Goal: Task Accomplishment & Management: Manage account settings

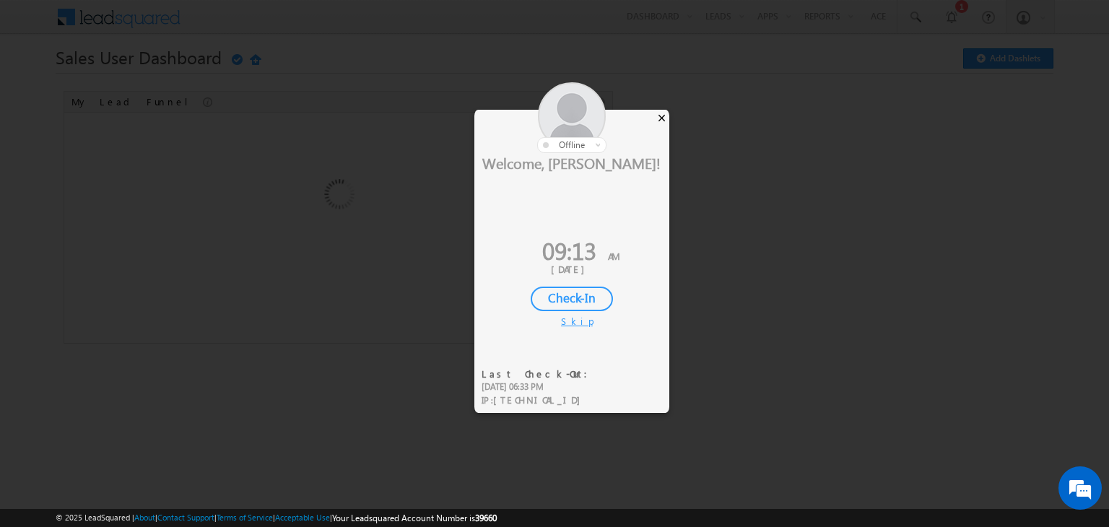
click at [657, 119] on div "×" at bounding box center [661, 118] width 15 height 16
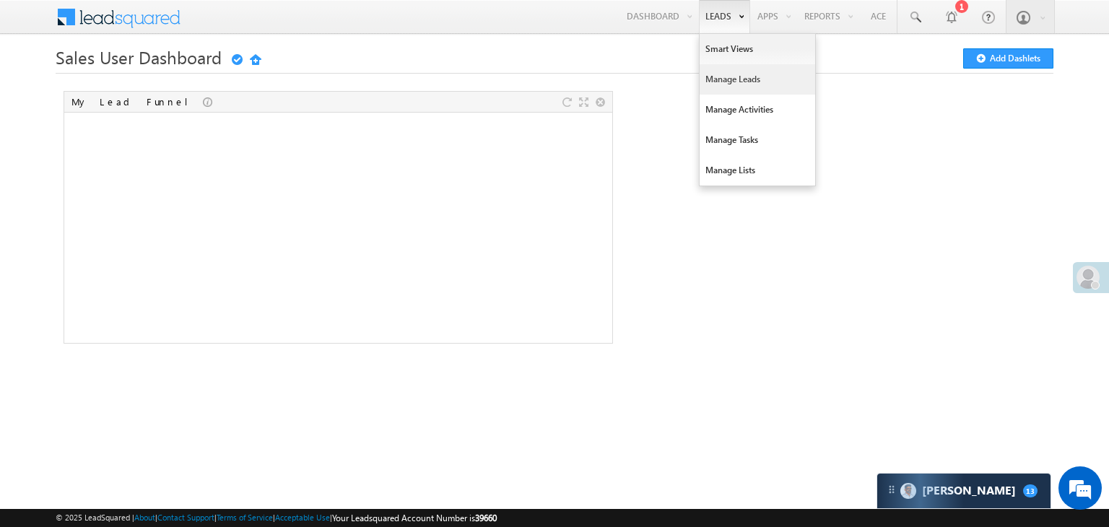
click at [727, 79] on link "Manage Leads" at bounding box center [758, 79] width 116 height 30
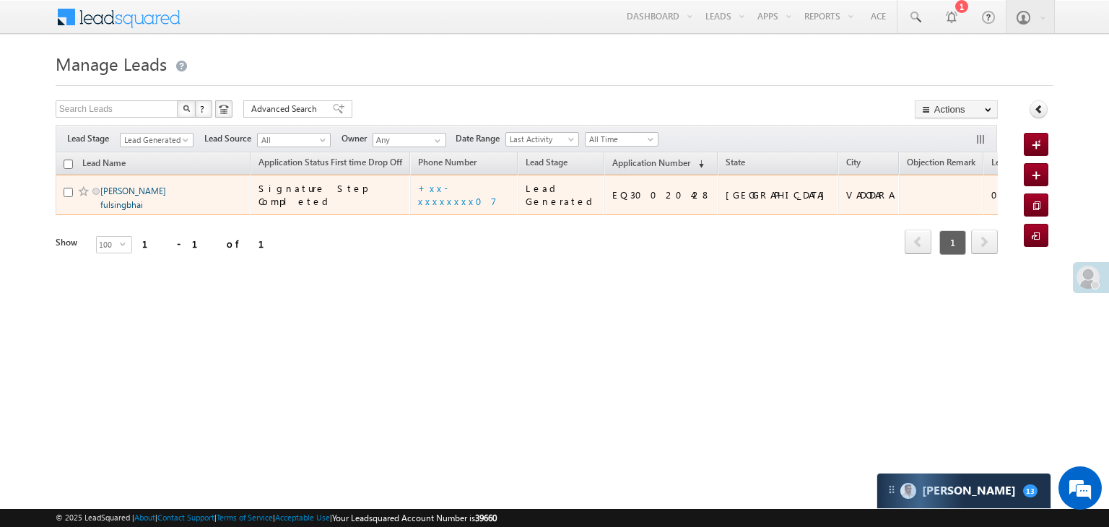
click at [138, 210] on link "[PERSON_NAME] fulsingbhai" at bounding box center [133, 198] width 66 height 25
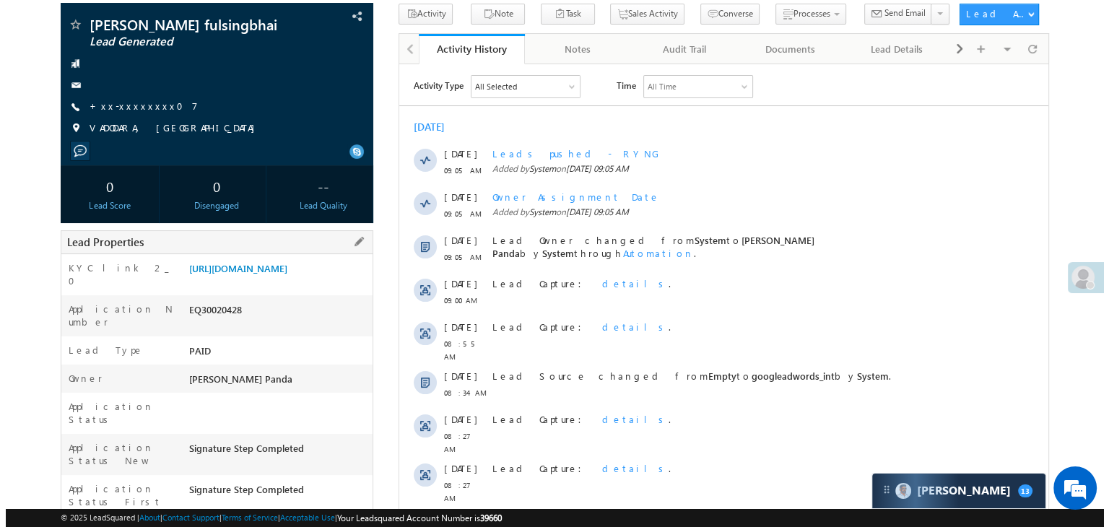
scroll to position [72, 0]
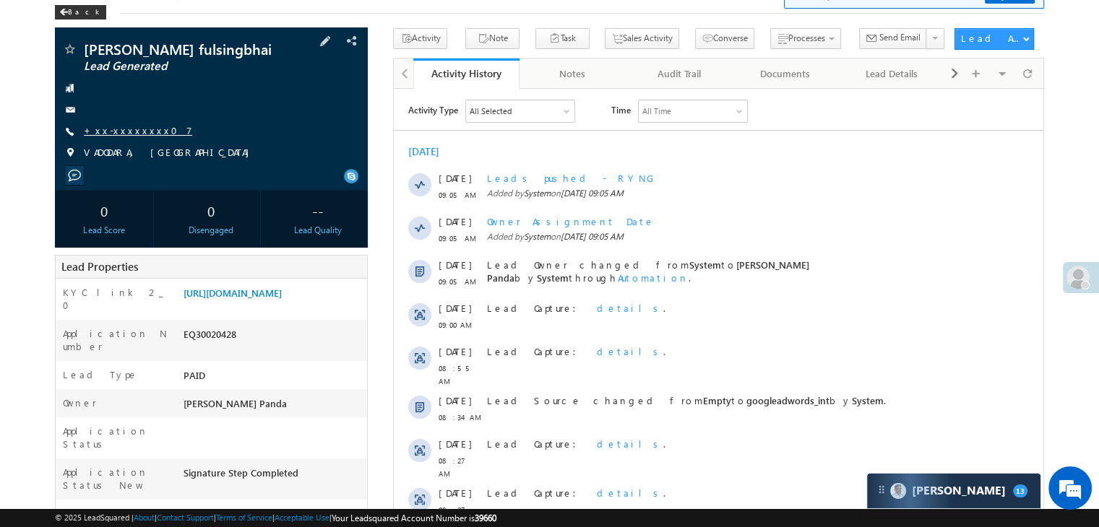
click at [129, 137] on link "+xx-xxxxxxxx07" at bounding box center [138, 130] width 108 height 12
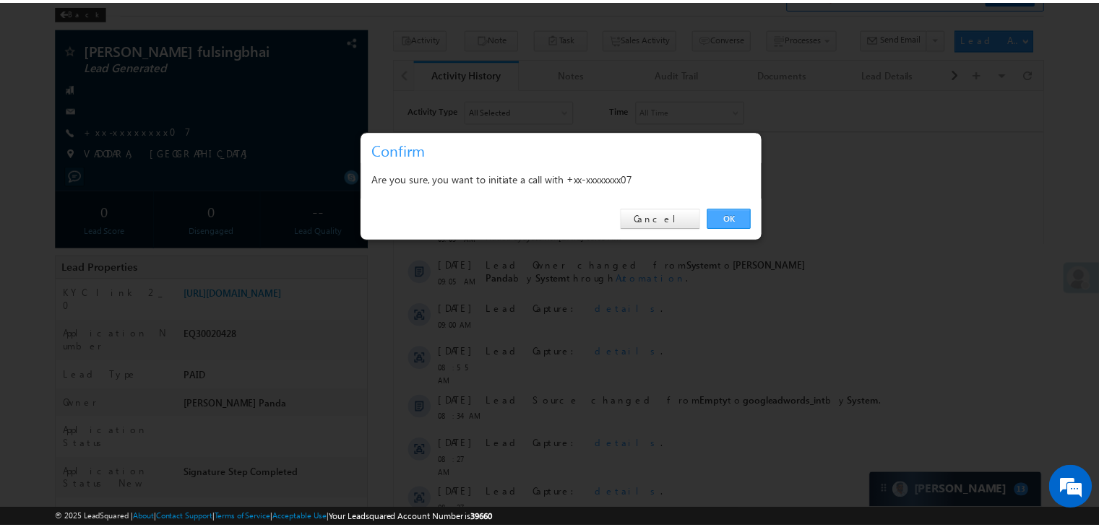
scroll to position [0, 0]
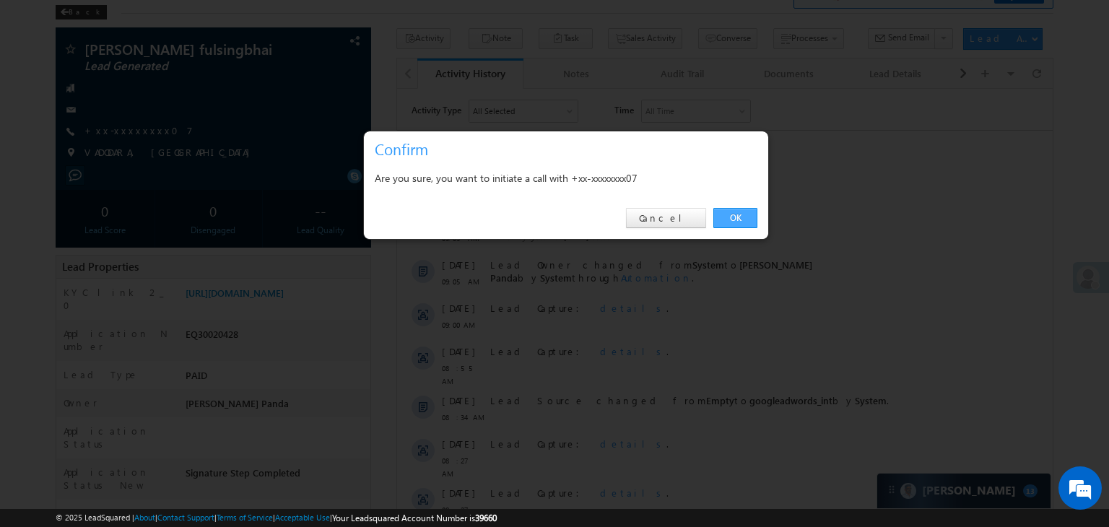
click at [737, 217] on link "OK" at bounding box center [736, 218] width 44 height 20
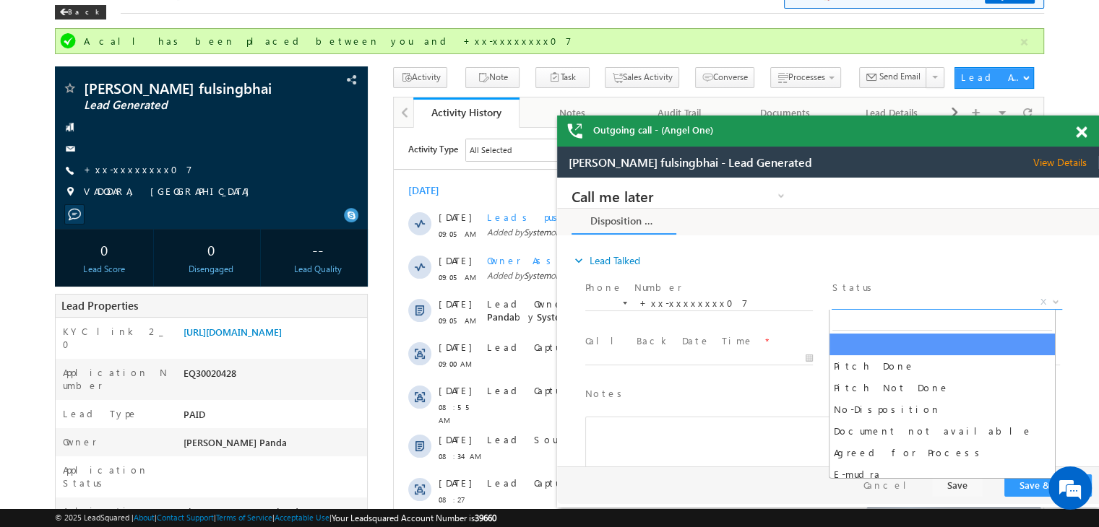
click at [913, 301] on span "X" at bounding box center [946, 302] width 230 height 14
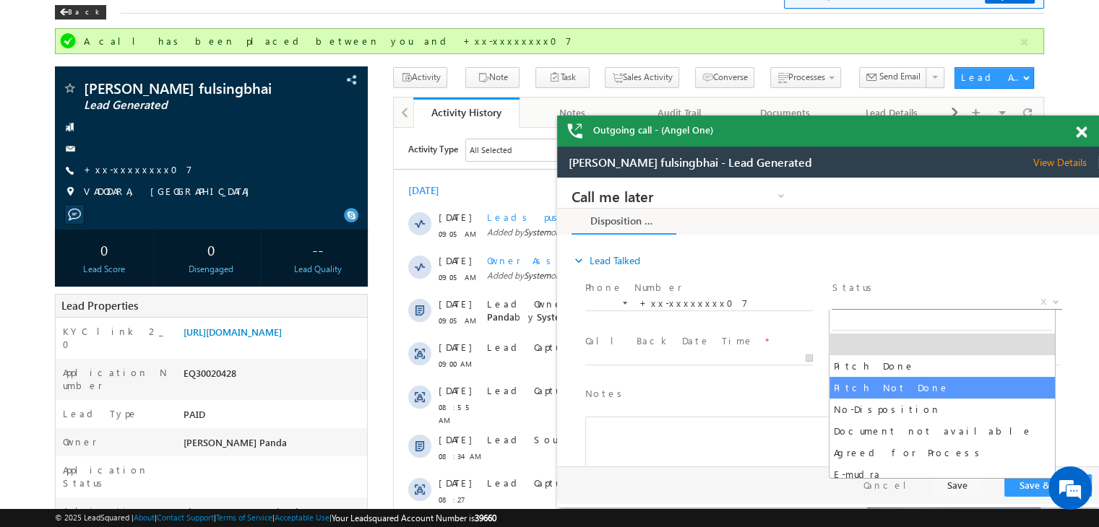
select select "Pitch Not Done"
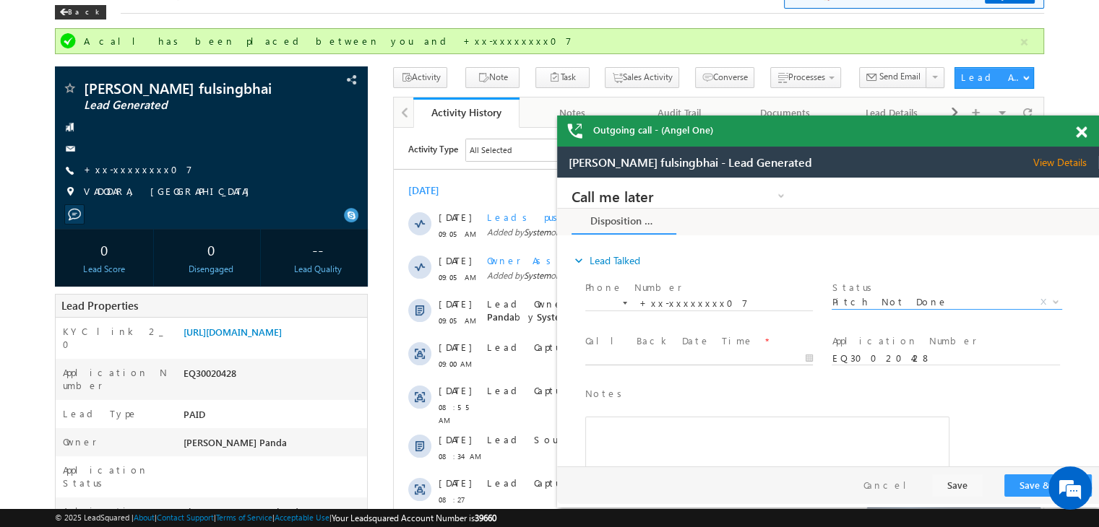
type input "10/05/25 9:14 AM"
click at [729, 358] on body "Call me later Campaign Success Commitment Cross Sell Customer Drop-off reasons …" at bounding box center [828, 323] width 542 height 290
click at [909, 384] on div "Notes * Editor toolbars Basic Styles Bold Italic Underline Paragraph Insert/Rem…" at bounding box center [767, 450] width 370 height 132
click at [1029, 480] on button "Save & Close" at bounding box center [1047, 486] width 87 height 22
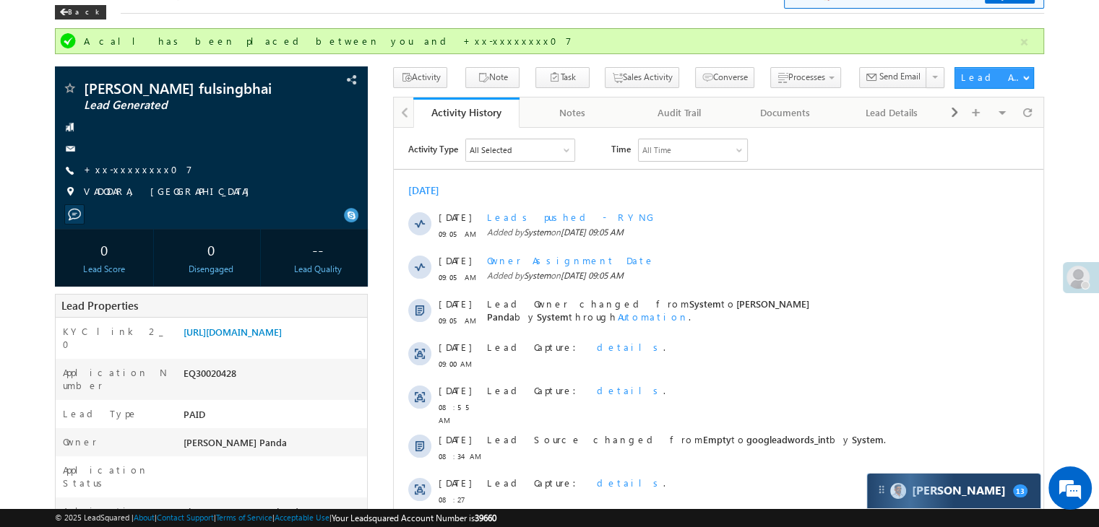
click at [942, 501] on div "Carter 13" at bounding box center [953, 491] width 173 height 35
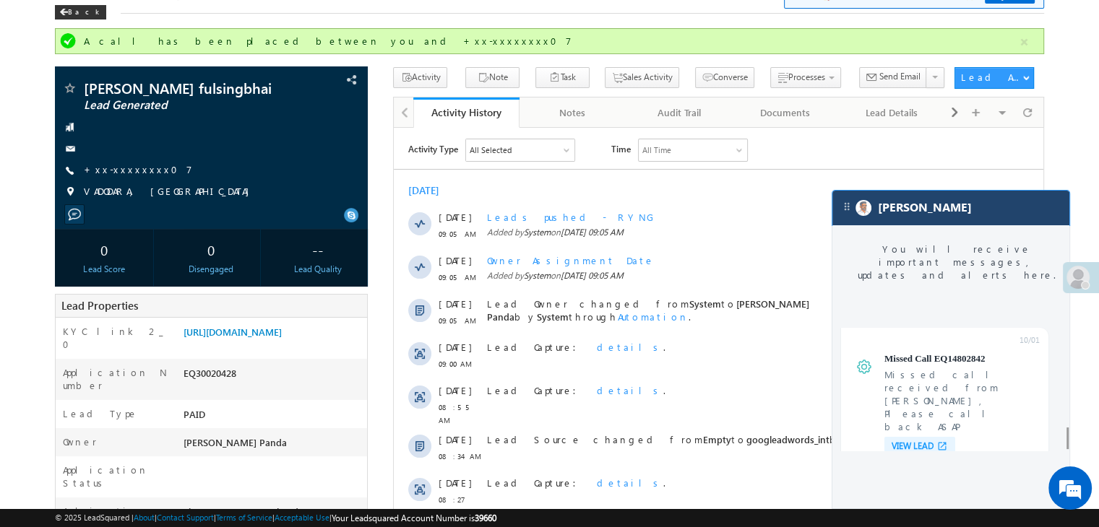
scroll to position [5702, 0]
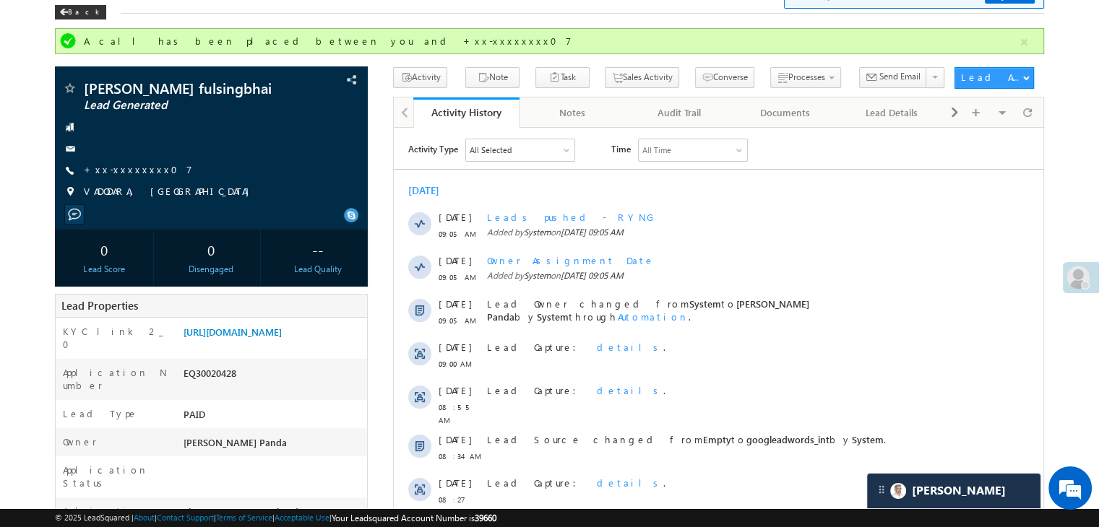
scroll to position [5784, 0]
click at [267, 338] on link "https://angelbroking1-pk3em7sa.customui-test.leadsquared.com?leadId=f7ba286c-ad…" at bounding box center [232, 332] width 98 height 12
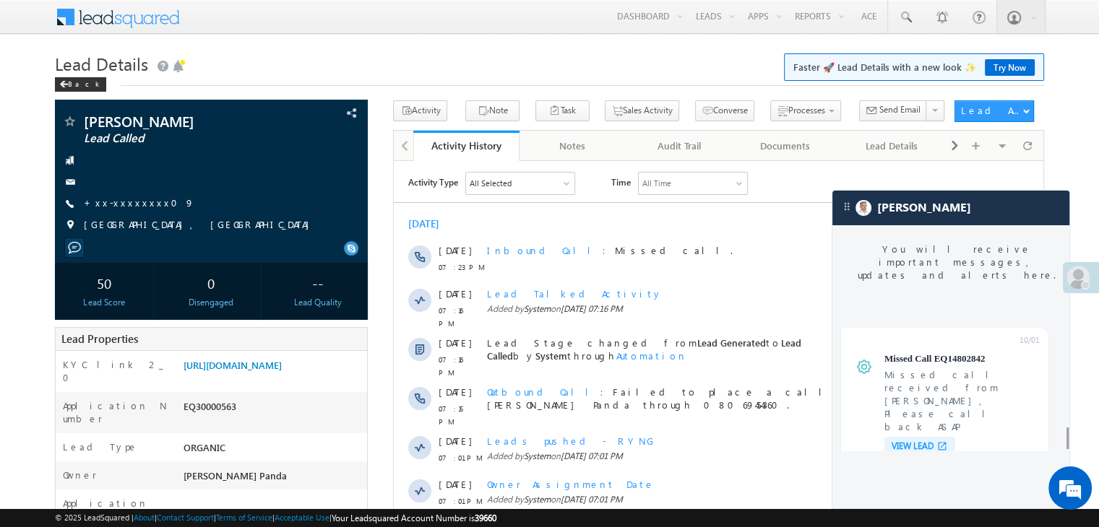
scroll to position [5667, 0]
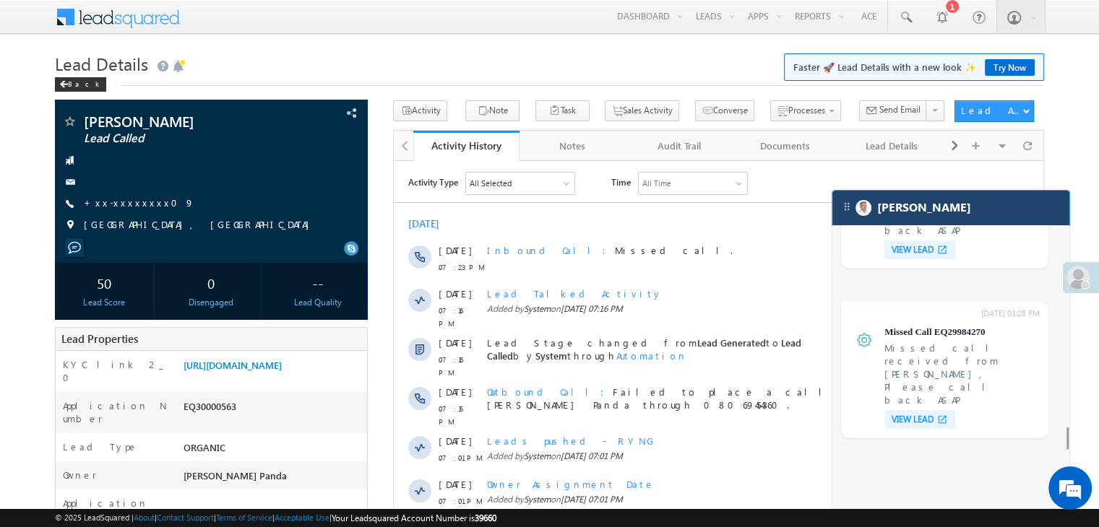
click at [962, 212] on div "[PERSON_NAME]" at bounding box center [950, 208] width 237 height 35
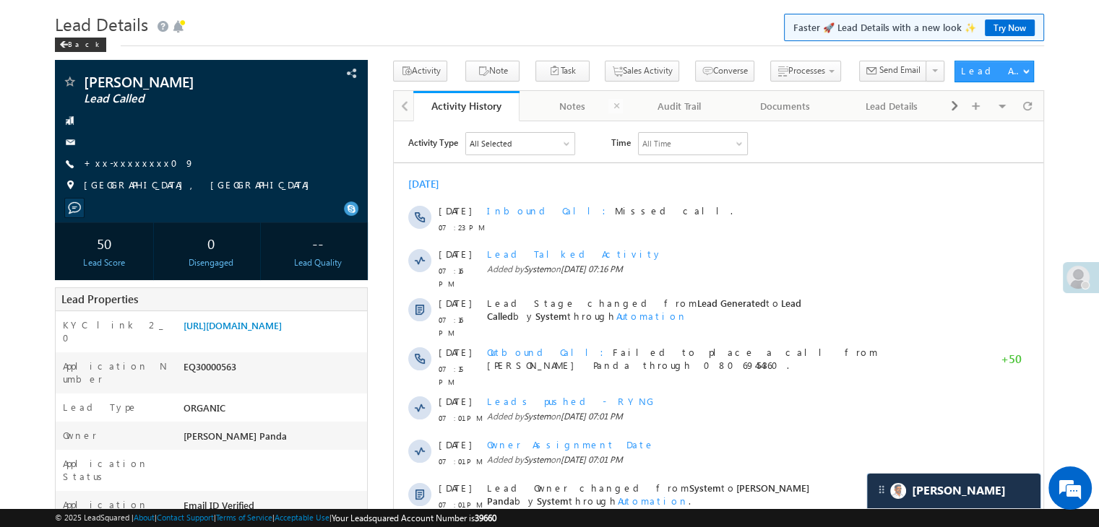
scroll to position [0, 0]
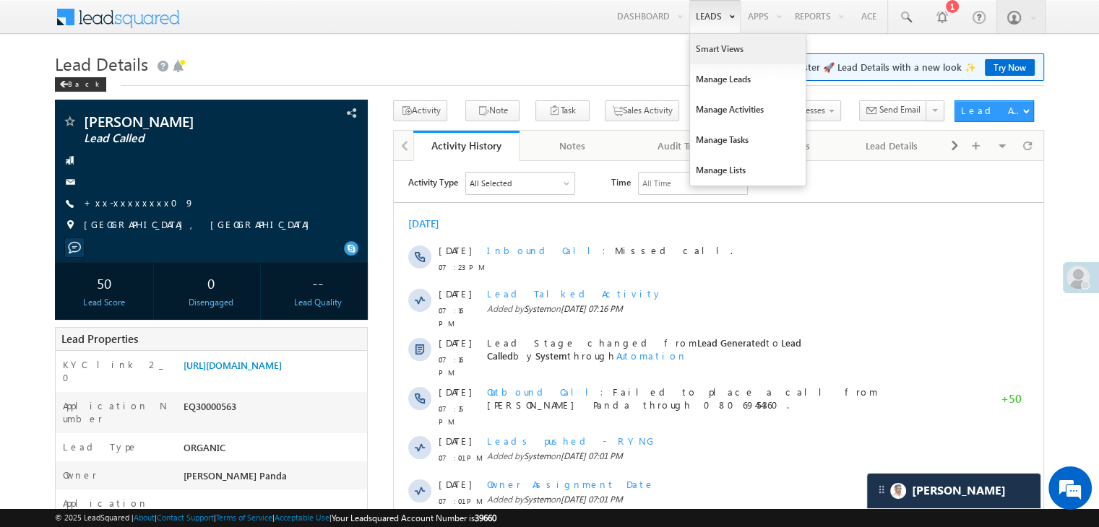
click at [724, 51] on link "Smart Views" at bounding box center [748, 49] width 116 height 30
click at [724, 79] on link "Manage Leads" at bounding box center [748, 79] width 116 height 30
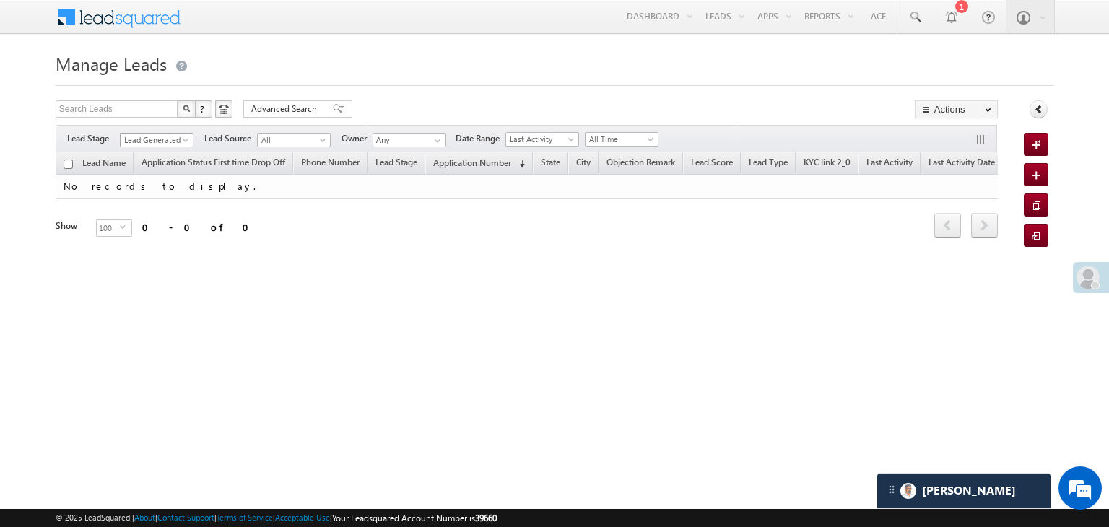
click at [190, 140] on span at bounding box center [187, 143] width 12 height 12
click at [163, 154] on link "All" at bounding box center [157, 156] width 73 height 13
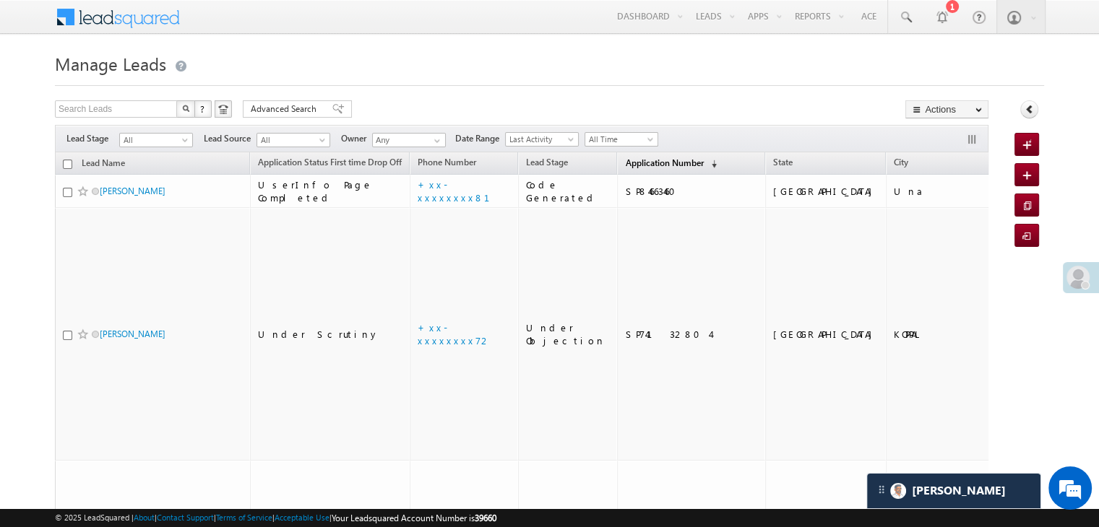
click at [633, 160] on span "Application Number" at bounding box center [664, 162] width 78 height 11
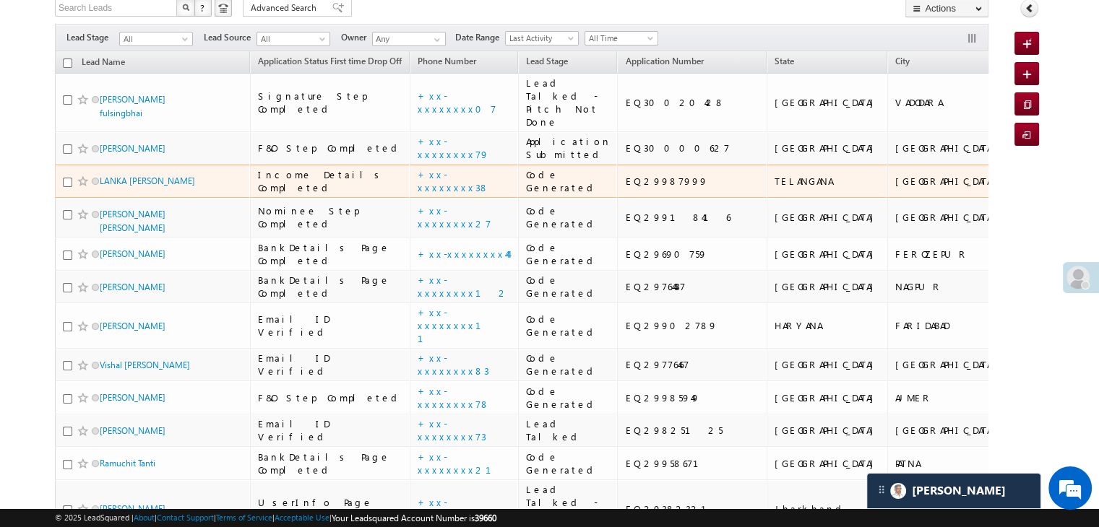
scroll to position [72, 0]
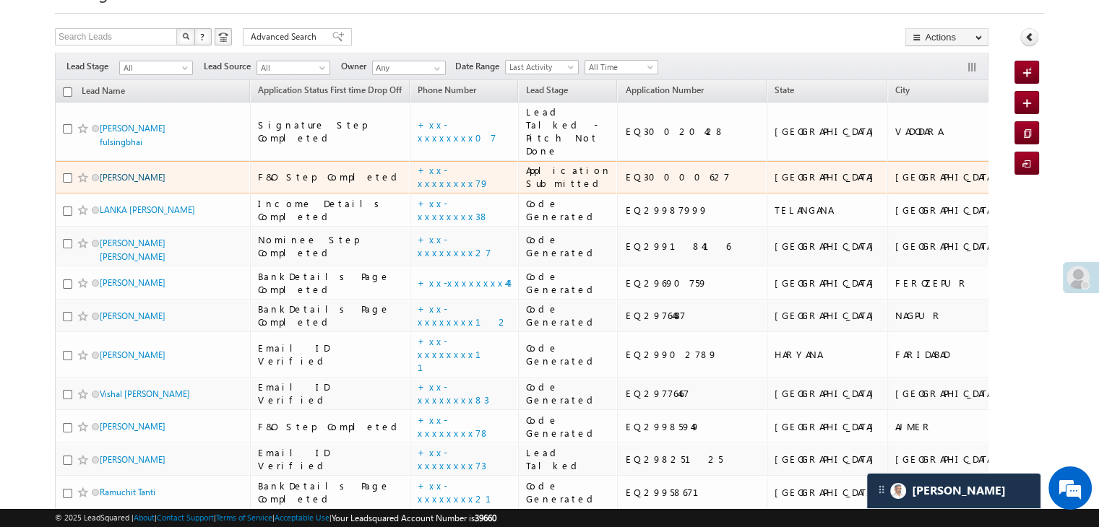
click at [139, 183] on link "Sarita Kushwaha" at bounding box center [133, 177] width 66 height 11
click at [139, 183] on link "[PERSON_NAME]" at bounding box center [133, 177] width 66 height 11
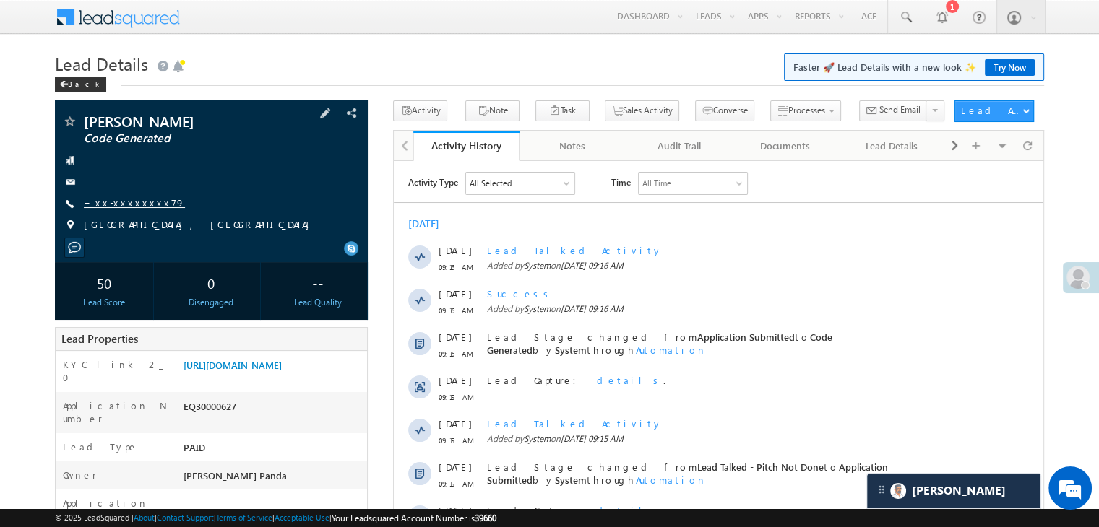
click at [129, 205] on link "+xx-xxxxxxxx79" at bounding box center [134, 202] width 101 height 12
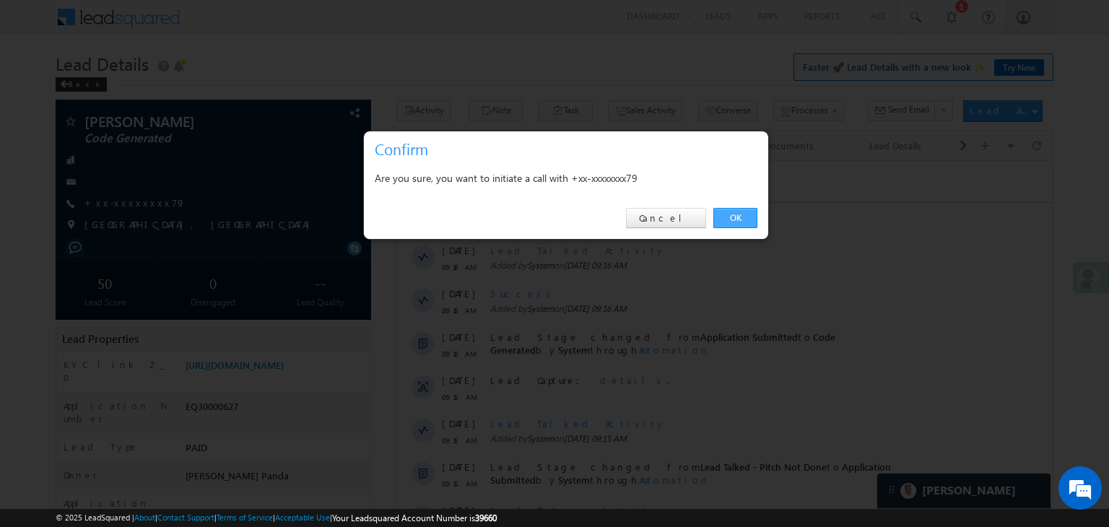
click at [736, 220] on link "OK" at bounding box center [736, 218] width 44 height 20
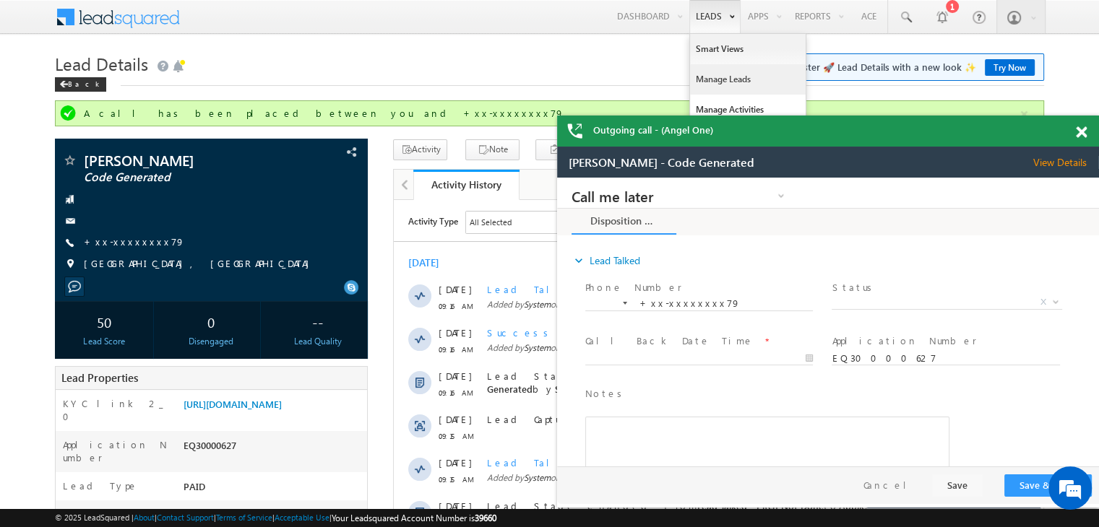
click at [708, 73] on link "Manage Leads" at bounding box center [748, 79] width 116 height 30
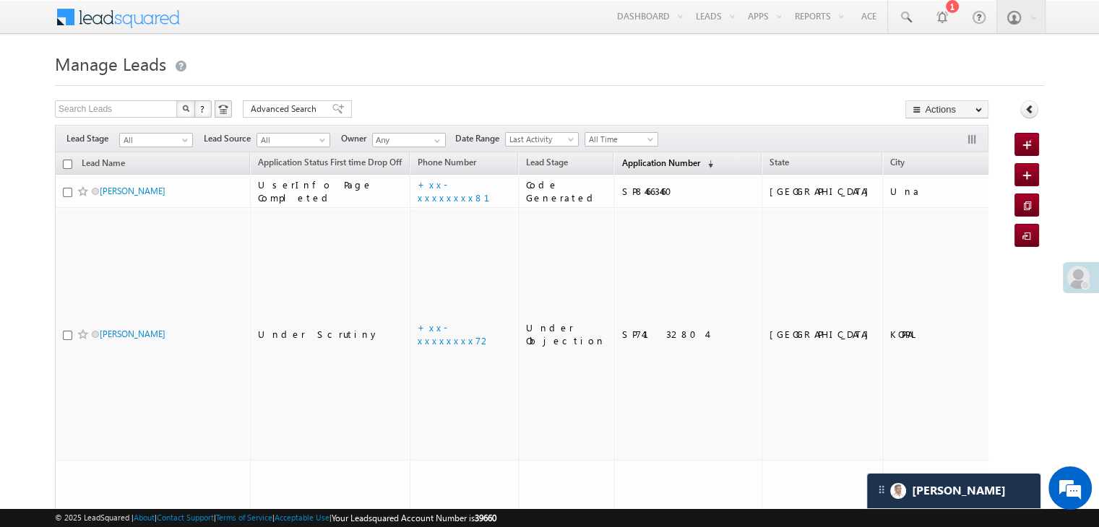
click at [621, 160] on span "Application Number" at bounding box center [660, 162] width 78 height 11
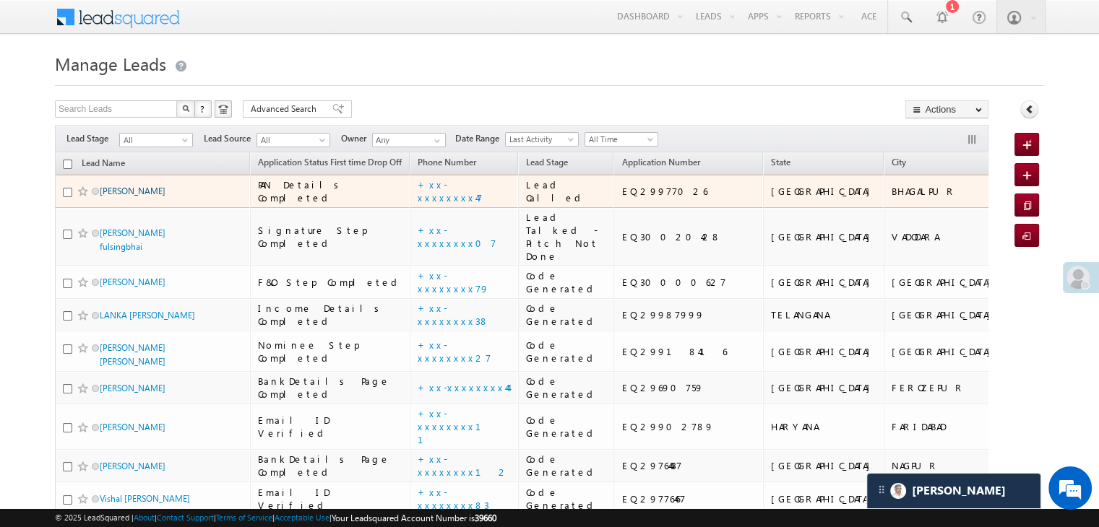
click at [116, 196] on link "[PERSON_NAME]" at bounding box center [133, 191] width 66 height 11
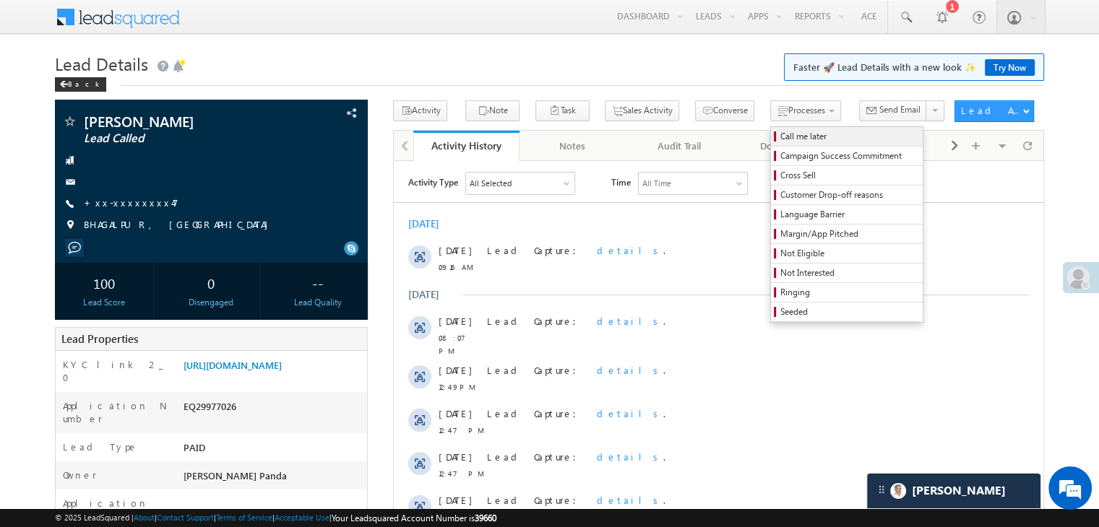
click at [780, 134] on span "Call me later" at bounding box center [848, 136] width 137 height 13
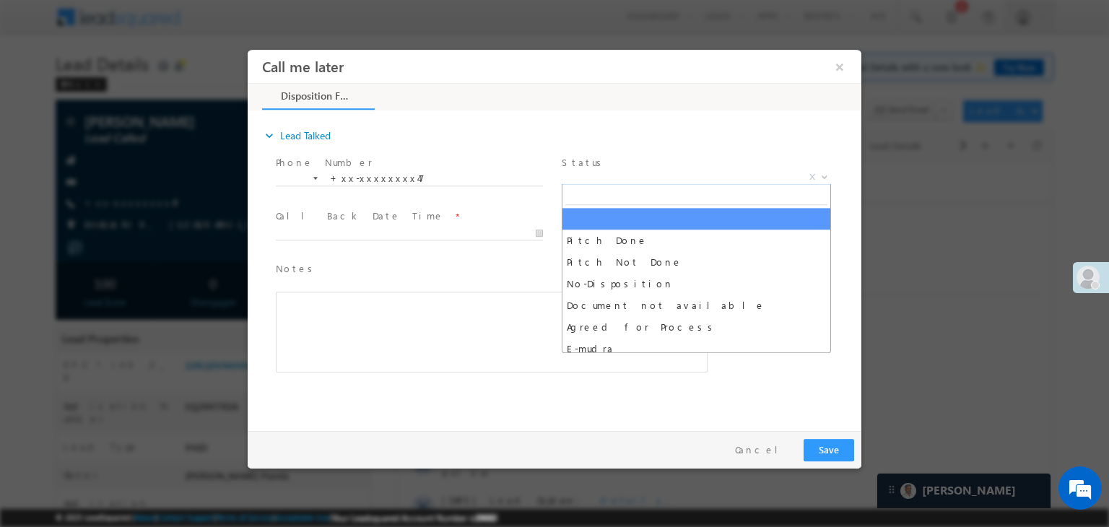
click at [673, 178] on span "X" at bounding box center [696, 177] width 269 height 14
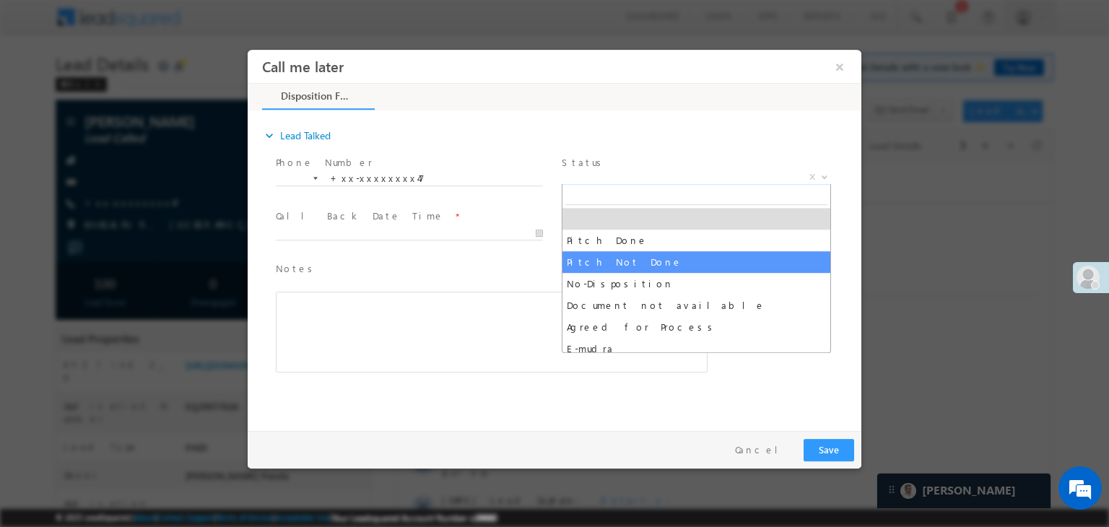
select select "Pitch Not Done"
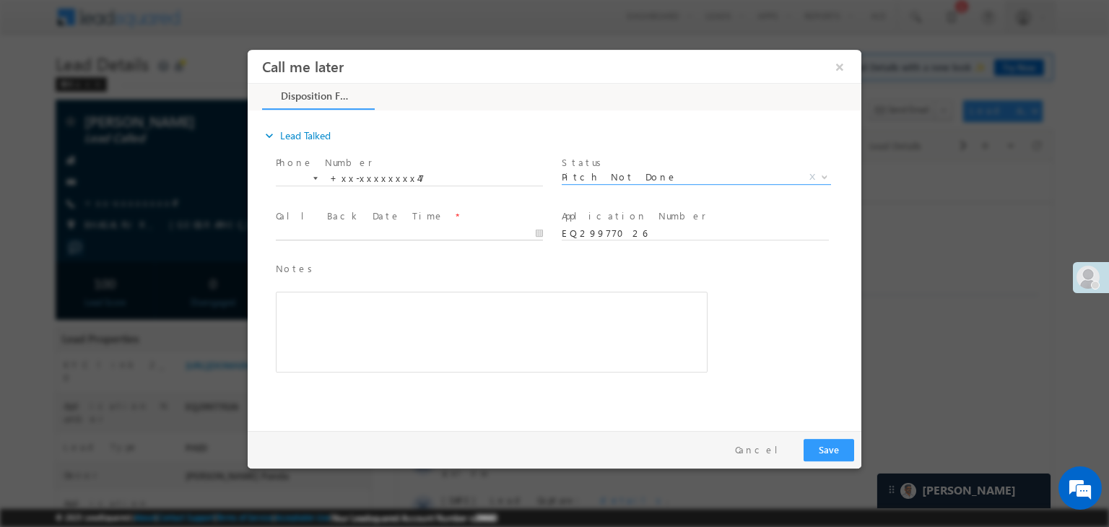
type input "10/05/25 9:17 AM"
click at [455, 233] on input "10/05/25 9:17 AM" at bounding box center [409, 234] width 267 height 14
click at [837, 451] on button "Save" at bounding box center [829, 450] width 51 height 22
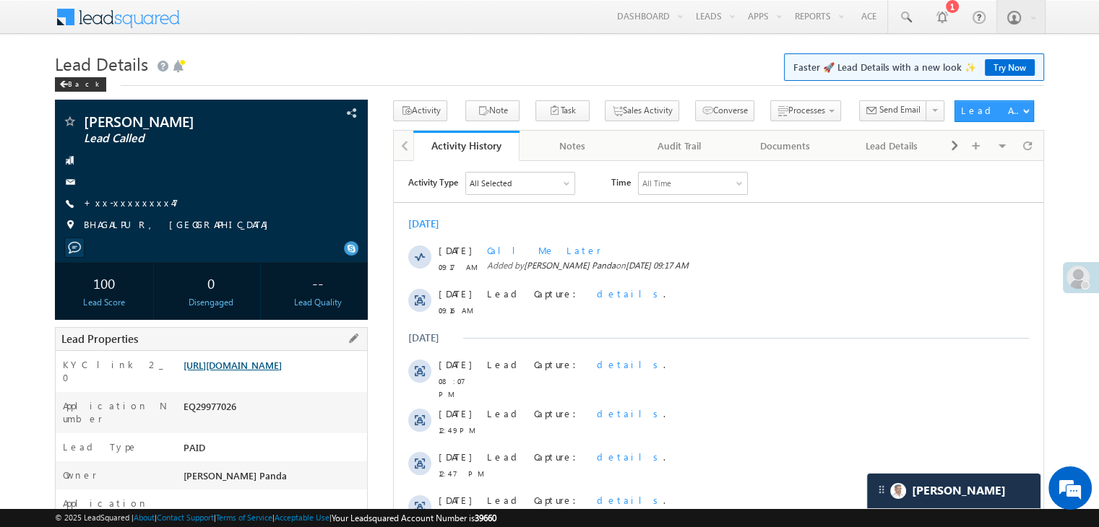
click at [282, 371] on link "[URL][DOMAIN_NAME]" at bounding box center [232, 365] width 98 height 12
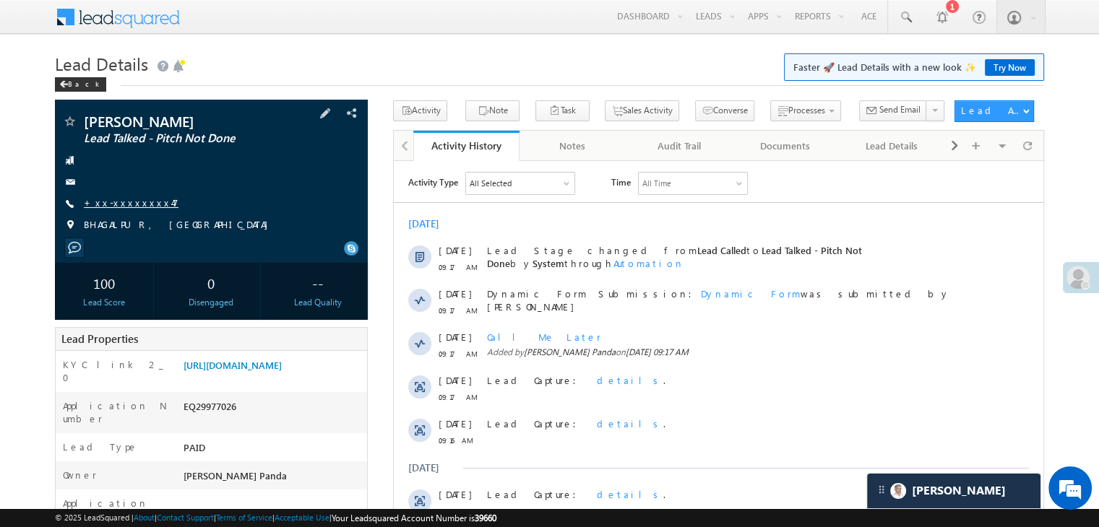
click at [118, 202] on link "+xx-xxxxxxxx47" at bounding box center [131, 202] width 95 height 12
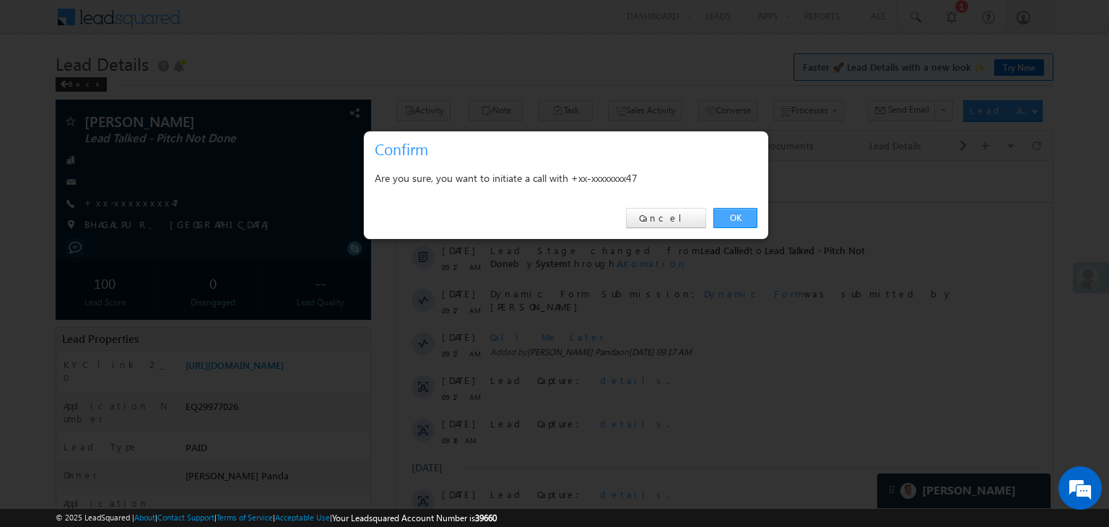
click at [735, 215] on link "OK" at bounding box center [736, 218] width 44 height 20
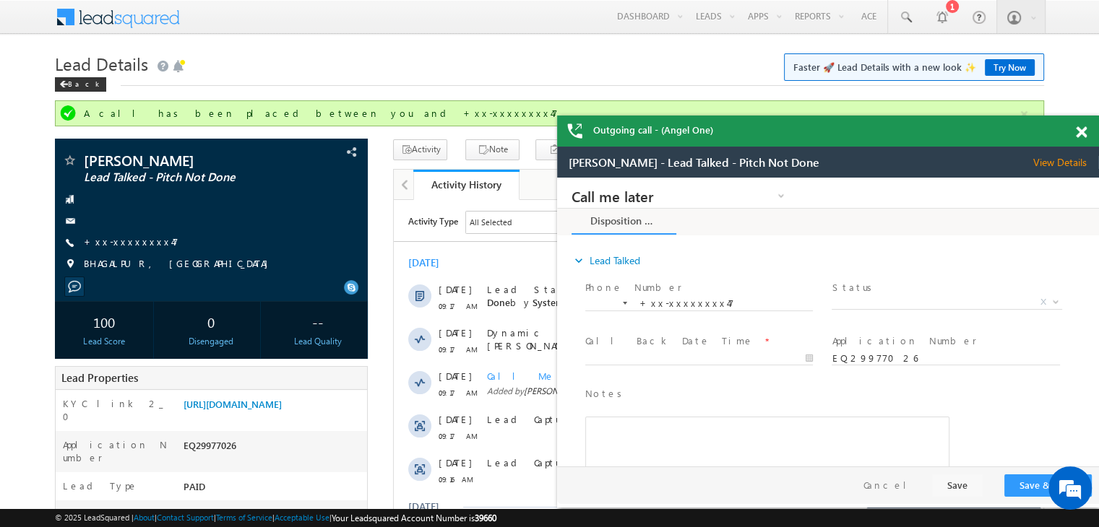
click at [1085, 132] on span at bounding box center [1081, 132] width 11 height 12
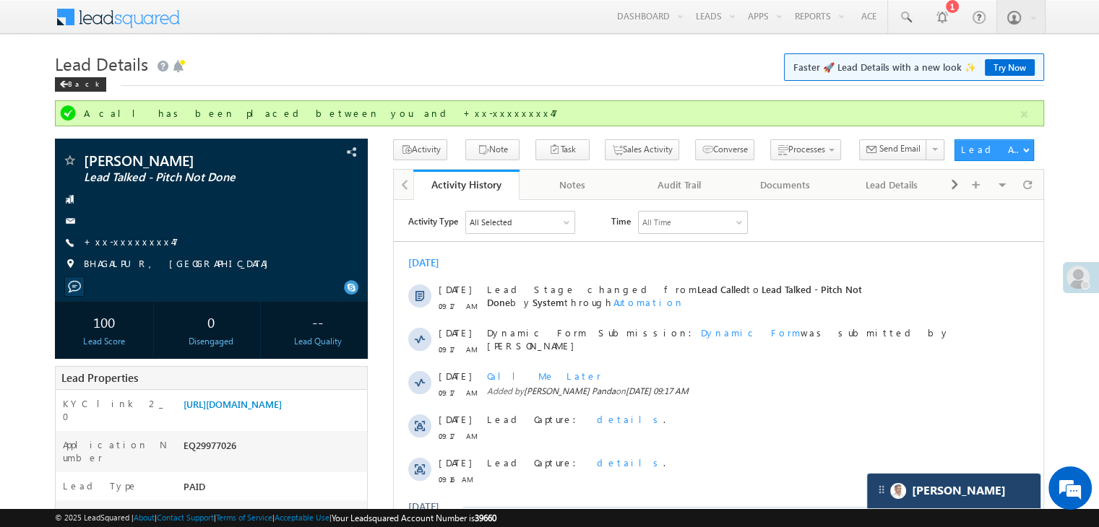
click at [986, 492] on div "[PERSON_NAME]" at bounding box center [953, 491] width 173 height 35
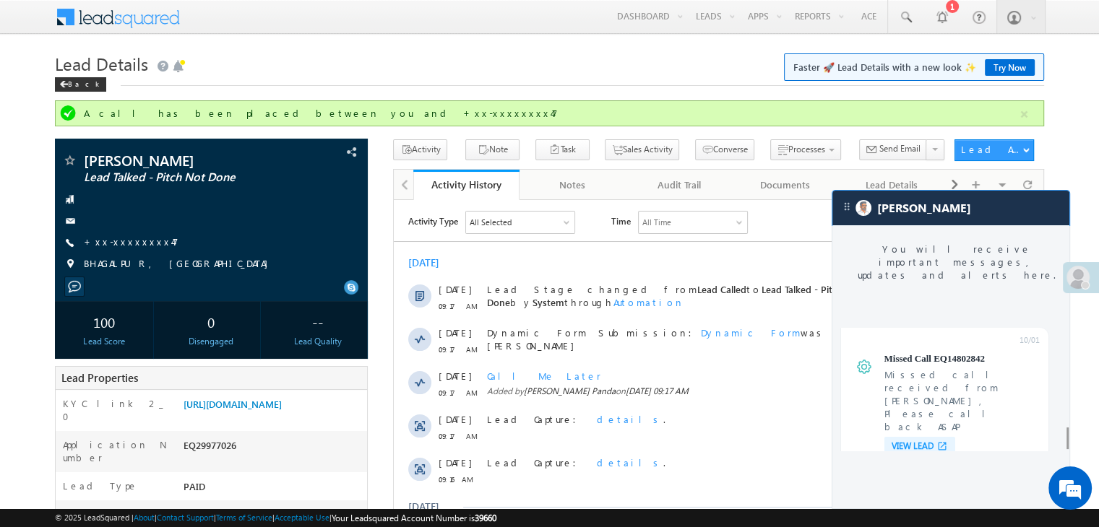
scroll to position [5667, 0]
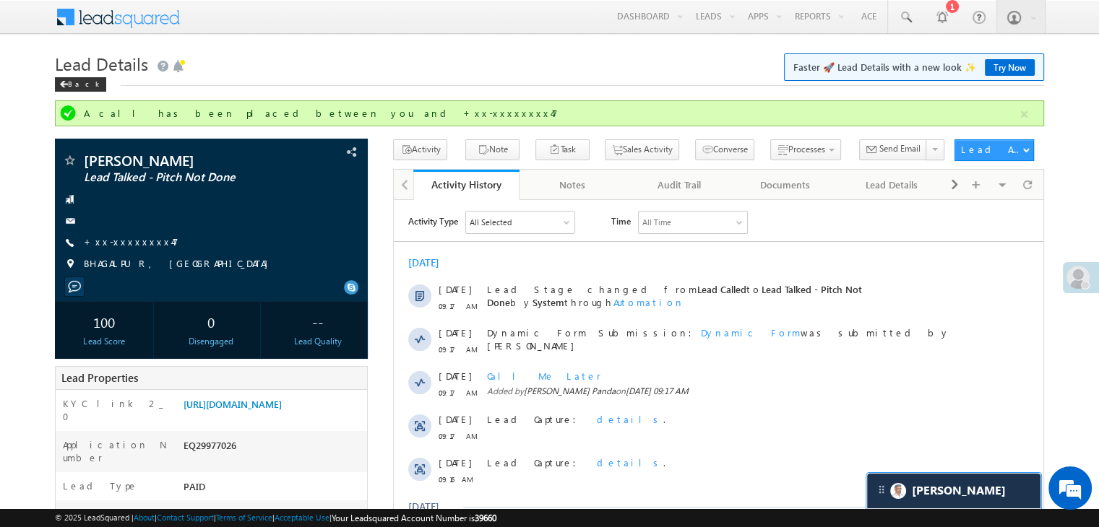
scroll to position [5749, 0]
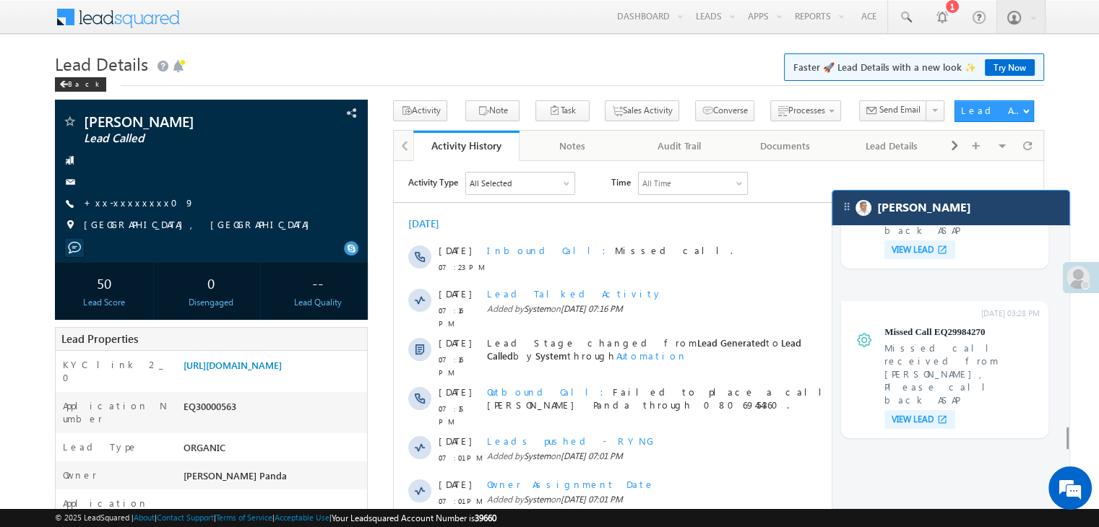
click at [968, 212] on div "[PERSON_NAME]" at bounding box center [950, 208] width 237 height 35
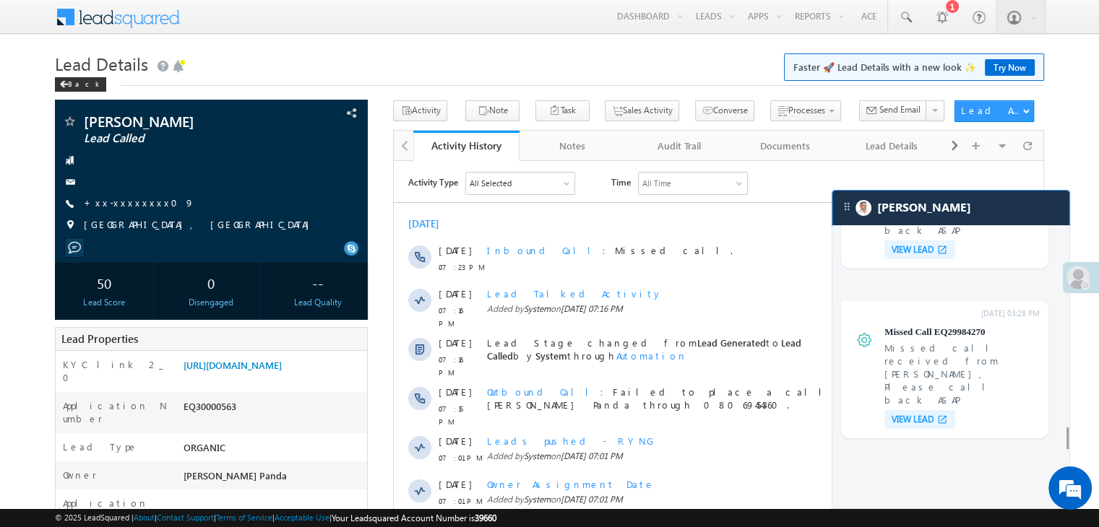
scroll to position [5749, 0]
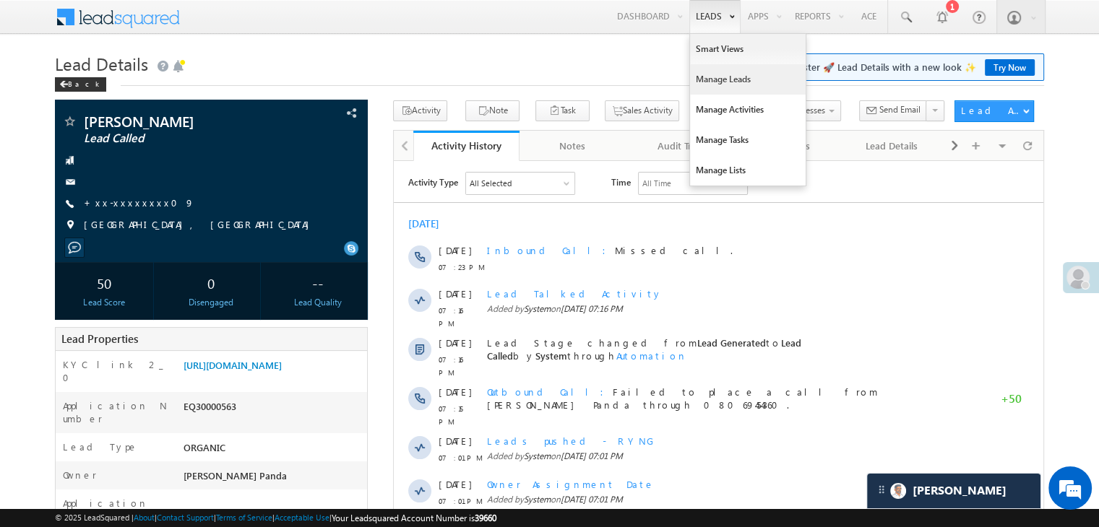
click at [721, 82] on link "Manage Leads" at bounding box center [748, 79] width 116 height 30
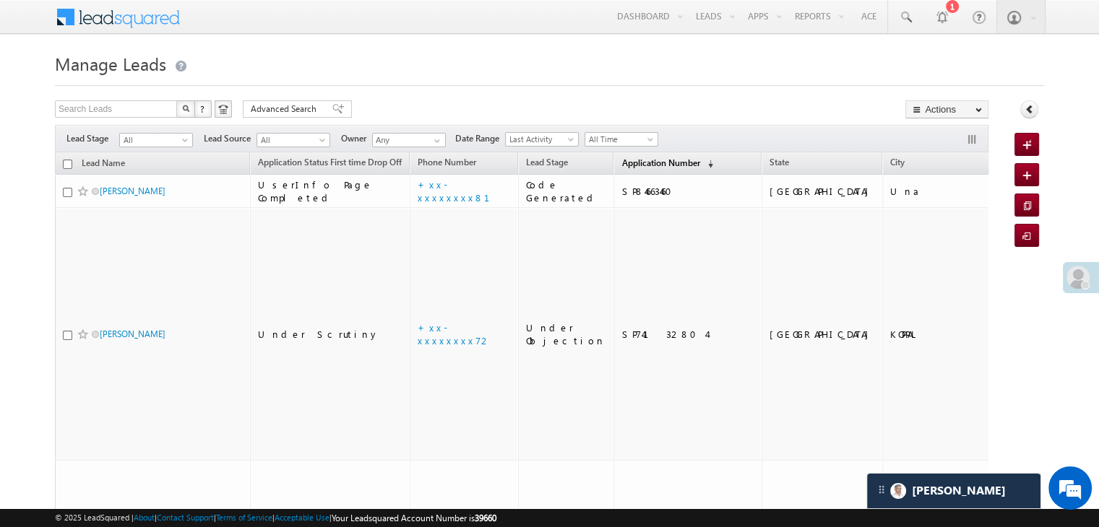
click at [650, 165] on span "Application Number" at bounding box center [660, 162] width 78 height 11
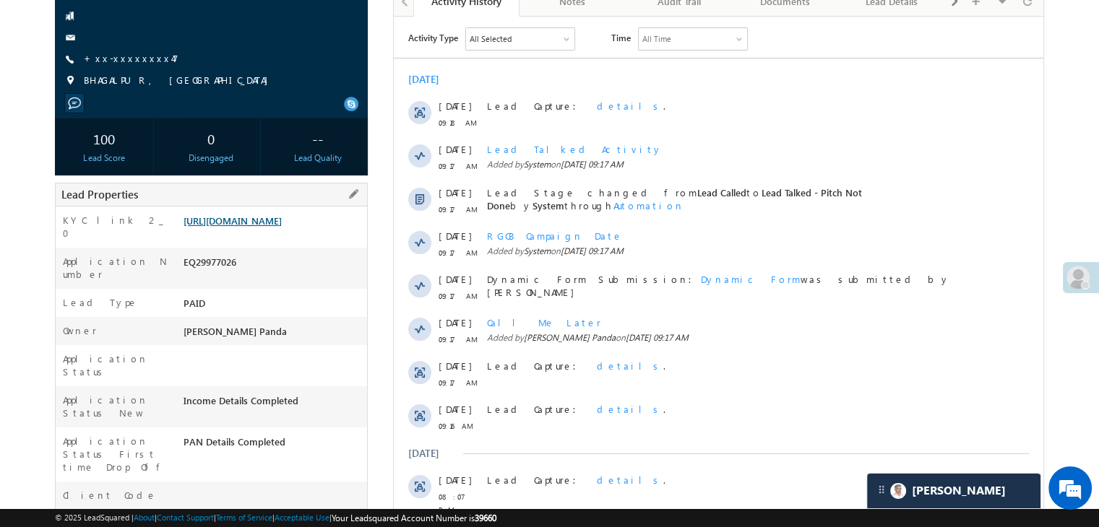
click at [282, 227] on link "[URL][DOMAIN_NAME]" at bounding box center [232, 221] width 98 height 12
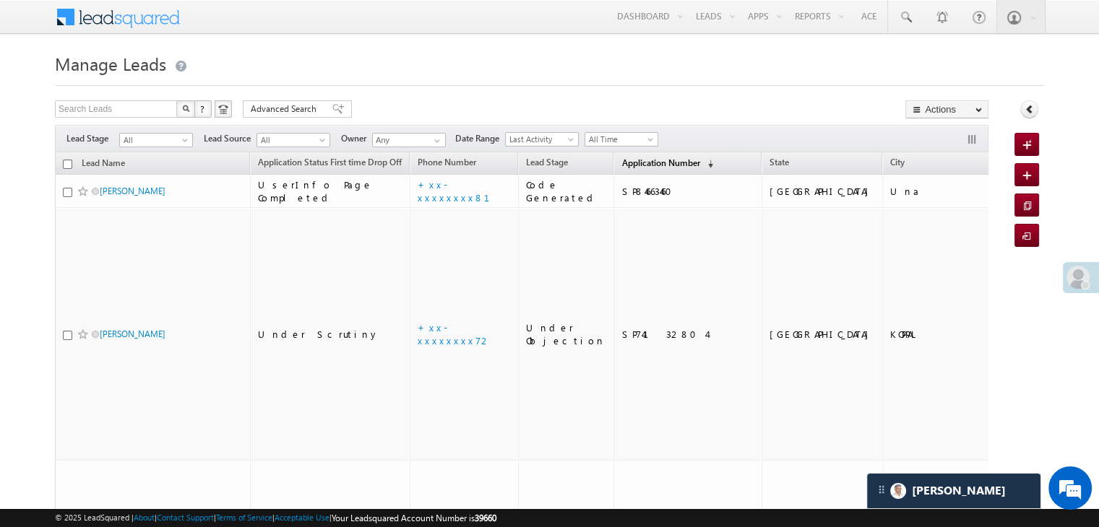
click at [621, 157] on span "Application Number" at bounding box center [660, 162] width 78 height 11
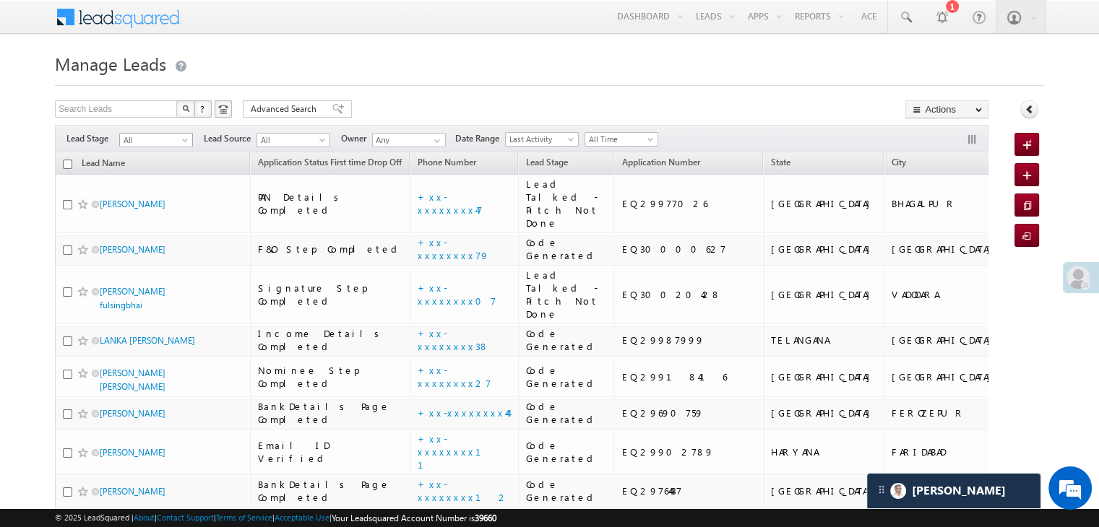
click at [181, 141] on span at bounding box center [187, 143] width 12 height 12
click at [156, 176] on link "Lead Generated" at bounding box center [156, 170] width 73 height 13
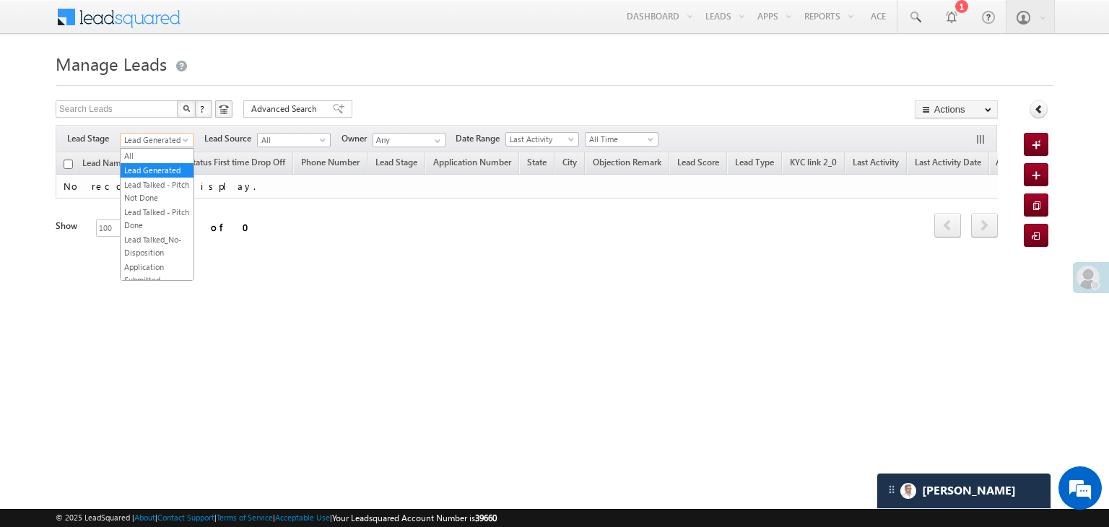
click at [185, 139] on span at bounding box center [187, 143] width 12 height 12
click at [157, 149] on li "All" at bounding box center [157, 156] width 73 height 14
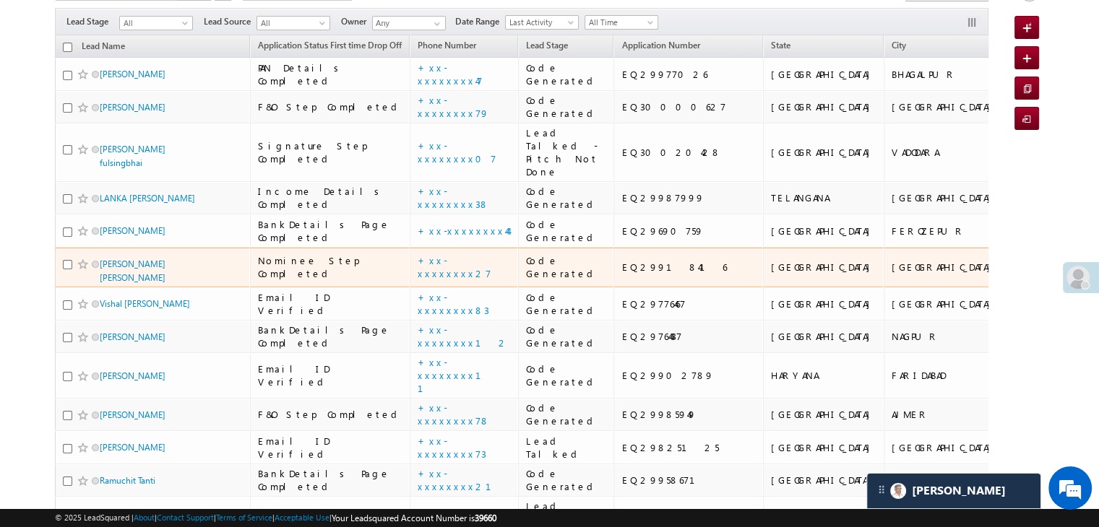
scroll to position [72, 0]
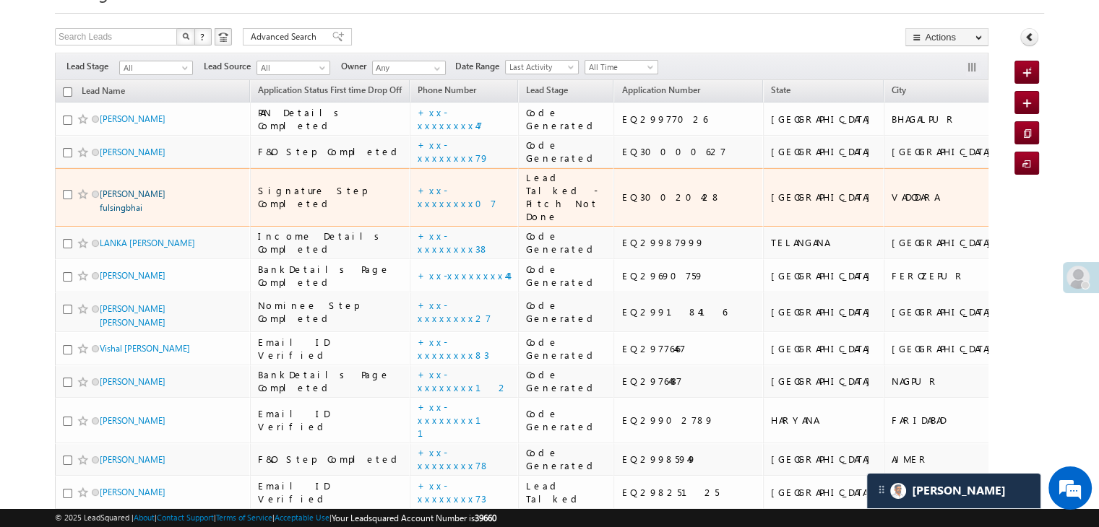
click at [150, 213] on link "Rathava Ikeshbhai fulsingbhai" at bounding box center [133, 201] width 66 height 25
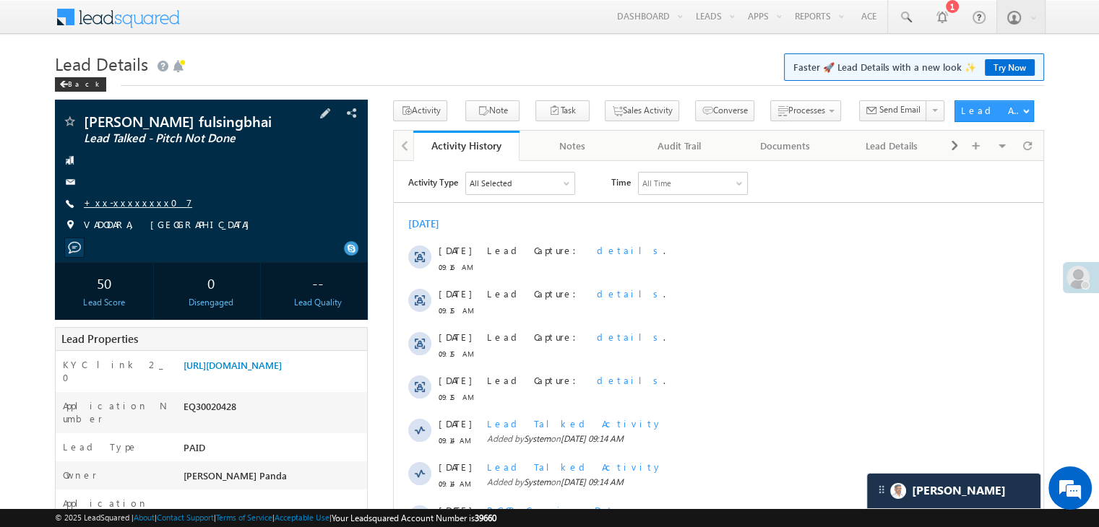
click at [130, 209] on link "+xx-xxxxxxxx07" at bounding box center [138, 202] width 108 height 12
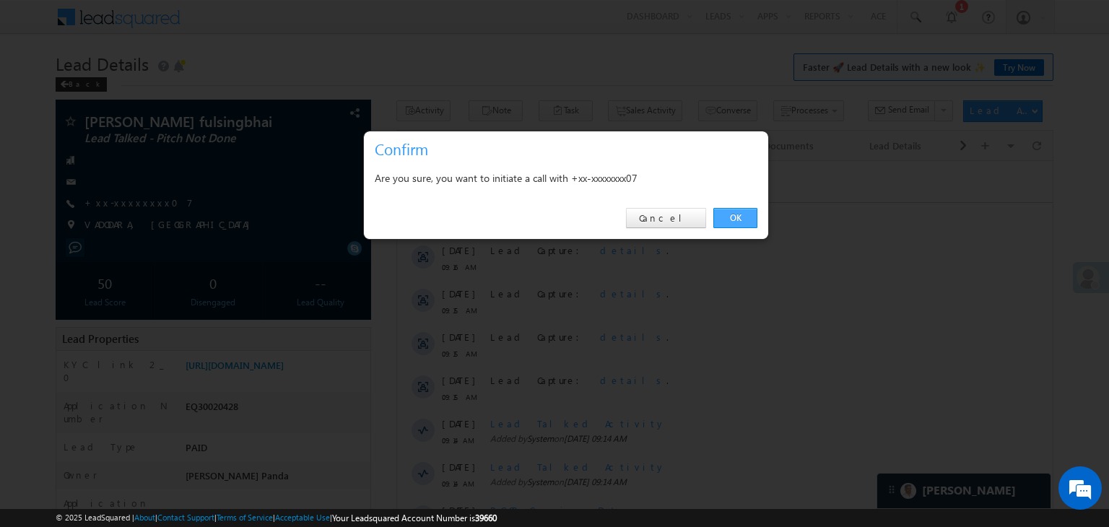
click at [729, 215] on link "OK" at bounding box center [736, 218] width 44 height 20
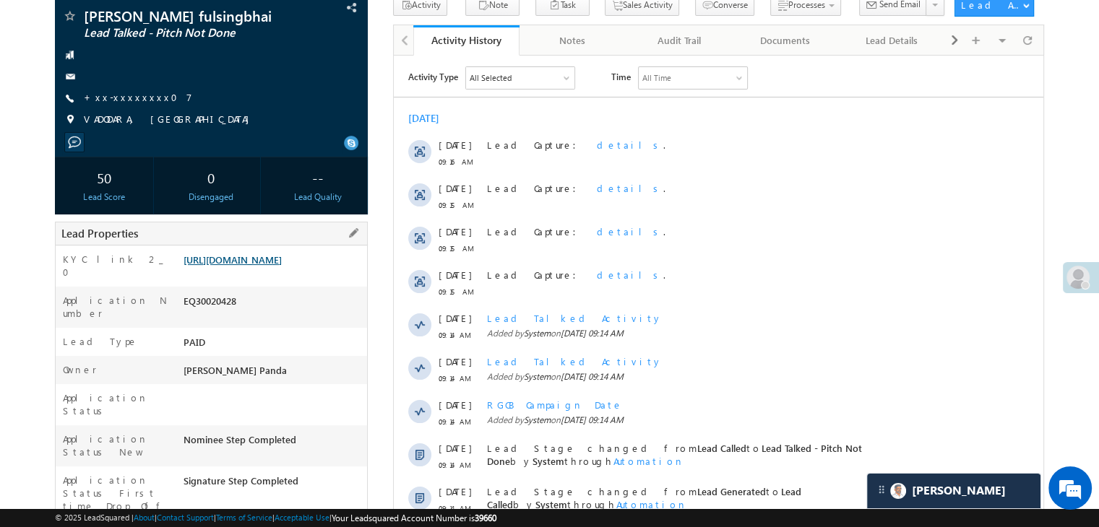
scroll to position [183, 0]
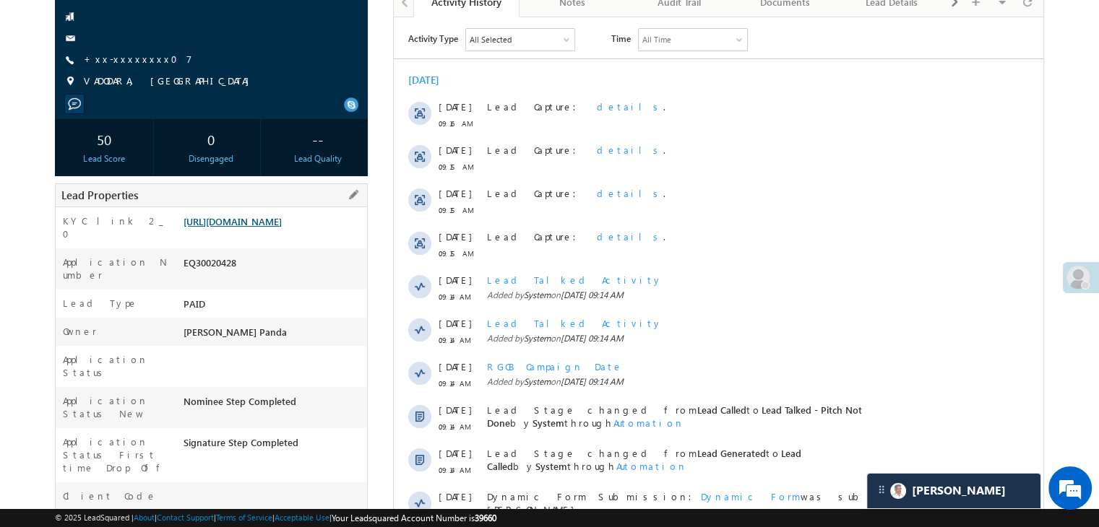
click at [255, 228] on link "[URL][DOMAIN_NAME]" at bounding box center [232, 221] width 98 height 12
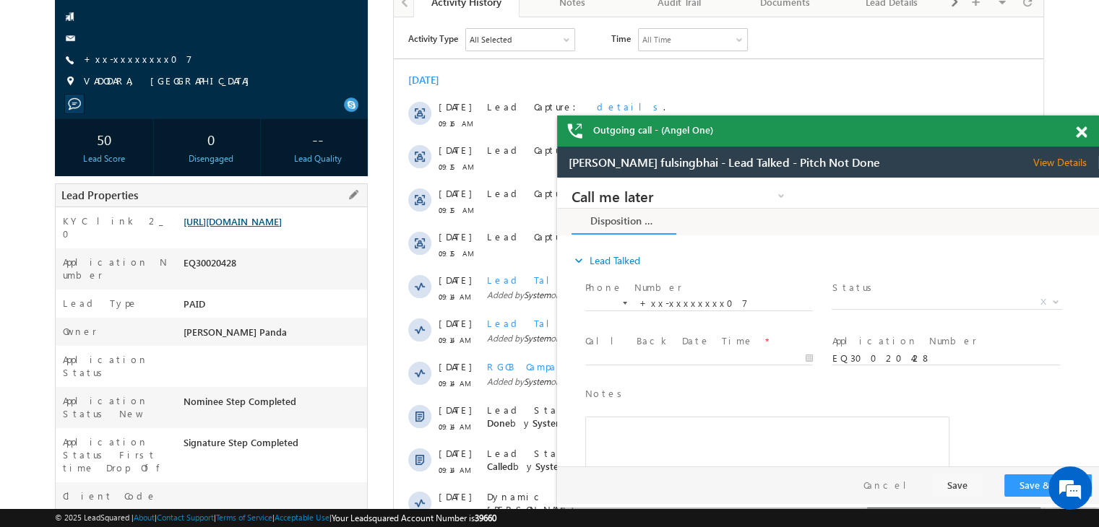
scroll to position [0, 0]
click at [121, 65] on link "+xx-xxxxxxxx07" at bounding box center [138, 59] width 108 height 12
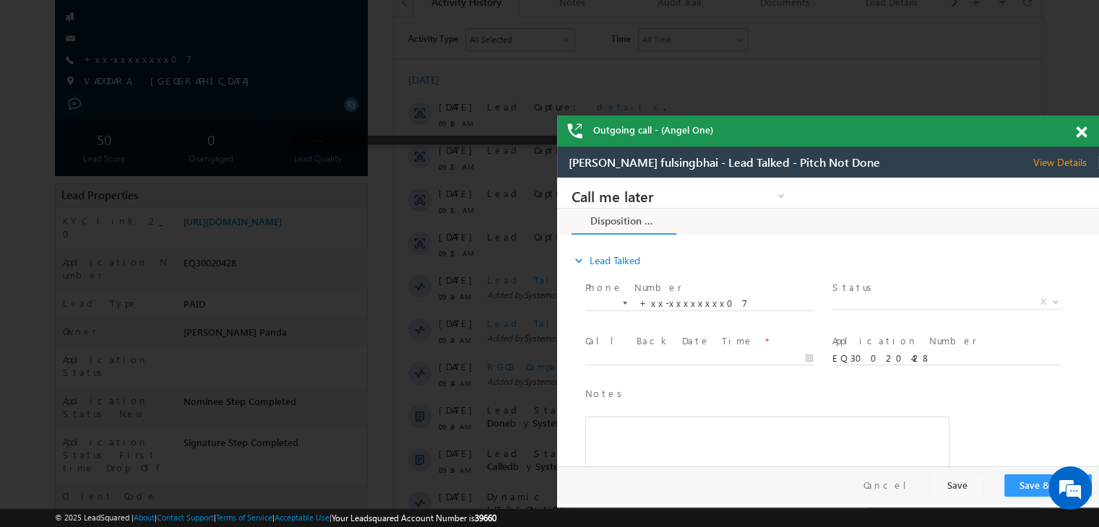
scroll to position [171, 0]
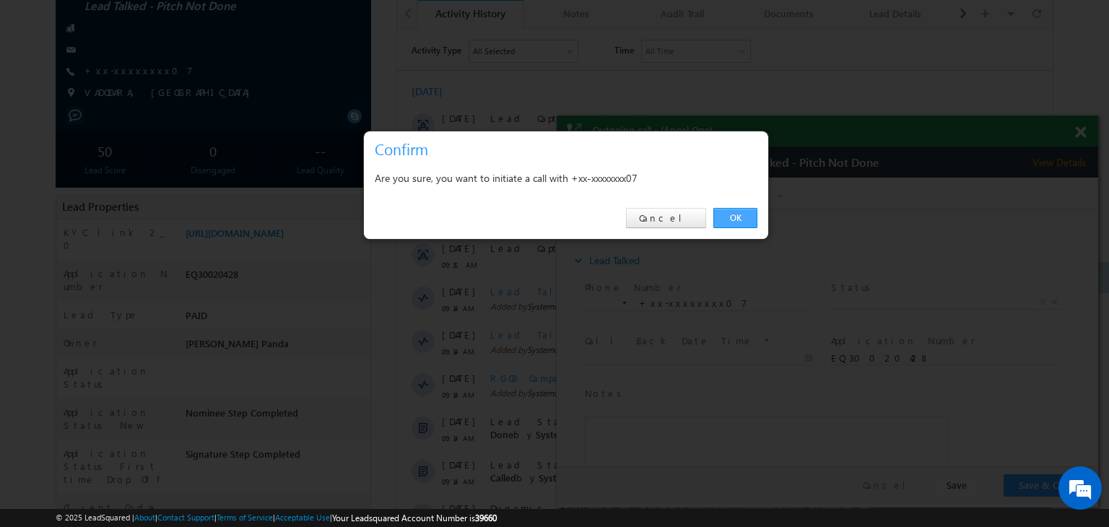
click at [740, 217] on link "OK" at bounding box center [736, 218] width 44 height 20
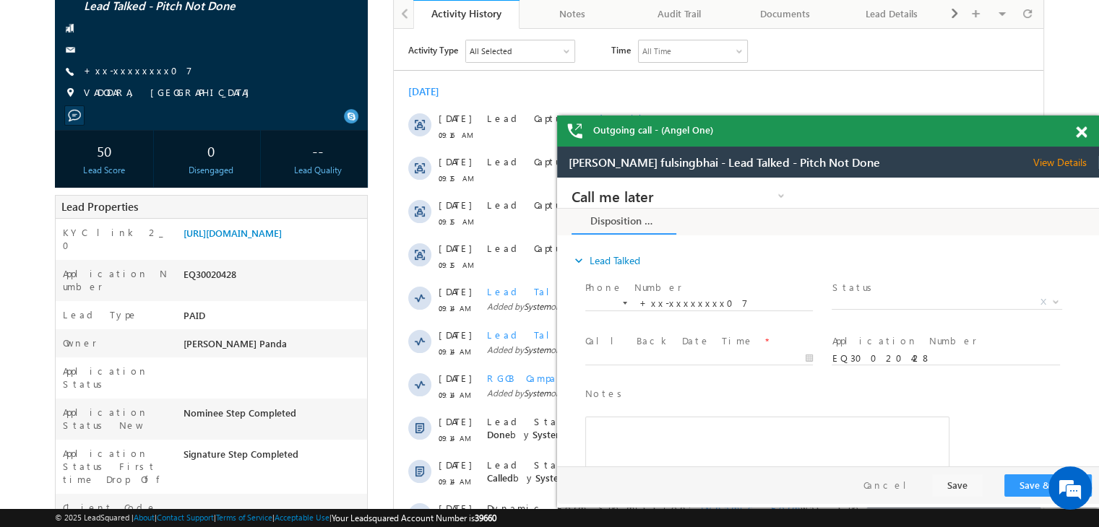
scroll to position [0, 0]
drag, startPoint x: 1078, startPoint y: 134, endPoint x: 1083, endPoint y: 126, distance: 8.8
click at [1083, 126] on div "Outgoing call - (Angel One)" at bounding box center [828, 131] width 542 height 31
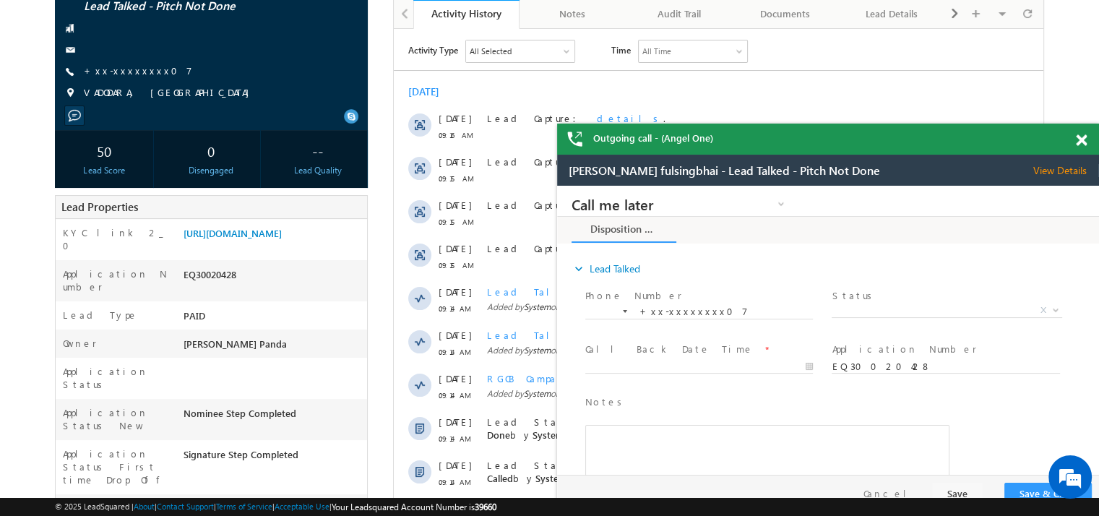
drag, startPoint x: 1050, startPoint y: 167, endPoint x: 962, endPoint y: 144, distance: 90.9
click at [962, 145] on div "Outgoing call - (Angel One)" at bounding box center [828, 139] width 542 height 31
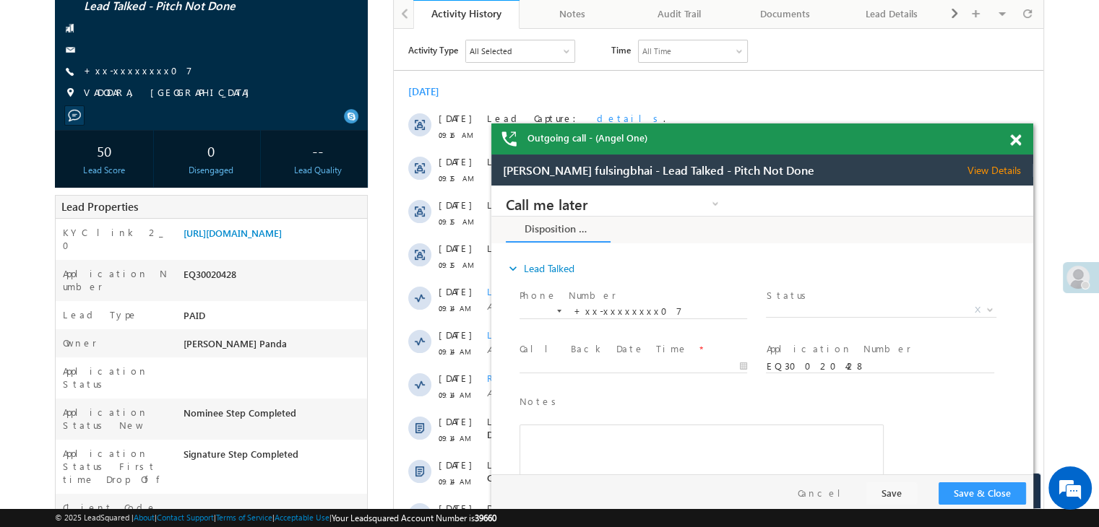
click at [1016, 142] on span at bounding box center [1015, 140] width 11 height 12
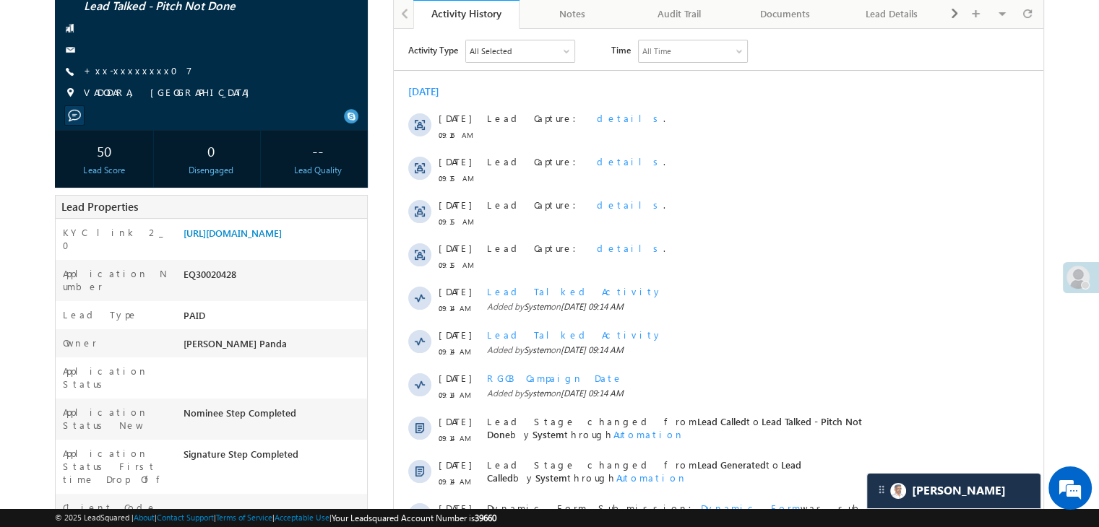
click at [1087, 272] on span at bounding box center [1077, 277] width 23 height 23
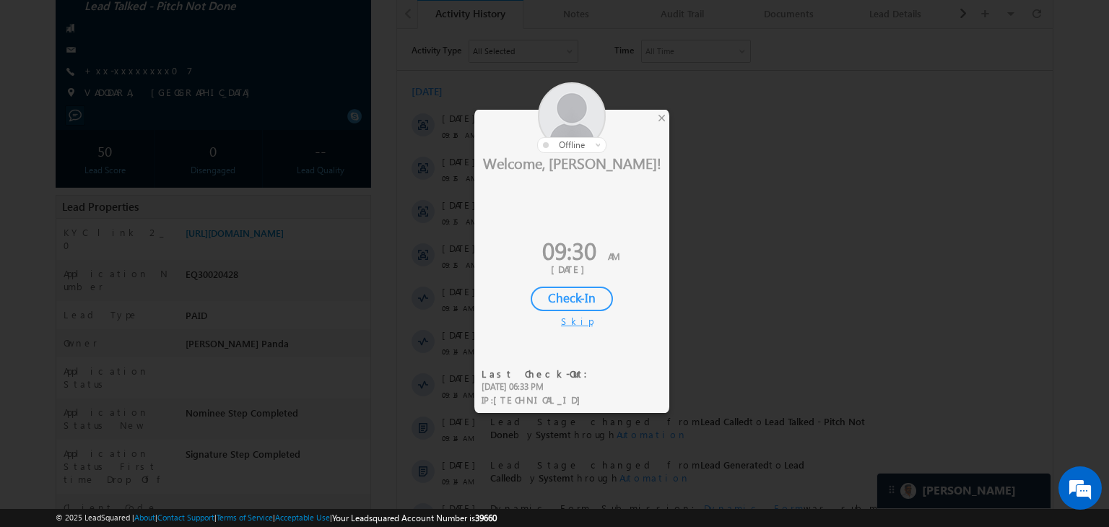
click at [572, 298] on div "Check-In" at bounding box center [572, 299] width 82 height 25
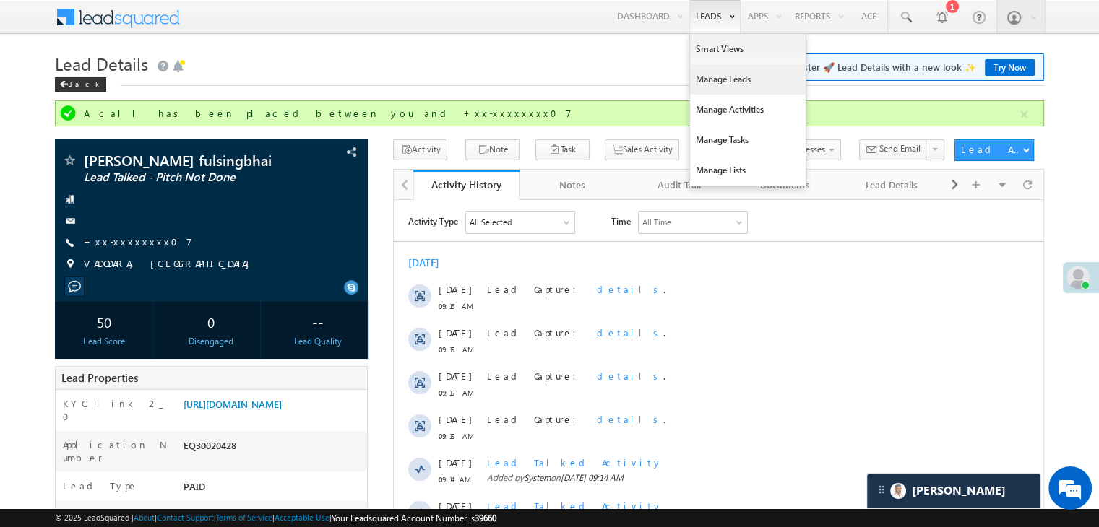
click at [704, 85] on link "Manage Leads" at bounding box center [748, 79] width 116 height 30
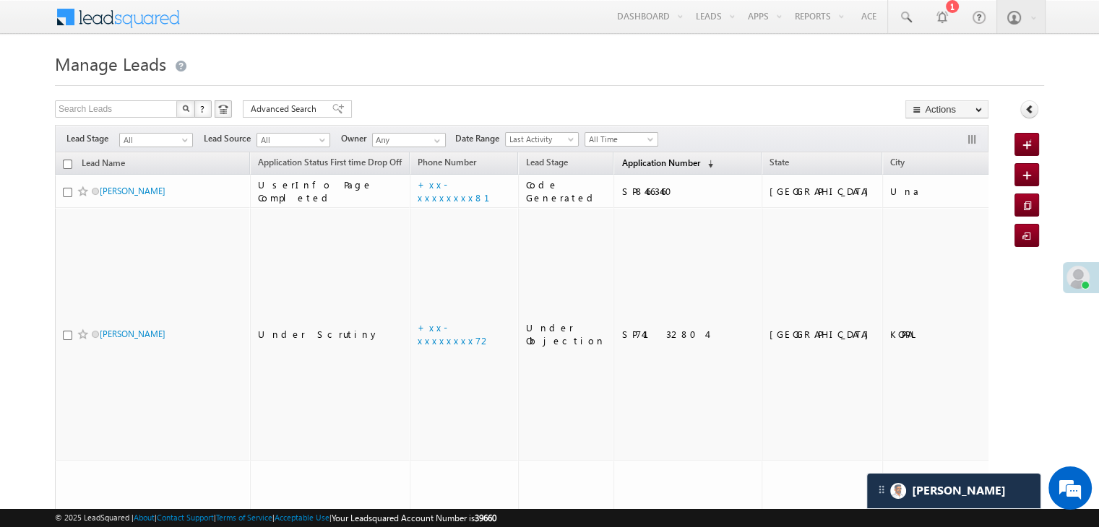
click at [627, 165] on span "Application Number" at bounding box center [660, 162] width 78 height 11
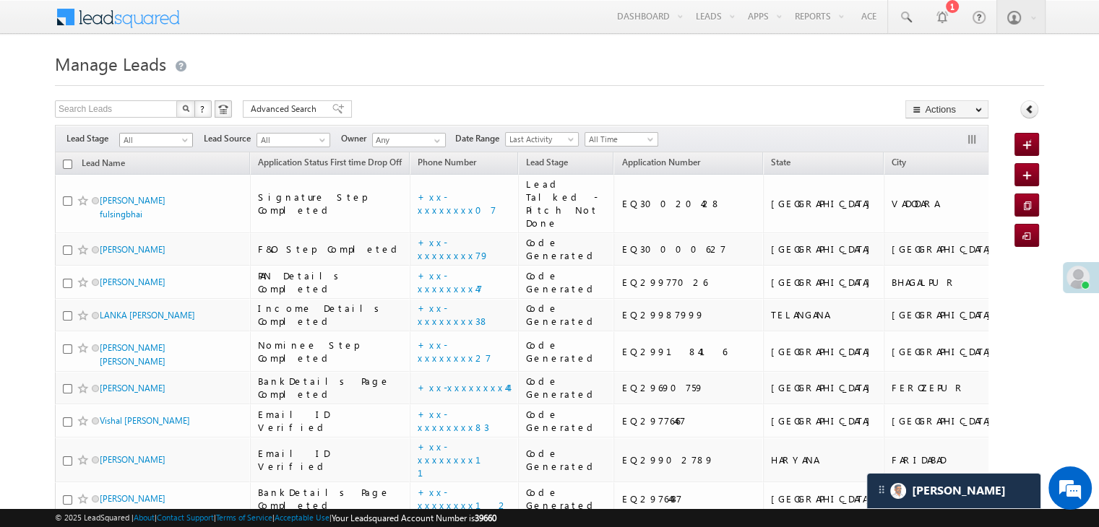
click at [188, 141] on span at bounding box center [187, 143] width 12 height 12
click at [157, 170] on link "Lead Generated" at bounding box center [156, 170] width 73 height 13
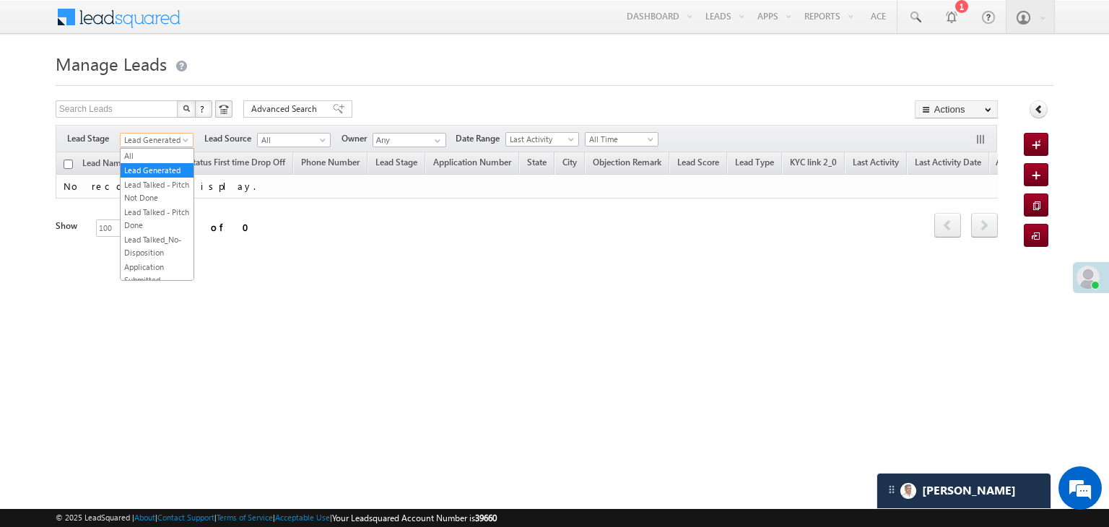
click at [176, 142] on span "Lead Generated" at bounding box center [155, 140] width 69 height 13
click at [166, 157] on link "All" at bounding box center [157, 156] width 73 height 13
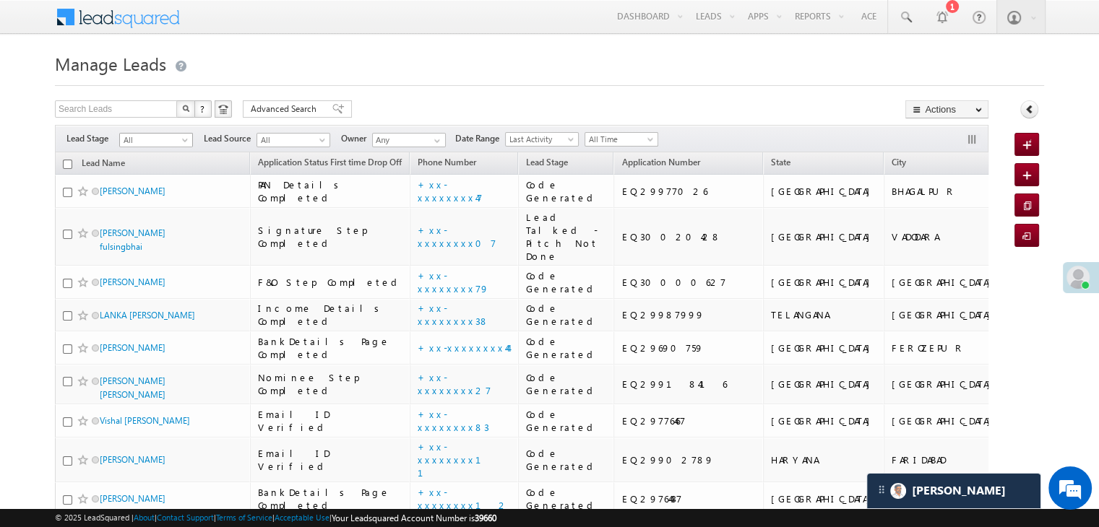
click at [191, 144] on span at bounding box center [187, 143] width 12 height 12
click at [156, 174] on link "Lead Generated" at bounding box center [156, 170] width 73 height 13
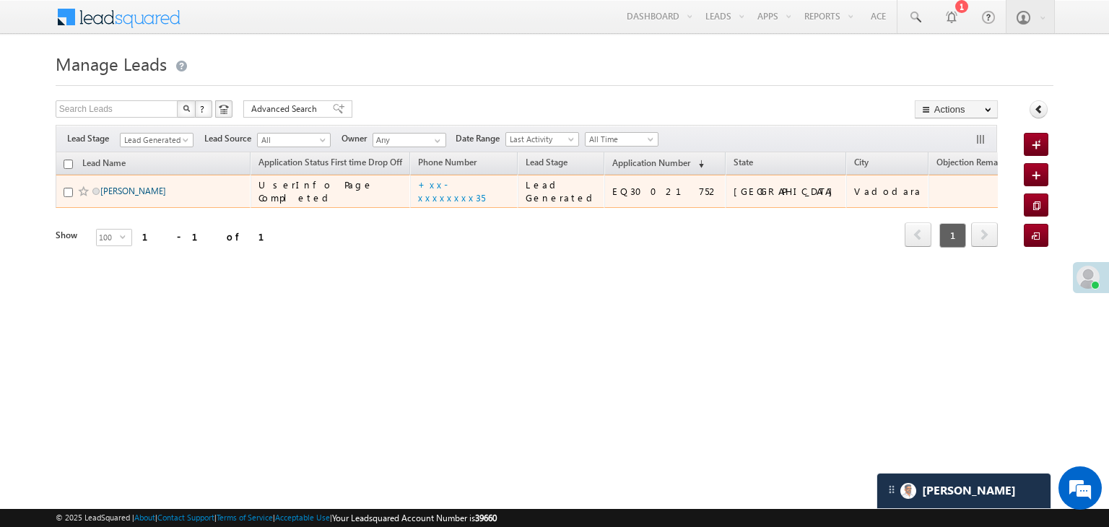
click at [141, 196] on link "[PERSON_NAME]" at bounding box center [133, 191] width 66 height 11
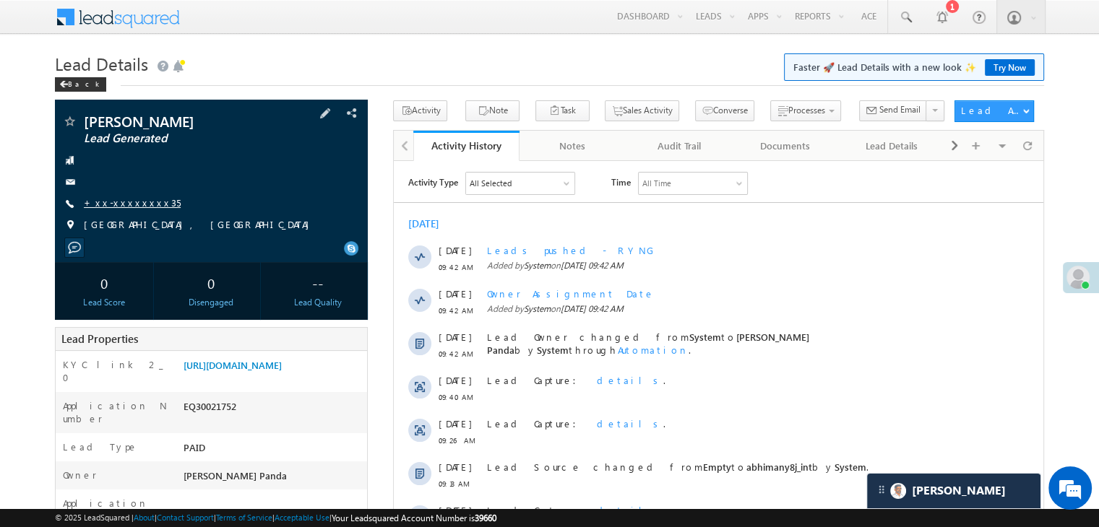
click at [111, 204] on link "+xx-xxxxxxxx35" at bounding box center [132, 202] width 97 height 12
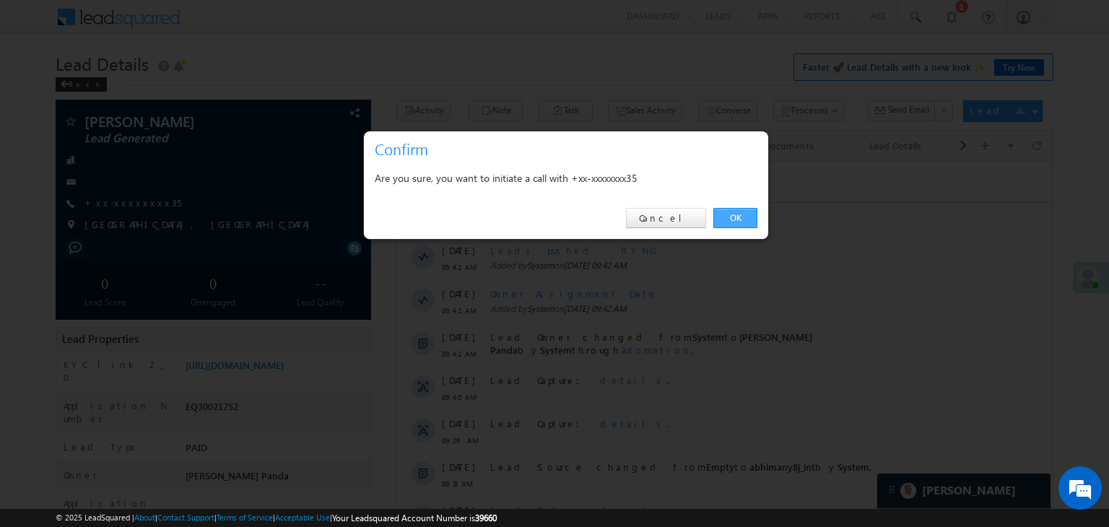
click at [733, 217] on link "OK" at bounding box center [736, 218] width 44 height 20
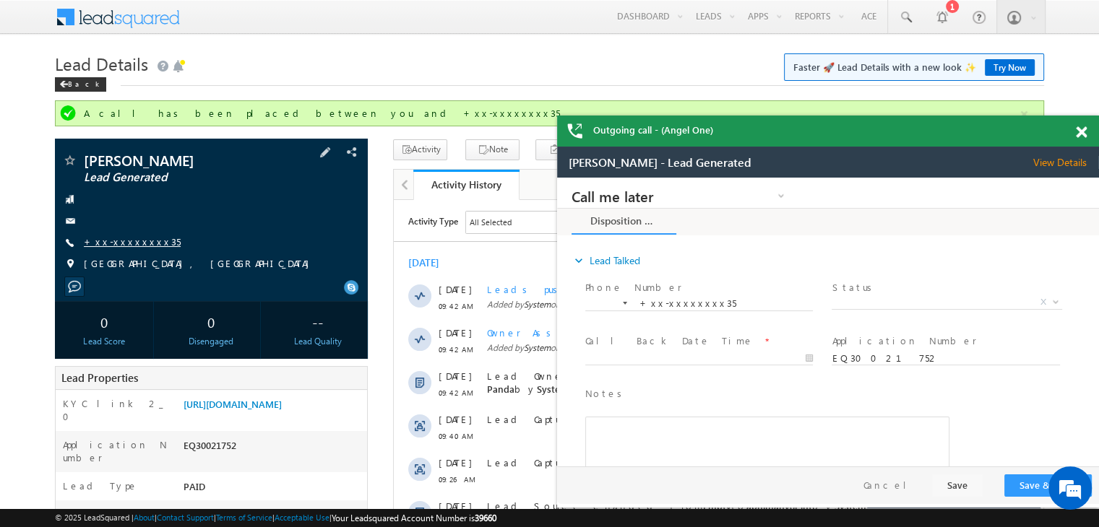
click at [124, 248] on link "+xx-xxxxxxxx35" at bounding box center [132, 241] width 97 height 12
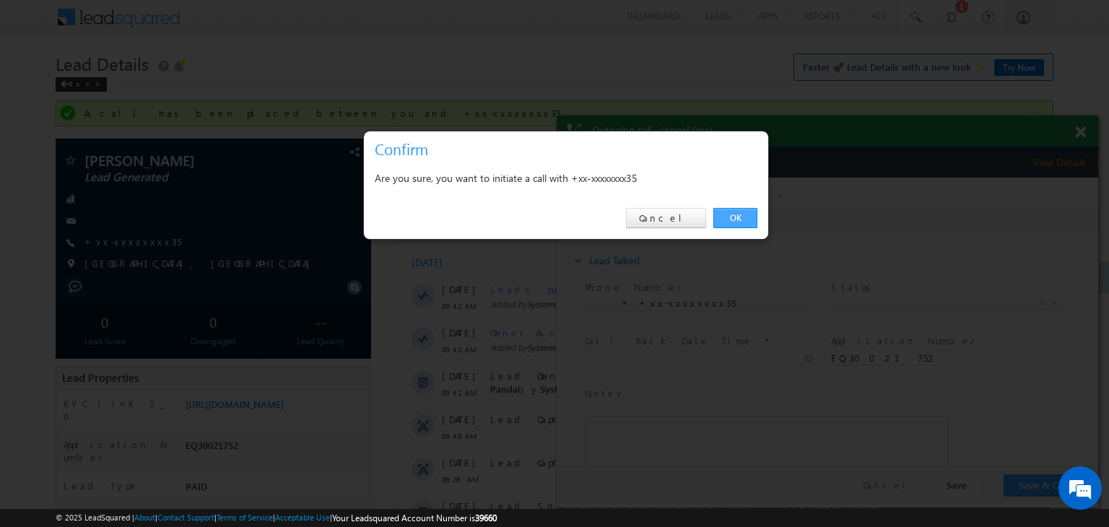
click at [735, 217] on link "OK" at bounding box center [736, 218] width 44 height 20
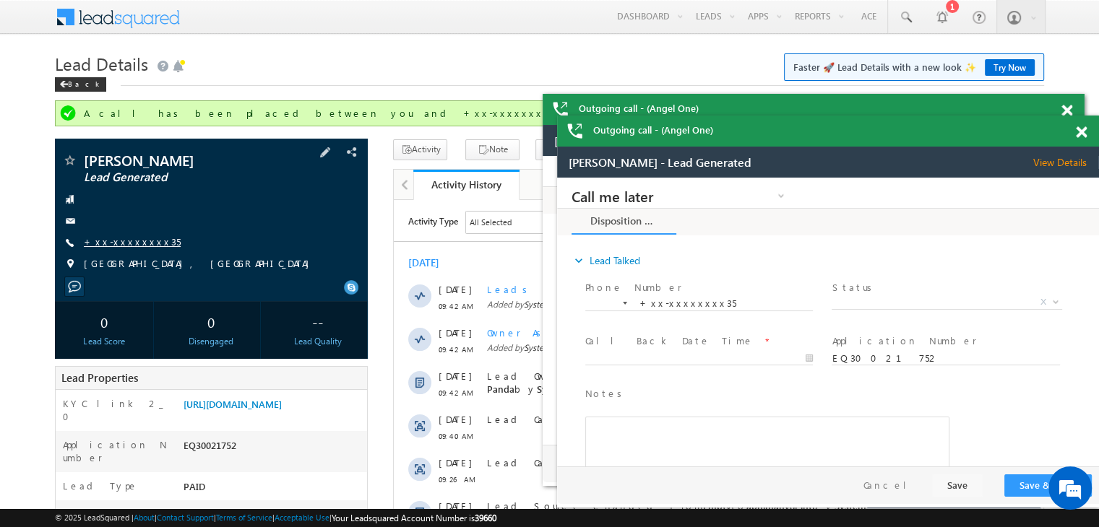
click at [133, 245] on link "+xx-xxxxxxxx35" at bounding box center [132, 241] width 97 height 12
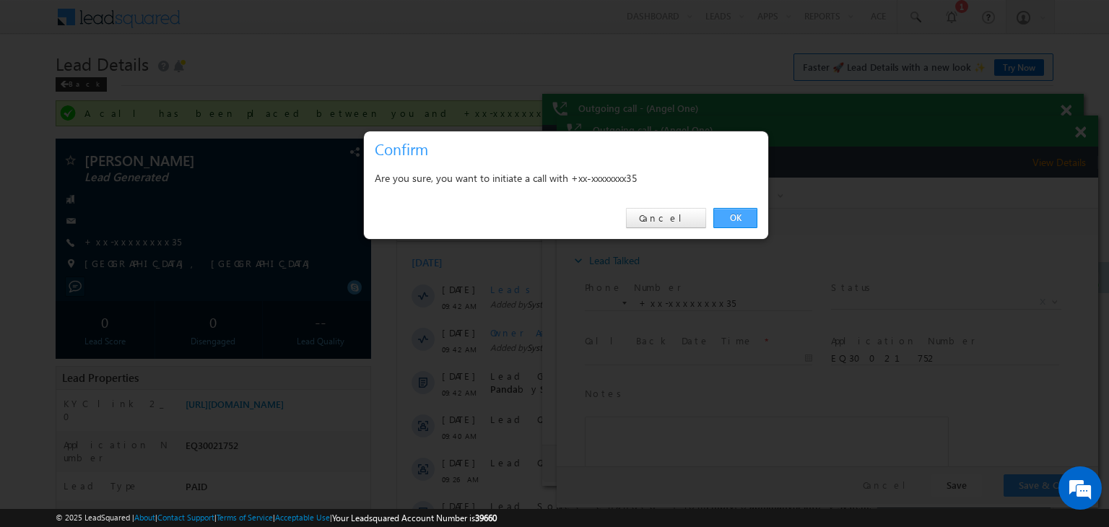
click at [735, 215] on link "OK" at bounding box center [736, 218] width 44 height 20
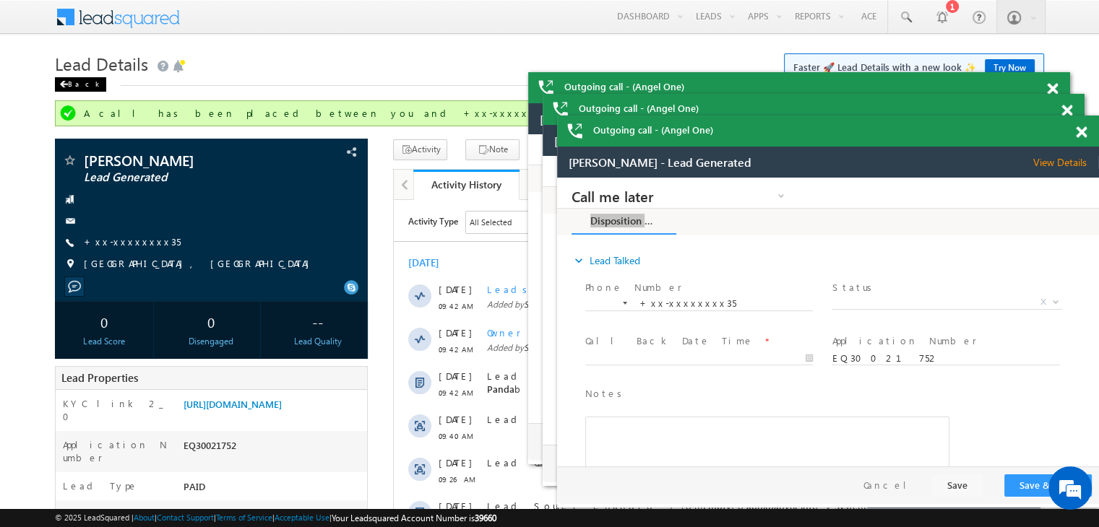
click at [64, 87] on span at bounding box center [63, 84] width 9 height 7
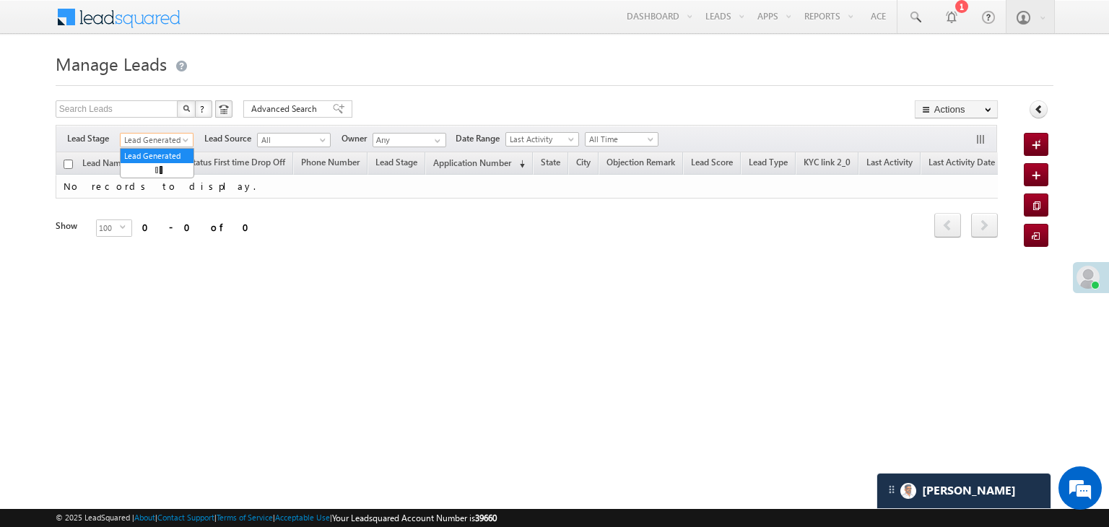
click at [190, 142] on span at bounding box center [187, 143] width 12 height 12
click at [159, 151] on link "All" at bounding box center [157, 156] width 73 height 13
click at [159, 151] on div "Filters Lead Stage All Lead Generated Lead Talked - Pitch Not Done Lead Talked …" at bounding box center [527, 138] width 942 height 27
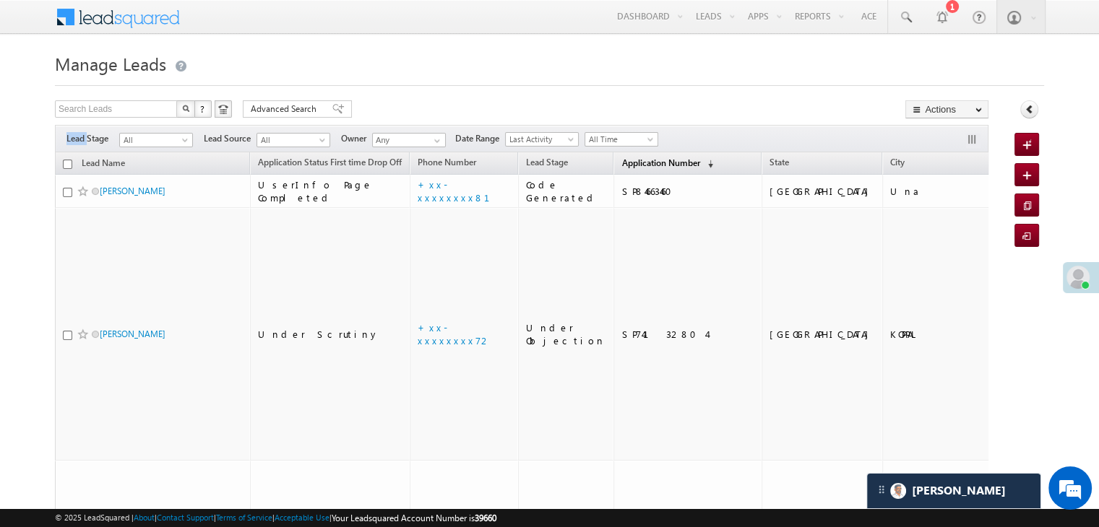
click at [621, 162] on span "Application Number" at bounding box center [660, 162] width 78 height 11
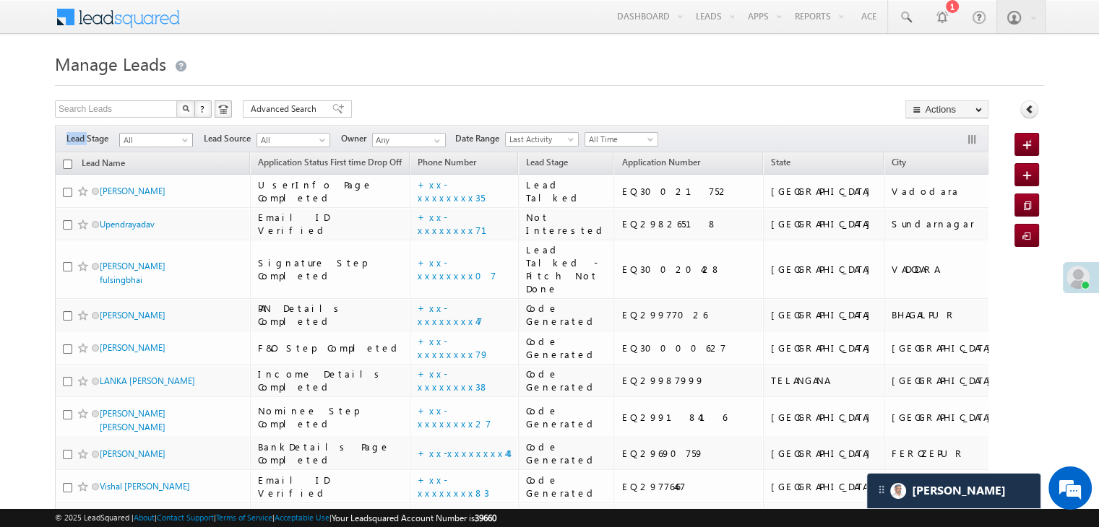
click at [182, 137] on span "All" at bounding box center [154, 140] width 69 height 13
click at [181, 142] on span at bounding box center [187, 143] width 12 height 12
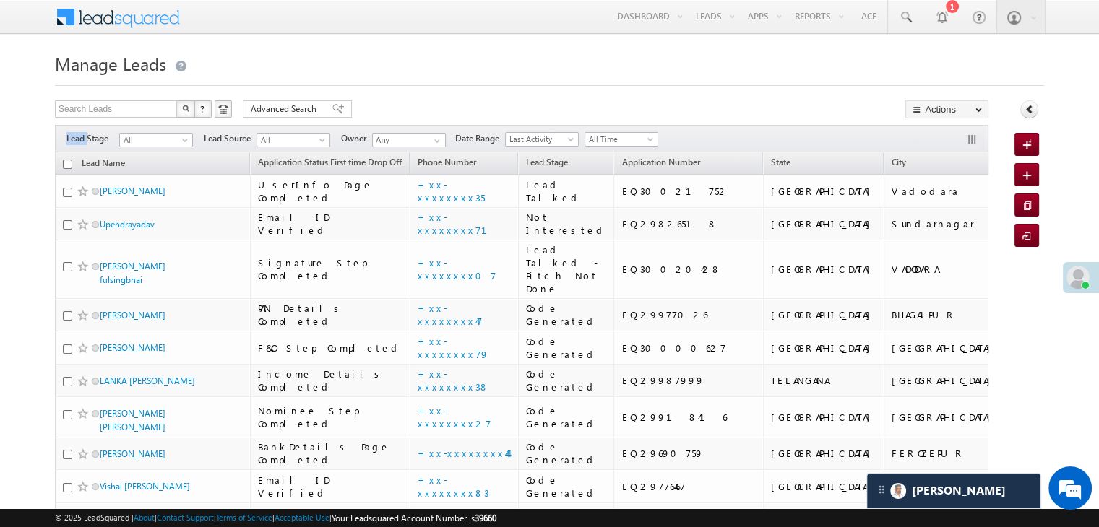
click at [181, 142] on span at bounding box center [187, 143] width 12 height 12
click at [178, 142] on span "All" at bounding box center [154, 140] width 69 height 13
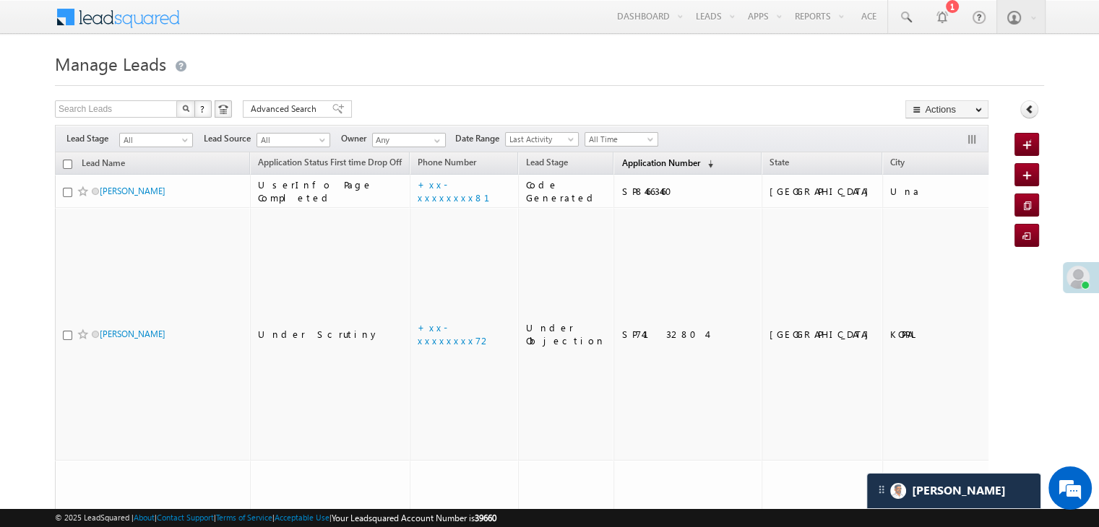
click at [621, 163] on span "Application Number" at bounding box center [660, 162] width 78 height 11
click at [630, 159] on span "Application Number" at bounding box center [660, 162] width 78 height 11
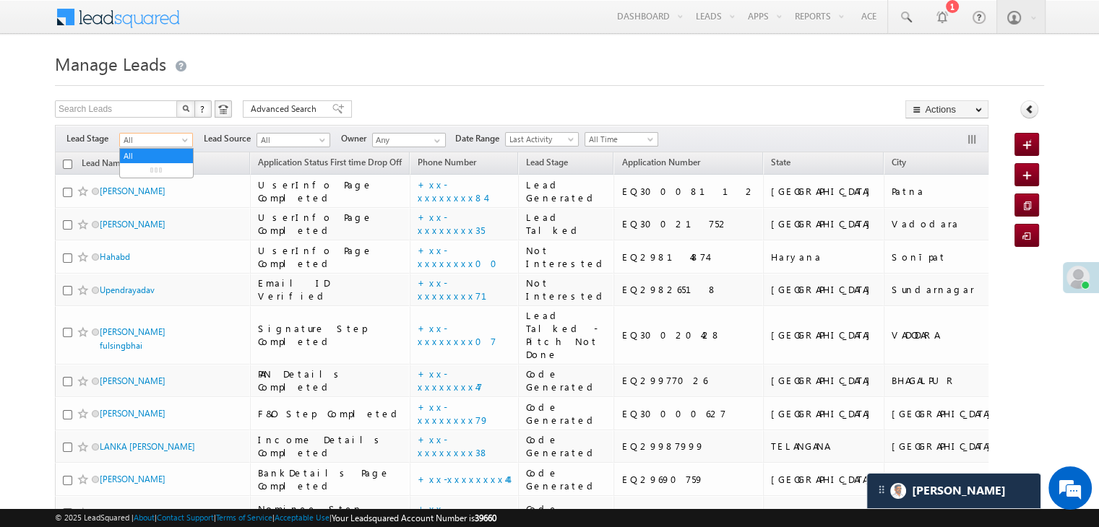
drag, startPoint x: 189, startPoint y: 144, endPoint x: 146, endPoint y: 140, distance: 42.8
click at [146, 140] on span "All" at bounding box center [154, 140] width 69 height 13
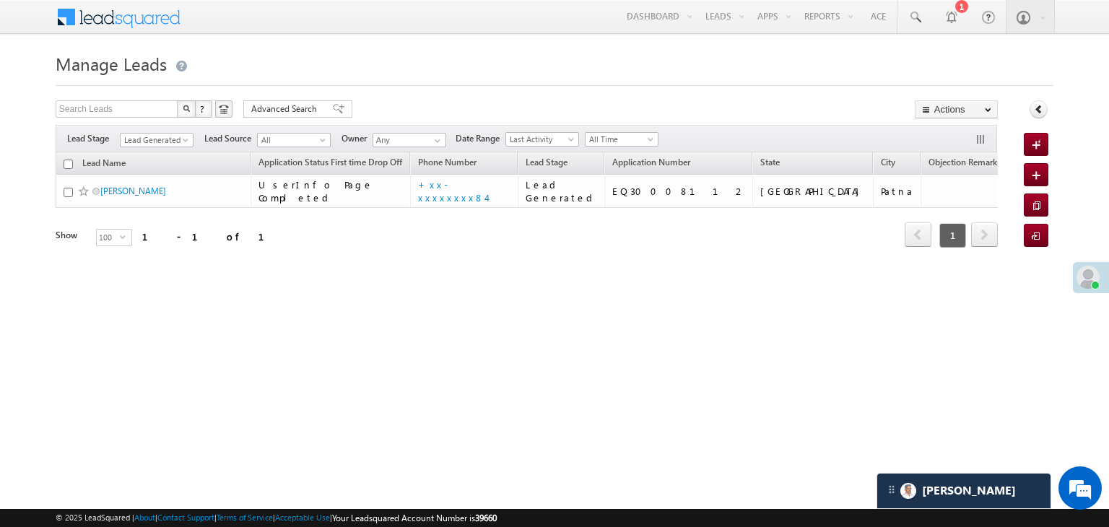
drag, startPoint x: 134, startPoint y: 170, endPoint x: 542, endPoint y: 59, distance: 423.0
click at [542, 59] on h1 "Manage Leads" at bounding box center [555, 62] width 998 height 28
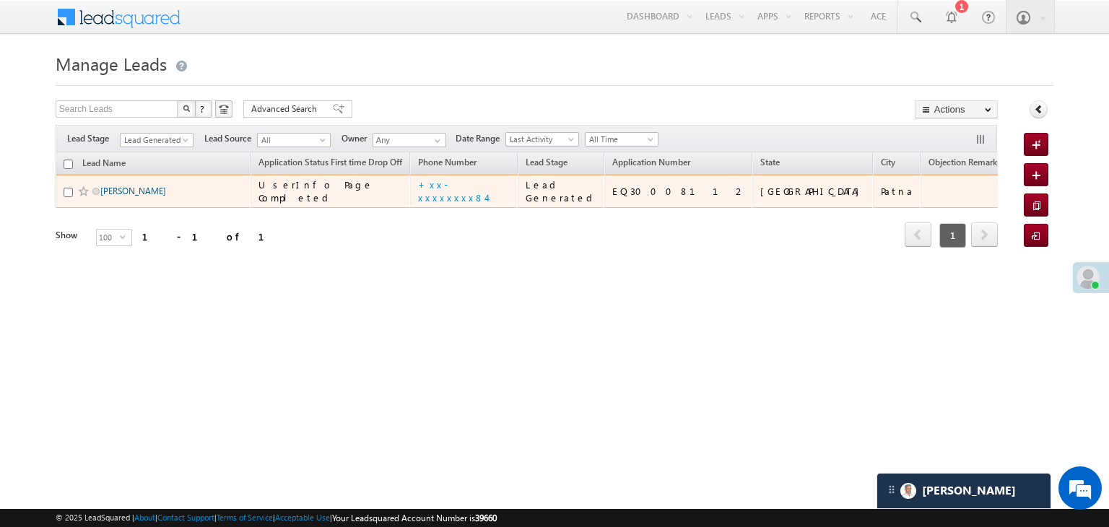
click at [128, 196] on link "Priya kumari" at bounding box center [133, 191] width 66 height 11
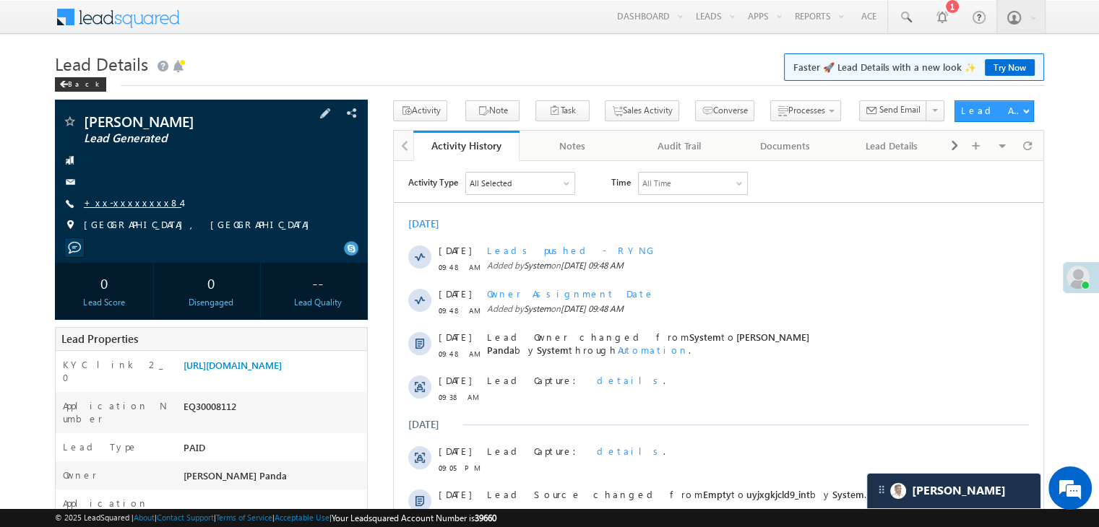
click at [118, 204] on link "+xx-xxxxxxxx84" at bounding box center [133, 202] width 98 height 12
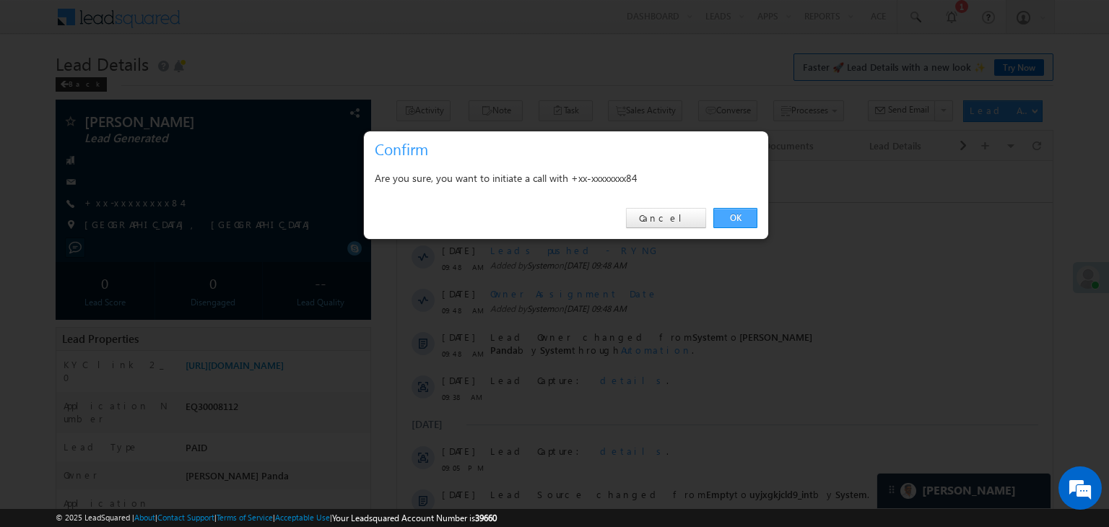
click at [734, 212] on link "OK" at bounding box center [736, 218] width 44 height 20
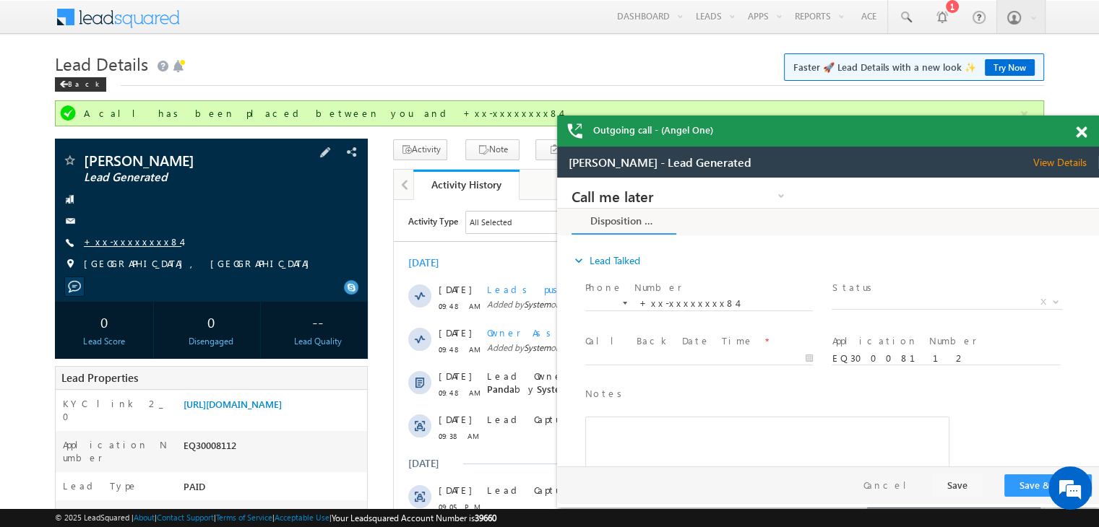
click at [122, 243] on link "+xx-xxxxxxxx84" at bounding box center [133, 241] width 98 height 12
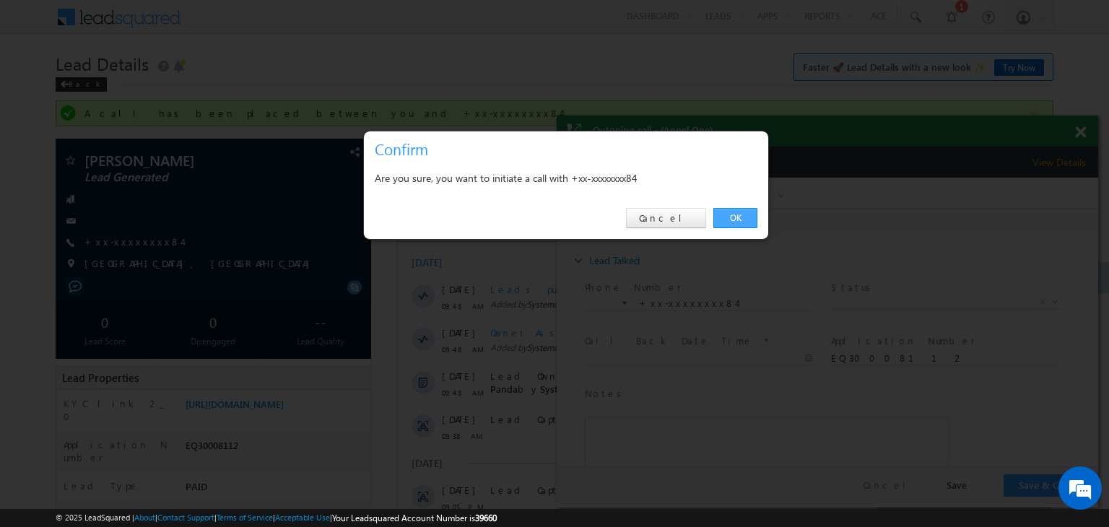
click at [737, 217] on link "OK" at bounding box center [736, 218] width 44 height 20
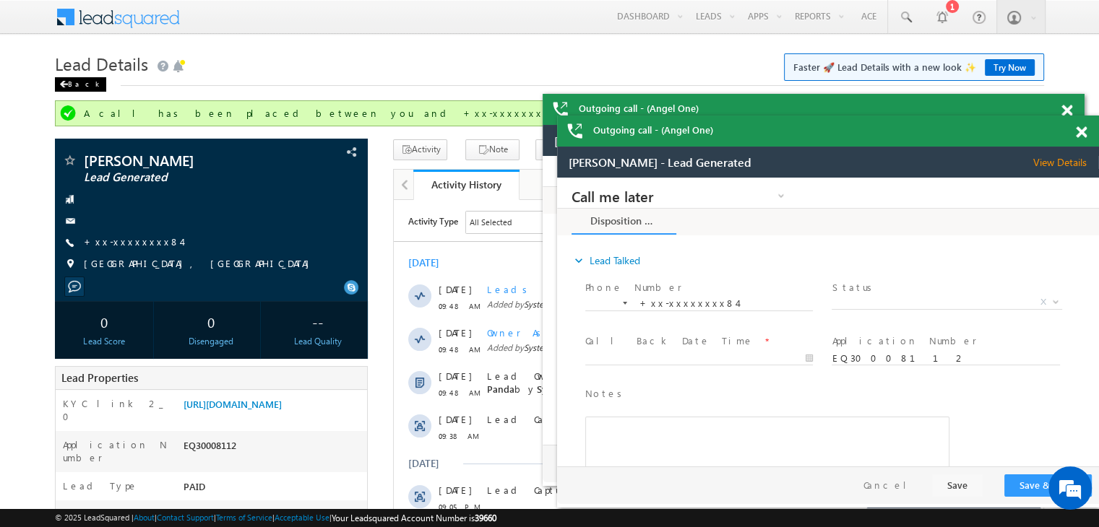
click at [78, 84] on div "Back" at bounding box center [80, 84] width 51 height 14
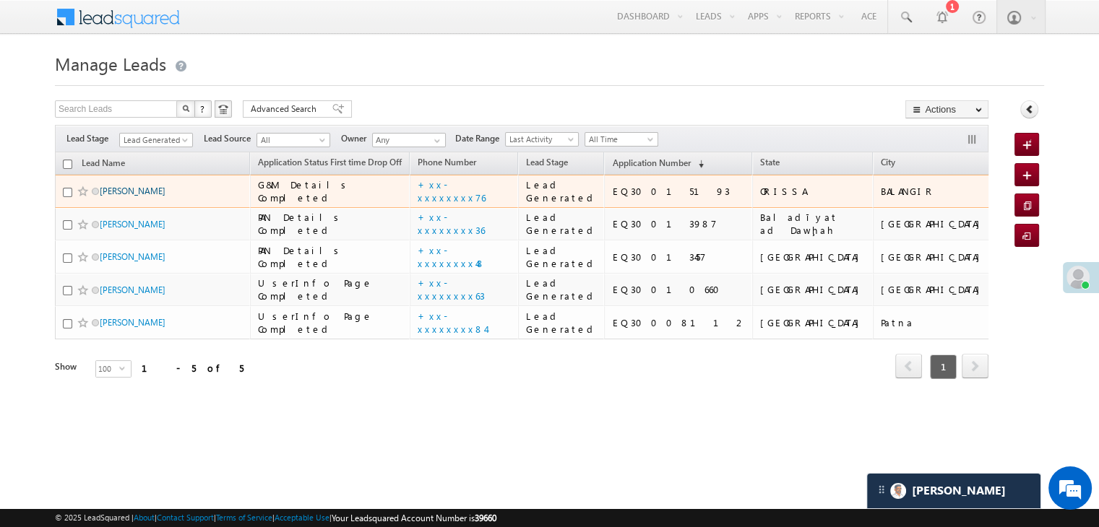
click at [126, 196] on link "[PERSON_NAME]" at bounding box center [133, 191] width 66 height 11
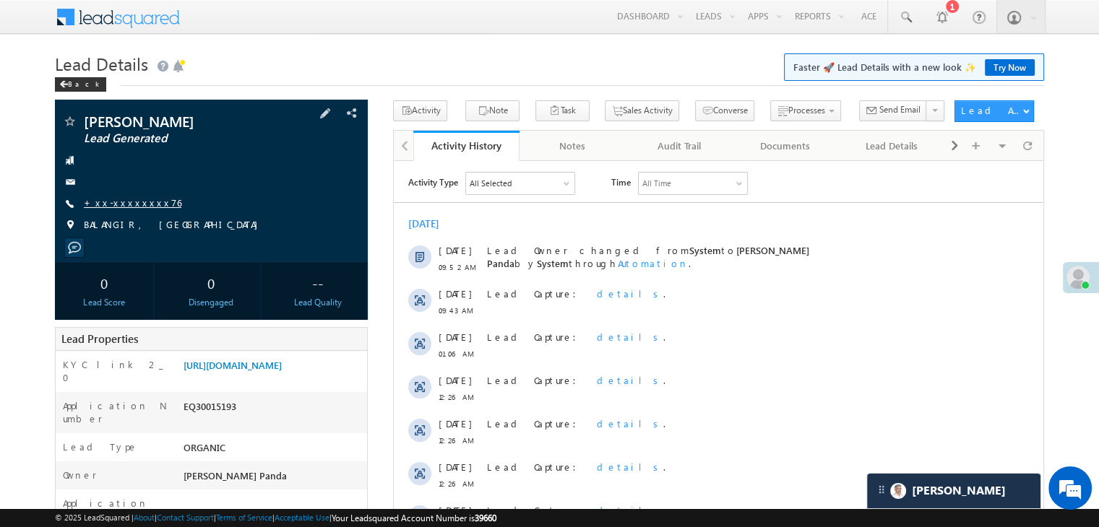
click at [118, 202] on link "+xx-xxxxxxxx76" at bounding box center [133, 202] width 98 height 12
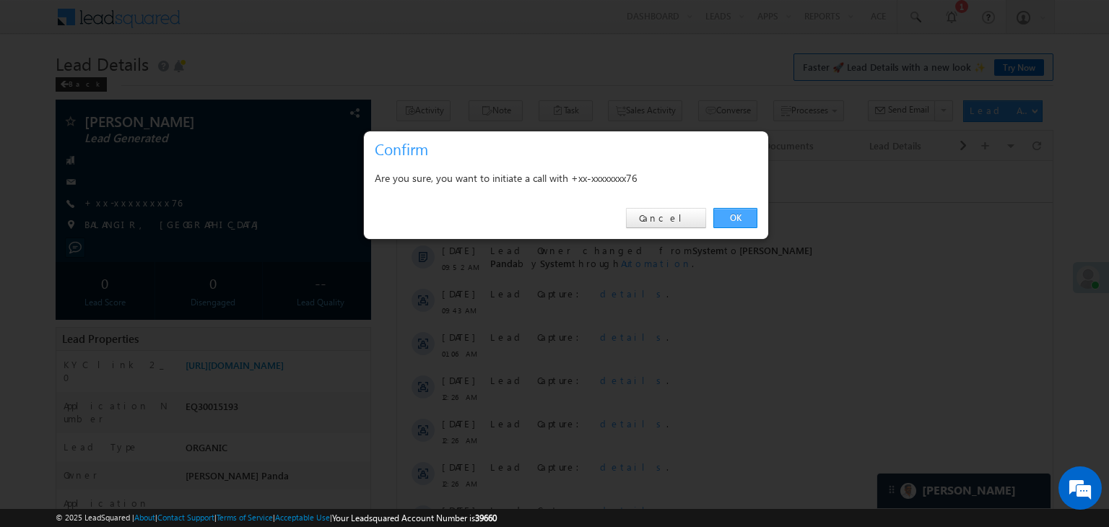
click at [738, 215] on link "OK" at bounding box center [736, 218] width 44 height 20
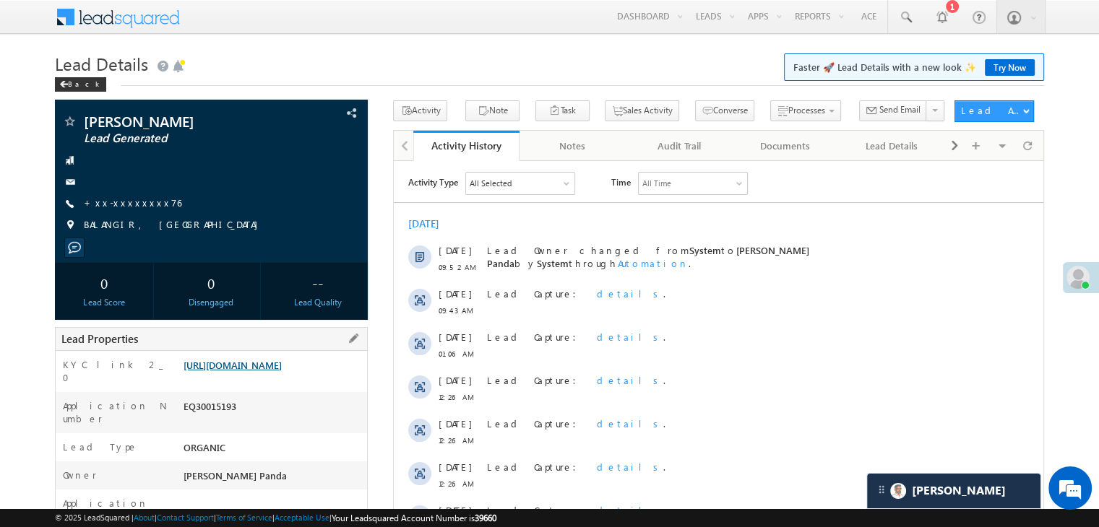
click at [275, 371] on link "https://angelbroking1-pk3em7sa.customui-test.leadsquared.com?leadId=8199adc9-68…" at bounding box center [232, 365] width 98 height 12
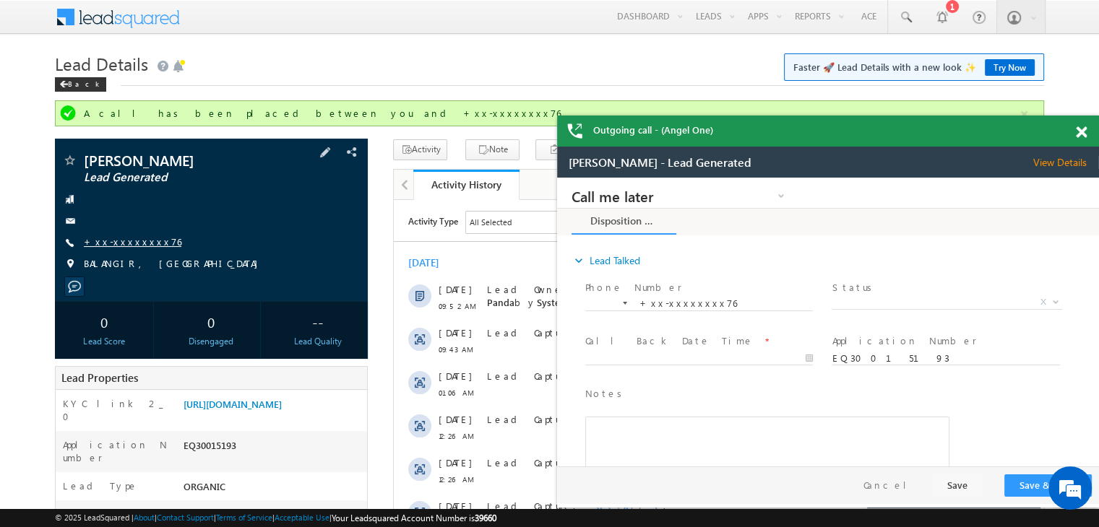
click at [134, 239] on link "+xx-xxxxxxxx76" at bounding box center [133, 241] width 98 height 12
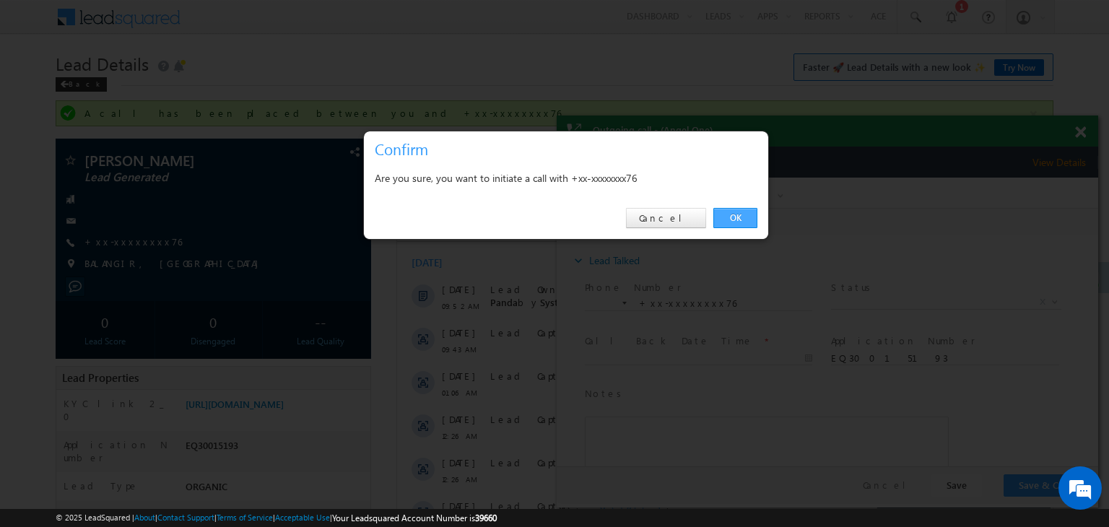
click at [738, 216] on link "OK" at bounding box center [736, 218] width 44 height 20
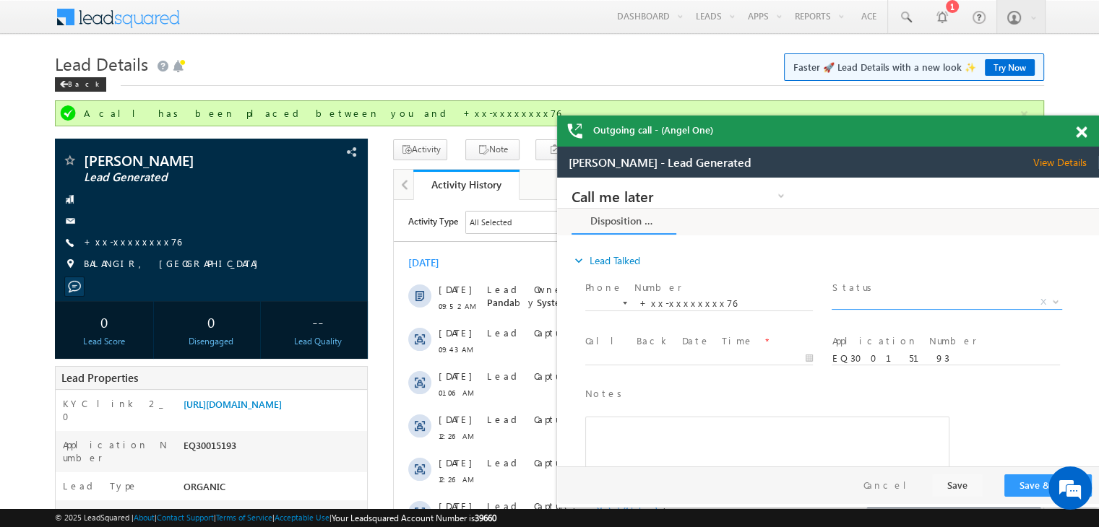
click at [945, 303] on span "X" at bounding box center [946, 302] width 230 height 14
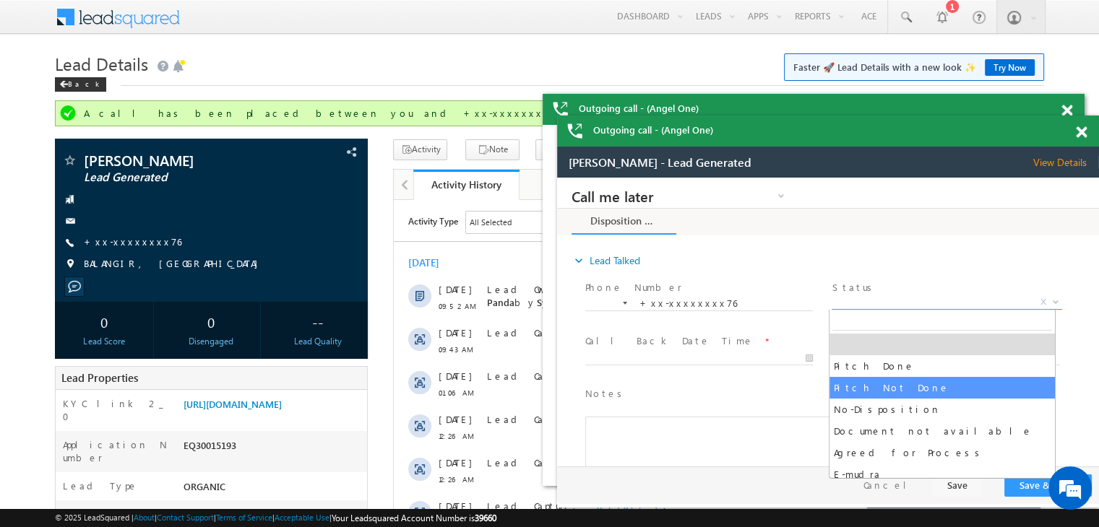
select select "Pitch Not Done"
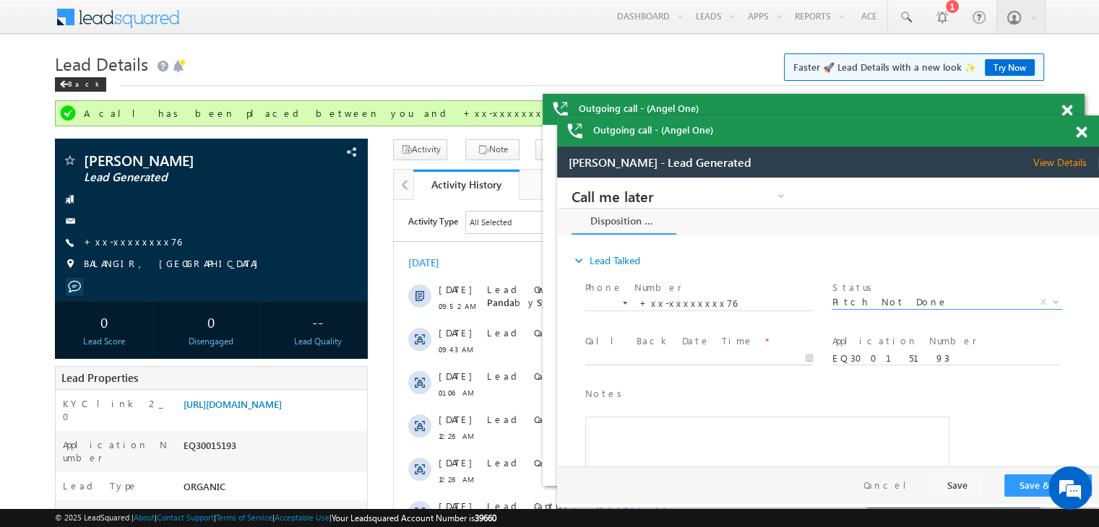
type input "10/05/25 9:53 AM"
click at [760, 358] on input "10/05/25 9:53 AM" at bounding box center [699, 359] width 228 height 14
click at [1029, 488] on button "Save & Close" at bounding box center [1047, 486] width 87 height 22
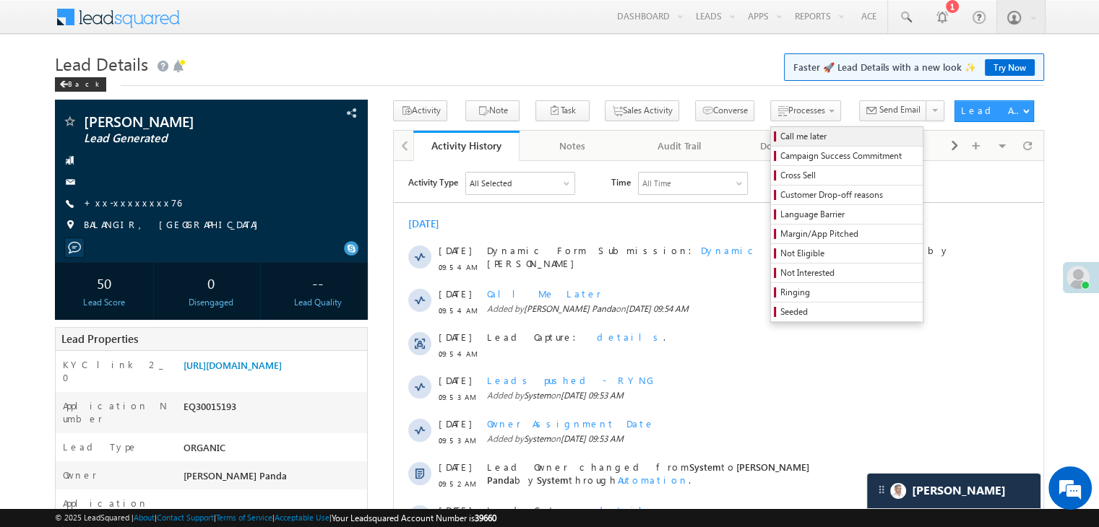
click at [780, 134] on span "Call me later" at bounding box center [848, 136] width 137 height 13
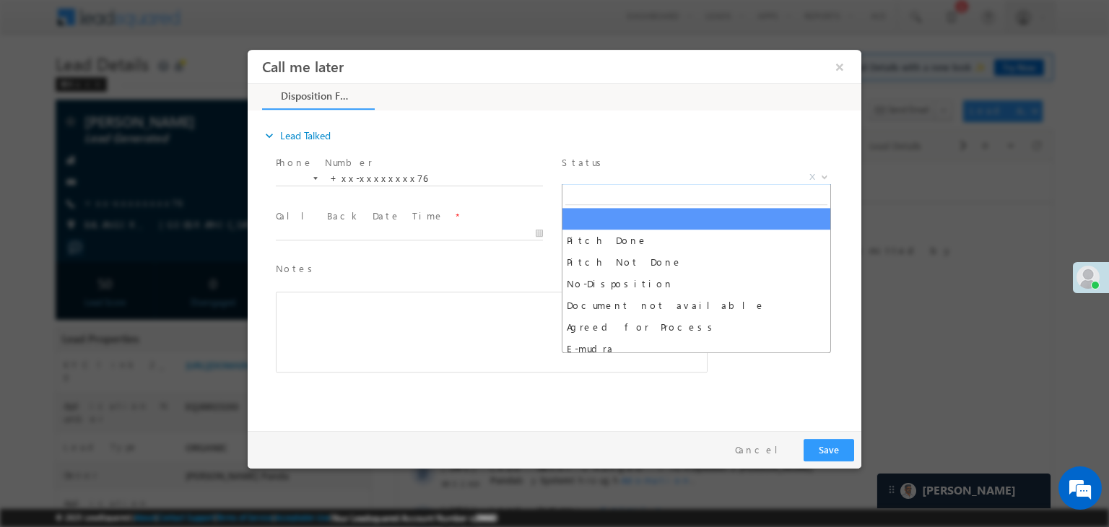
click at [675, 179] on span "X" at bounding box center [696, 177] width 269 height 14
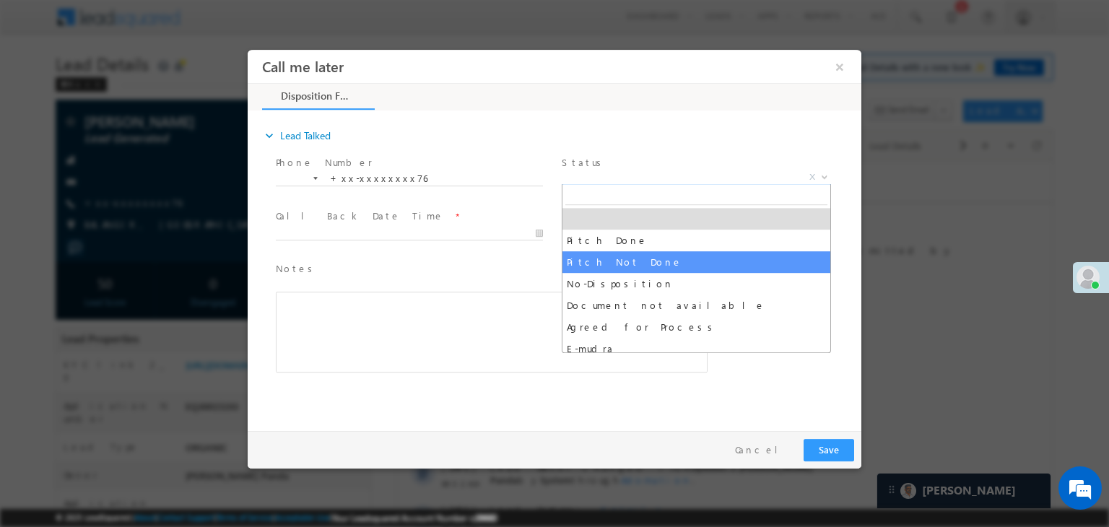
select select "Pitch Not Done"
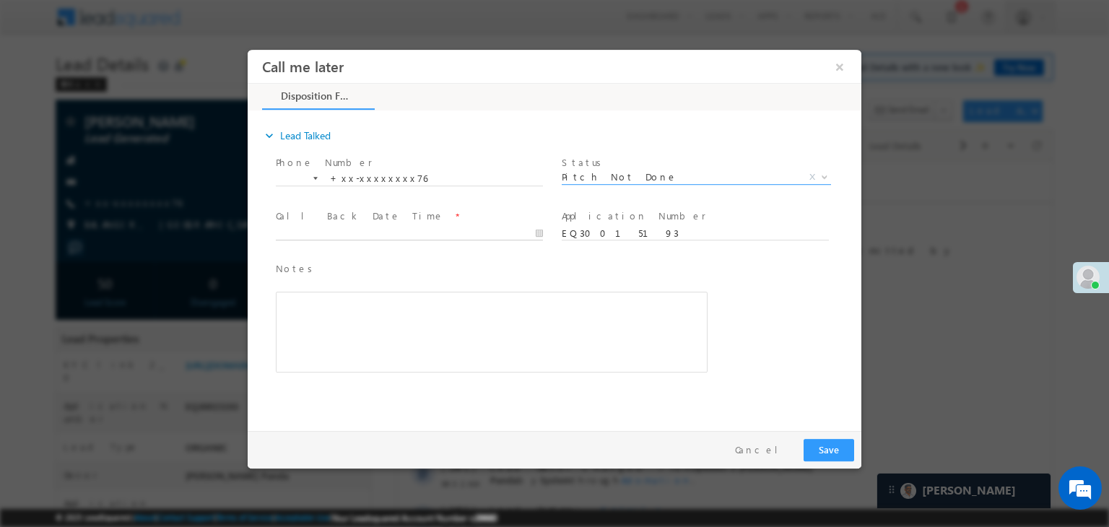
type input "10/05/25 9:55 AM"
click at [448, 240] on input "10/05/25 9:55 AM" at bounding box center [409, 234] width 267 height 14
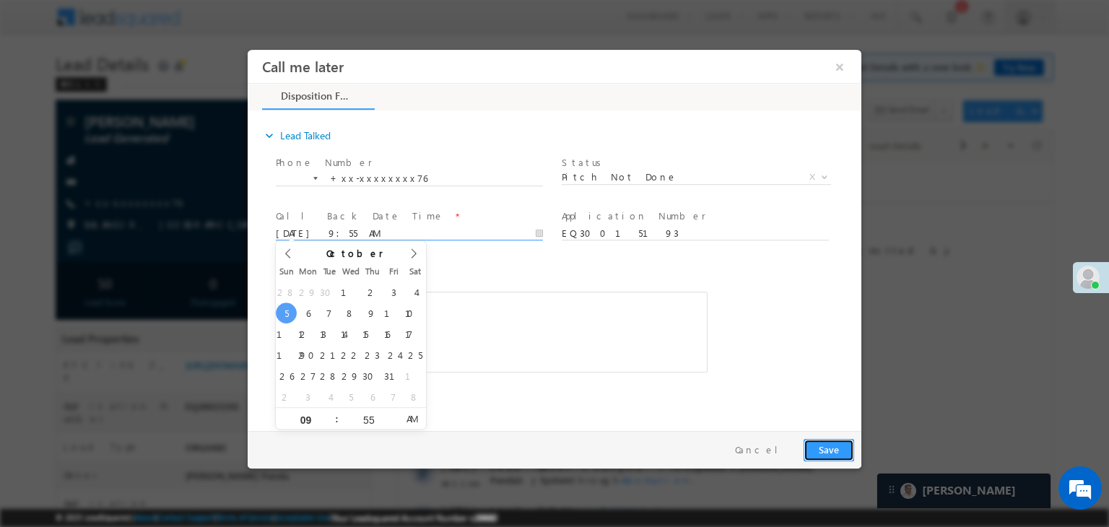
click at [833, 447] on button "Save" at bounding box center [829, 450] width 51 height 22
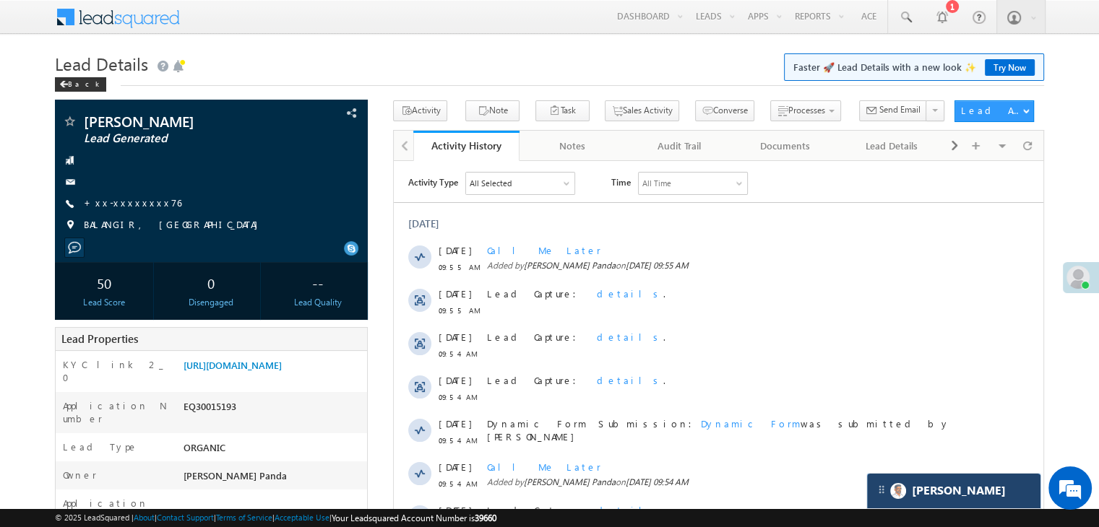
click at [956, 497] on div "[PERSON_NAME]" at bounding box center [953, 491] width 173 height 35
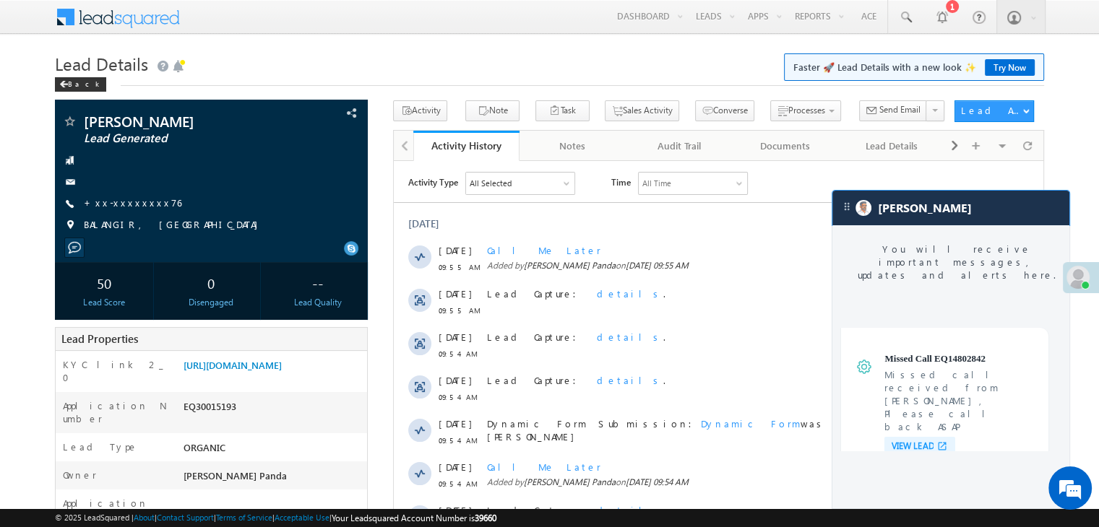
scroll to position [5667, 0]
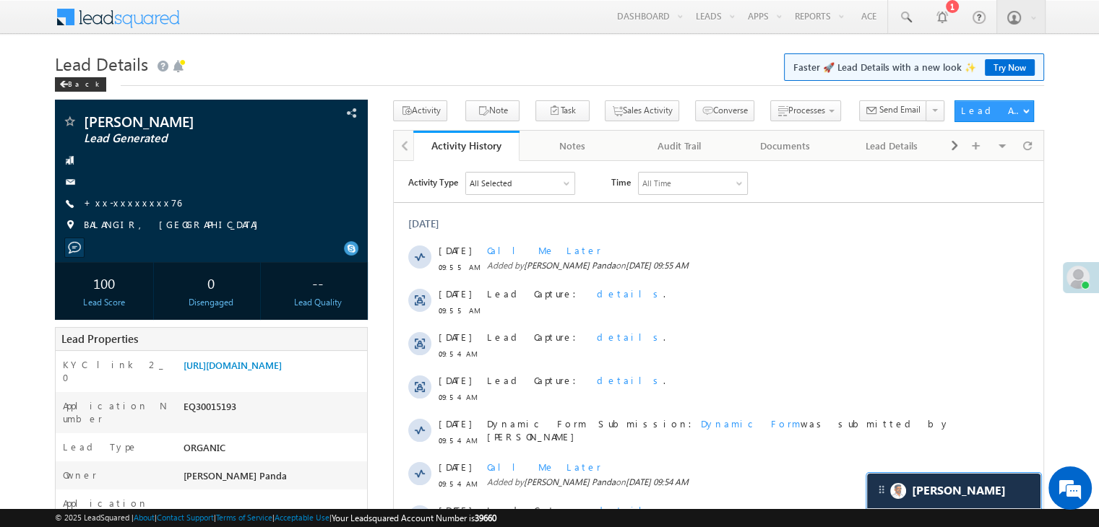
scroll to position [5749, 0]
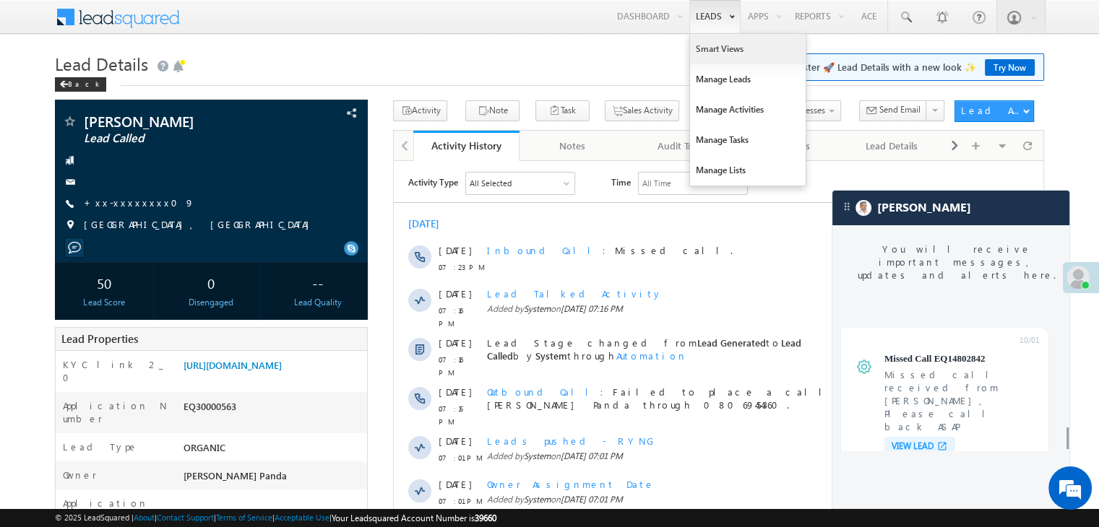
scroll to position [5667, 0]
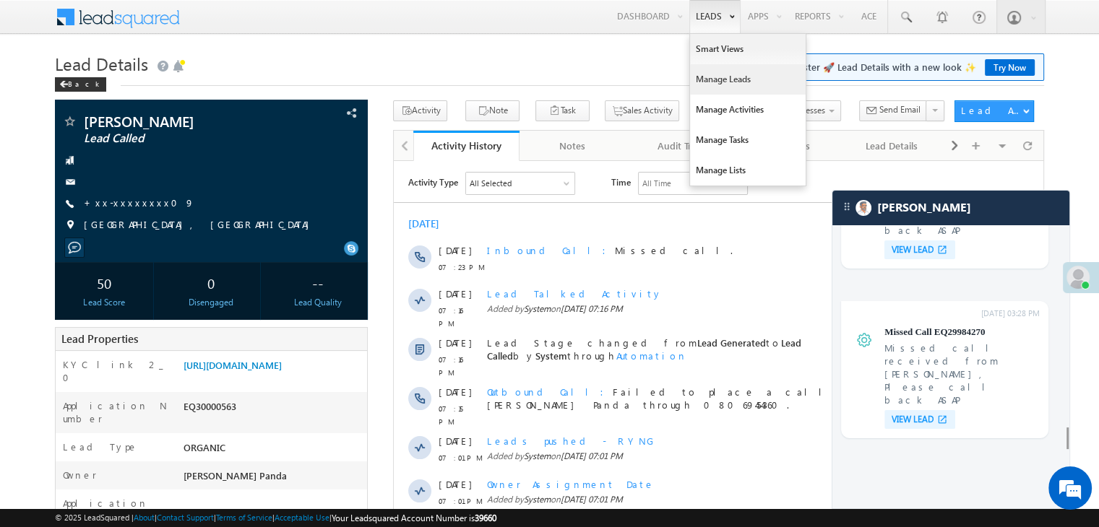
click at [714, 79] on link "Manage Leads" at bounding box center [748, 79] width 116 height 30
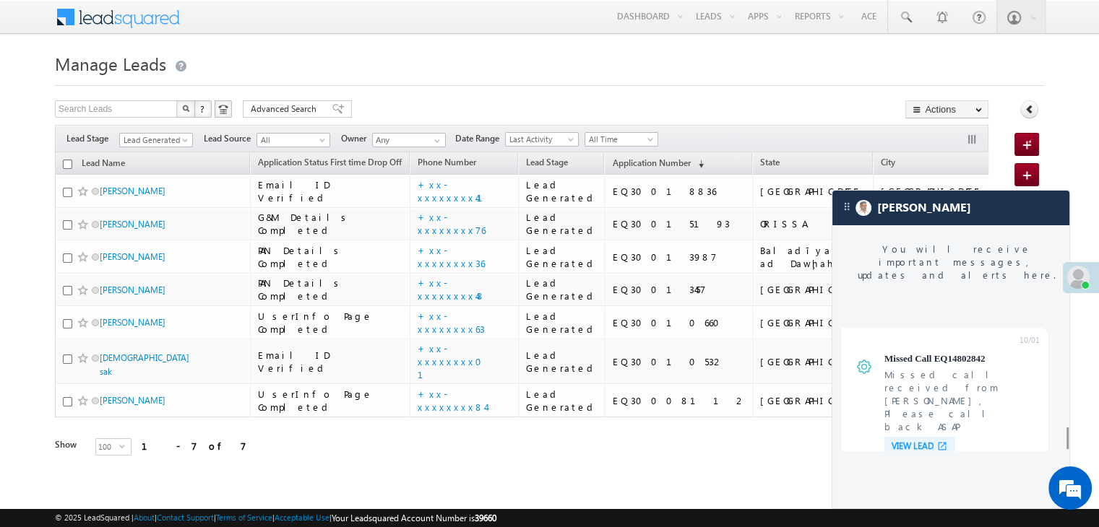
scroll to position [5667, 0]
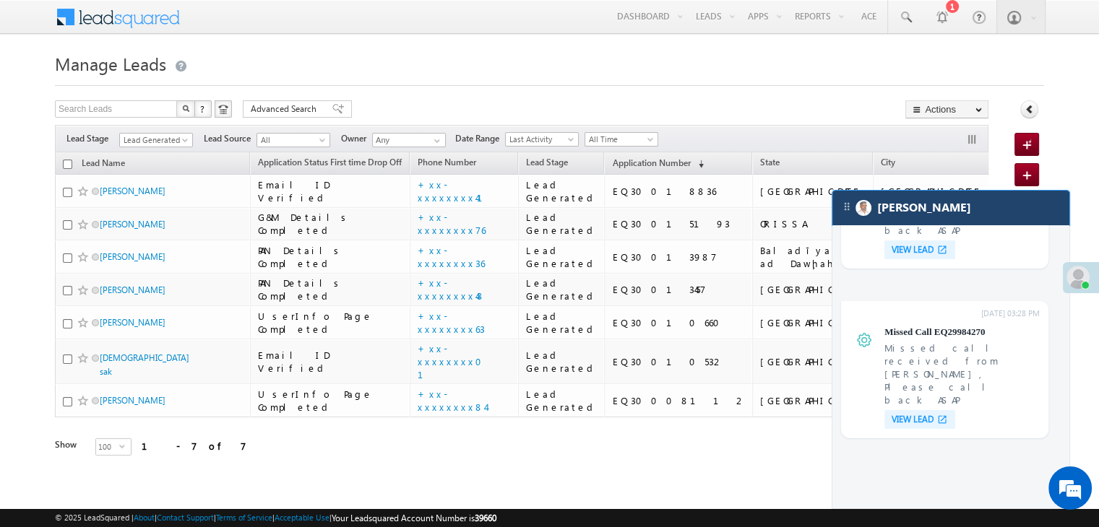
click at [964, 209] on div "[PERSON_NAME]" at bounding box center [950, 208] width 237 height 35
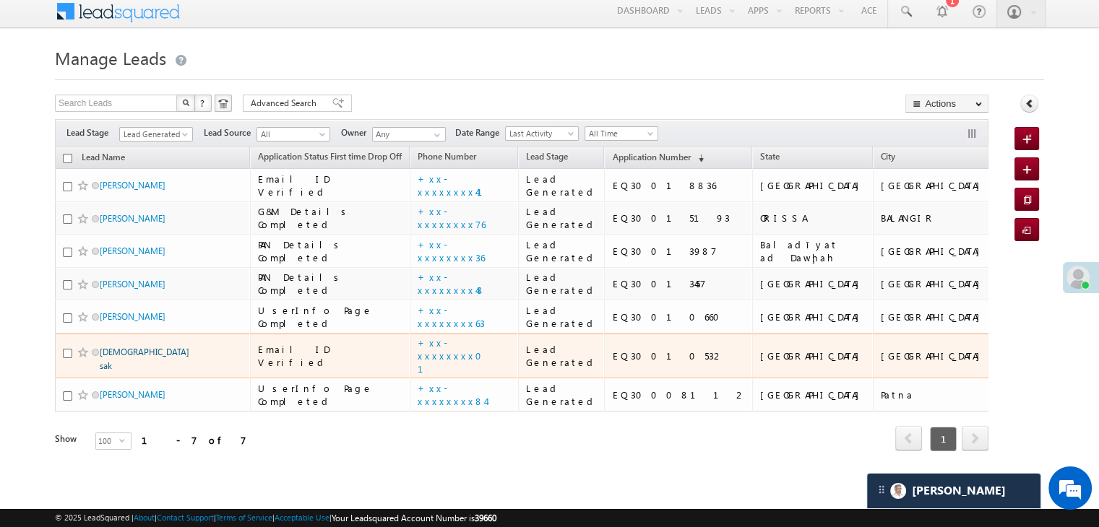
scroll to position [0, 0]
click at [116, 347] on link "[DEMOGRAPHIC_DATA] sak" at bounding box center [145, 359] width 90 height 25
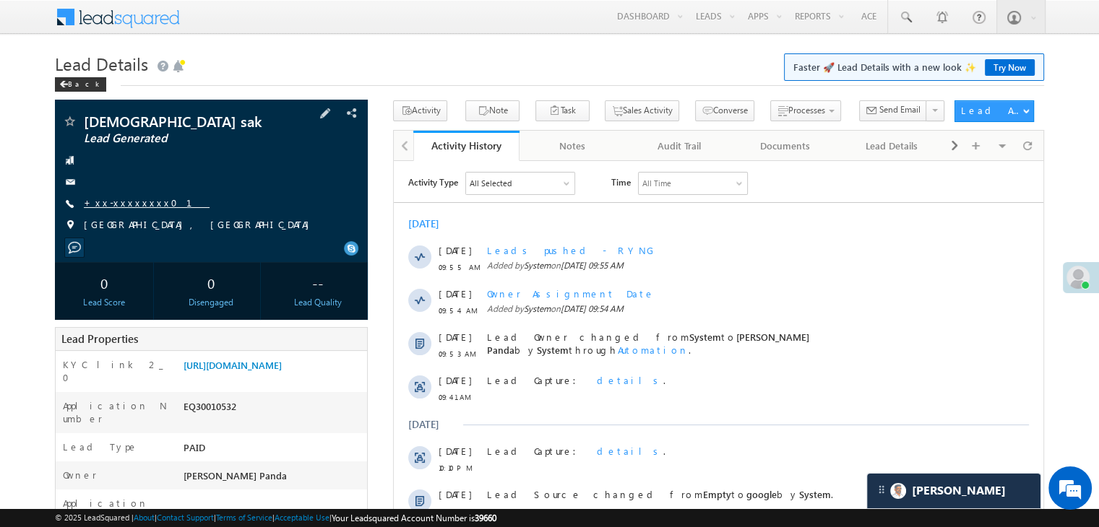
click at [118, 202] on link "+xx-xxxxxxxx01" at bounding box center [147, 202] width 126 height 12
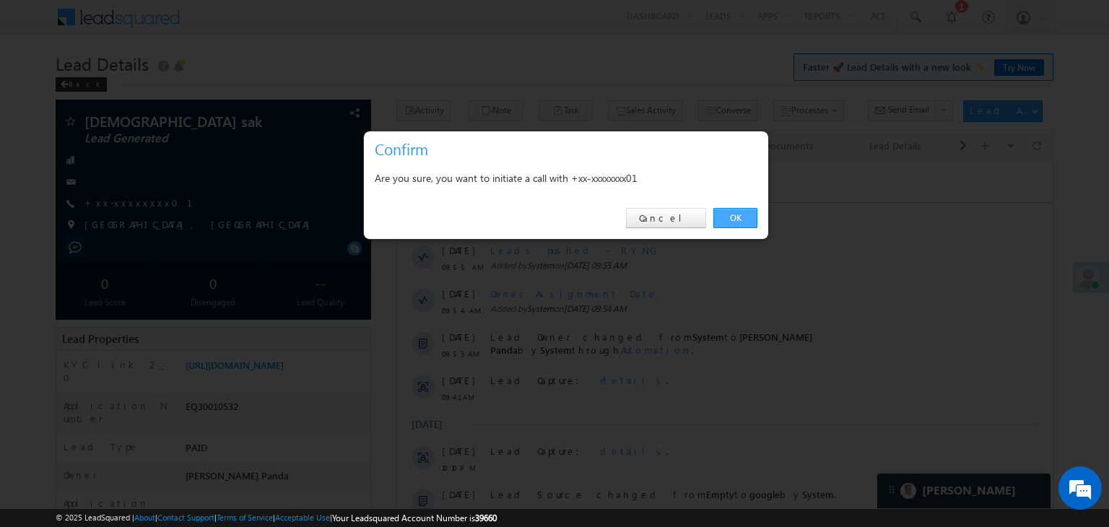
click at [740, 215] on link "OK" at bounding box center [736, 218] width 44 height 20
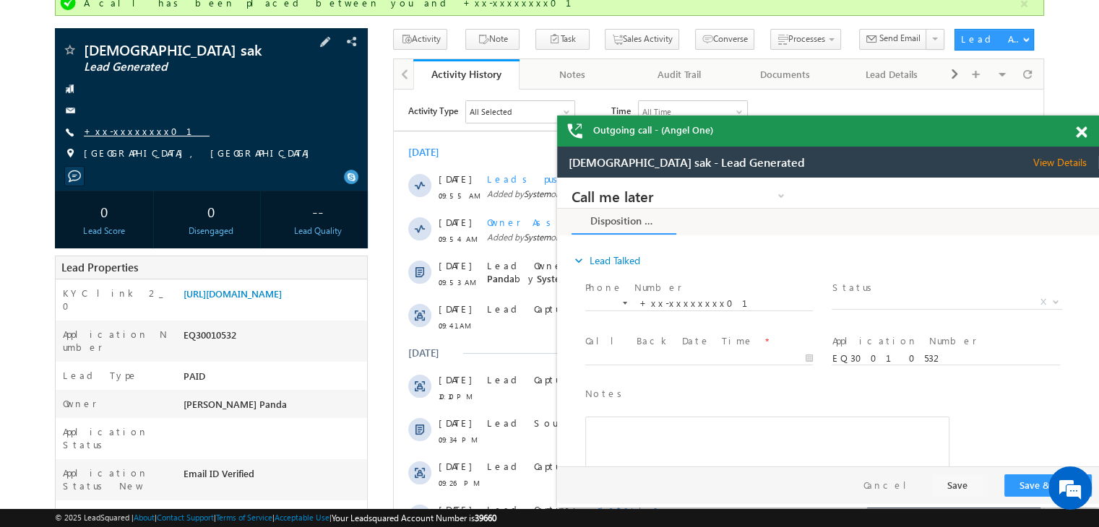
click at [116, 133] on link "+xx-xxxxxxxx01" at bounding box center [147, 131] width 126 height 12
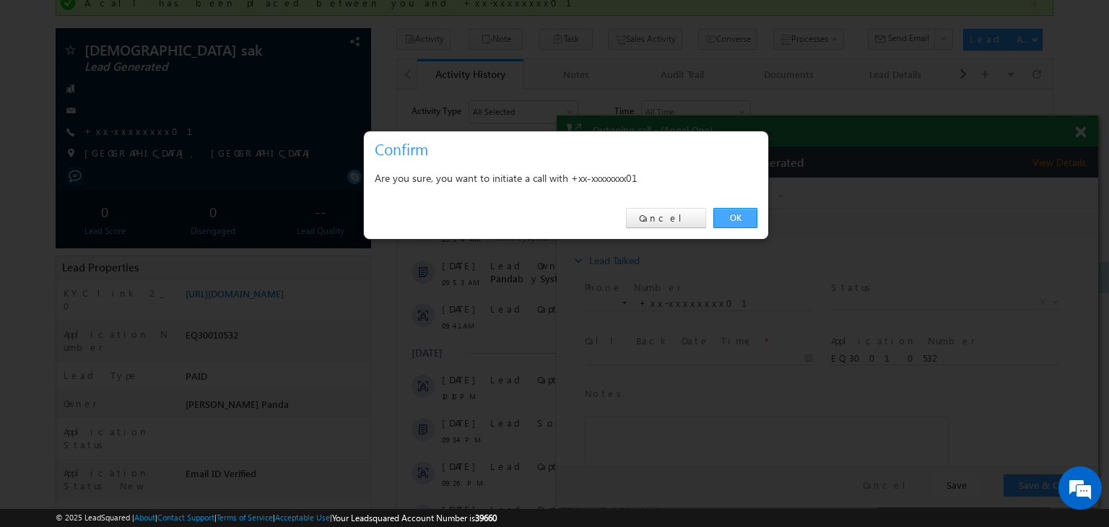
click at [735, 215] on link "OK" at bounding box center [736, 218] width 44 height 20
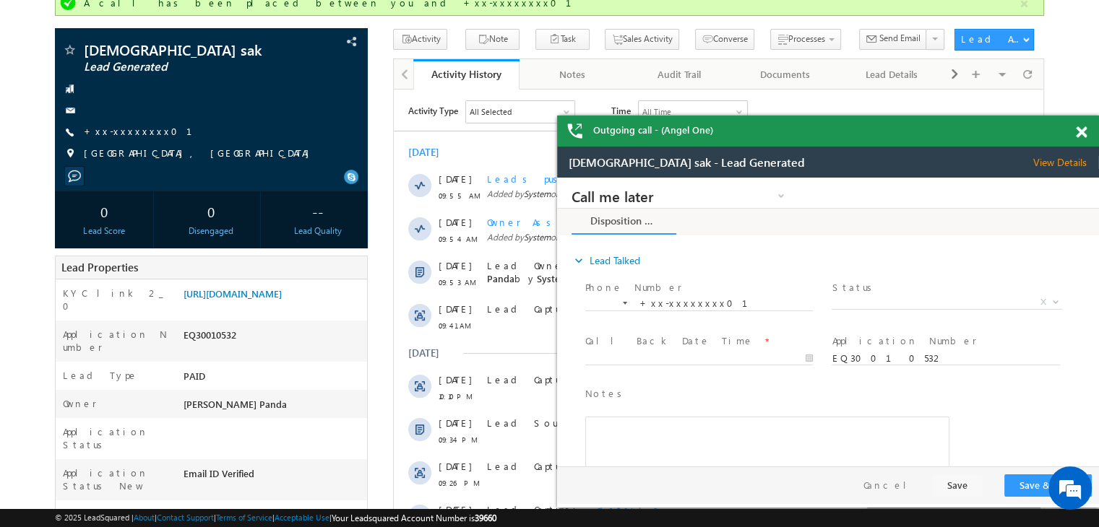
click at [1086, 135] on div at bounding box center [1089, 130] width 20 height 28
click at [1081, 134] on span at bounding box center [1081, 132] width 11 height 12
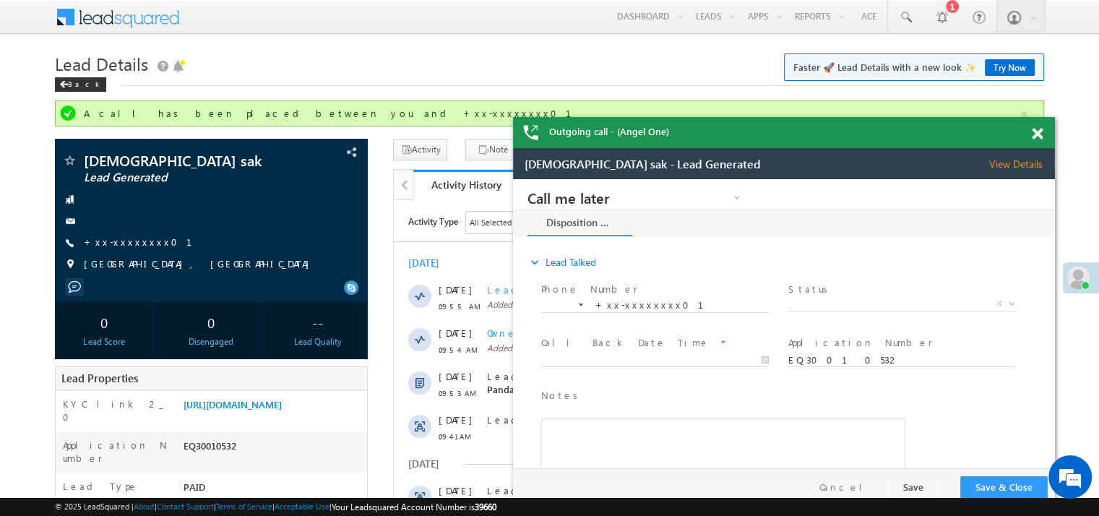
drag, startPoint x: 1044, startPoint y: 156, endPoint x: 995, endPoint y: 134, distance: 54.6
click at [985, 135] on div "Outgoing call - (Angel One)" at bounding box center [784, 132] width 542 height 31
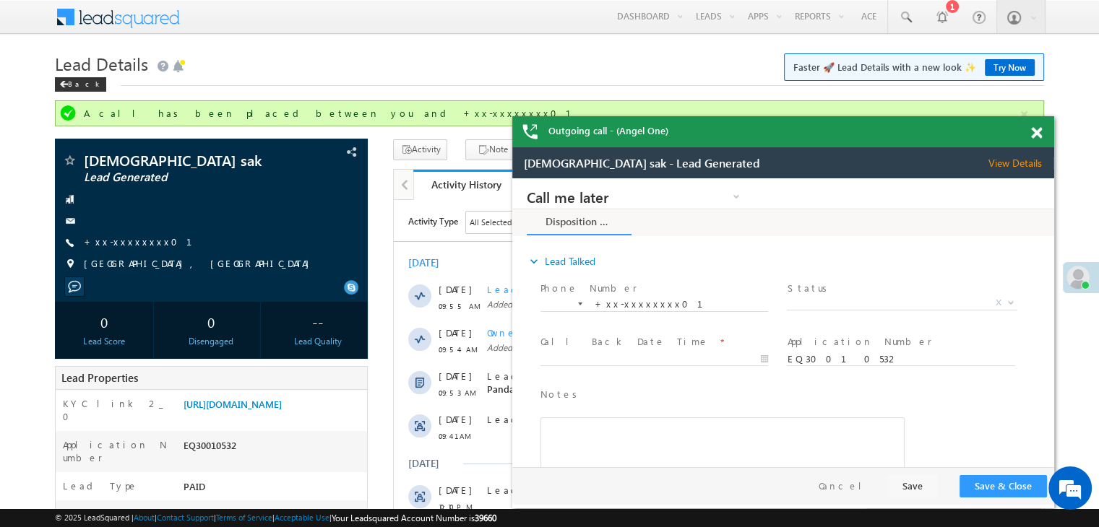
click at [1034, 134] on span at bounding box center [1036, 133] width 11 height 12
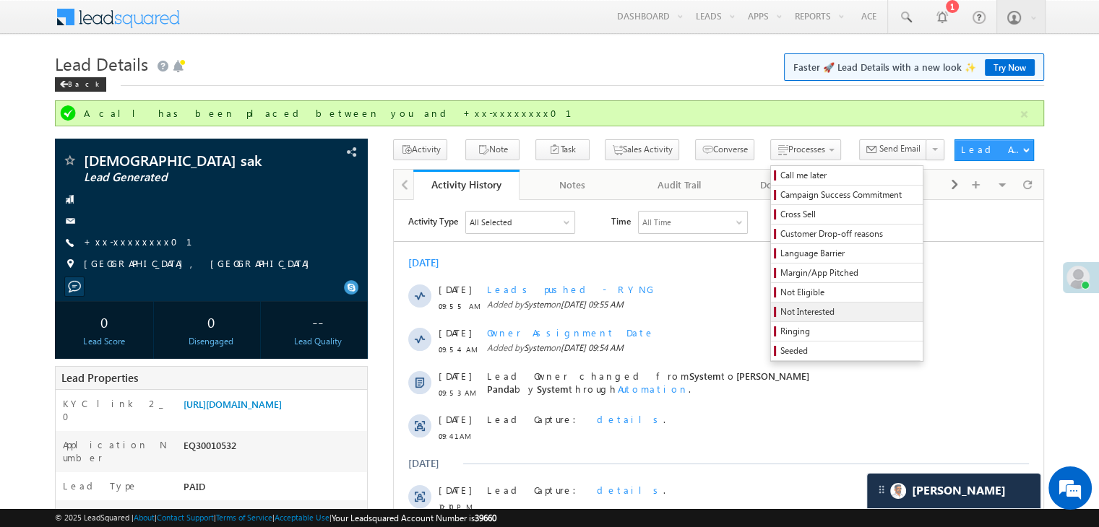
click at [780, 309] on span "Not Interested" at bounding box center [848, 312] width 137 height 13
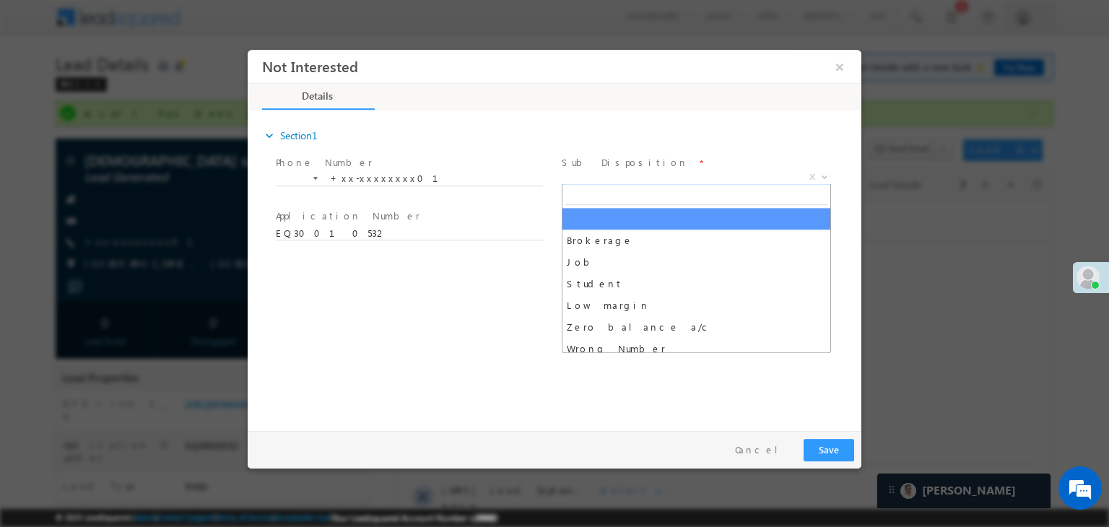
click at [740, 180] on span "X" at bounding box center [696, 177] width 269 height 14
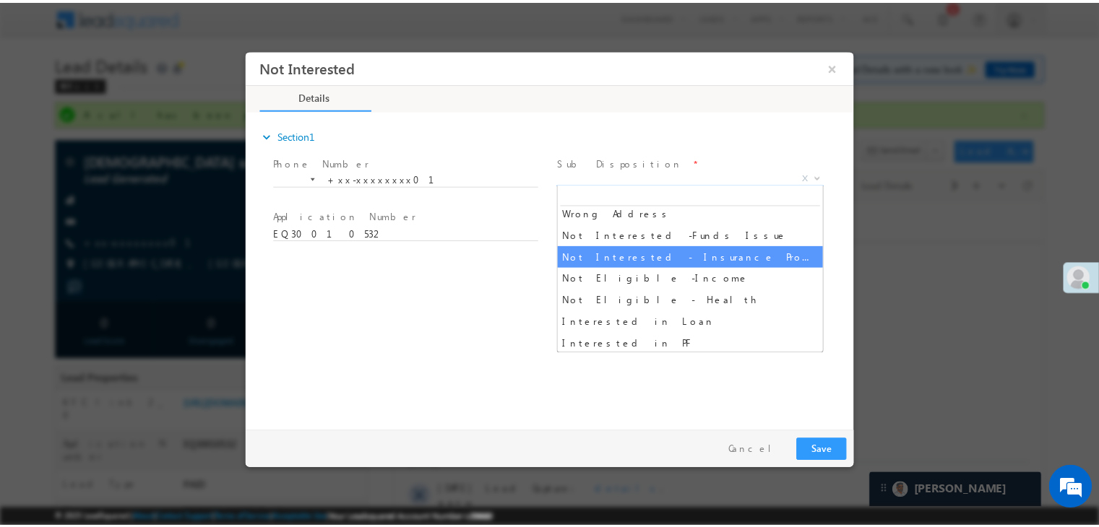
scroll to position [289, 0]
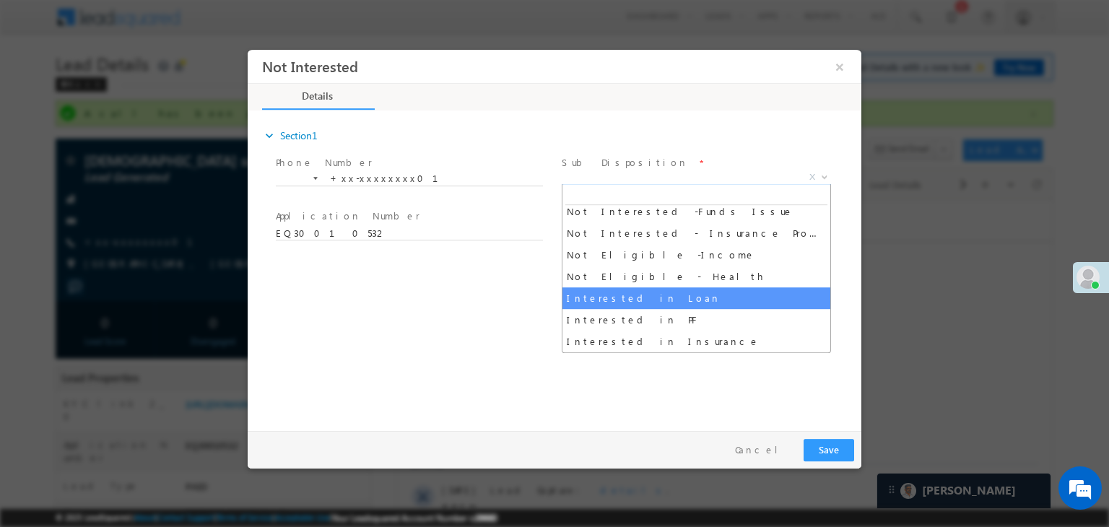
select select "Interested in Loan"
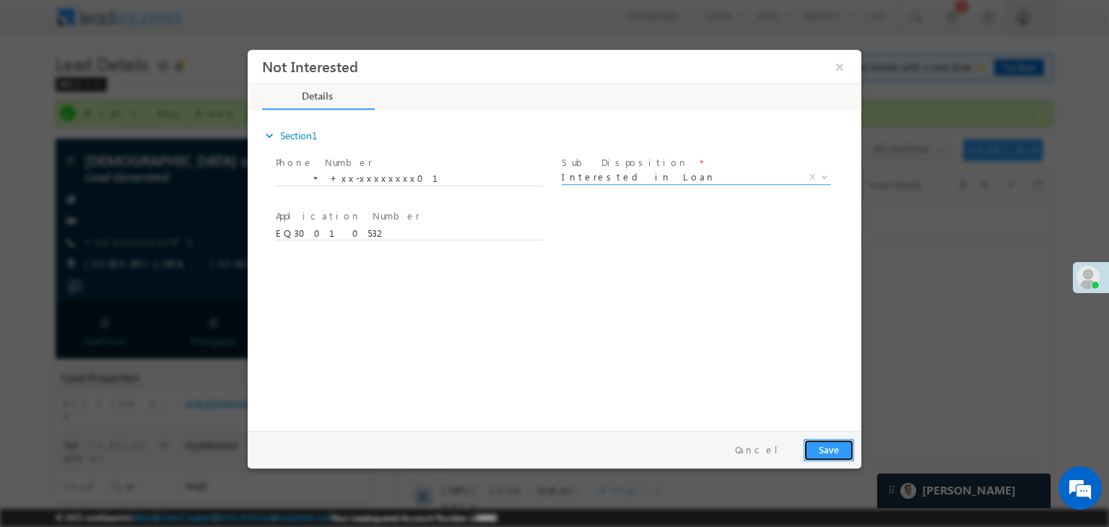
click at [825, 451] on button "Save" at bounding box center [829, 450] width 51 height 22
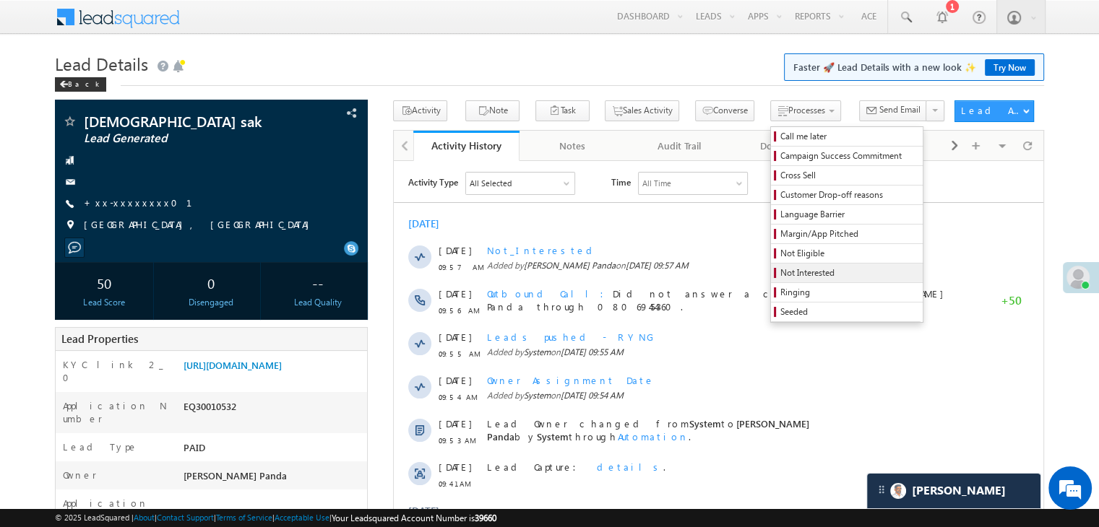
click at [780, 272] on span "Not Interested" at bounding box center [848, 273] width 137 height 13
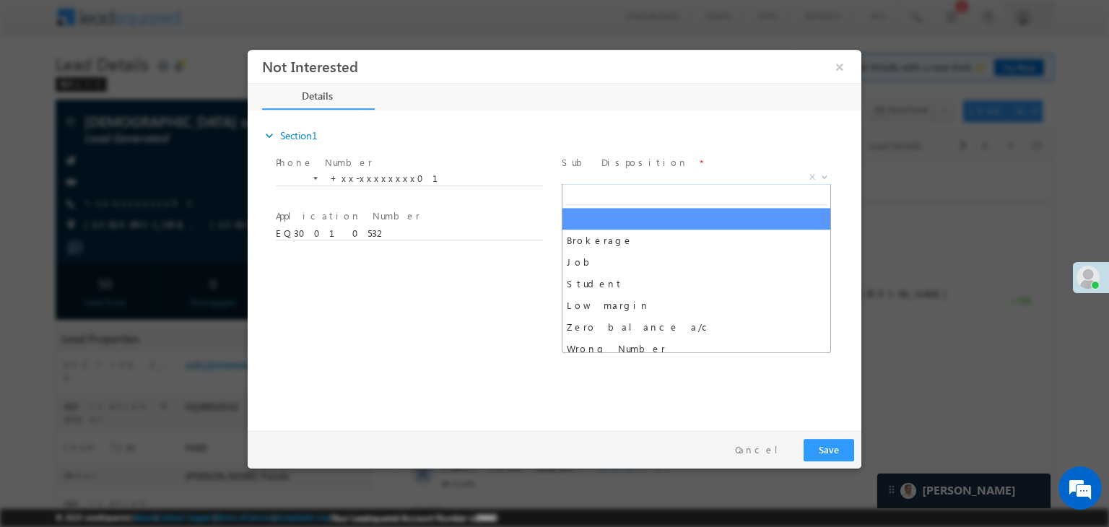
click at [698, 174] on span "X" at bounding box center [696, 177] width 269 height 14
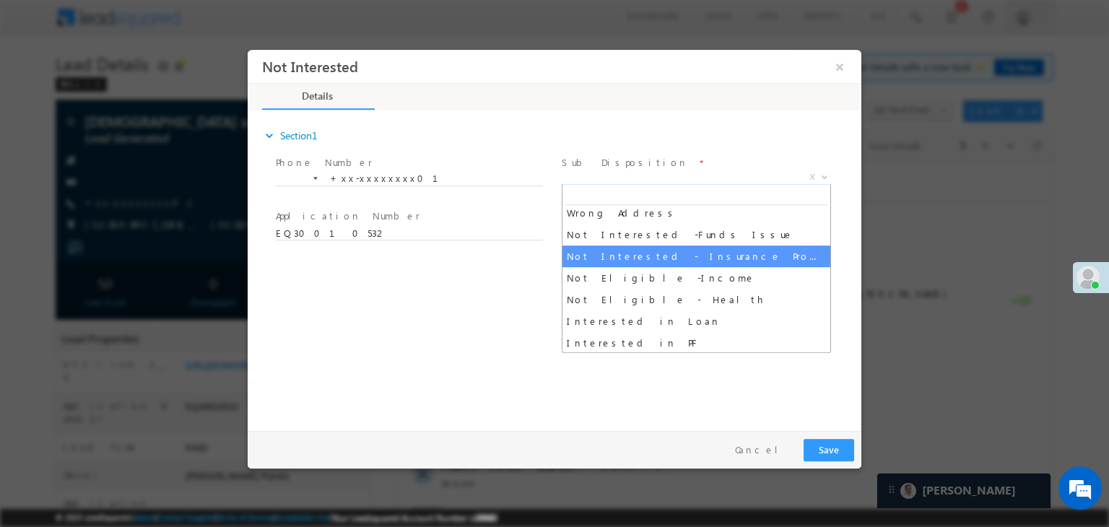
scroll to position [289, 0]
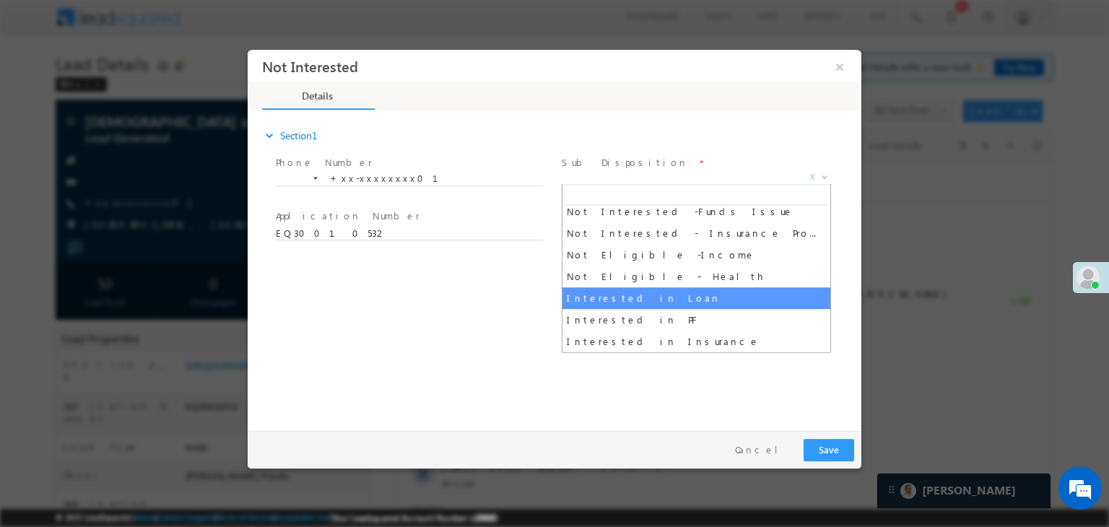
select select "Interested in Loan"
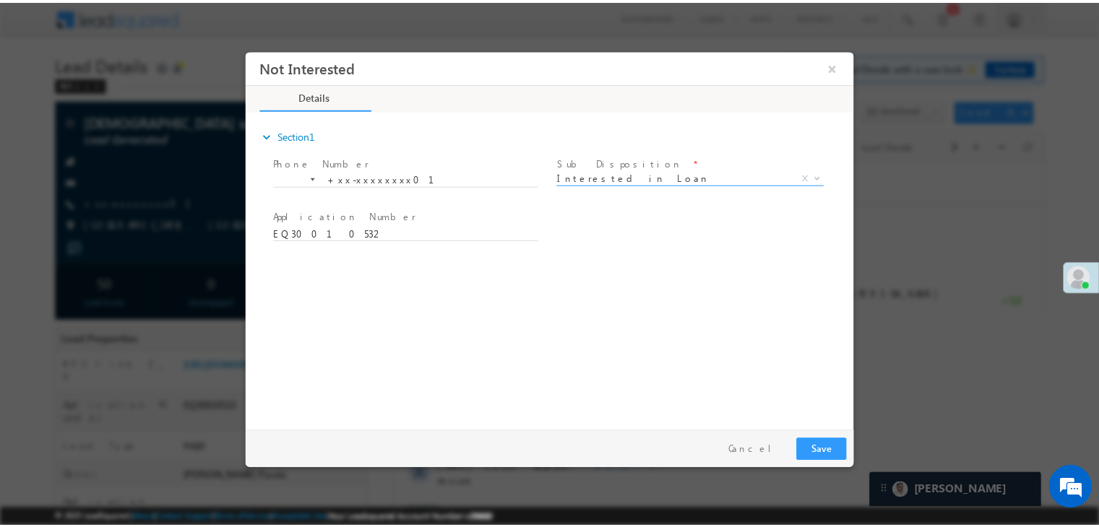
scroll to position [0, 0]
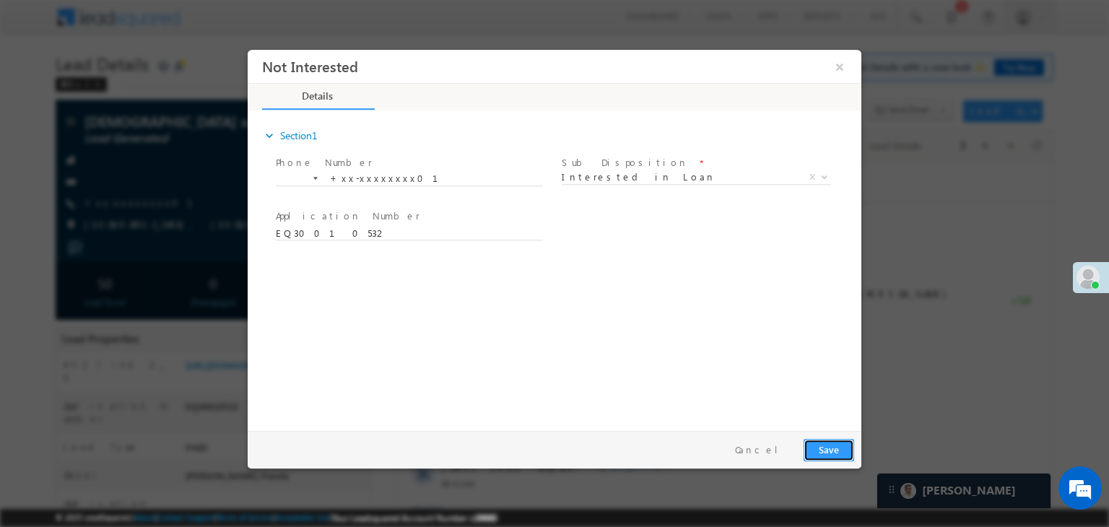
click at [826, 451] on button "Save" at bounding box center [829, 450] width 51 height 22
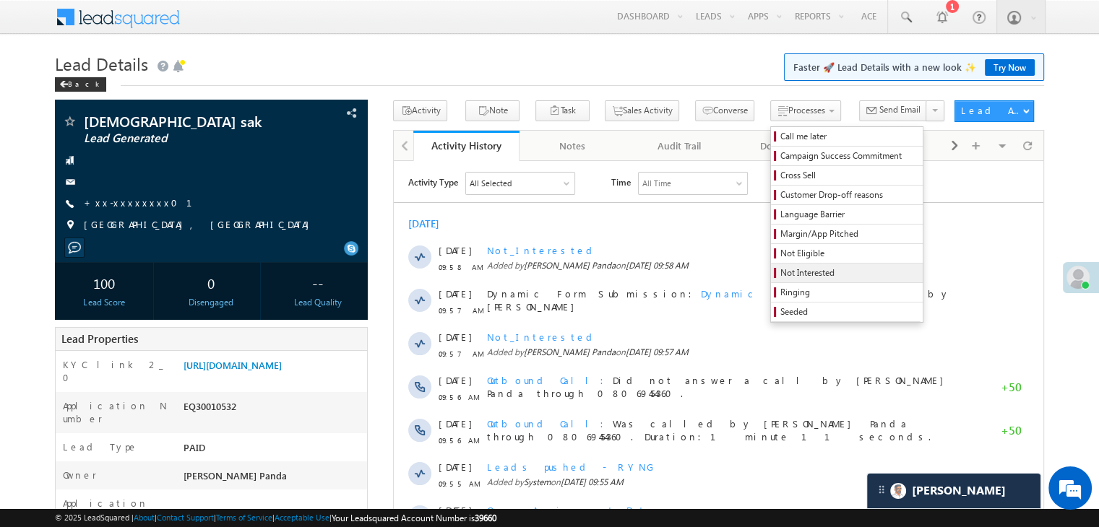
click at [791, 271] on span "Not Interested" at bounding box center [848, 273] width 137 height 13
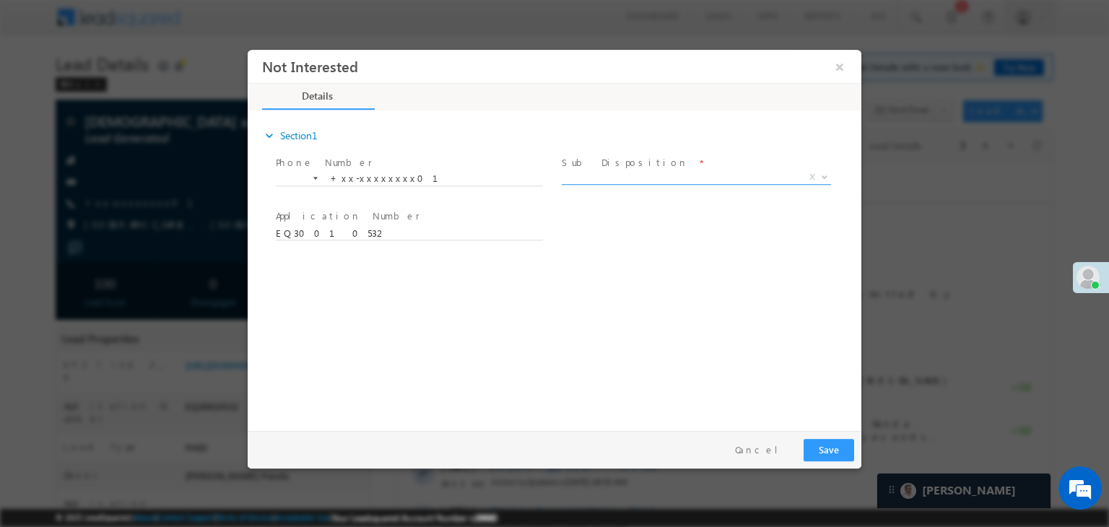
click at [662, 178] on span "X" at bounding box center [696, 177] width 269 height 14
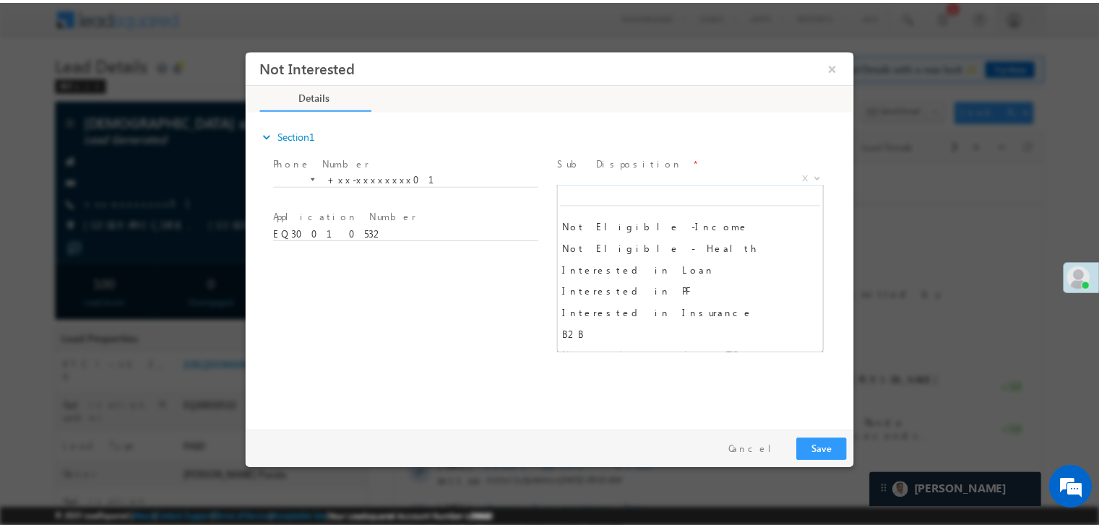
scroll to position [361, 0]
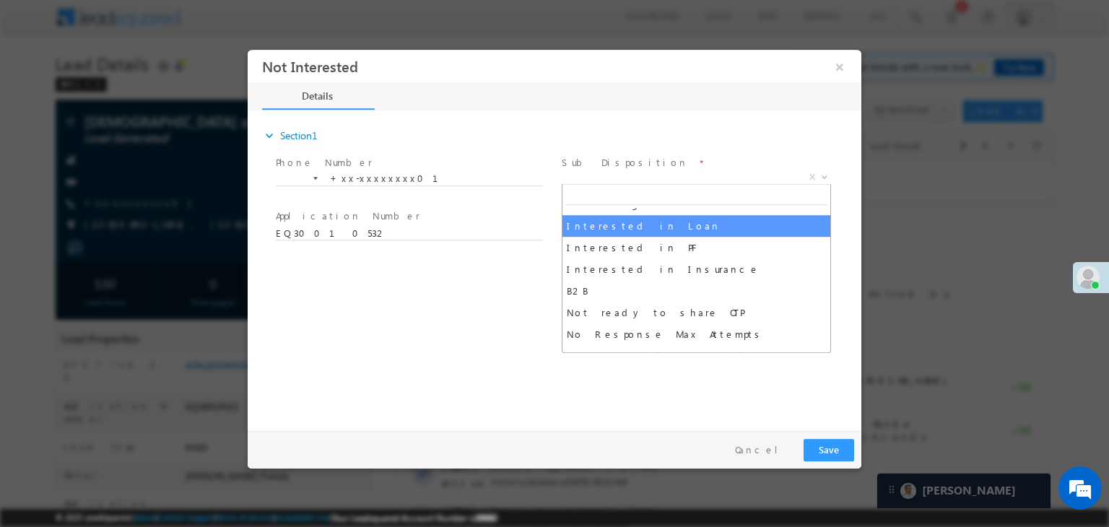
select select "Interested in Loan"
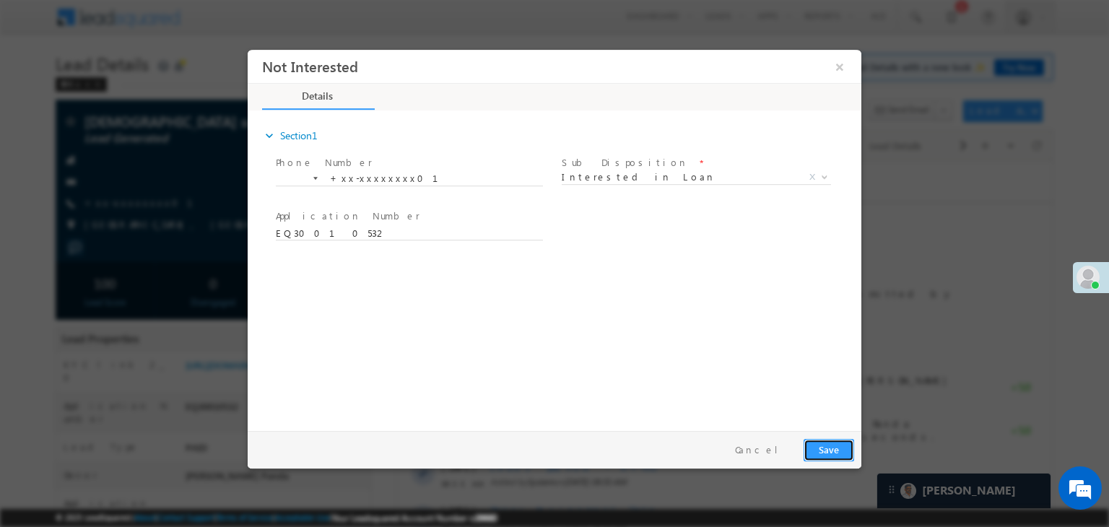
click at [828, 450] on button "Save" at bounding box center [829, 450] width 51 height 22
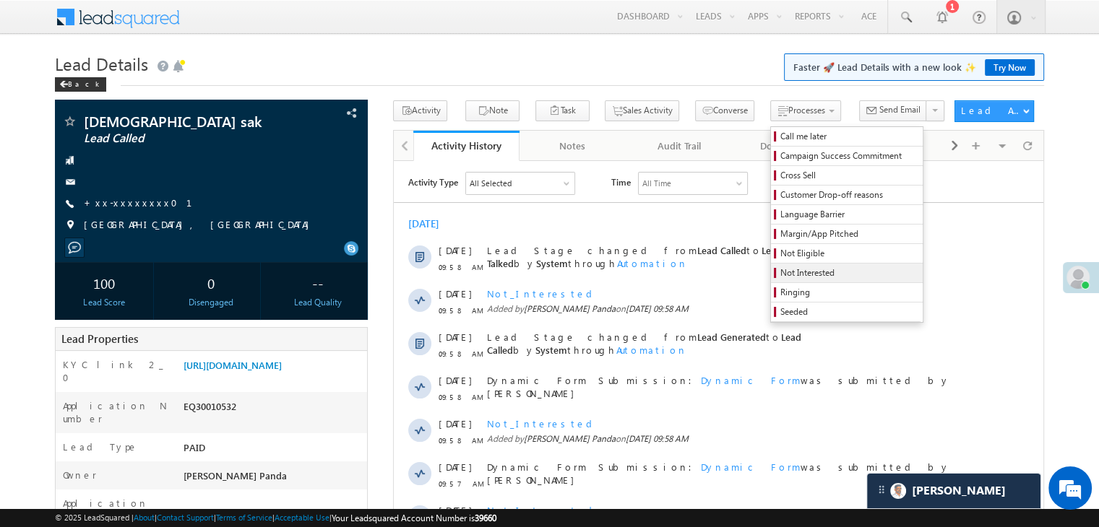
click at [781, 271] on span "Not Interested" at bounding box center [848, 273] width 137 height 13
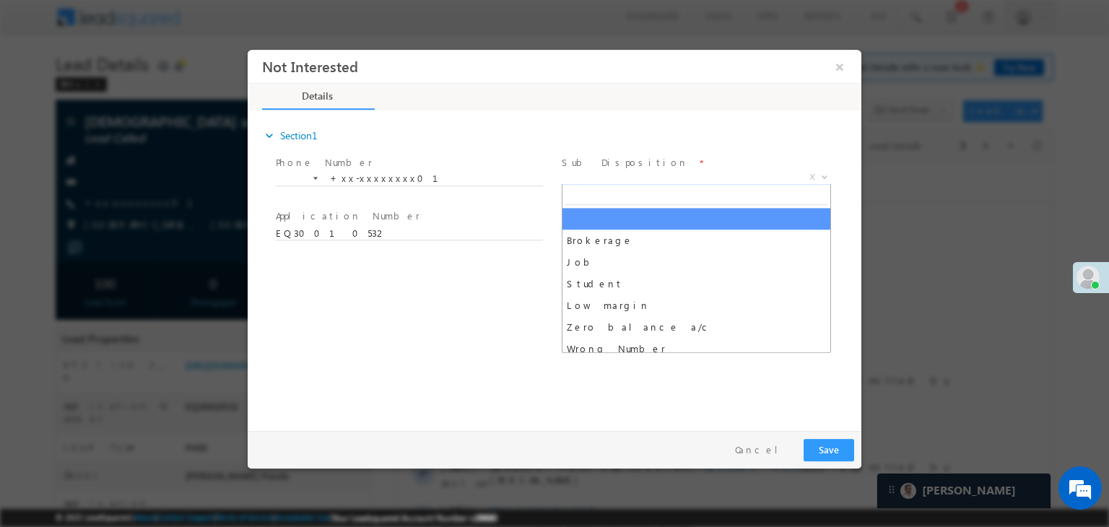
click at [675, 178] on span "X" at bounding box center [696, 177] width 269 height 14
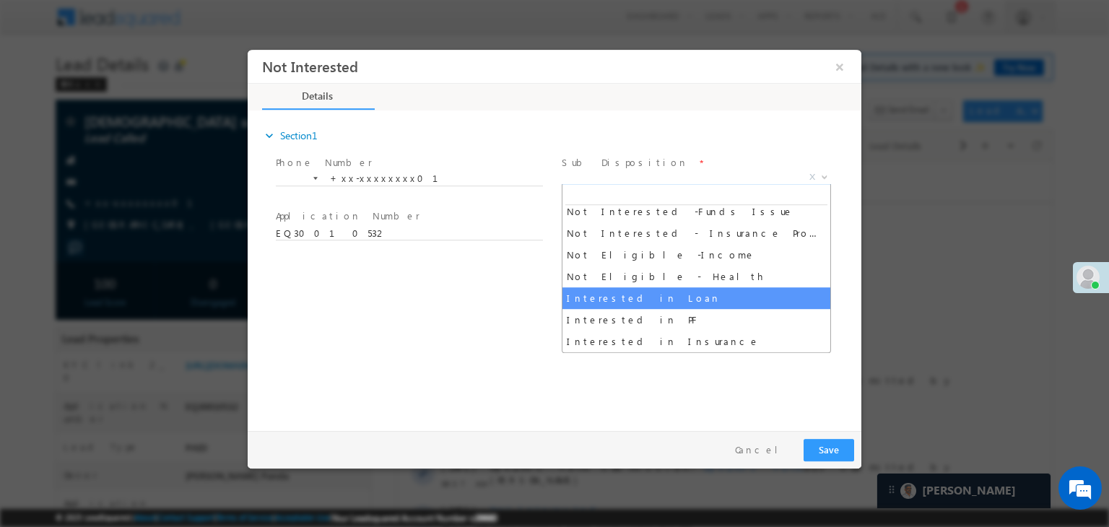
select select "Interested in Loan"
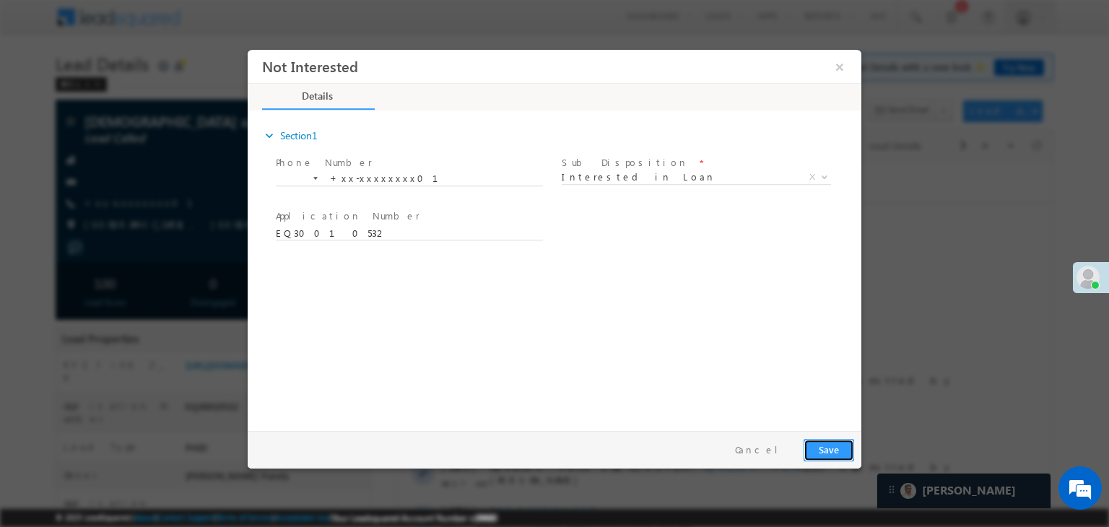
click at [823, 451] on button "Save" at bounding box center [829, 450] width 51 height 22
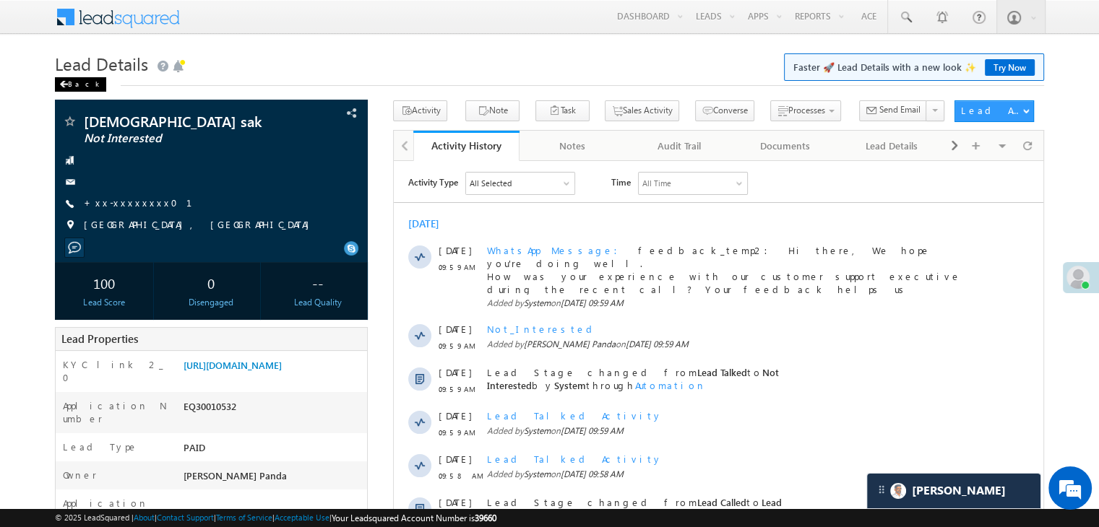
click at [73, 85] on div "Back" at bounding box center [80, 84] width 51 height 14
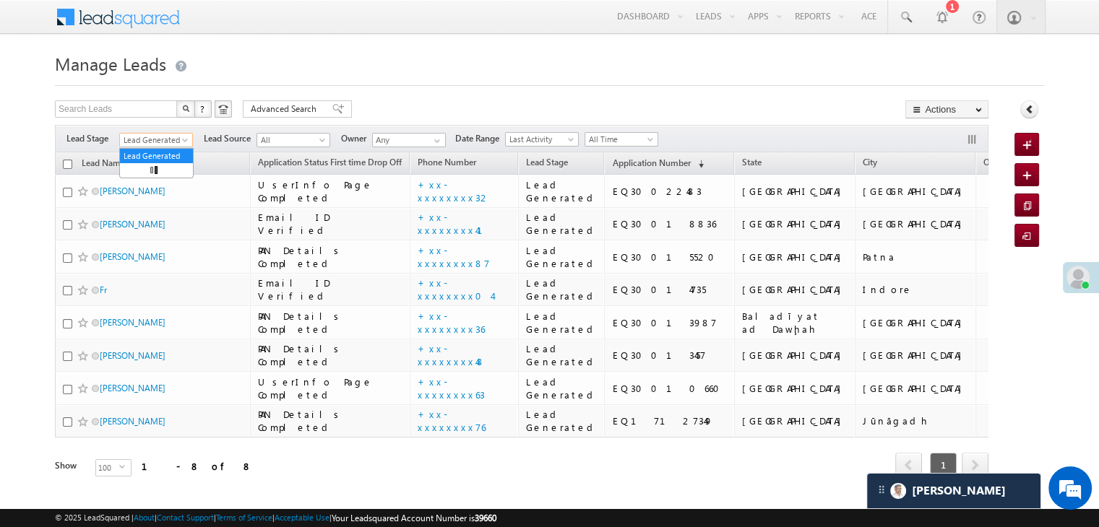
click at [185, 142] on span at bounding box center [187, 143] width 12 height 12
click at [152, 152] on link "All" at bounding box center [156, 156] width 73 height 13
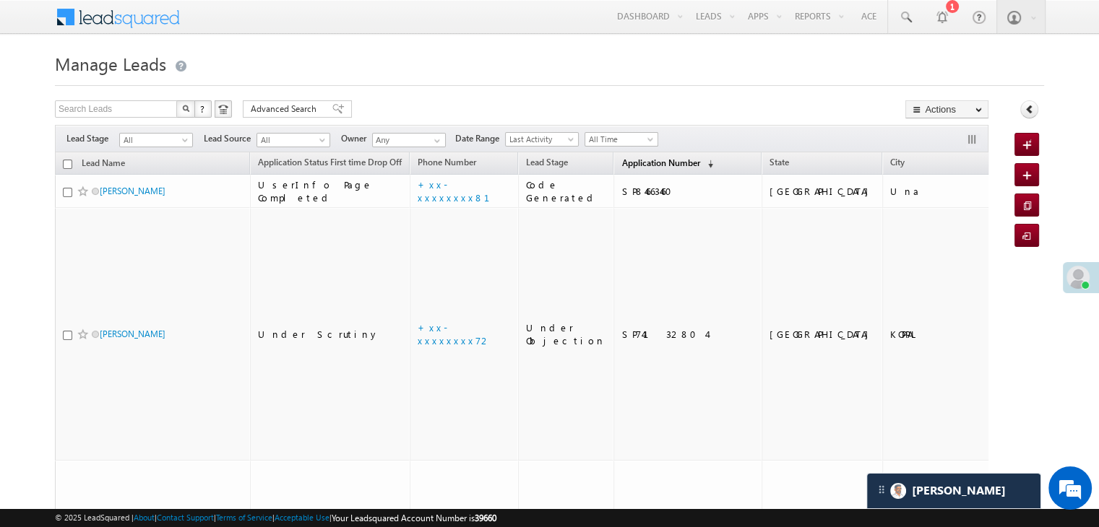
click at [621, 163] on span "Application Number" at bounding box center [660, 162] width 78 height 11
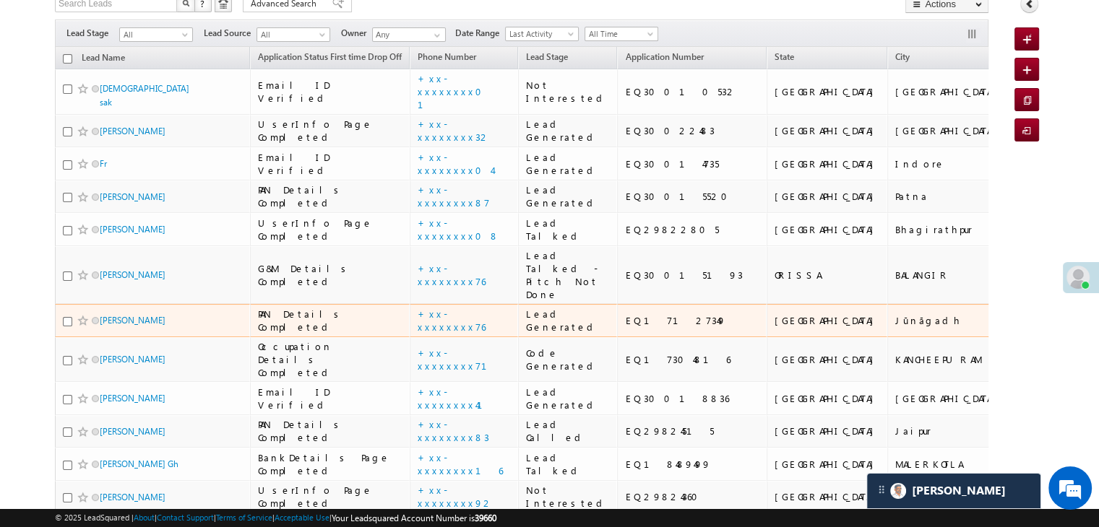
scroll to position [72, 0]
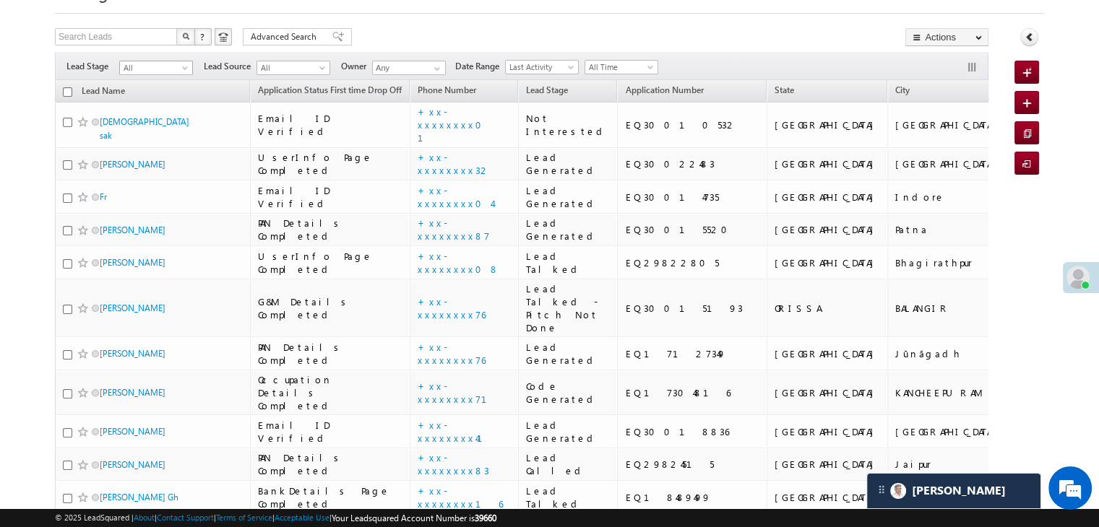
click at [186, 66] on span at bounding box center [187, 71] width 12 height 12
click at [170, 104] on link "Lead Generated" at bounding box center [156, 98] width 73 height 13
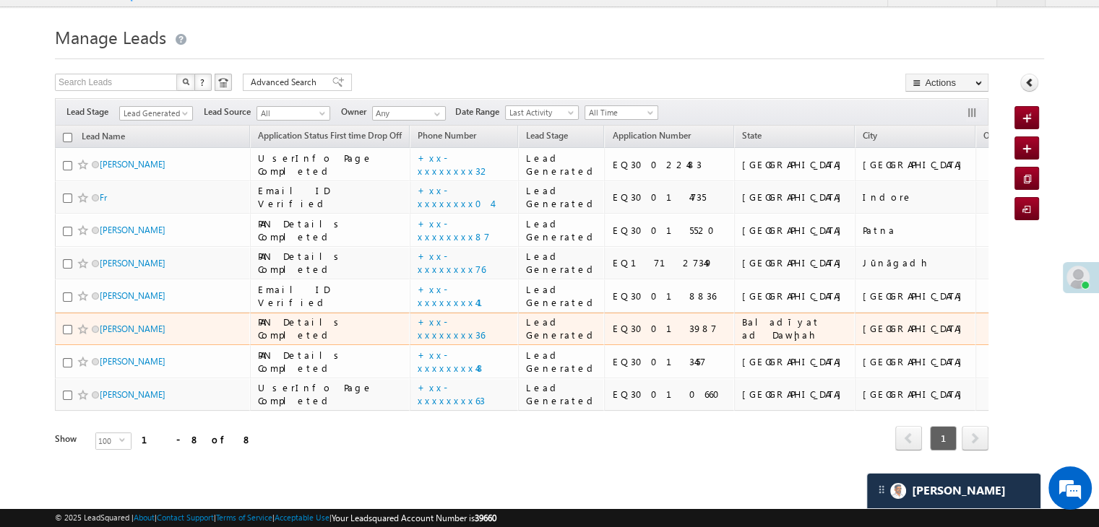
scroll to position [433, 0]
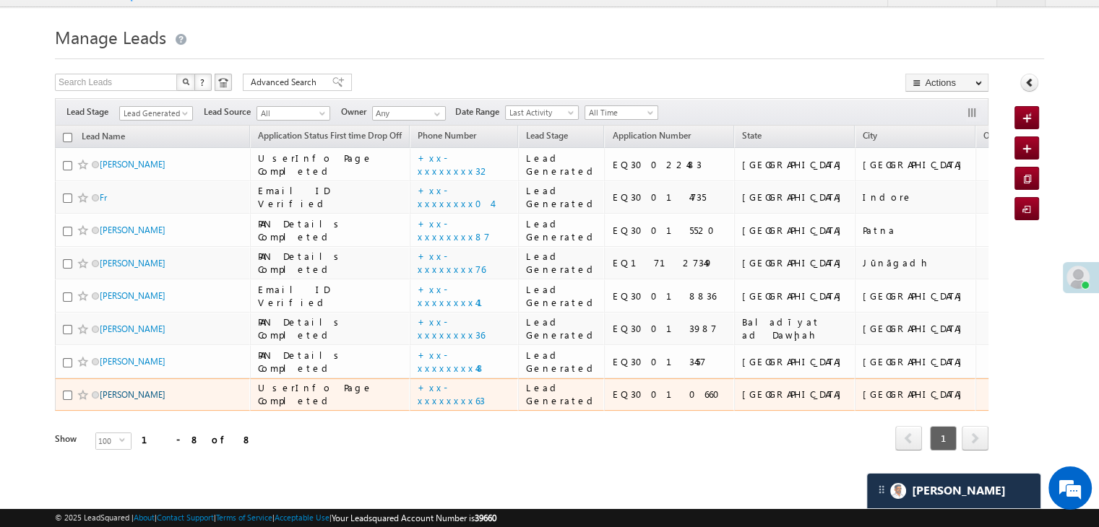
click at [113, 389] on link "[PERSON_NAME]" at bounding box center [133, 394] width 66 height 11
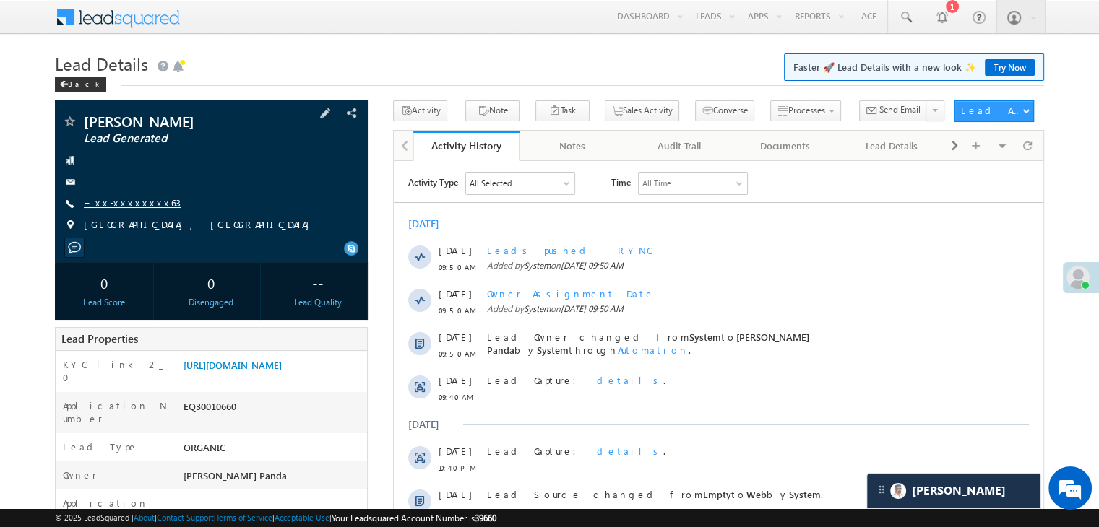
click at [126, 206] on link "+xx-xxxxxxxx63" at bounding box center [132, 202] width 97 height 12
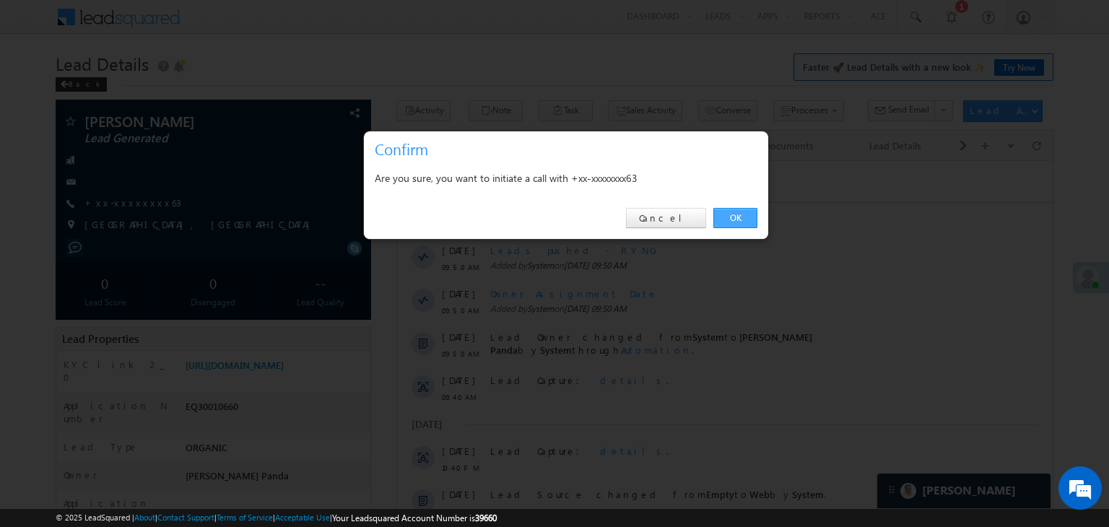
click at [734, 220] on link "OK" at bounding box center [736, 218] width 44 height 20
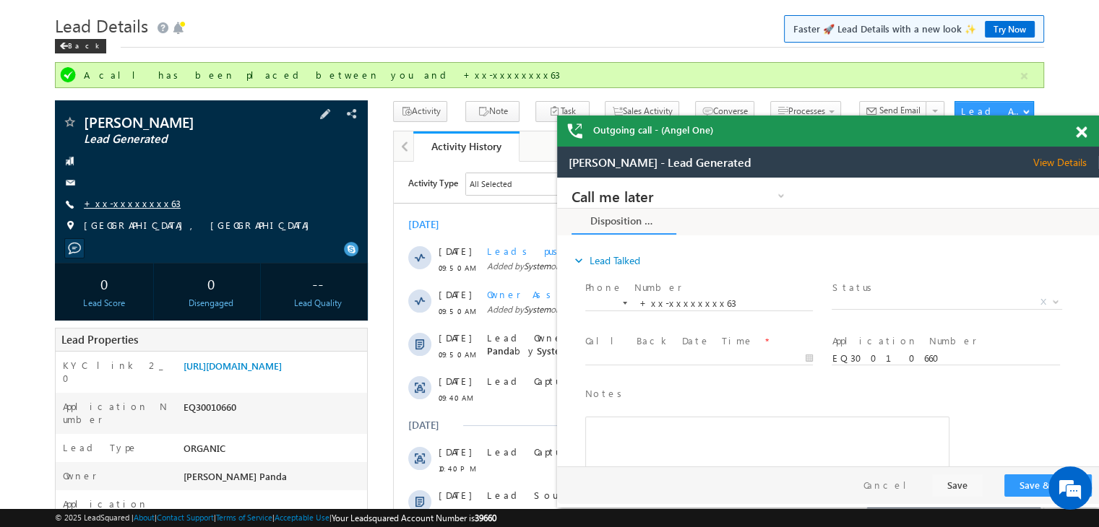
click at [126, 207] on link "+xx-xxxxxxxx63" at bounding box center [132, 203] width 97 height 12
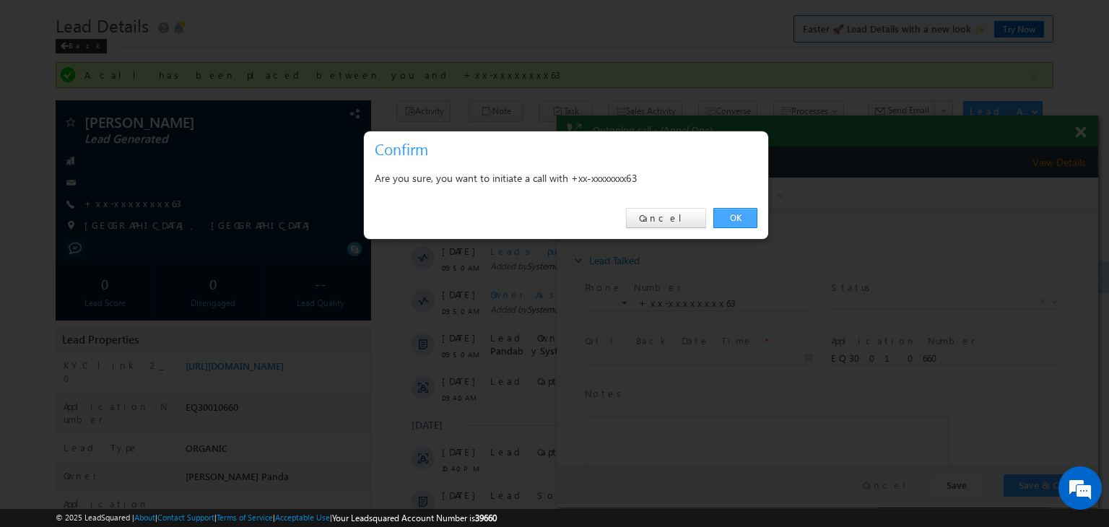
click at [731, 212] on link "OK" at bounding box center [736, 218] width 44 height 20
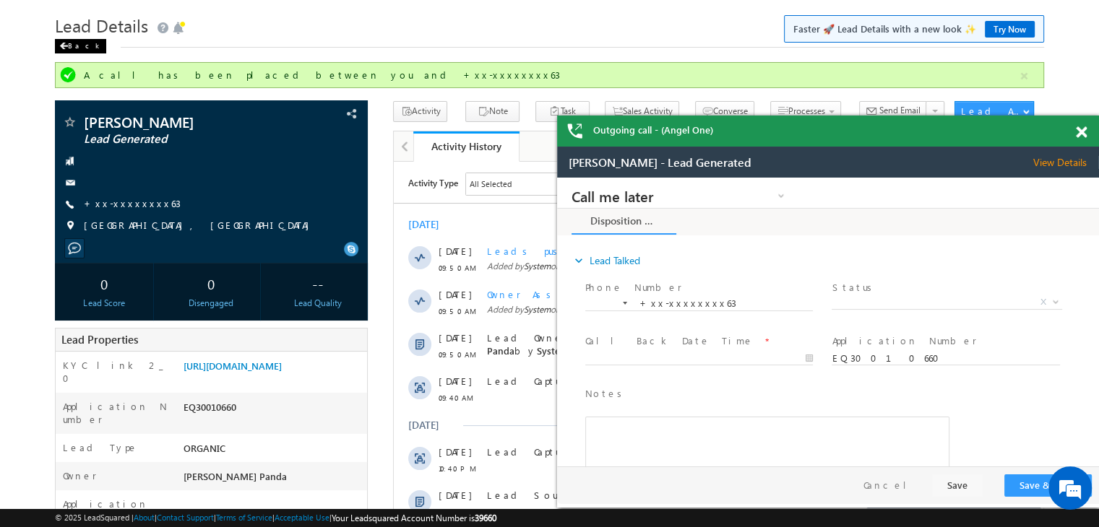
click at [66, 46] on span at bounding box center [63, 46] width 9 height 7
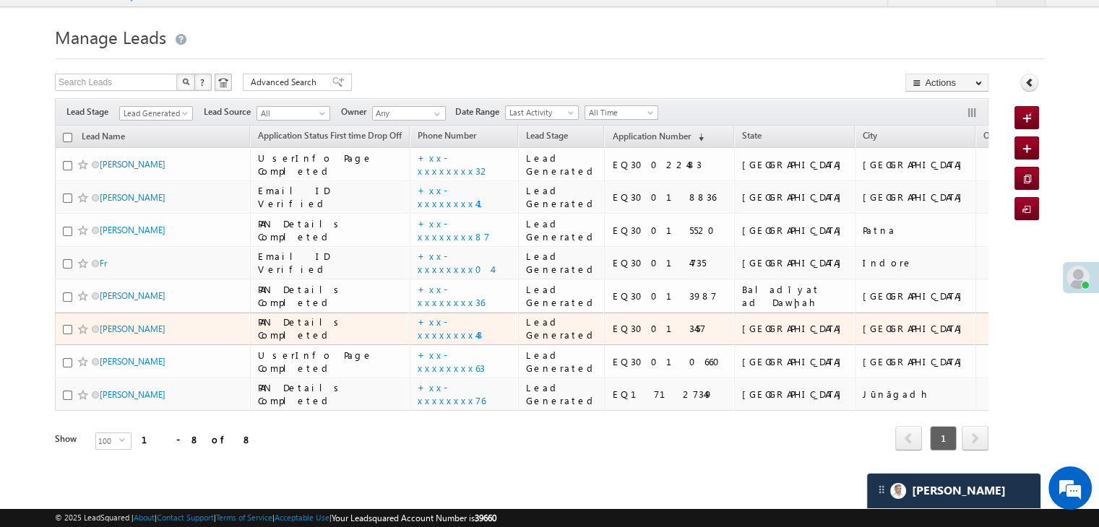
scroll to position [445, 0]
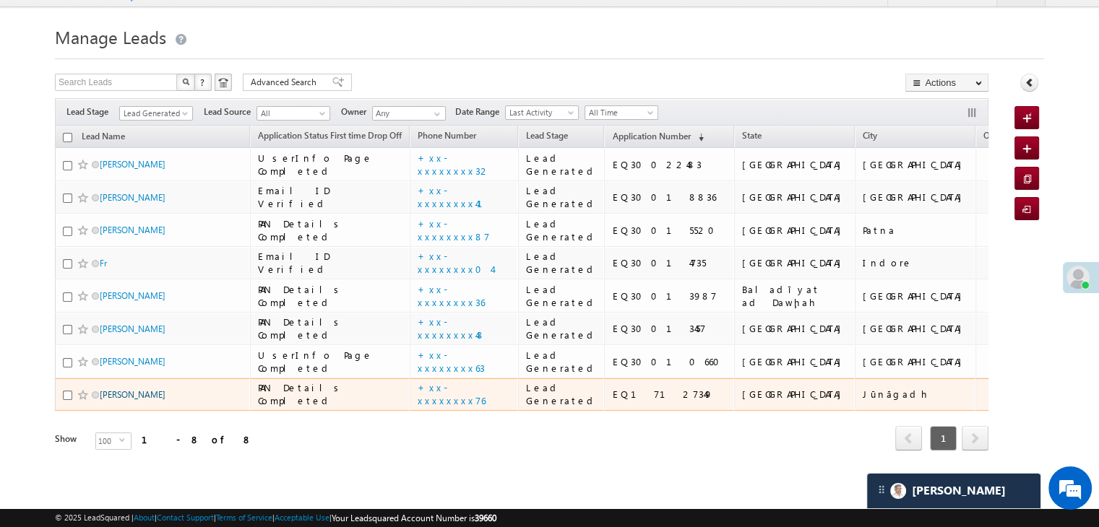
click at [126, 389] on link "[PERSON_NAME]" at bounding box center [133, 394] width 66 height 11
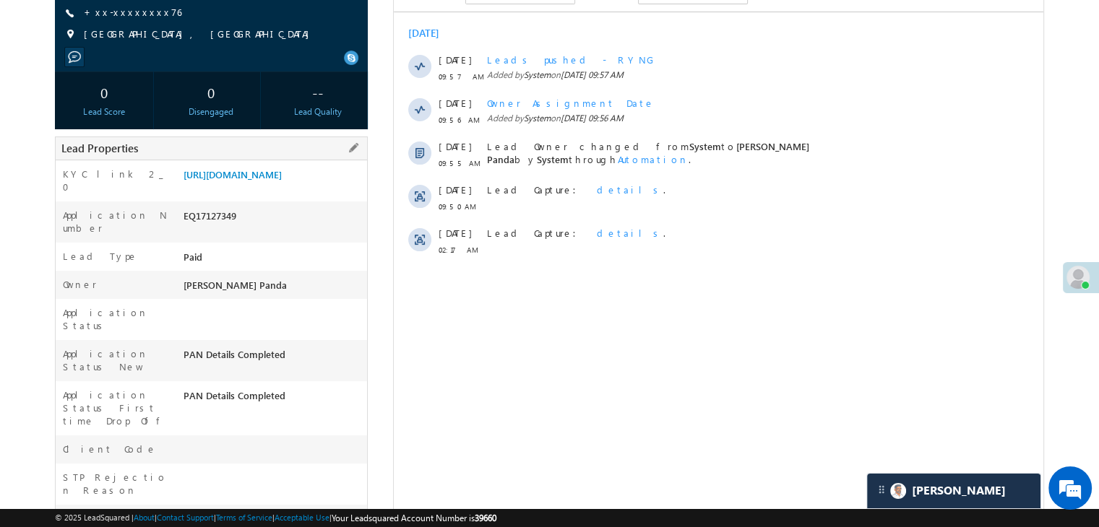
scroll to position [72, 0]
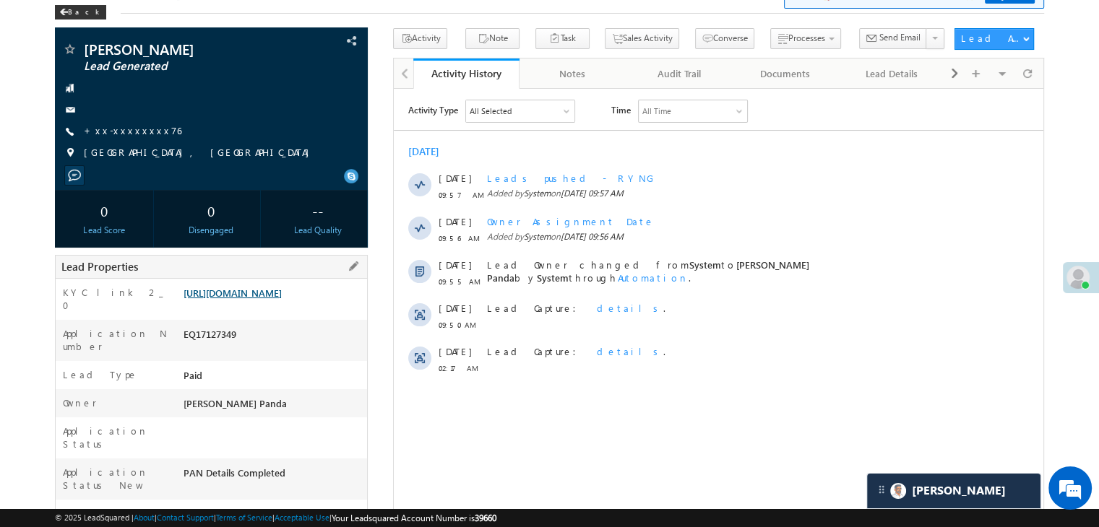
click at [278, 299] on link "[URL][DOMAIN_NAME]" at bounding box center [232, 293] width 98 height 12
click at [114, 134] on link "+xx-xxxxxxxx76" at bounding box center [133, 130] width 98 height 12
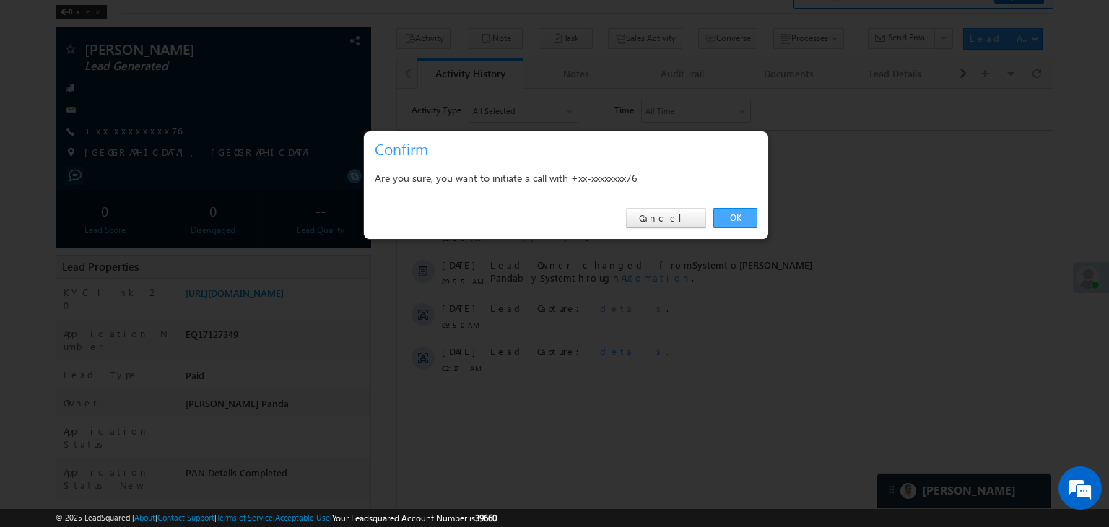
click at [737, 216] on link "OK" at bounding box center [736, 218] width 44 height 20
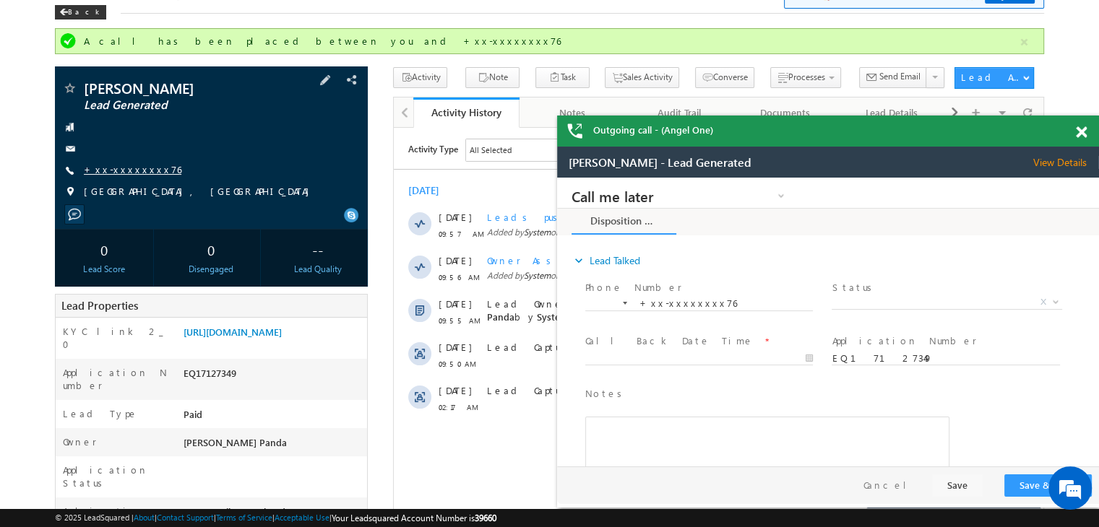
click at [133, 175] on link "+xx-xxxxxxxx76" at bounding box center [133, 169] width 98 height 12
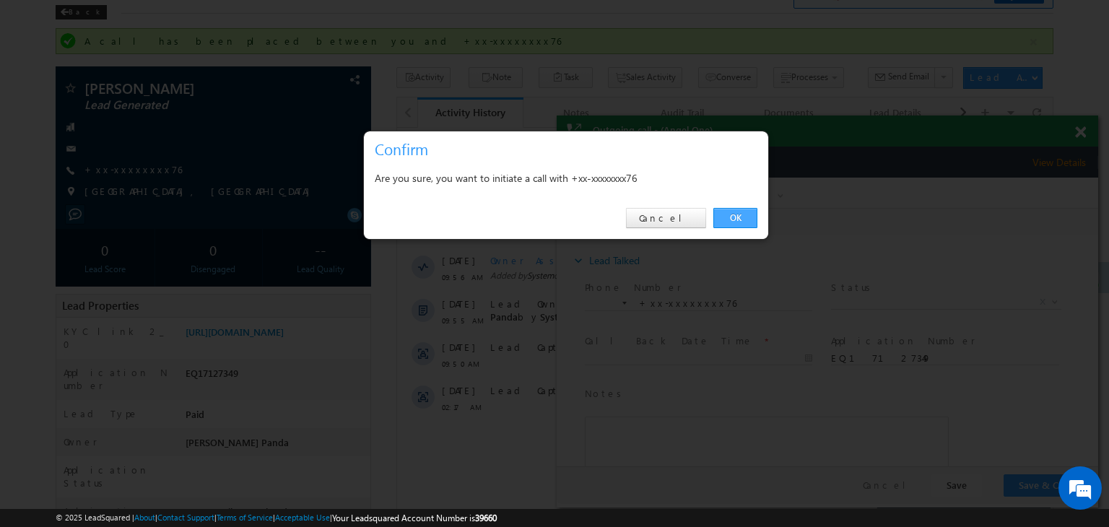
click at [737, 215] on link "OK" at bounding box center [736, 218] width 44 height 20
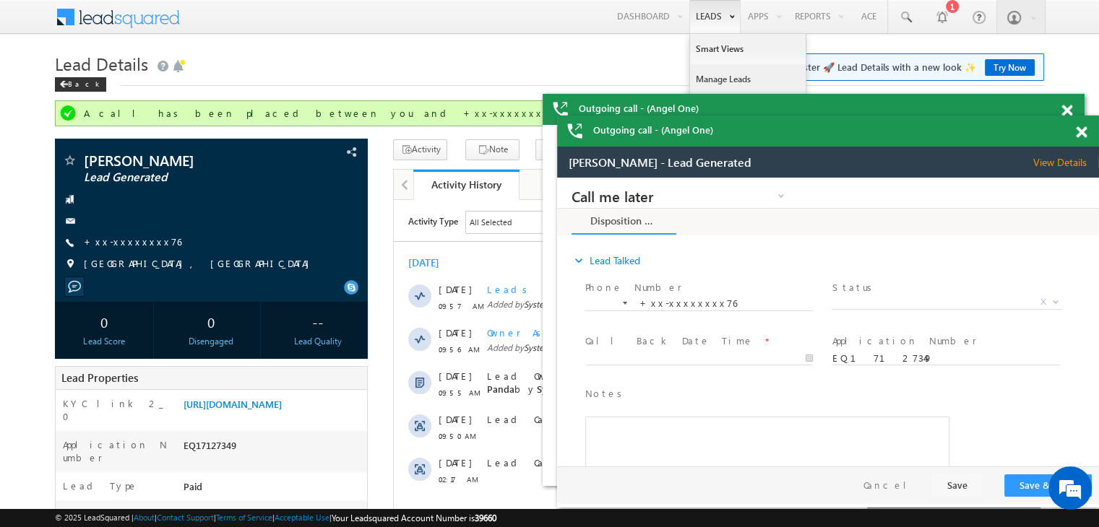
click at [722, 76] on link "Manage Leads" at bounding box center [748, 79] width 116 height 30
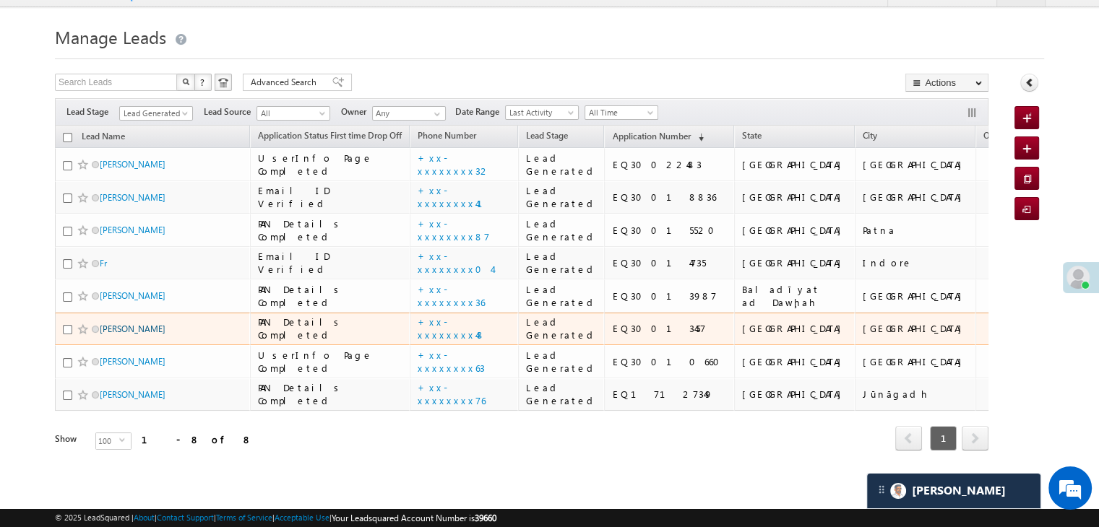
click at [117, 324] on link "[PERSON_NAME]" at bounding box center [133, 329] width 66 height 11
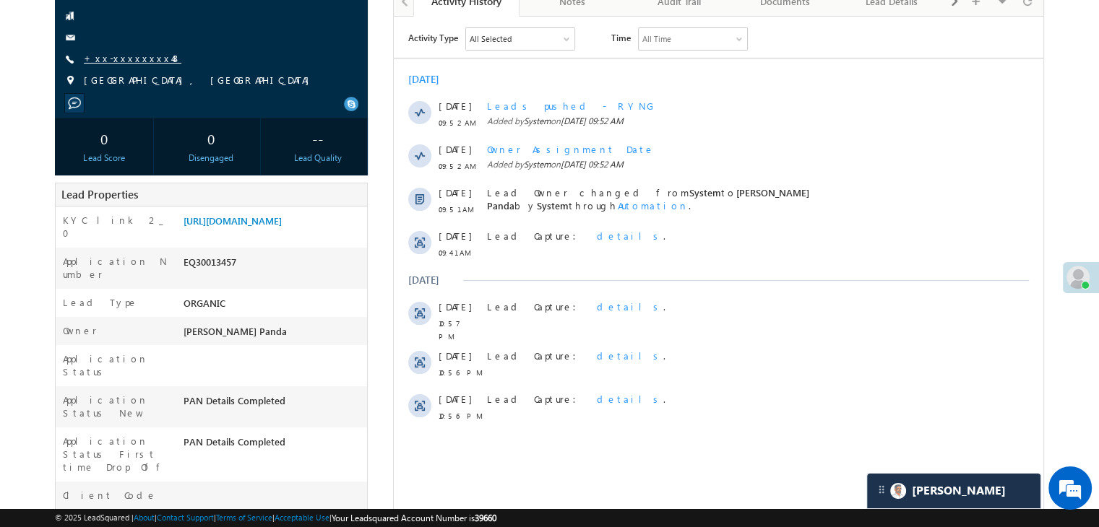
click at [117, 61] on link "+xx-xxxxxxxx48" at bounding box center [133, 58] width 98 height 12
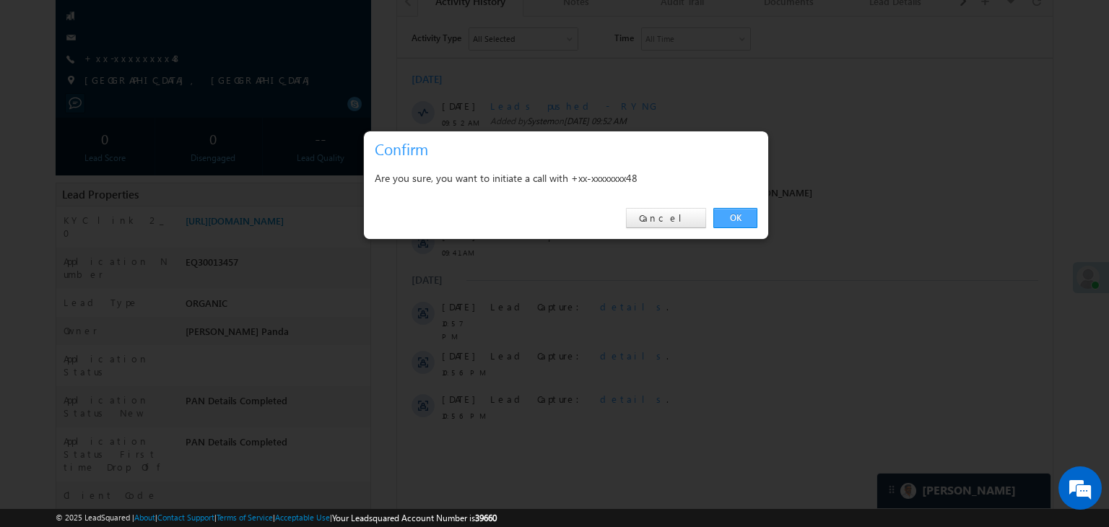
click at [737, 217] on link "OK" at bounding box center [736, 218] width 44 height 20
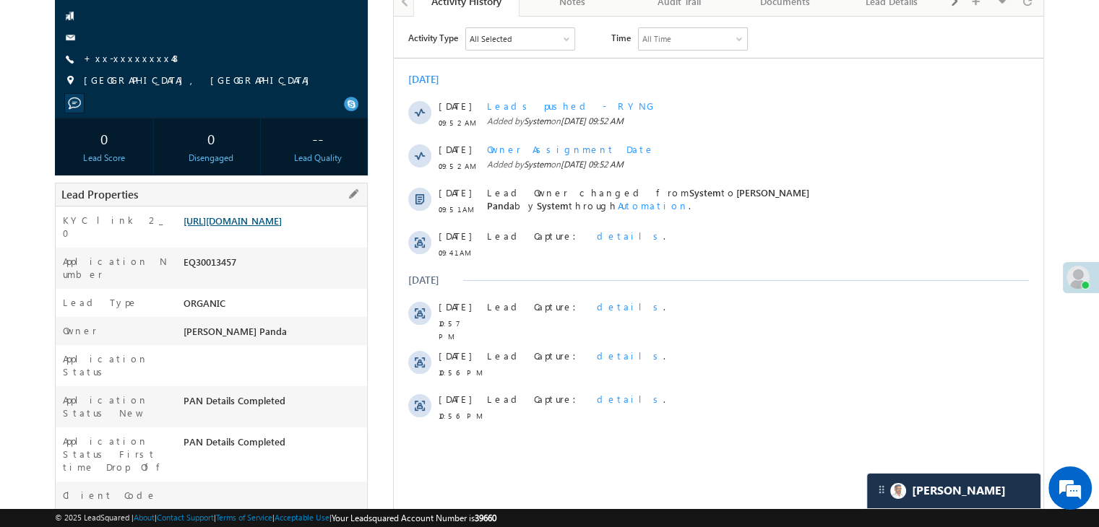
click at [267, 227] on link "[URL][DOMAIN_NAME]" at bounding box center [232, 221] width 98 height 12
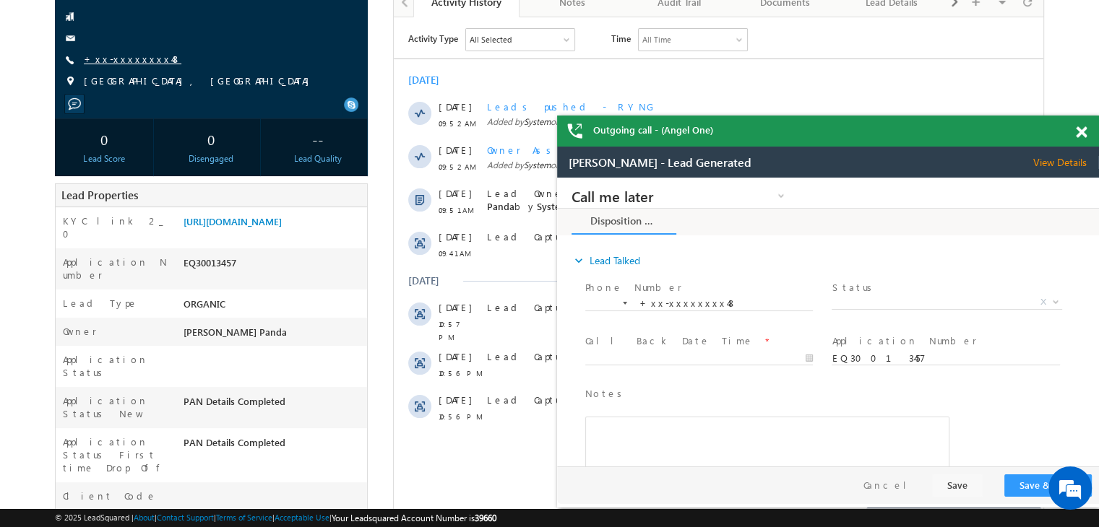
click at [126, 61] on link "+xx-xxxxxxxx48" at bounding box center [133, 59] width 98 height 12
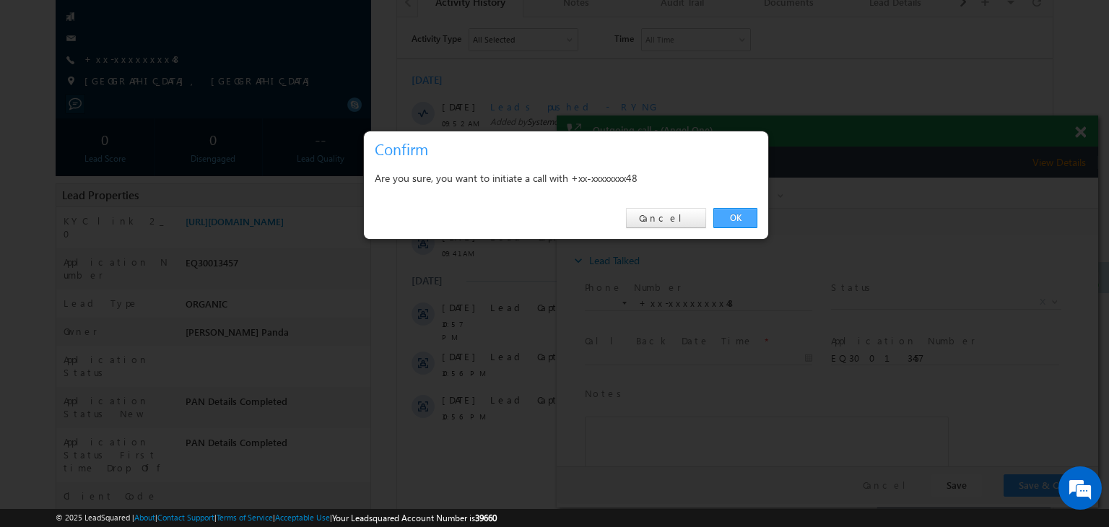
click at [730, 220] on link "OK" at bounding box center [736, 218] width 44 height 20
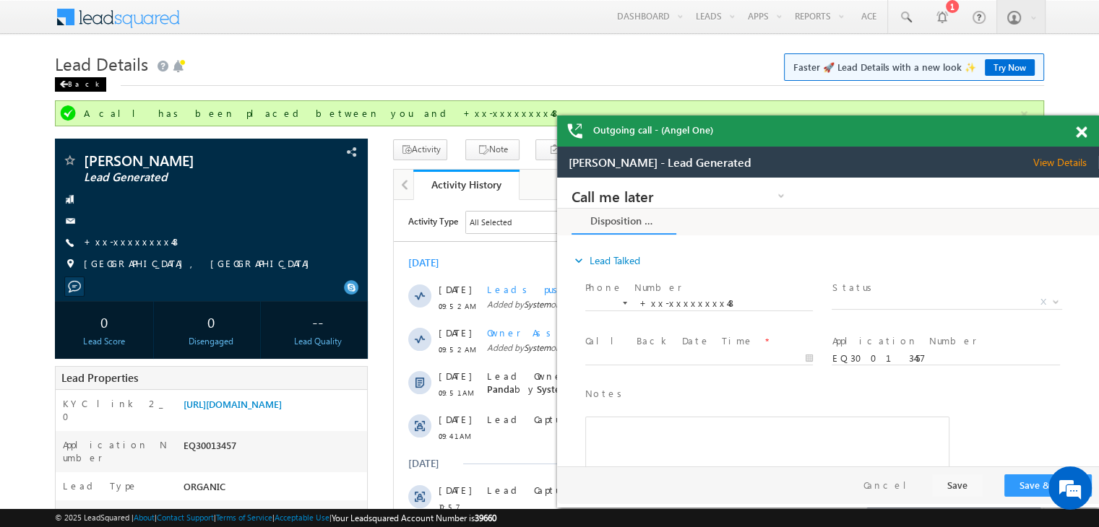
click at [72, 86] on div "Back" at bounding box center [80, 84] width 51 height 14
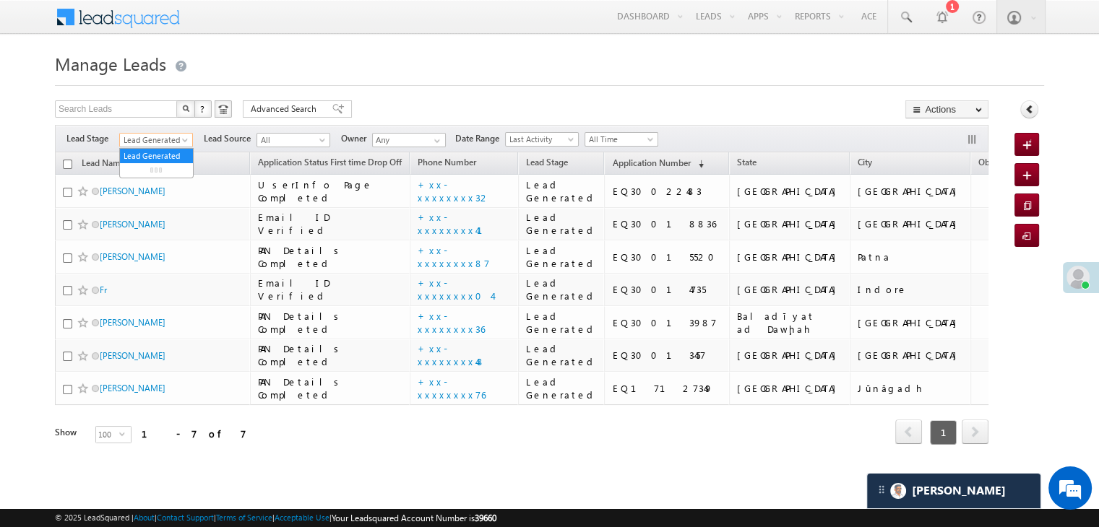
click at [188, 142] on span at bounding box center [187, 143] width 12 height 12
click at [165, 152] on link "All" at bounding box center [156, 156] width 73 height 13
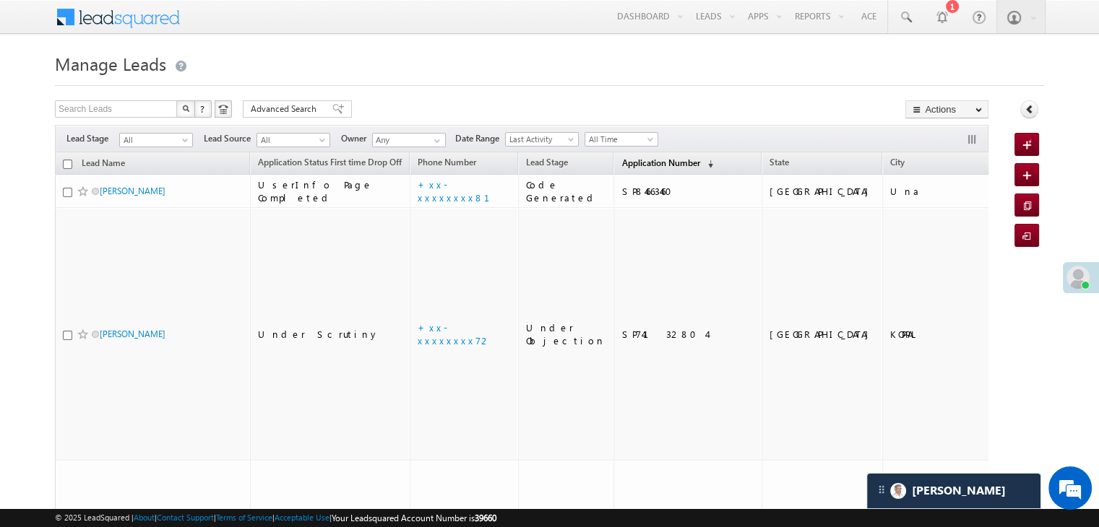
click at [621, 159] on span "Application Number" at bounding box center [660, 162] width 78 height 11
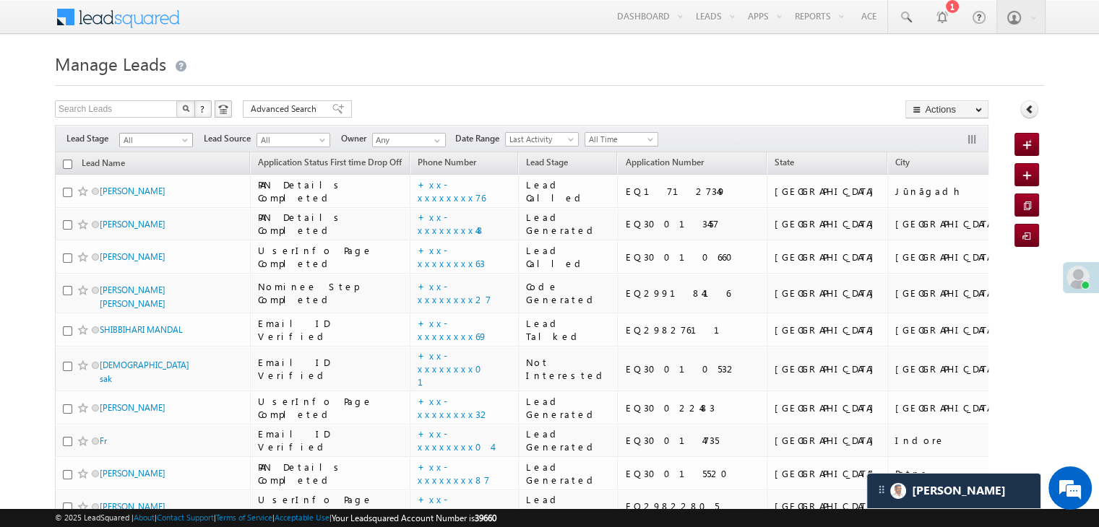
click at [181, 138] on span at bounding box center [187, 143] width 12 height 12
click at [164, 172] on link "Lead Generated" at bounding box center [156, 170] width 73 height 13
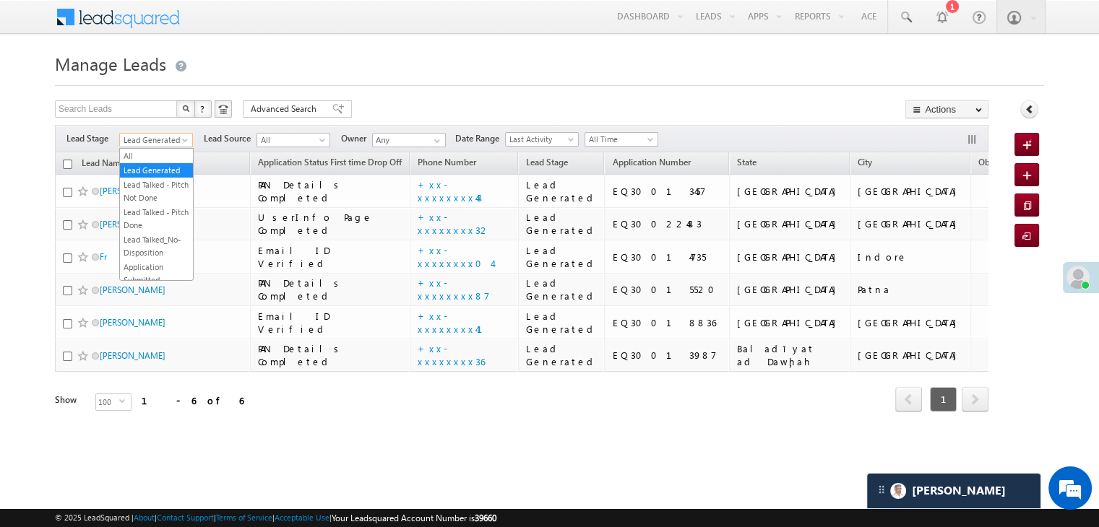
click at [185, 135] on span "Lead Generated" at bounding box center [154, 140] width 69 height 13
click at [160, 170] on link "Lead Generated" at bounding box center [156, 170] width 73 height 13
click at [160, 170] on th "Lead Name" at bounding box center [152, 163] width 195 height 22
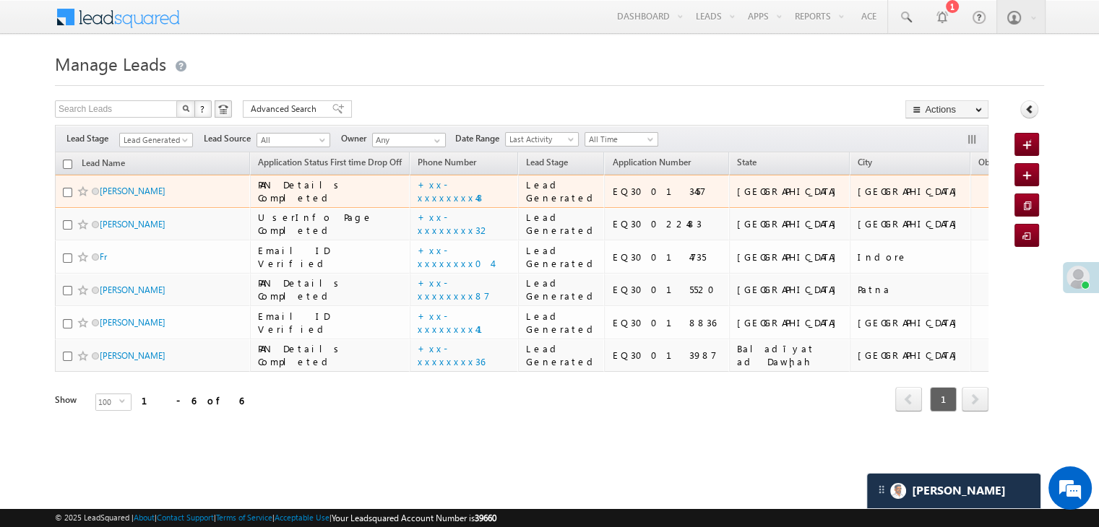
scroll to position [277, 0]
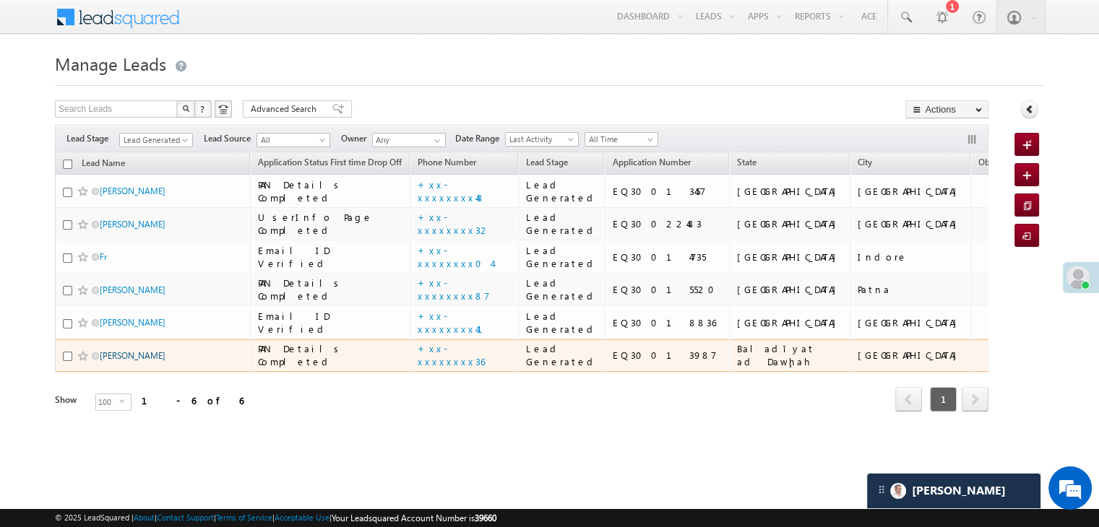
click at [118, 360] on link "[PERSON_NAME]" at bounding box center [133, 355] width 66 height 11
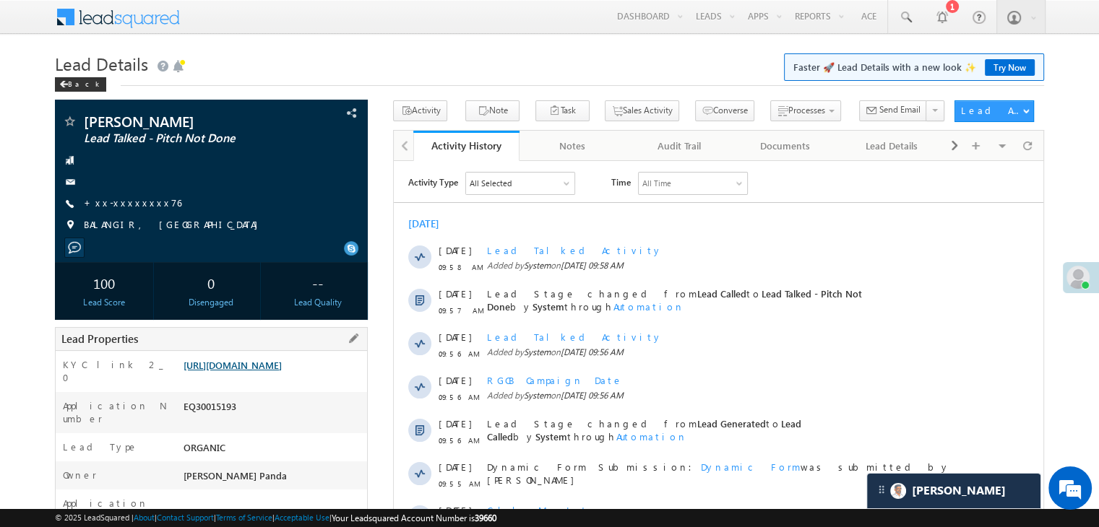
click at [282, 371] on link "[URL][DOMAIN_NAME]" at bounding box center [232, 365] width 98 height 12
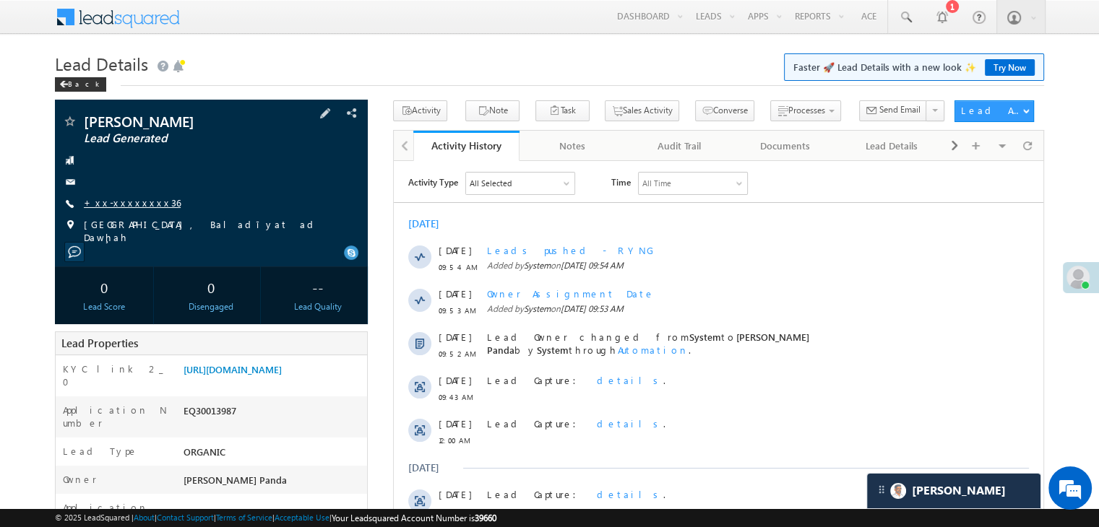
drag, startPoint x: 0, startPoint y: 0, endPoint x: 121, endPoint y: 202, distance: 235.2
click at [121, 202] on link "+xx-xxxxxxxx36" at bounding box center [132, 202] width 97 height 12
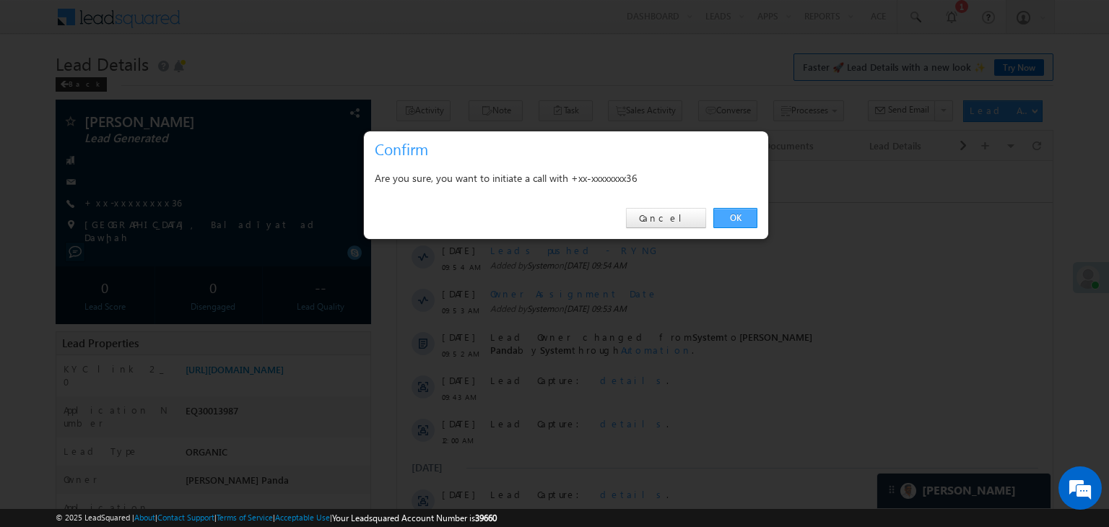
click at [737, 214] on link "OK" at bounding box center [736, 218] width 44 height 20
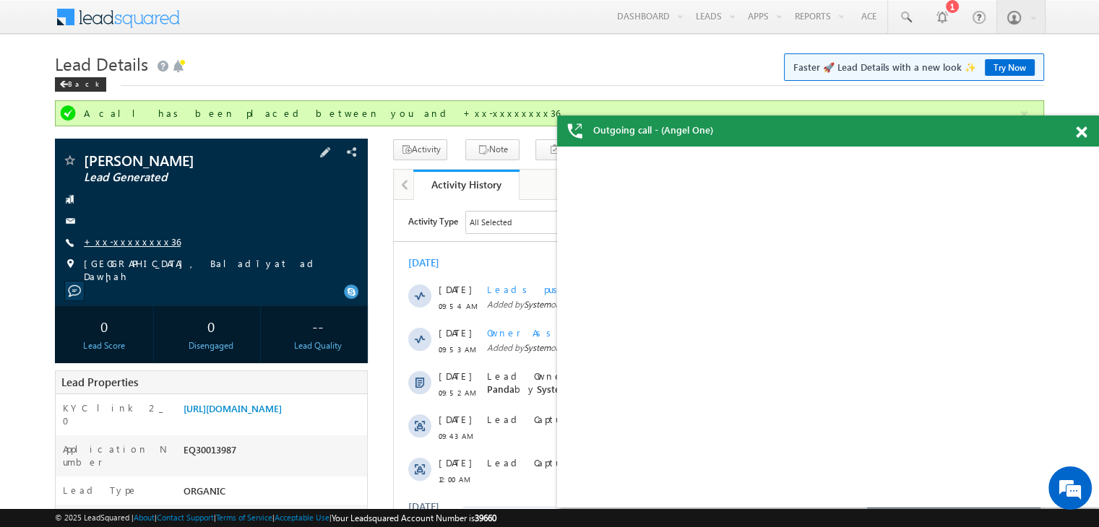
click at [124, 241] on link "+xx-xxxxxxxx36" at bounding box center [132, 241] width 97 height 12
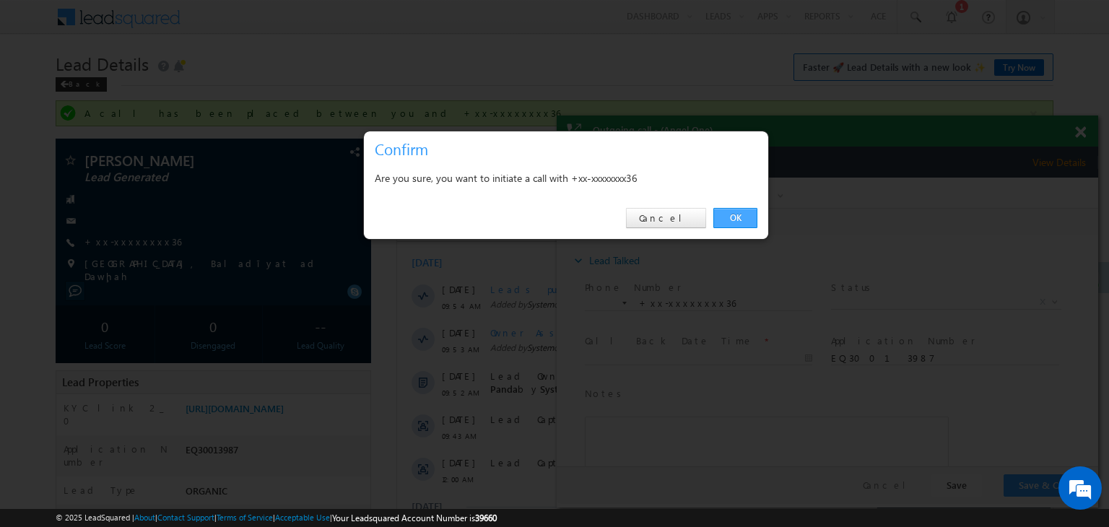
click at [732, 217] on link "OK" at bounding box center [736, 218] width 44 height 20
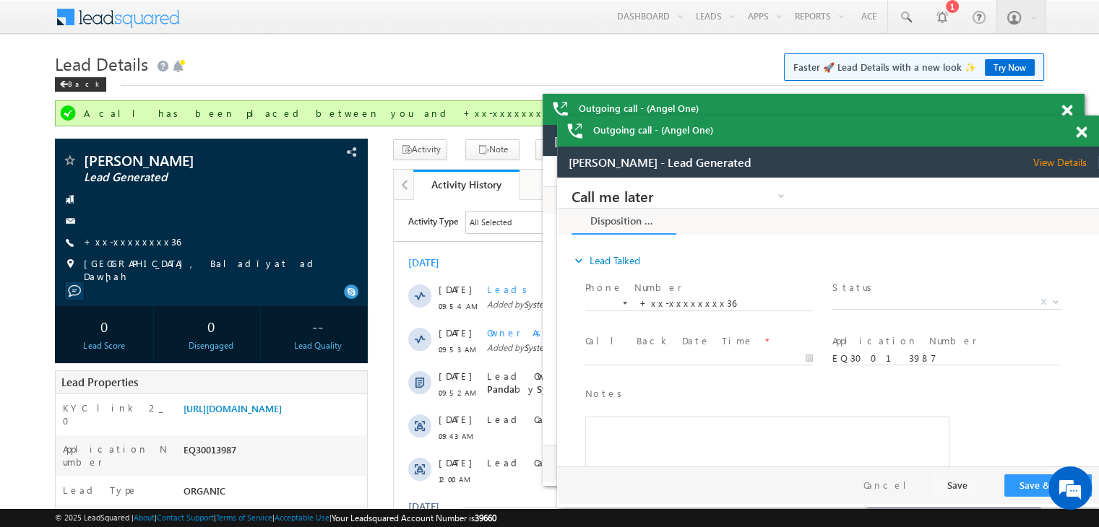
click at [1083, 134] on span at bounding box center [1081, 132] width 11 height 12
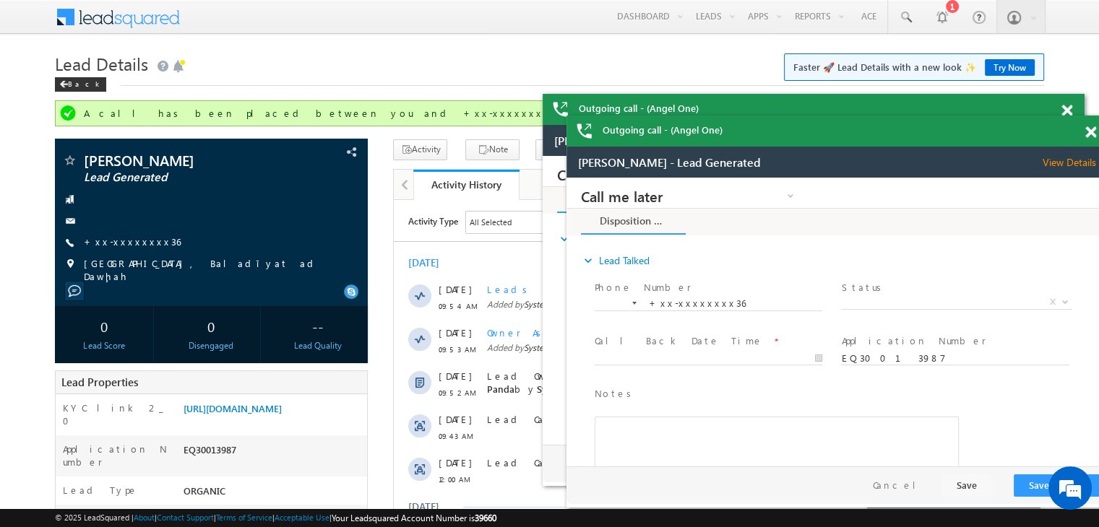
click at [1083, 134] on div "Outgoing call - (Angel One)" at bounding box center [837, 131] width 542 height 31
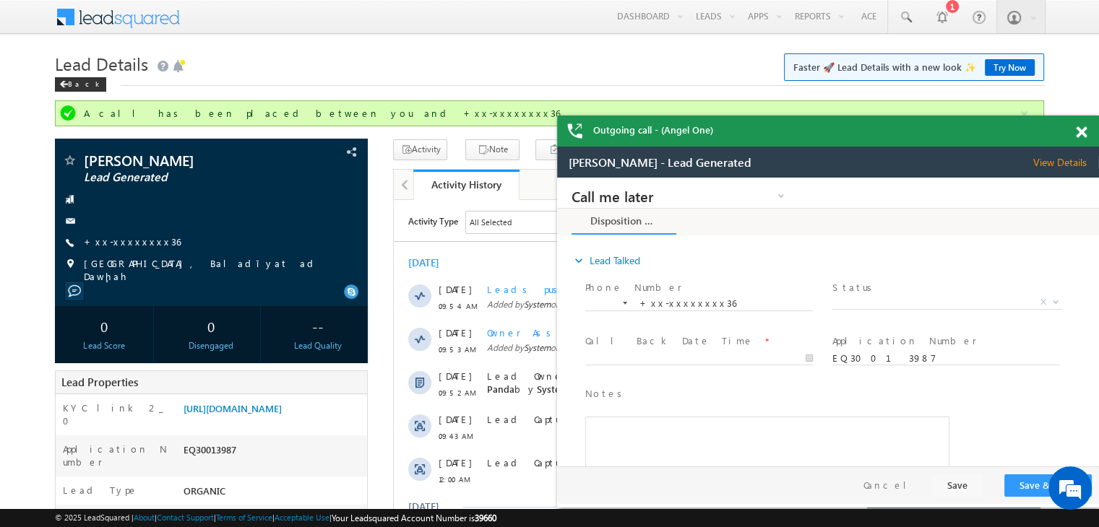
click at [1083, 134] on span at bounding box center [1081, 132] width 11 height 12
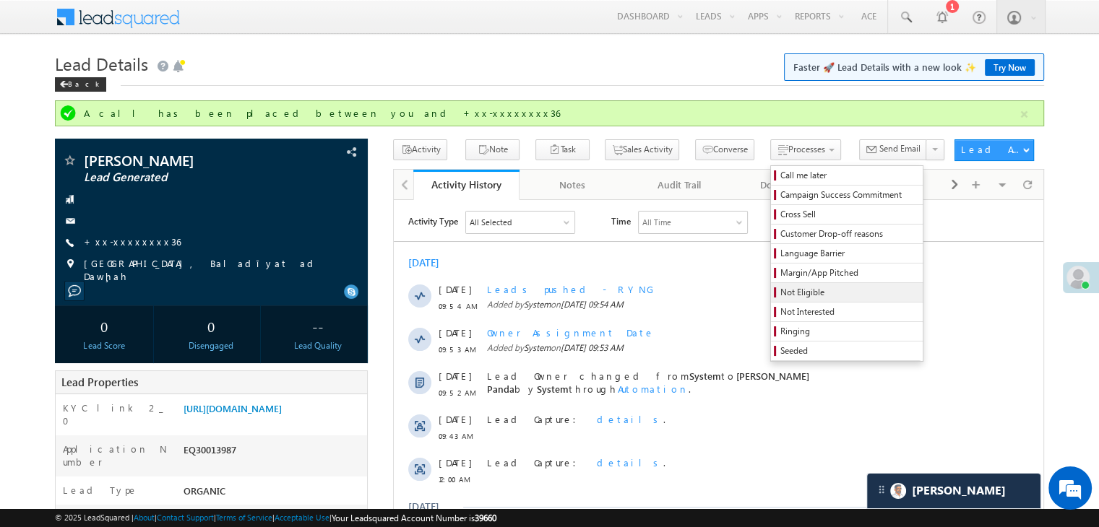
click at [780, 293] on span "Not Eligible" at bounding box center [848, 292] width 137 height 13
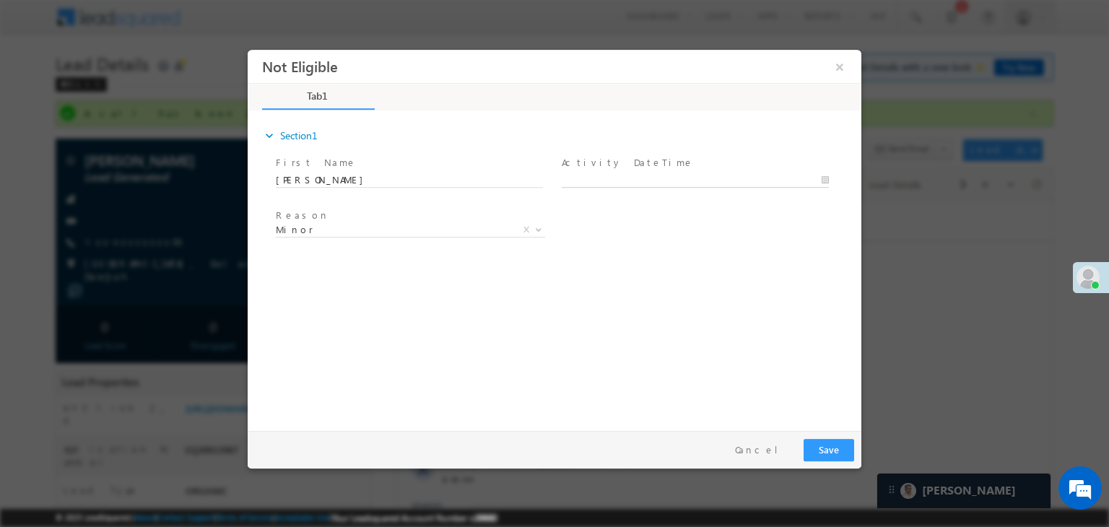
type input "[DATE] 10:06 AM"
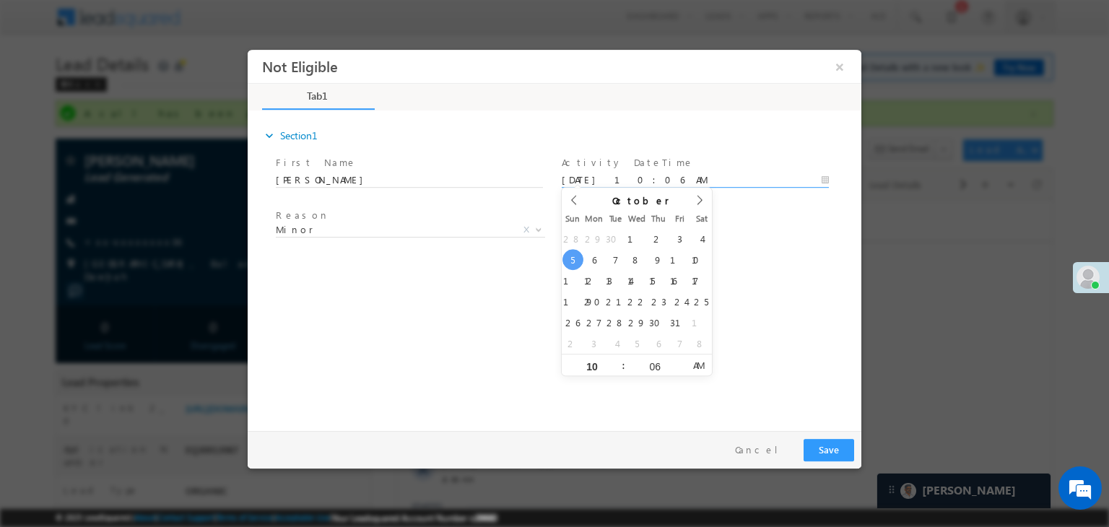
click at [699, 185] on body "Not Eligible ×" at bounding box center [555, 237] width 614 height 375
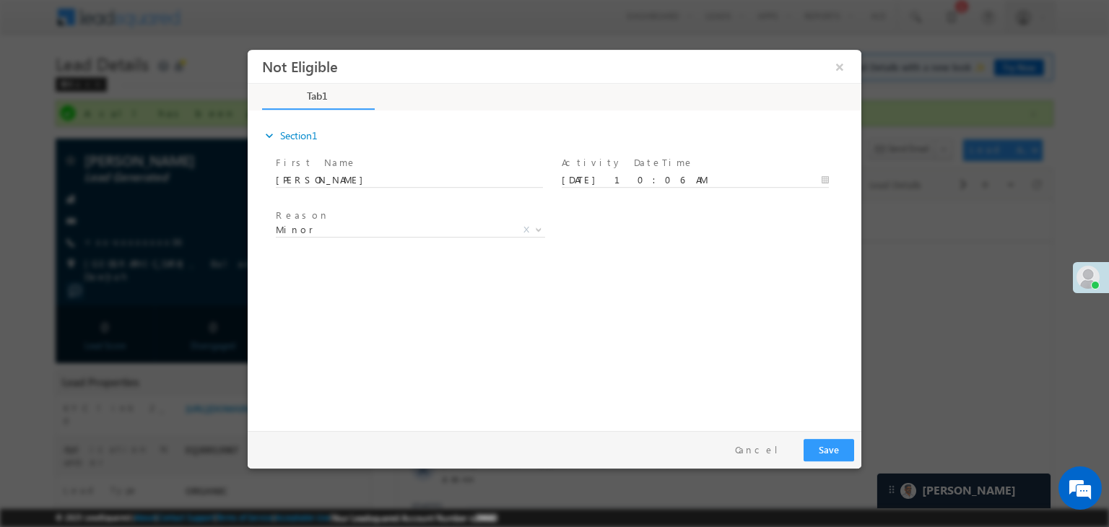
click at [788, 228] on div "Reason * Minor Existing Client Out of India DRA - FDS Termination DRA - Already…" at bounding box center [567, 232] width 589 height 53
click at [475, 230] on span "Minor" at bounding box center [393, 229] width 235 height 13
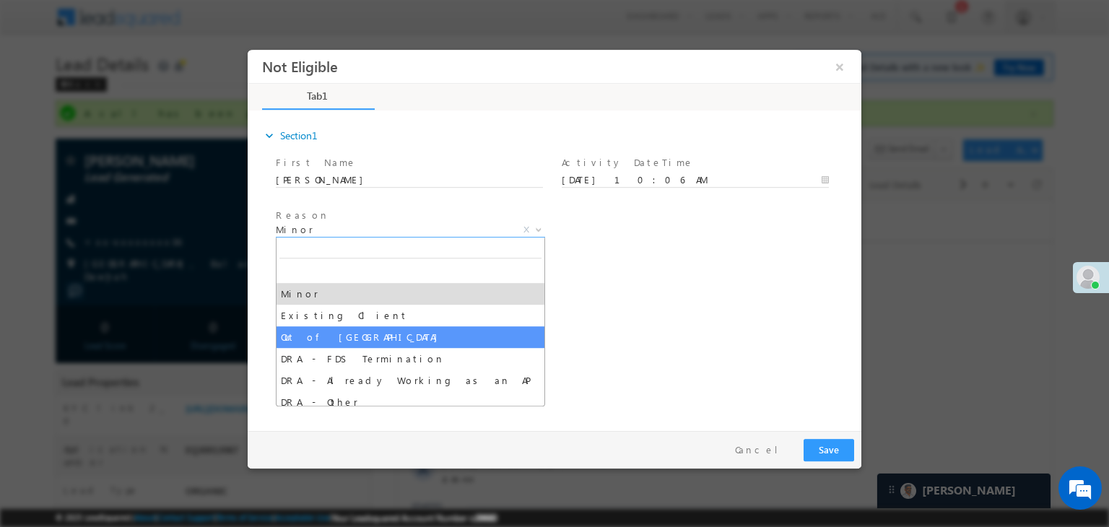
select select "Out of [GEOGRAPHIC_DATA]"
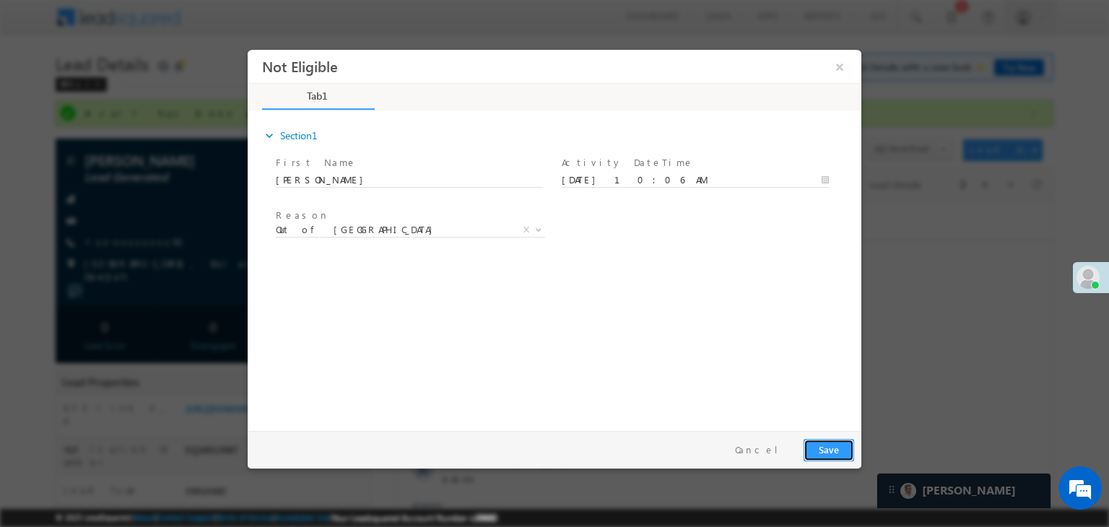
click at [835, 448] on button "Save" at bounding box center [829, 450] width 51 height 22
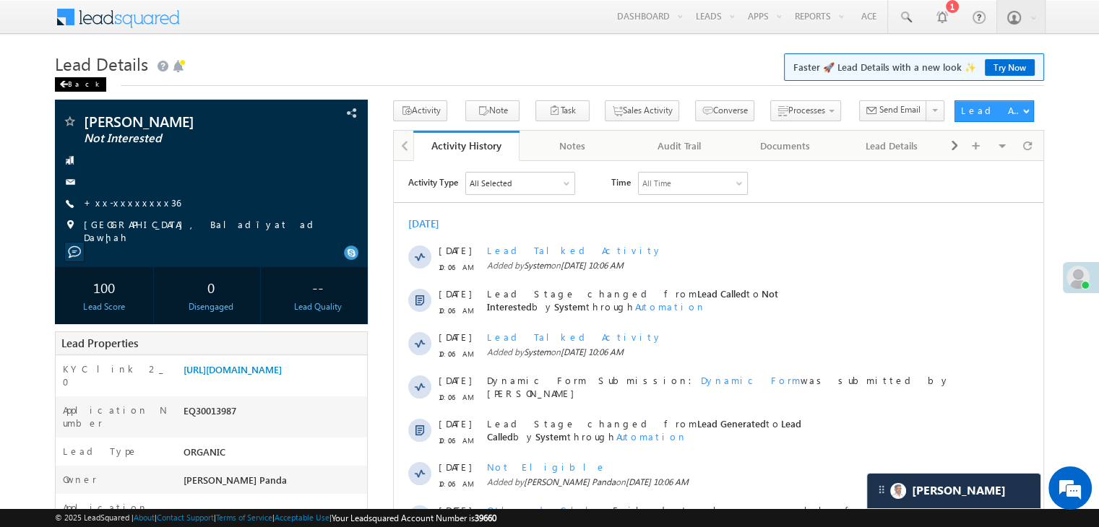
click at [68, 85] on div "Back" at bounding box center [80, 84] width 51 height 14
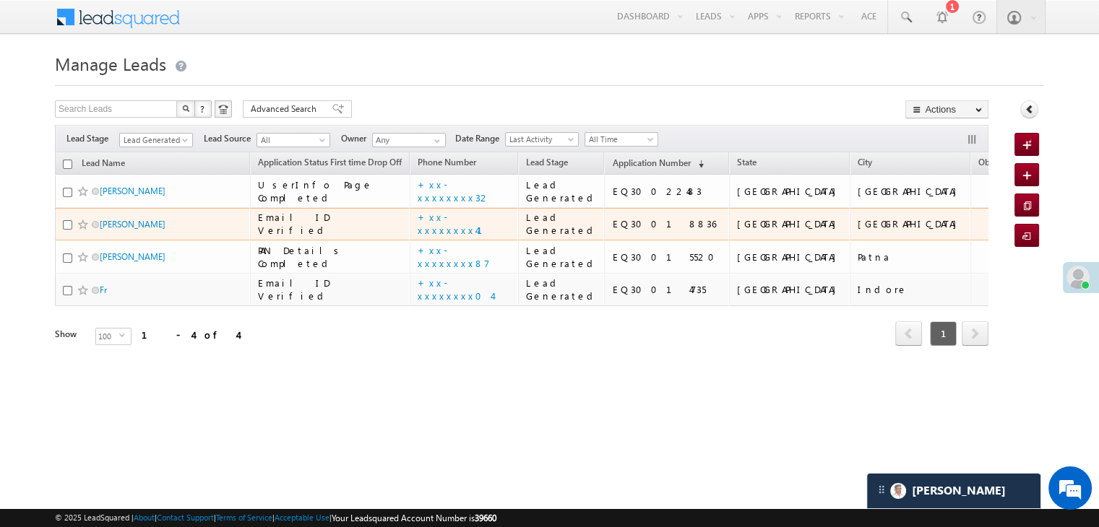
scroll to position [109, 0]
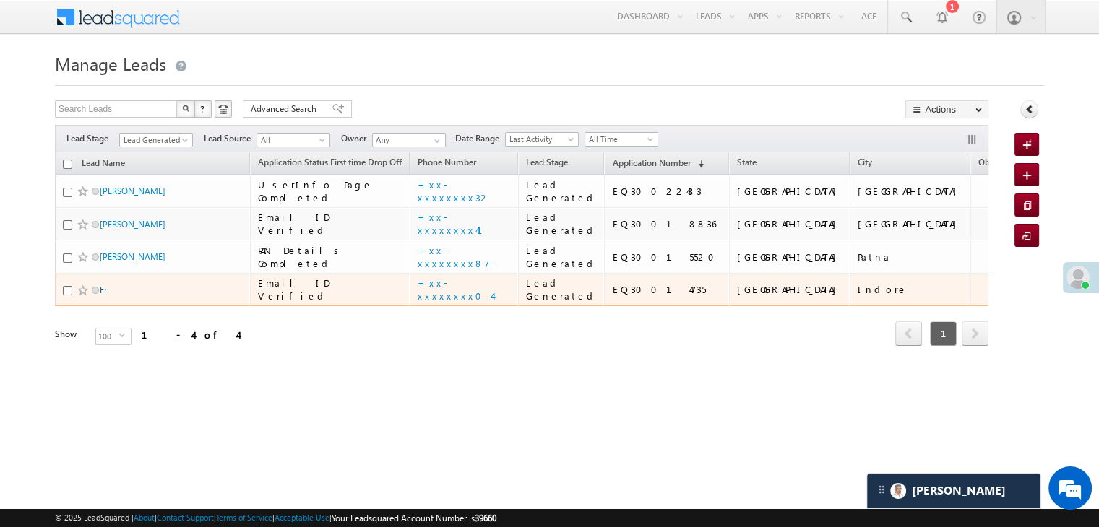
click at [102, 295] on link "Fr" at bounding box center [103, 290] width 7 height 11
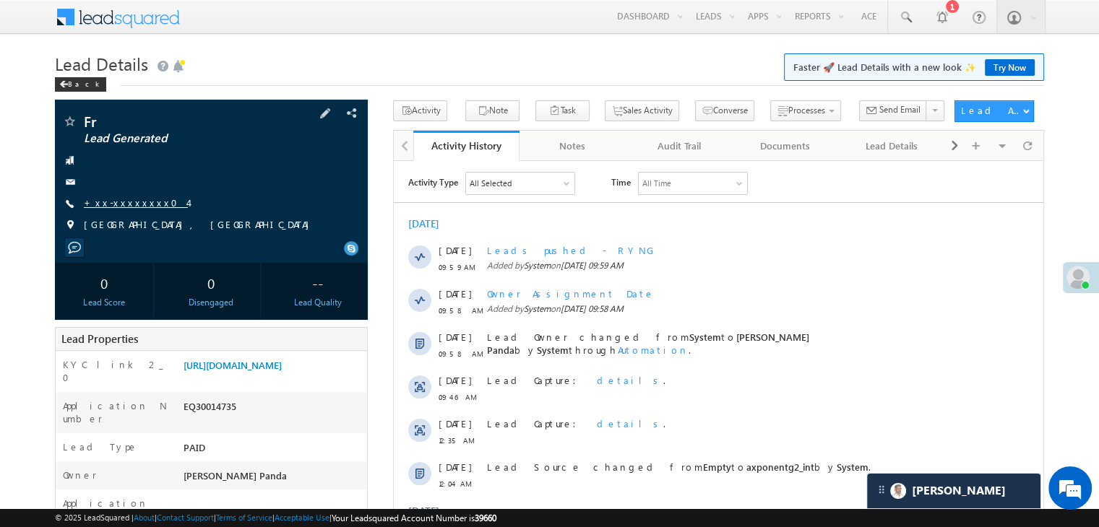
click at [121, 202] on link "+xx-xxxxxxxx04" at bounding box center [136, 202] width 104 height 12
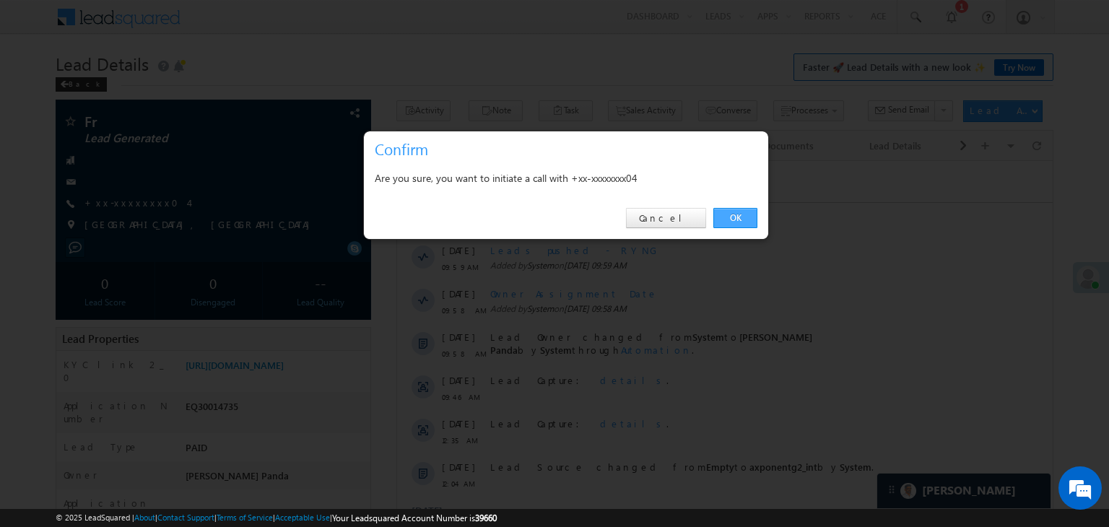
click at [734, 217] on link "OK" at bounding box center [736, 218] width 44 height 20
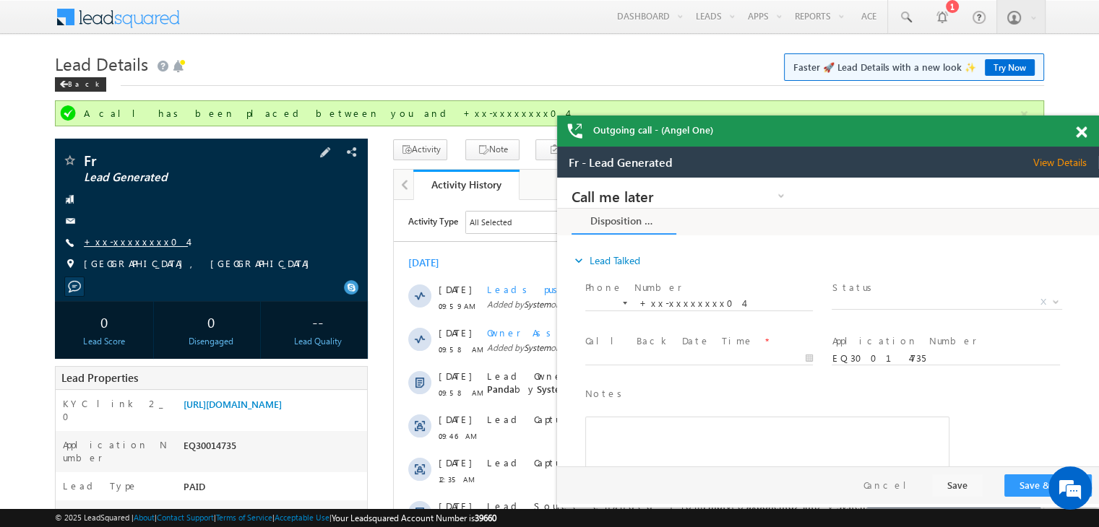
click at [121, 241] on link "+xx-xxxxxxxx04" at bounding box center [136, 241] width 104 height 12
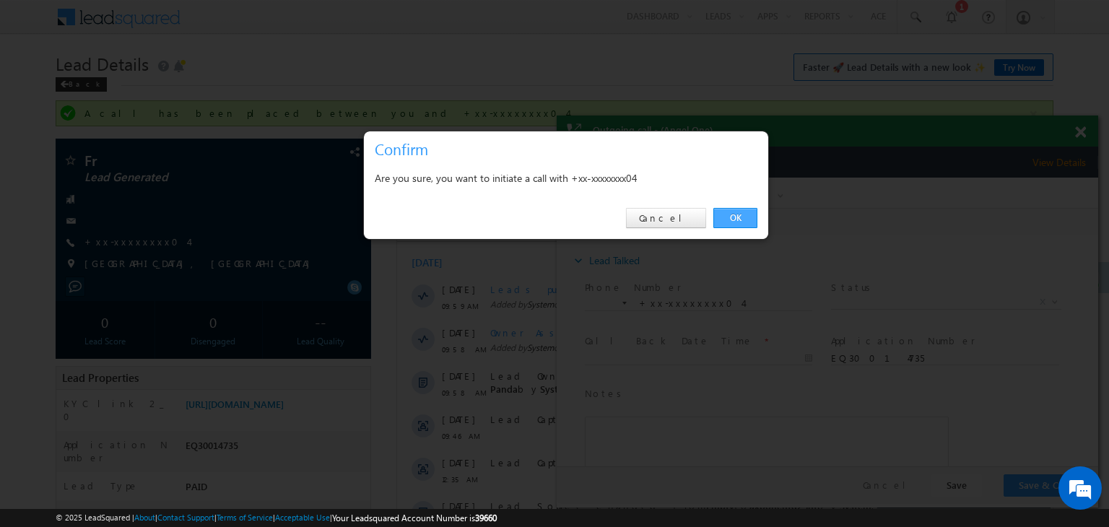
click at [732, 215] on link "OK" at bounding box center [736, 218] width 44 height 20
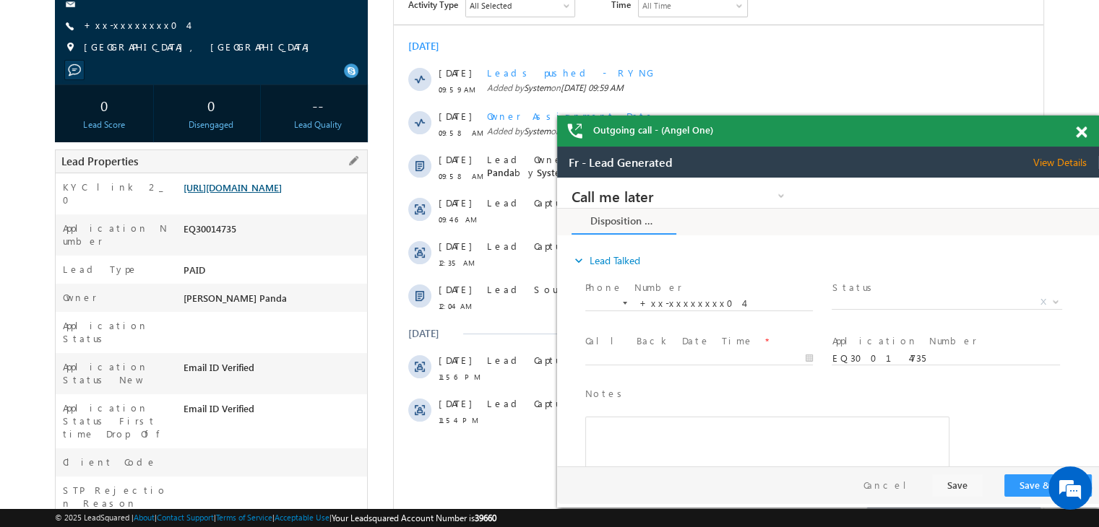
click at [281, 194] on link "[URL][DOMAIN_NAME]" at bounding box center [232, 187] width 98 height 12
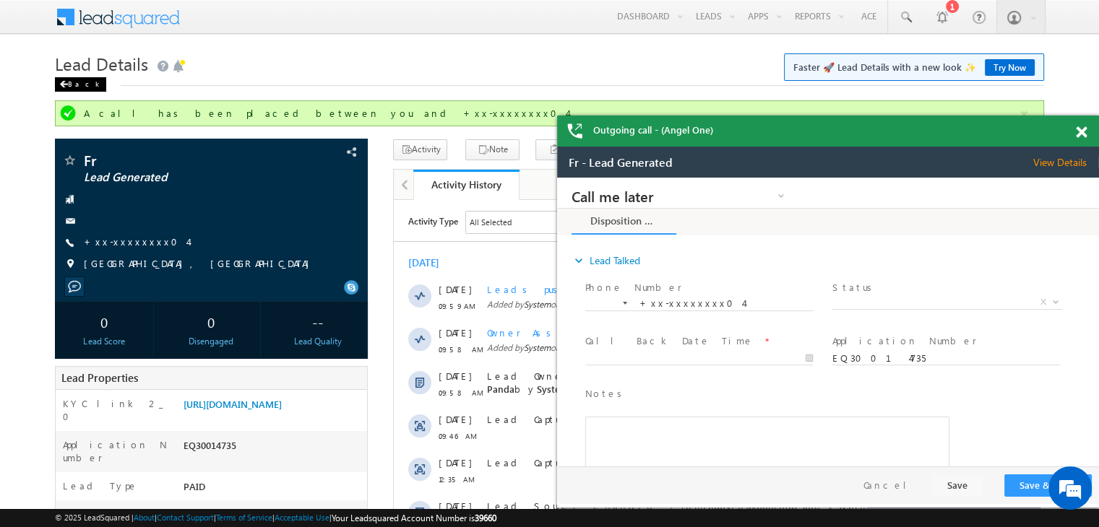
click at [71, 87] on div "Back" at bounding box center [80, 84] width 51 height 14
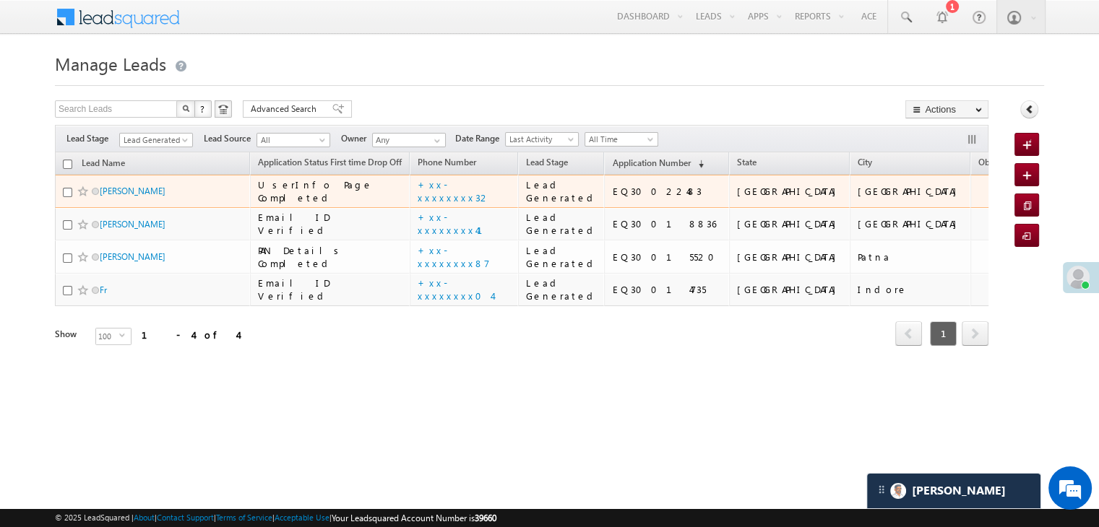
scroll to position [109, 0]
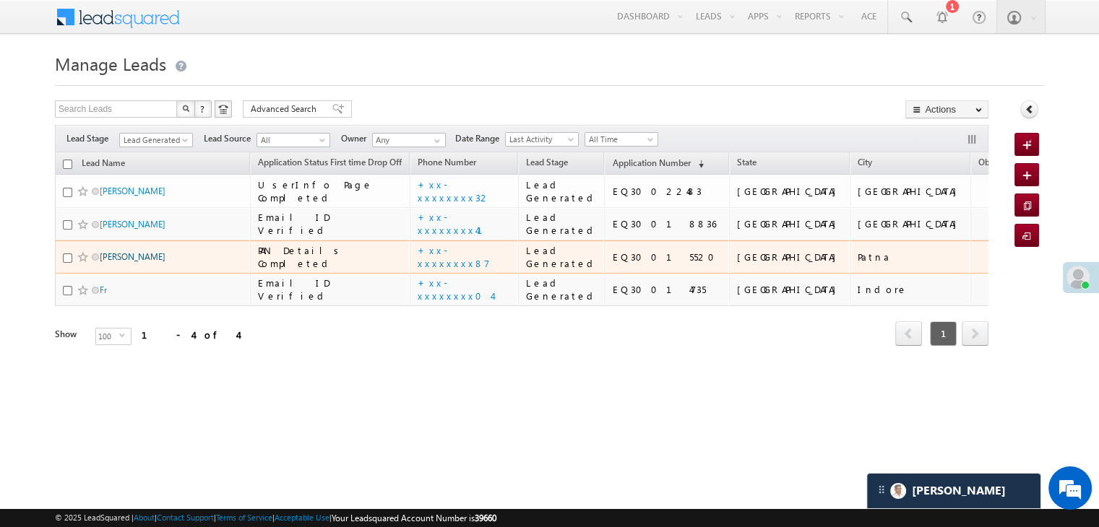
click at [133, 262] on link "[PERSON_NAME]" at bounding box center [133, 256] width 66 height 11
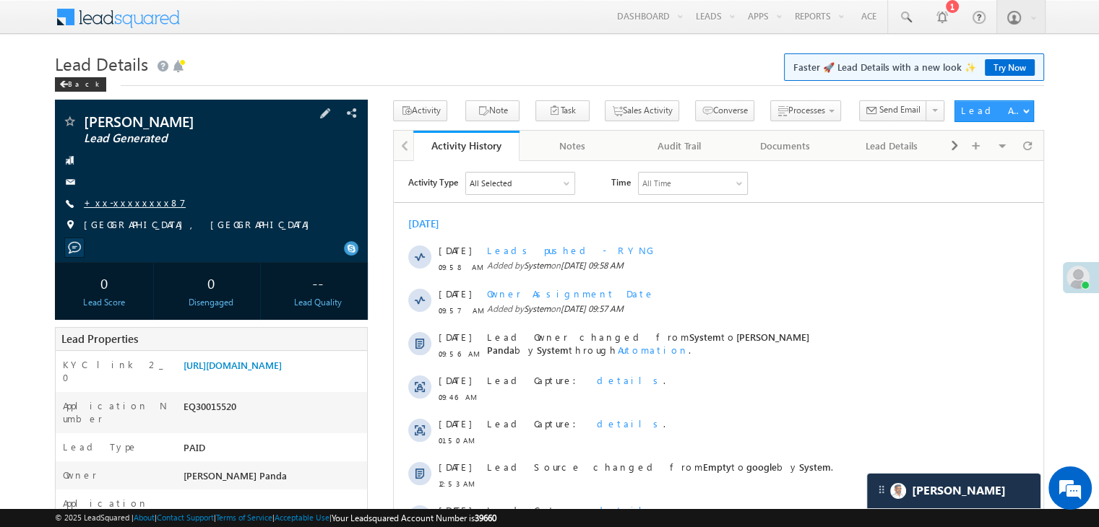
click at [122, 201] on link "+xx-xxxxxxxx87" at bounding box center [135, 202] width 102 height 12
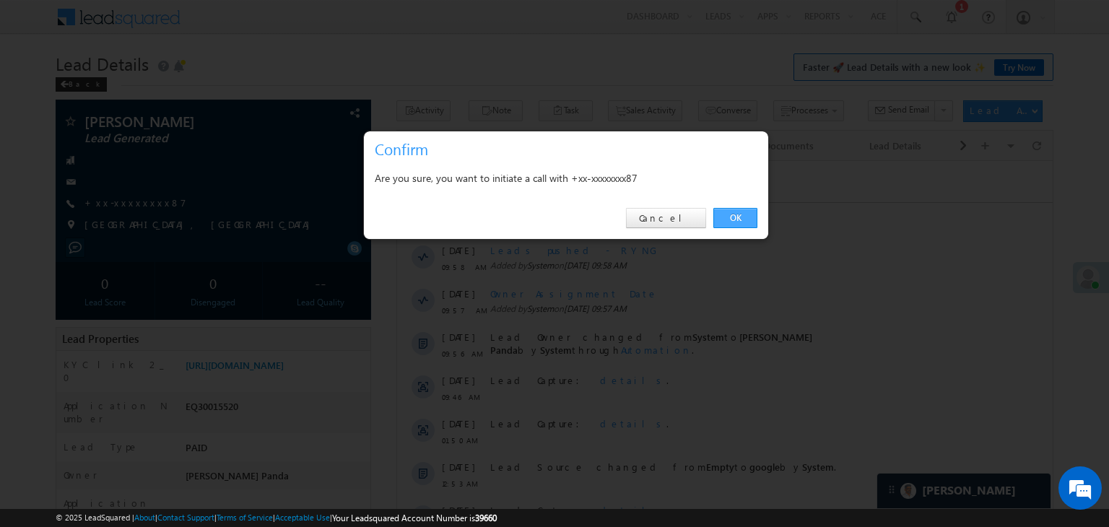
click at [735, 218] on link "OK" at bounding box center [736, 218] width 44 height 20
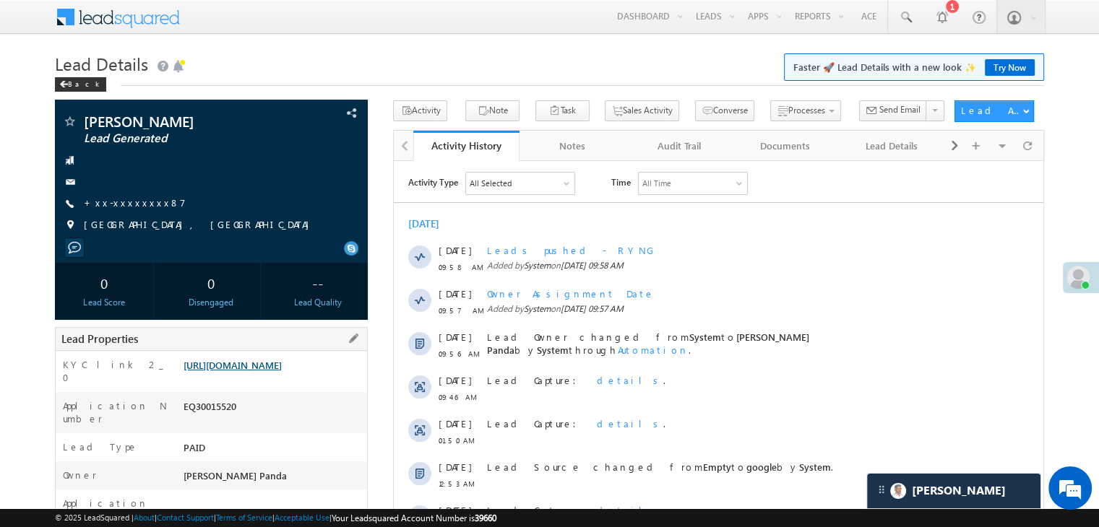
click at [259, 371] on link "[URL][DOMAIN_NAME]" at bounding box center [232, 365] width 98 height 12
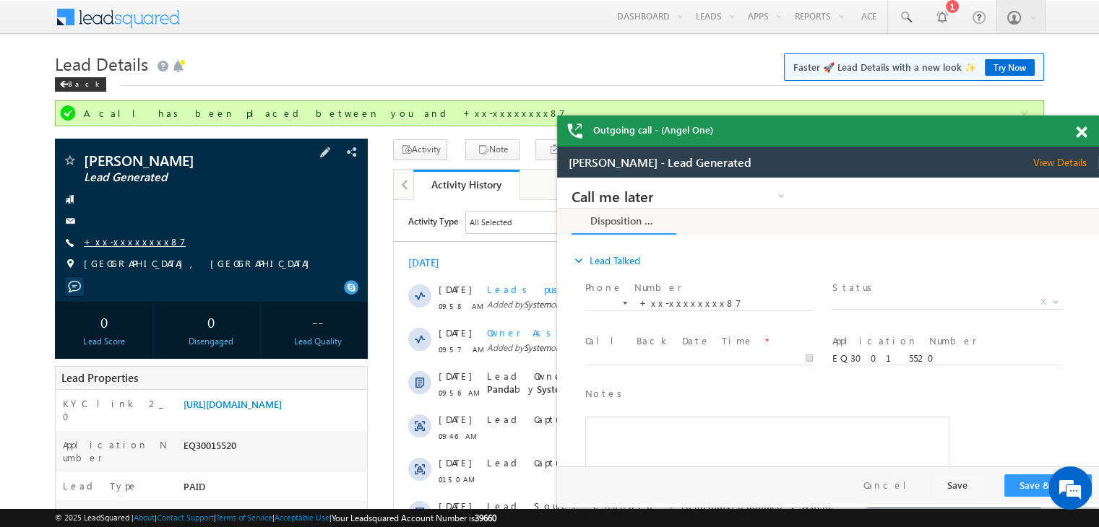
click at [135, 243] on link "+xx-xxxxxxxx87" at bounding box center [135, 241] width 102 height 12
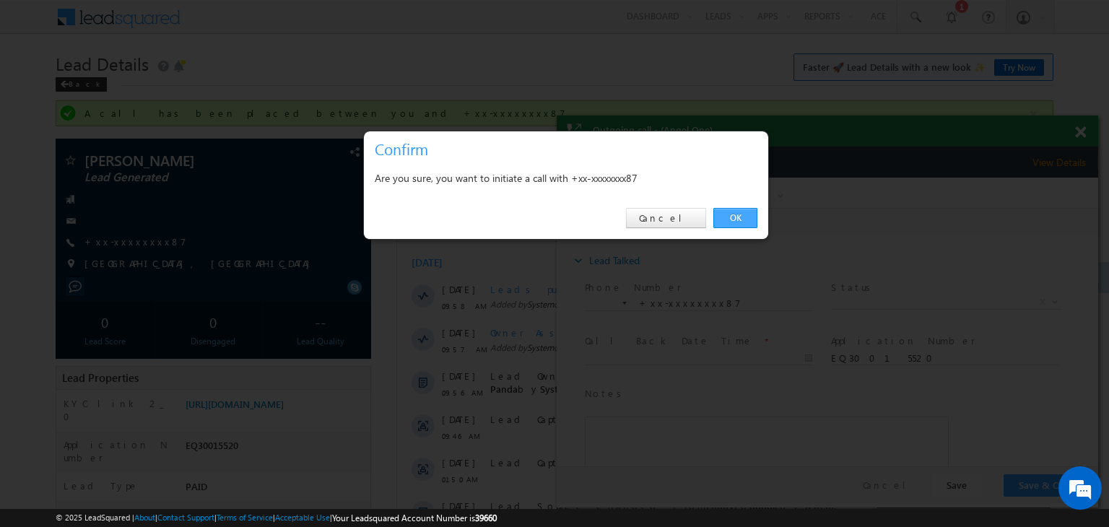
click at [732, 220] on link "OK" at bounding box center [736, 218] width 44 height 20
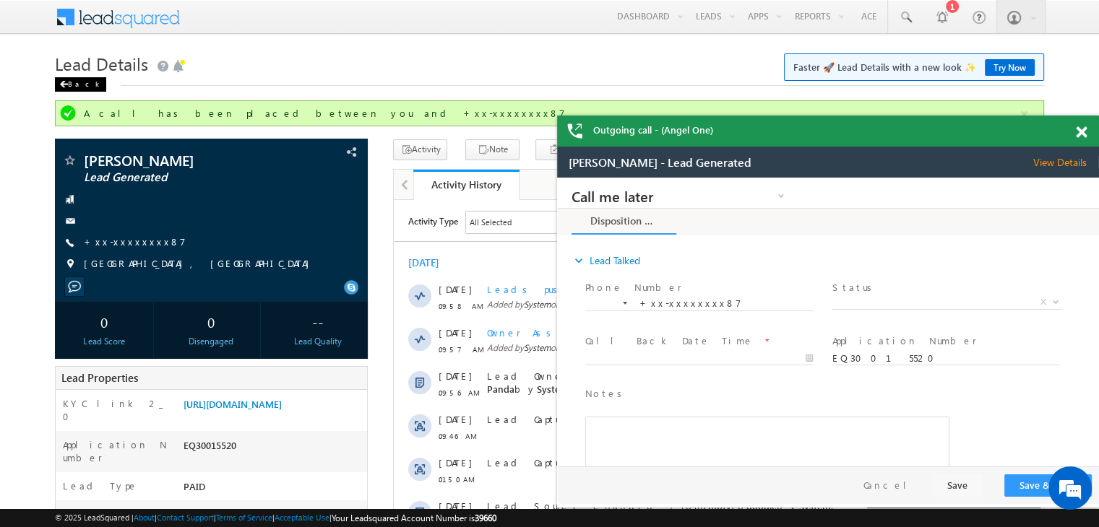
click at [62, 85] on span at bounding box center [63, 84] width 9 height 7
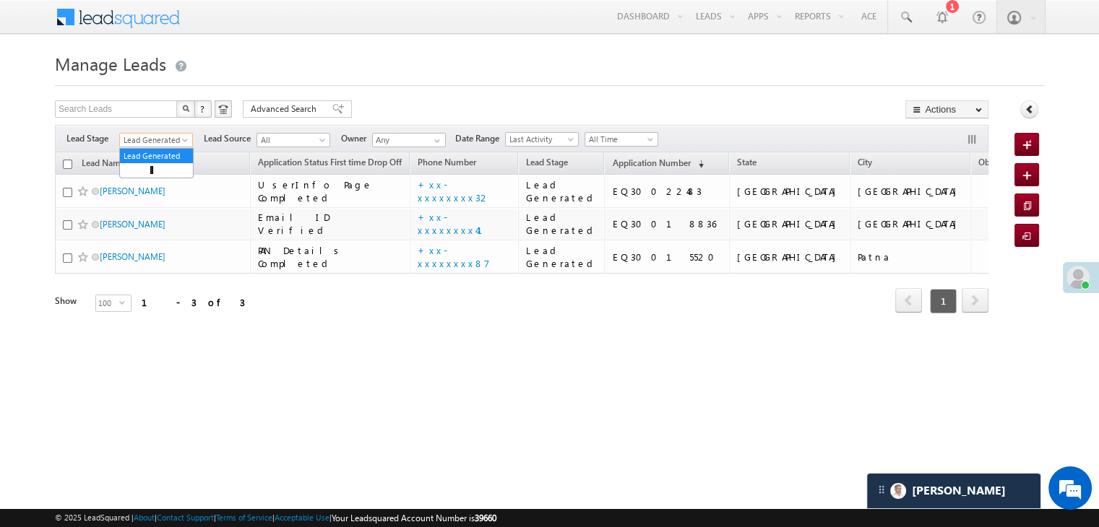
click at [185, 143] on span at bounding box center [187, 143] width 12 height 12
click at [156, 152] on link "All" at bounding box center [156, 156] width 73 height 13
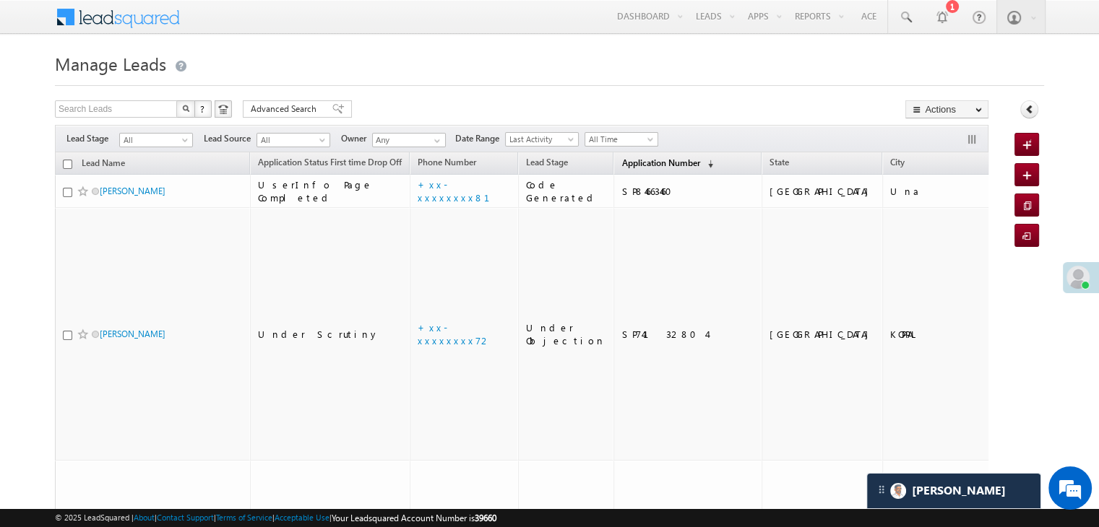
click at [639, 160] on span "Application Number" at bounding box center [660, 162] width 78 height 11
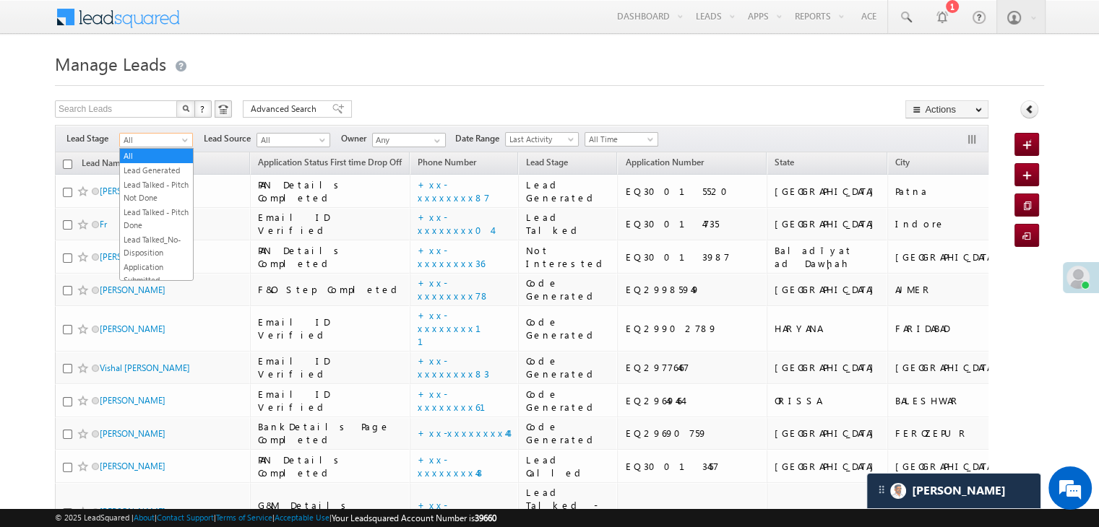
click at [186, 142] on span at bounding box center [187, 143] width 12 height 12
click at [168, 172] on link "Lead Generated" at bounding box center [156, 170] width 73 height 13
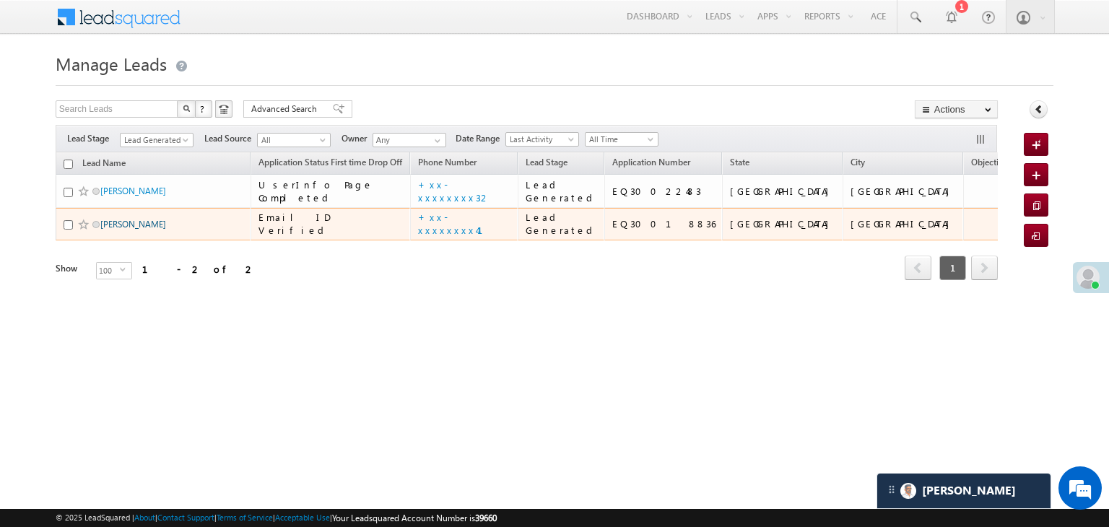
click at [124, 230] on link "[PERSON_NAME]" at bounding box center [133, 224] width 66 height 11
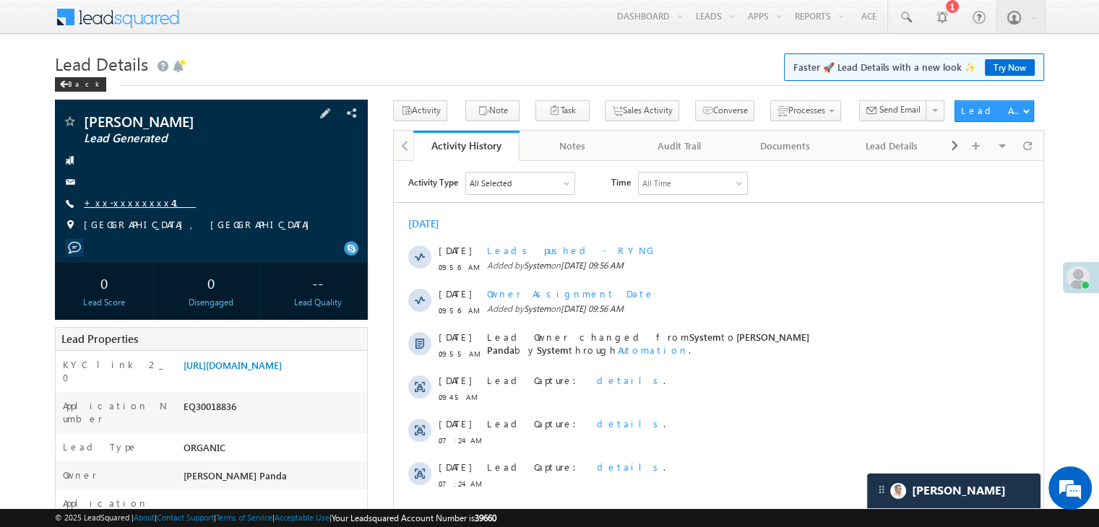
click at [117, 203] on link "+xx-xxxxxxxx41" at bounding box center [140, 202] width 112 height 12
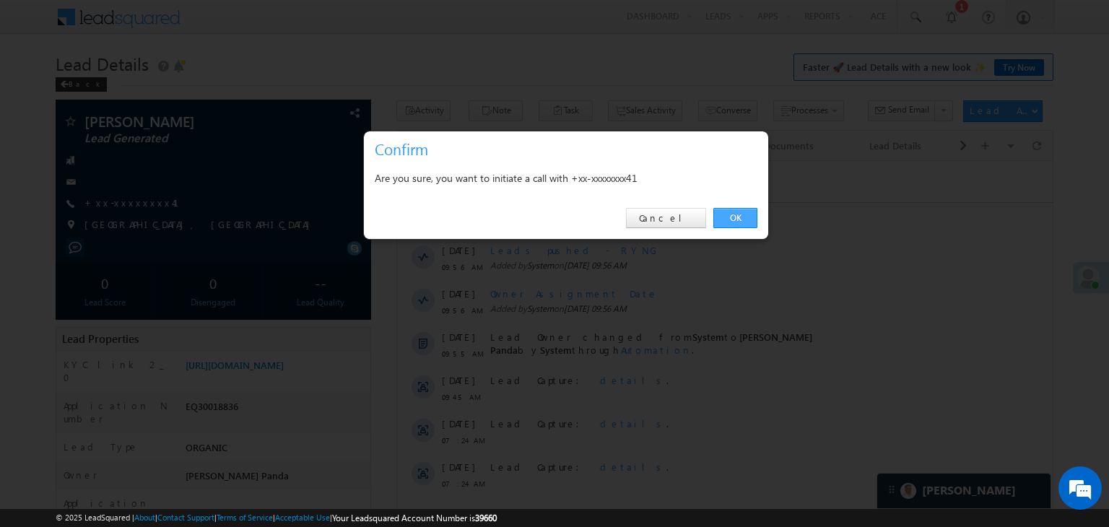
click at [730, 212] on link "OK" at bounding box center [736, 218] width 44 height 20
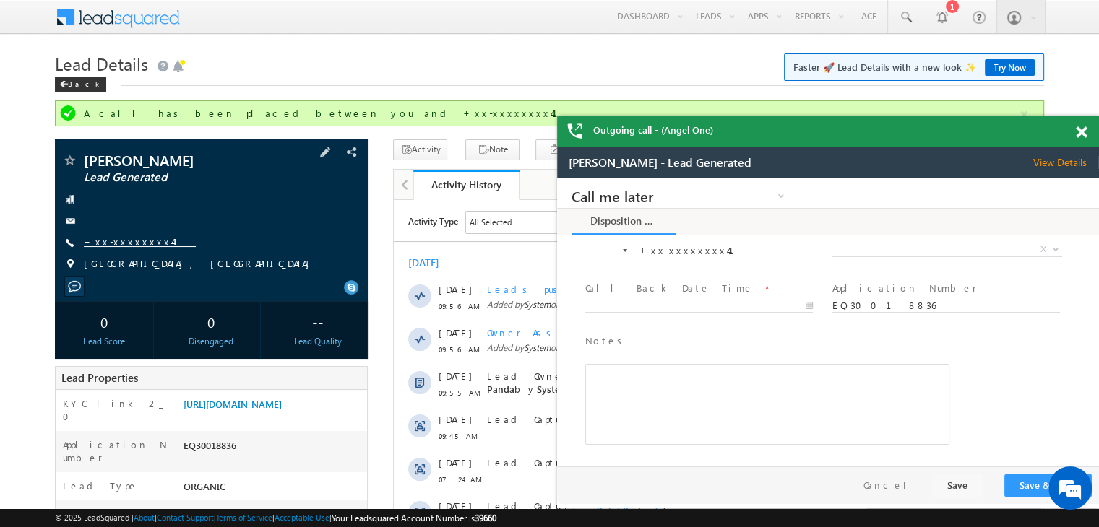
click at [122, 242] on link "+xx-xxxxxxxx41" at bounding box center [140, 241] width 112 height 12
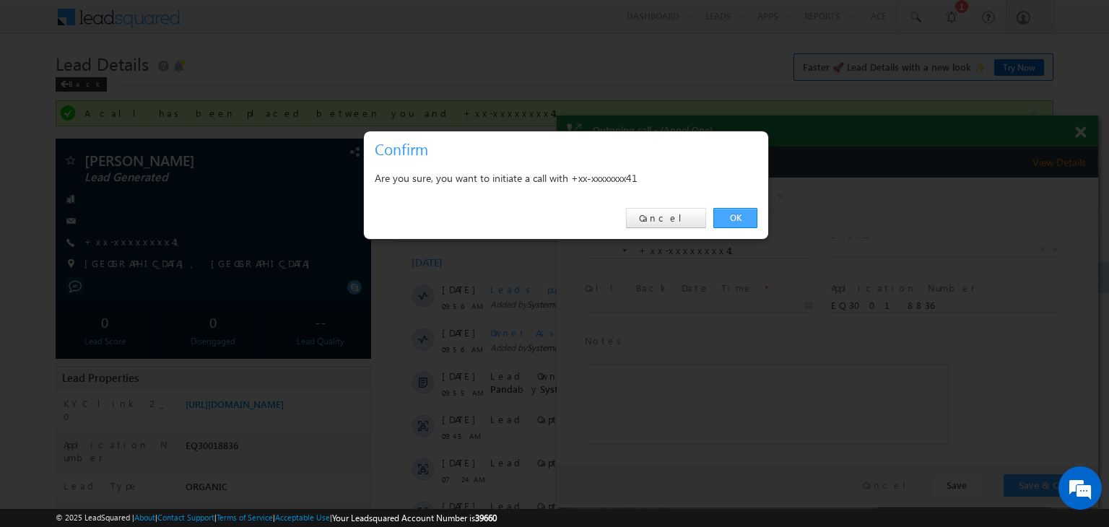
click at [734, 216] on link "OK" at bounding box center [736, 218] width 44 height 20
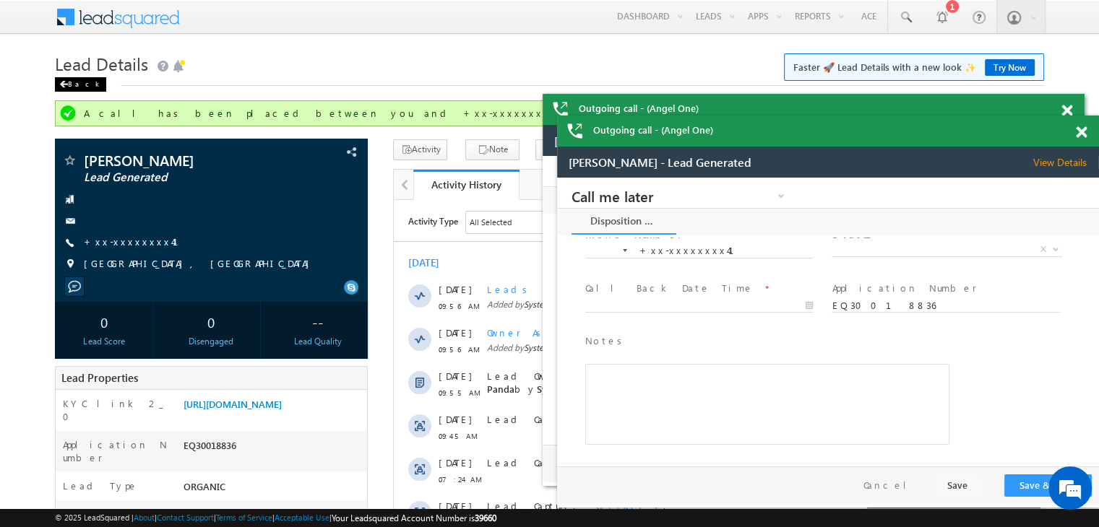
click at [80, 81] on div "Back" at bounding box center [80, 84] width 51 height 14
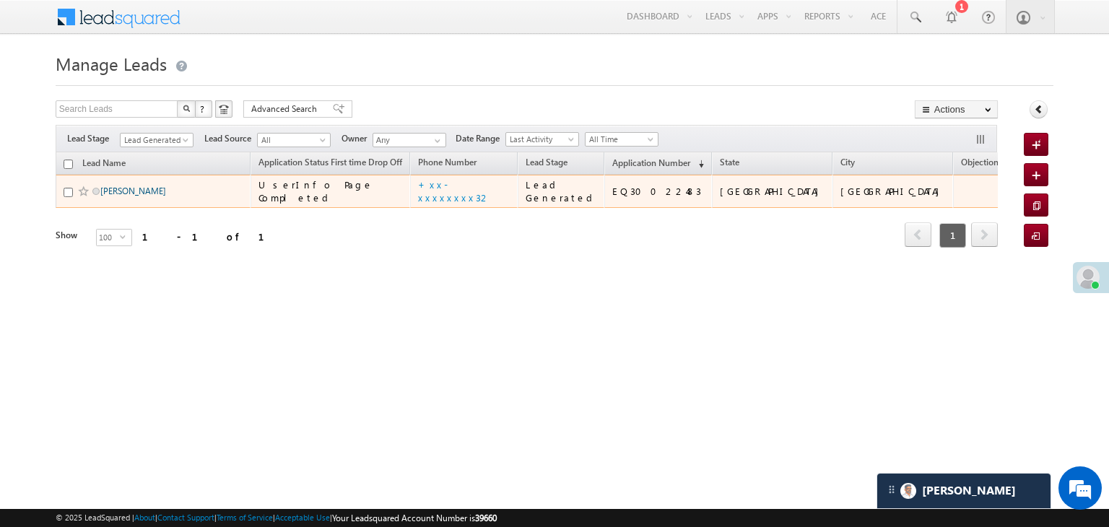
click at [137, 196] on link "[PERSON_NAME]" at bounding box center [133, 191] width 66 height 11
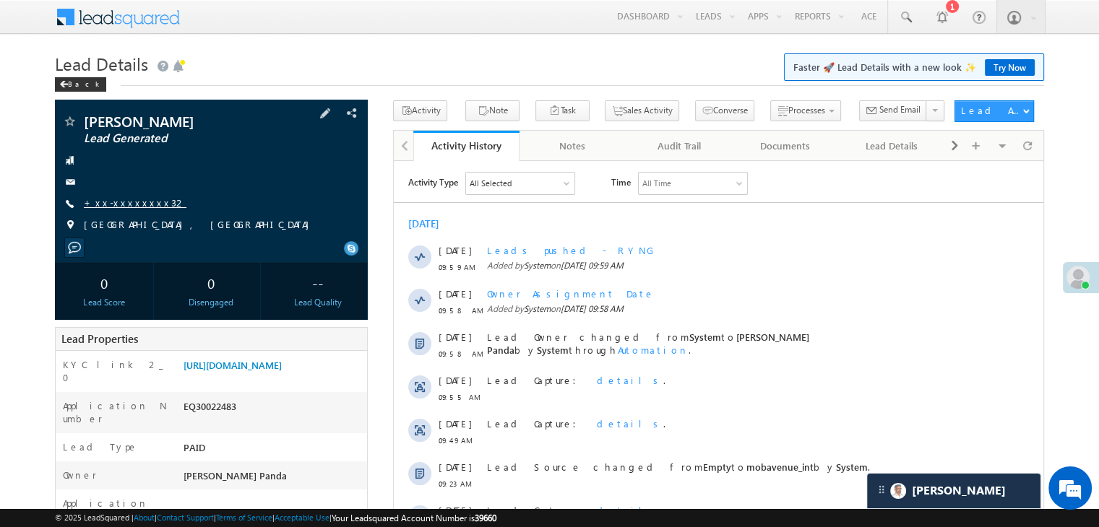
click at [134, 207] on link "+xx-xxxxxxxx32" at bounding box center [135, 202] width 103 height 12
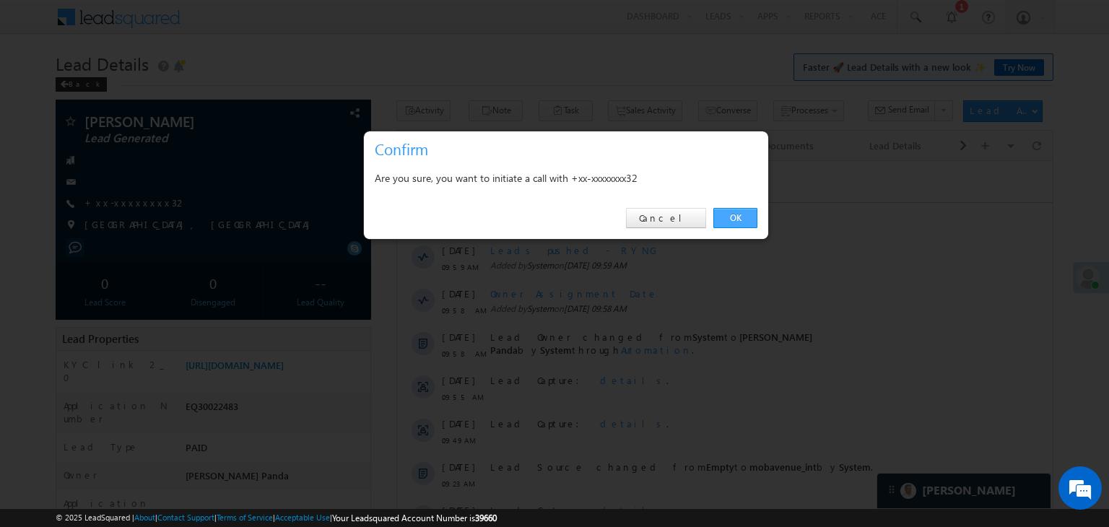
click at [747, 215] on link "OK" at bounding box center [736, 218] width 44 height 20
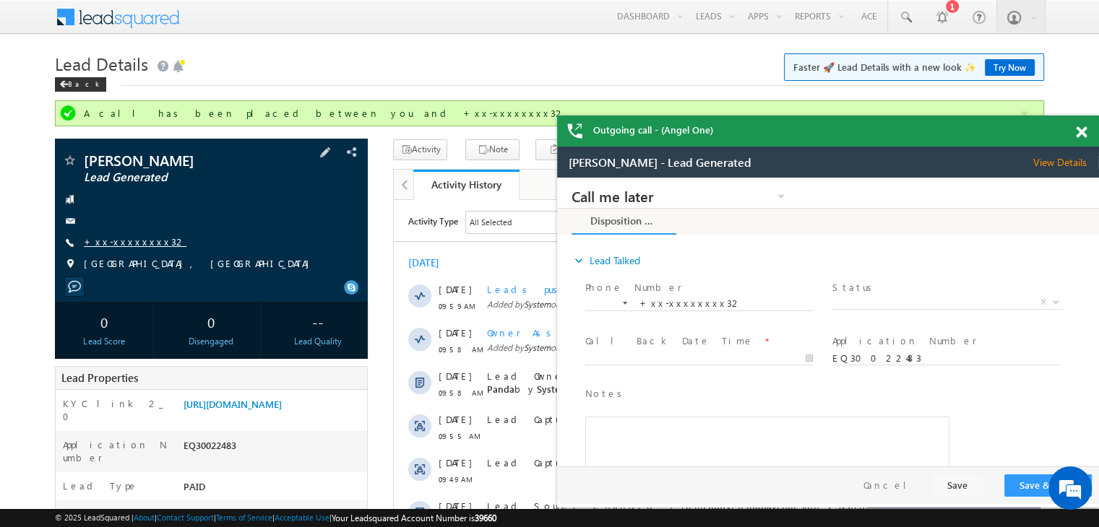
click at [124, 241] on link "+xx-xxxxxxxx32" at bounding box center [135, 241] width 103 height 12
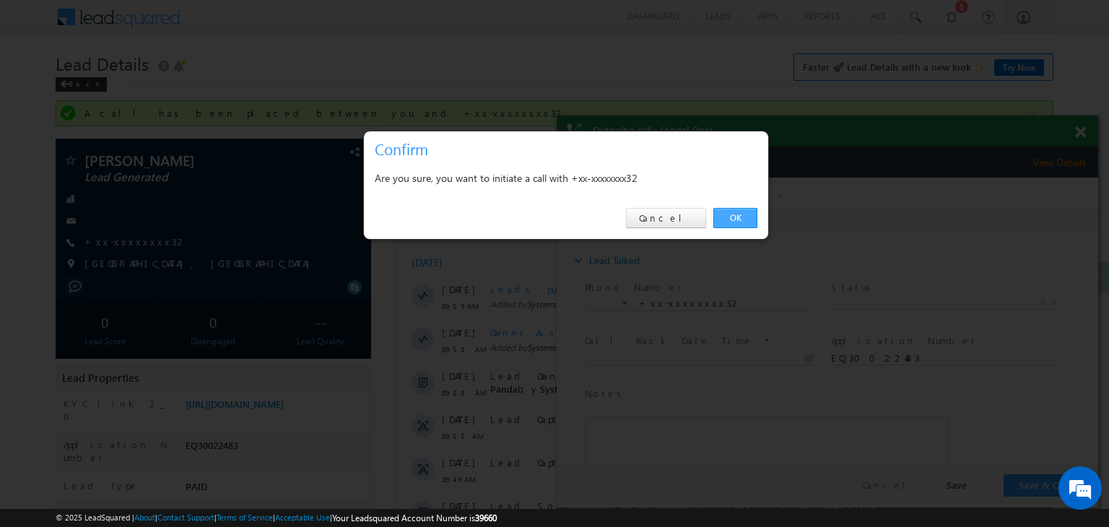
click at [740, 220] on link "OK" at bounding box center [736, 218] width 44 height 20
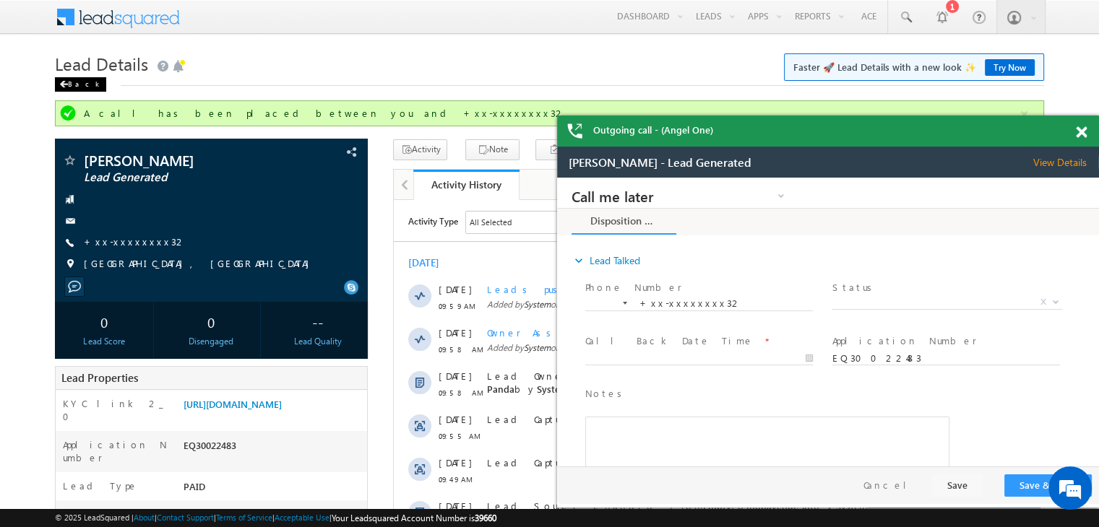
click at [74, 87] on div "Back" at bounding box center [80, 84] width 51 height 14
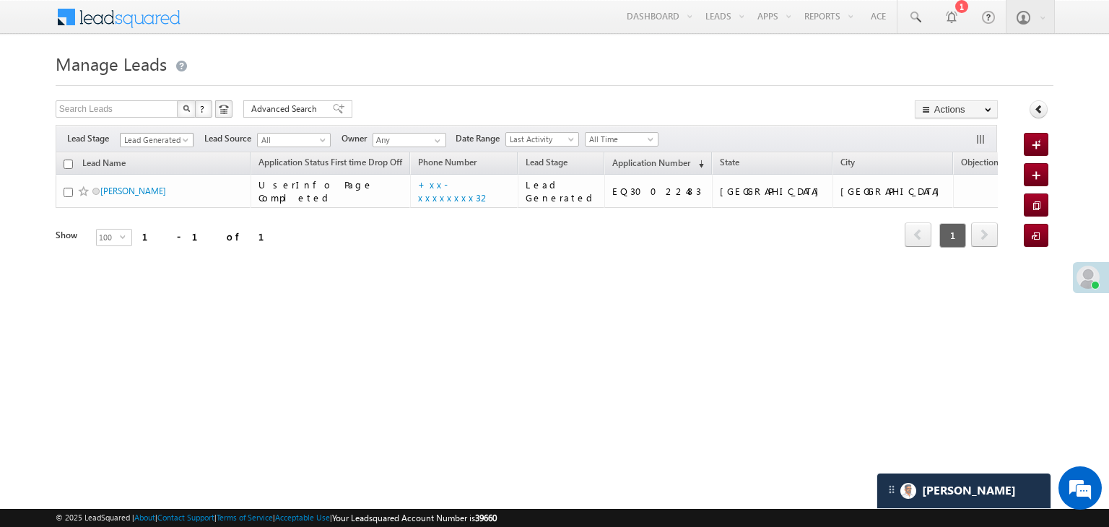
click at [186, 139] on span at bounding box center [187, 143] width 12 height 12
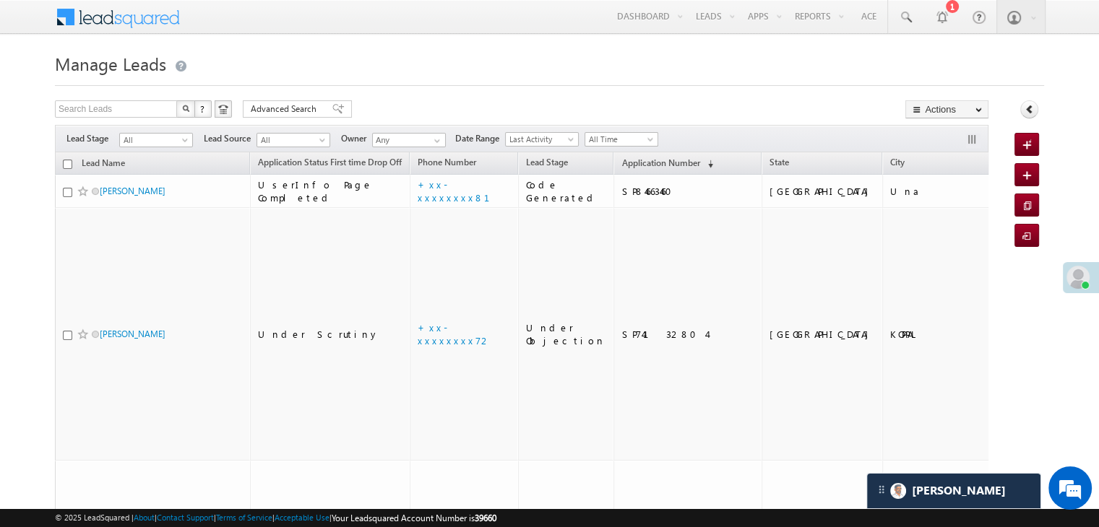
drag, startPoint x: 618, startPoint y: 164, endPoint x: 566, endPoint y: 75, distance: 102.9
click at [566, 75] on h1 "Manage Leads" at bounding box center [549, 62] width 989 height 28
click at [621, 160] on span "Application Number" at bounding box center [660, 162] width 78 height 11
click at [630, 164] on span "Application Number" at bounding box center [660, 162] width 78 height 11
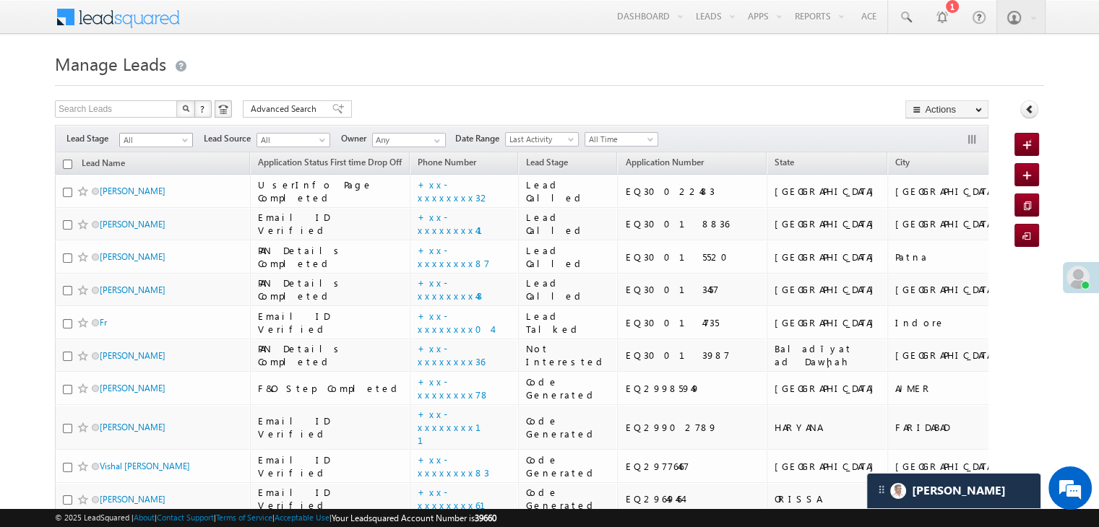
click at [183, 139] on span at bounding box center [187, 143] width 12 height 12
click at [160, 177] on link "Lead Generated" at bounding box center [156, 170] width 73 height 13
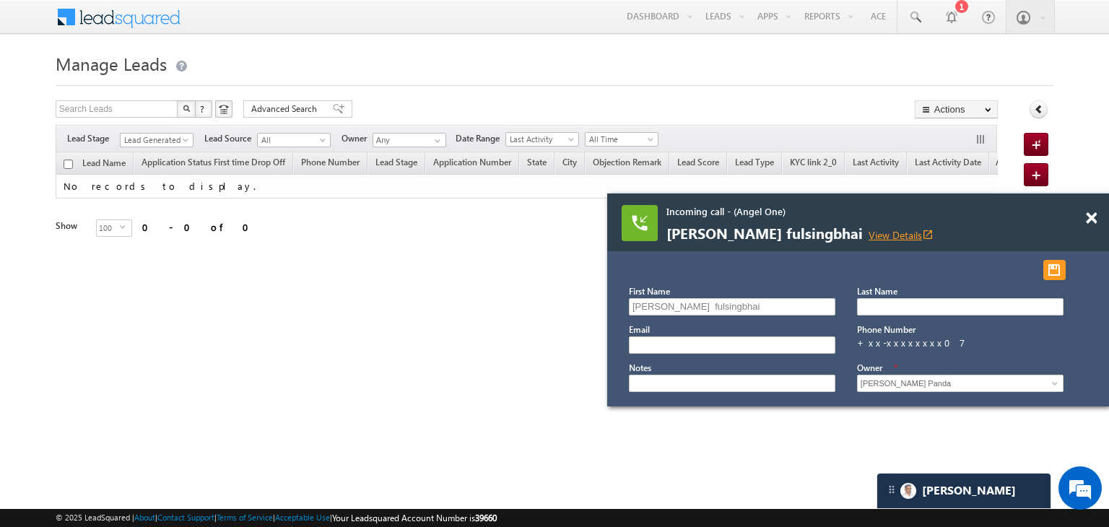
click at [915, 233] on link "View Details open_in_new" at bounding box center [901, 235] width 65 height 14
click at [1090, 221] on span at bounding box center [1091, 218] width 11 height 12
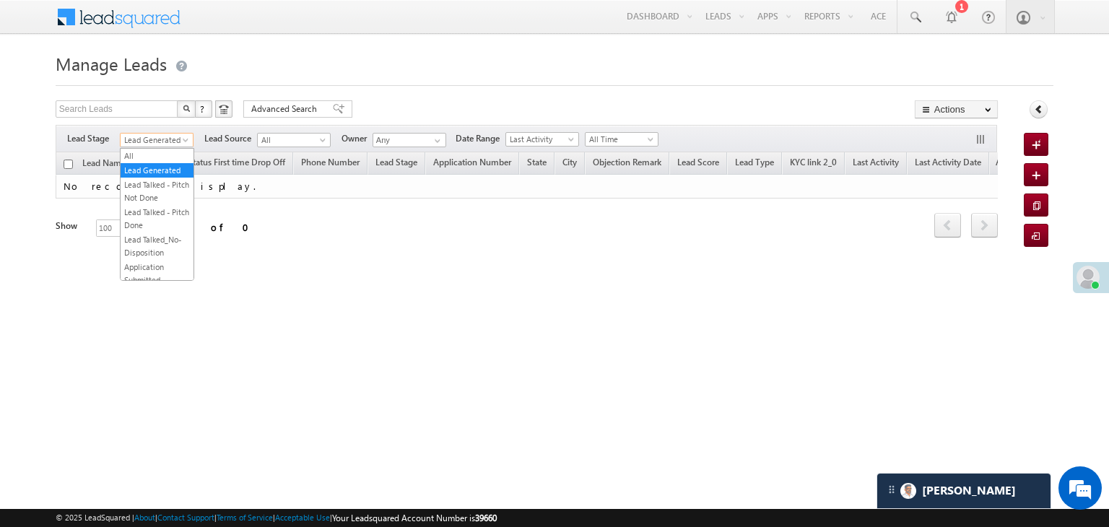
click at [181, 139] on span at bounding box center [187, 143] width 12 height 12
click at [133, 160] on link "All" at bounding box center [157, 156] width 73 height 13
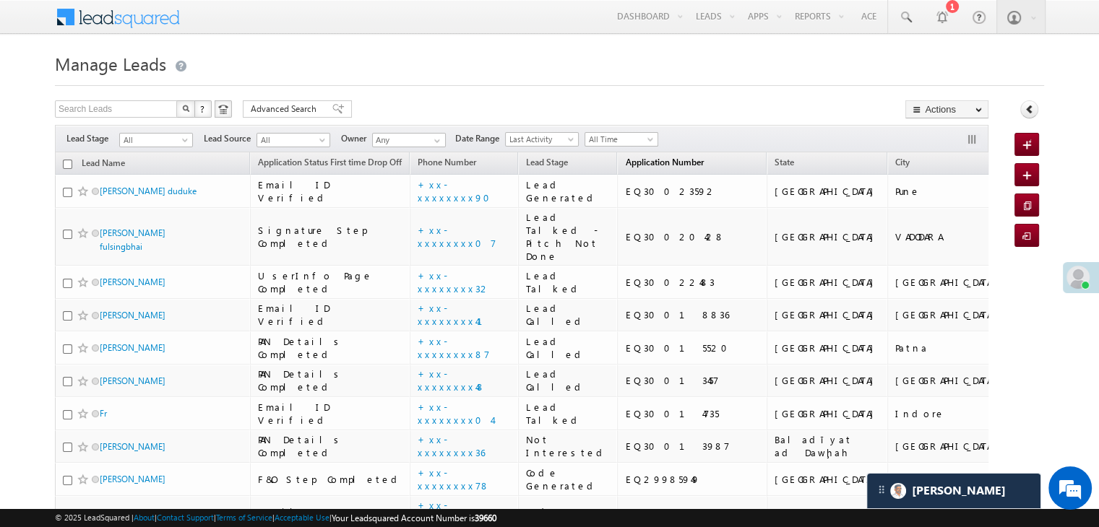
click at [640, 170] on link "Application Number (sorted descending)" at bounding box center [664, 164] width 92 height 19
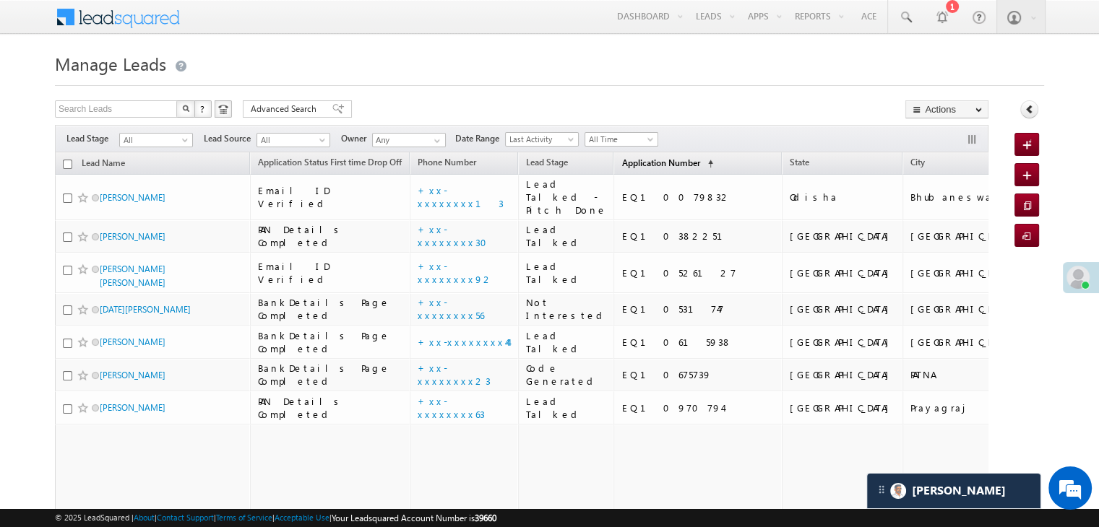
click at [639, 164] on span "Application Number" at bounding box center [660, 162] width 78 height 11
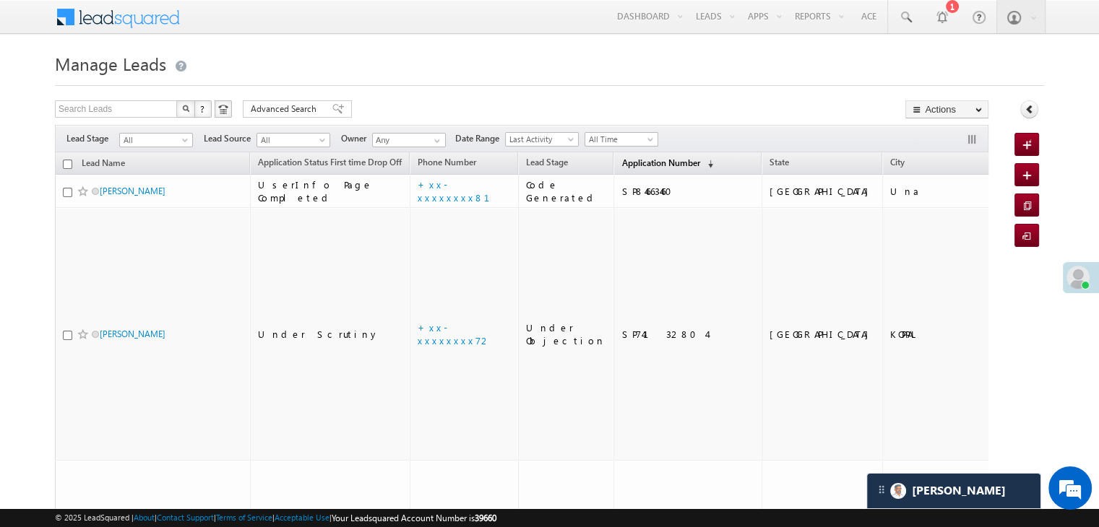
click at [639, 164] on span "Application Number" at bounding box center [660, 162] width 78 height 11
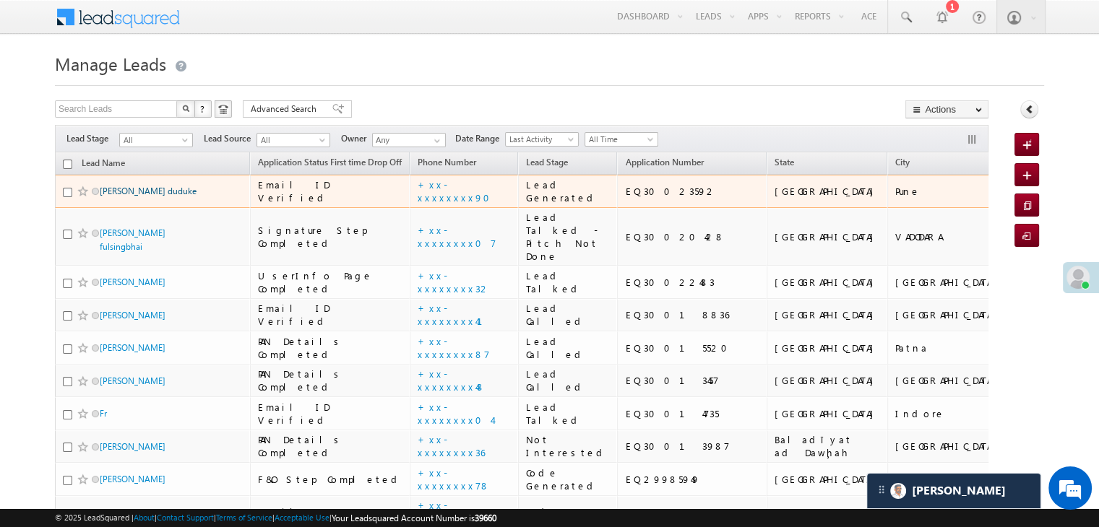
click at [116, 196] on link "[PERSON_NAME] duduke" at bounding box center [148, 191] width 97 height 11
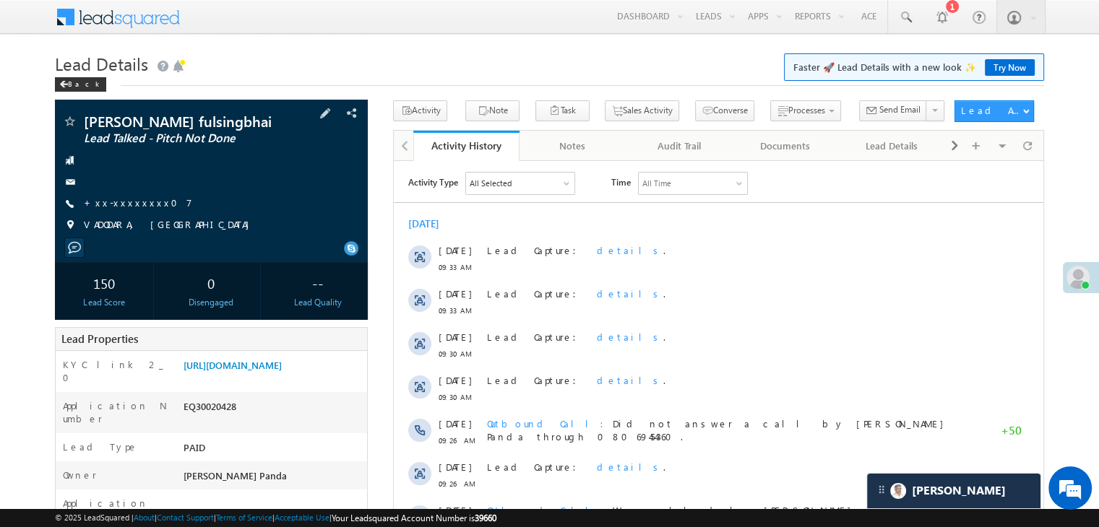
scroll to position [217, 0]
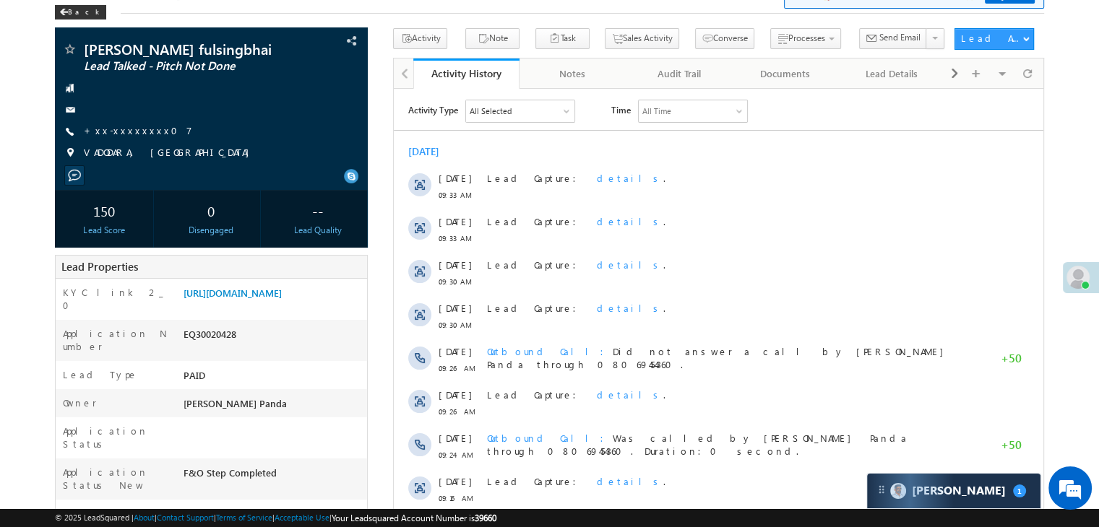
drag, startPoint x: 121, startPoint y: 144, endPoint x: 20, endPoint y: 69, distance: 125.5
click at [20, 69] on body "Menu [PERSON_NAME] Panda [PERSON_NAME]. Panda @ange lbrok ing.c om" at bounding box center [549, 495] width 1099 height 1135
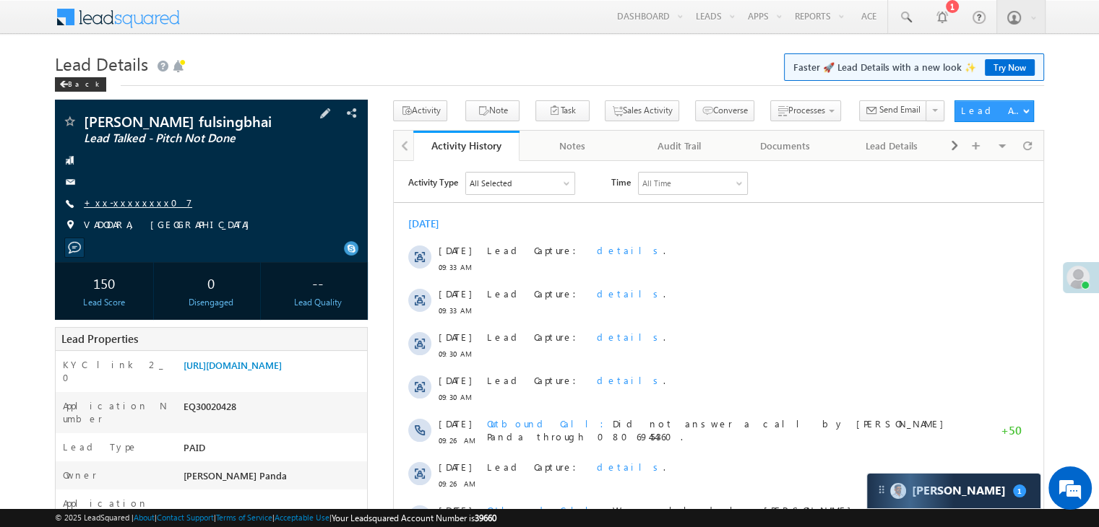
click at [112, 209] on link "+xx-xxxxxxxx07" at bounding box center [138, 202] width 108 height 12
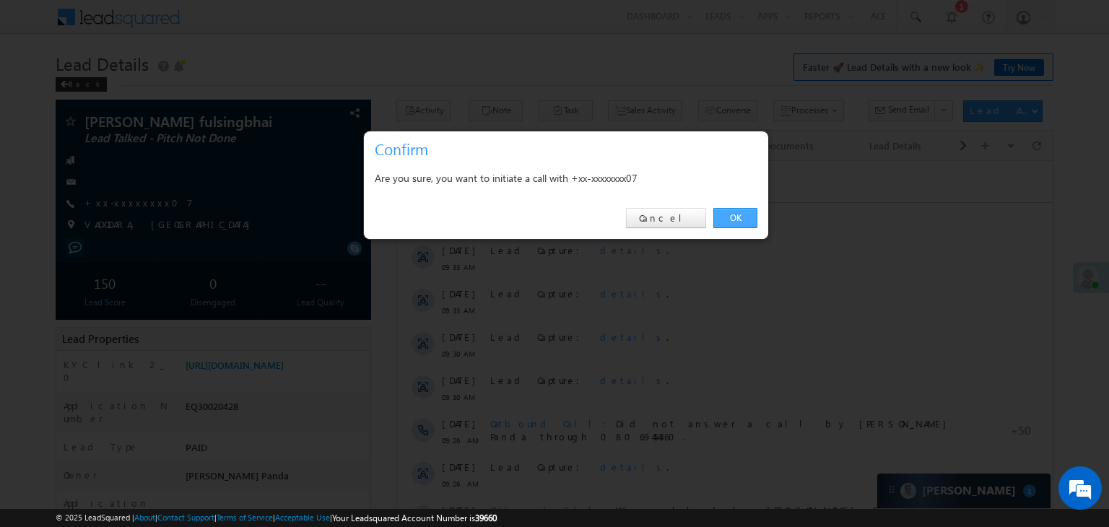
click at [735, 215] on link "OK" at bounding box center [736, 218] width 44 height 20
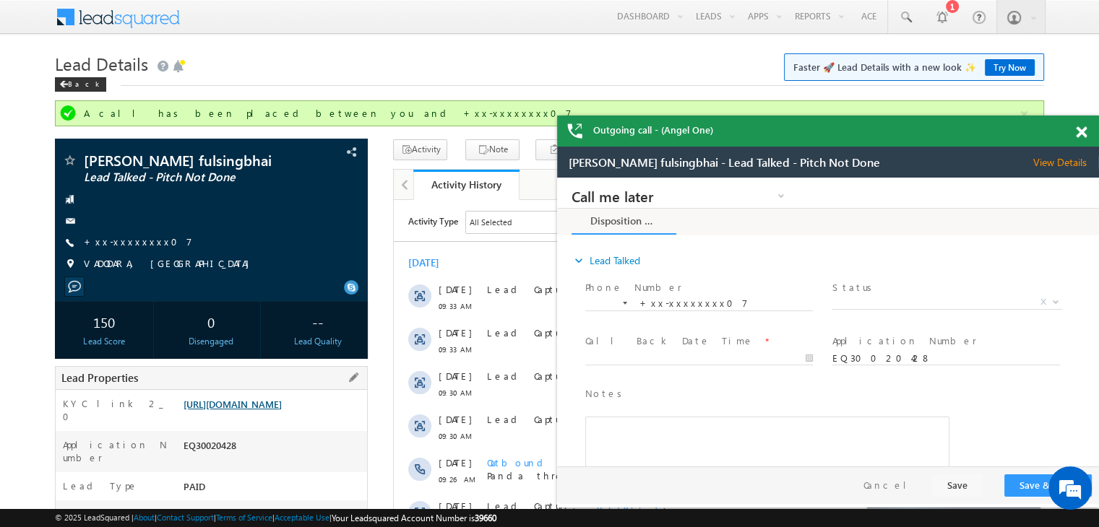
click at [259, 410] on link "[URL][DOMAIN_NAME]" at bounding box center [232, 404] width 98 height 12
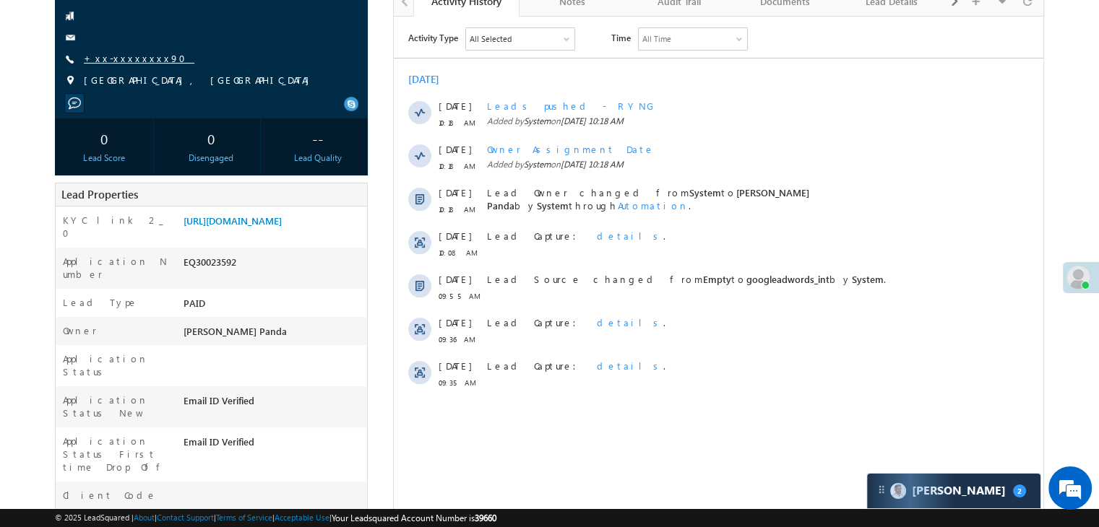
click at [112, 58] on link "+xx-xxxxxxxx90" at bounding box center [139, 58] width 111 height 12
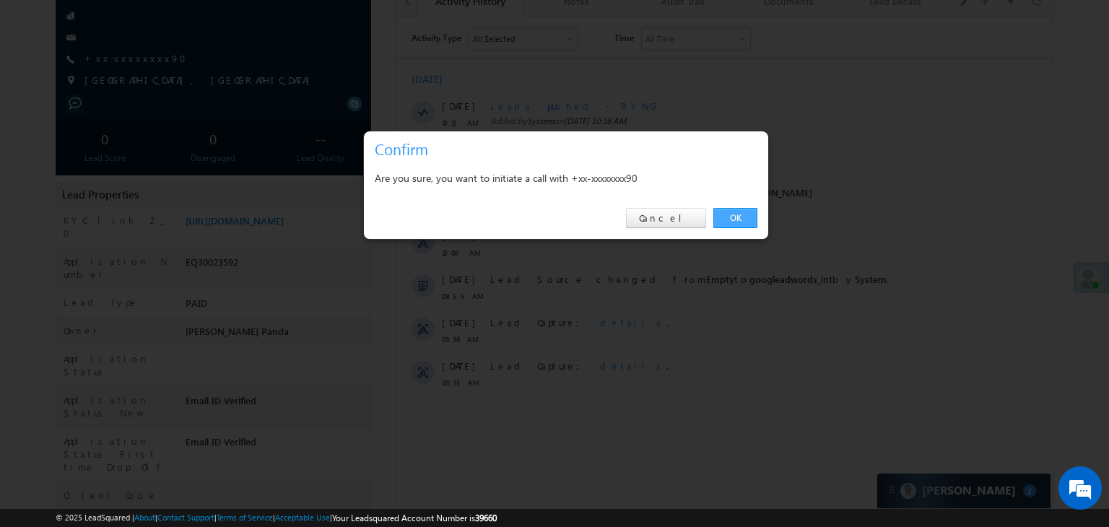
click at [732, 215] on link "OK" at bounding box center [736, 218] width 44 height 20
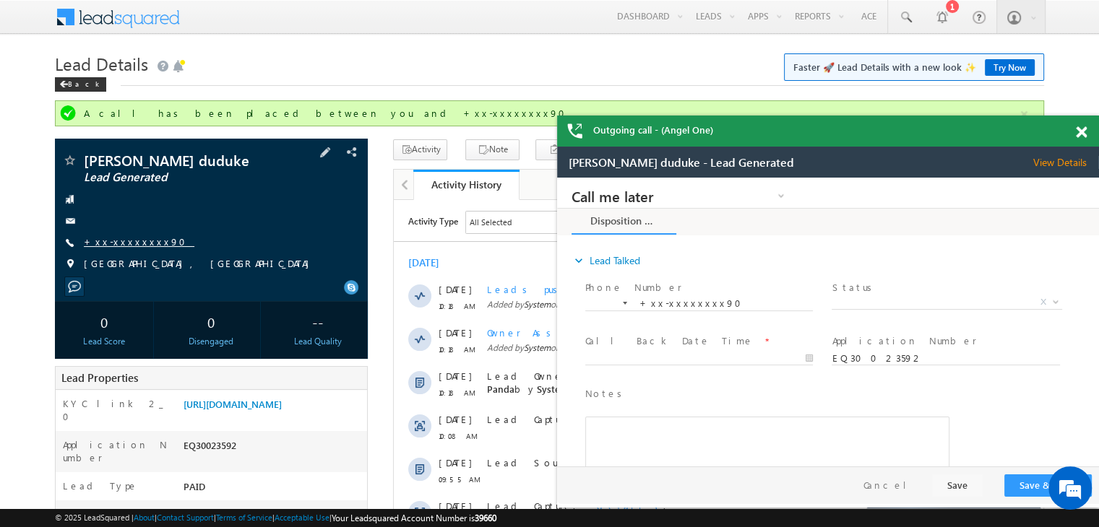
click at [118, 247] on link "+xx-xxxxxxxx90" at bounding box center [139, 241] width 111 height 12
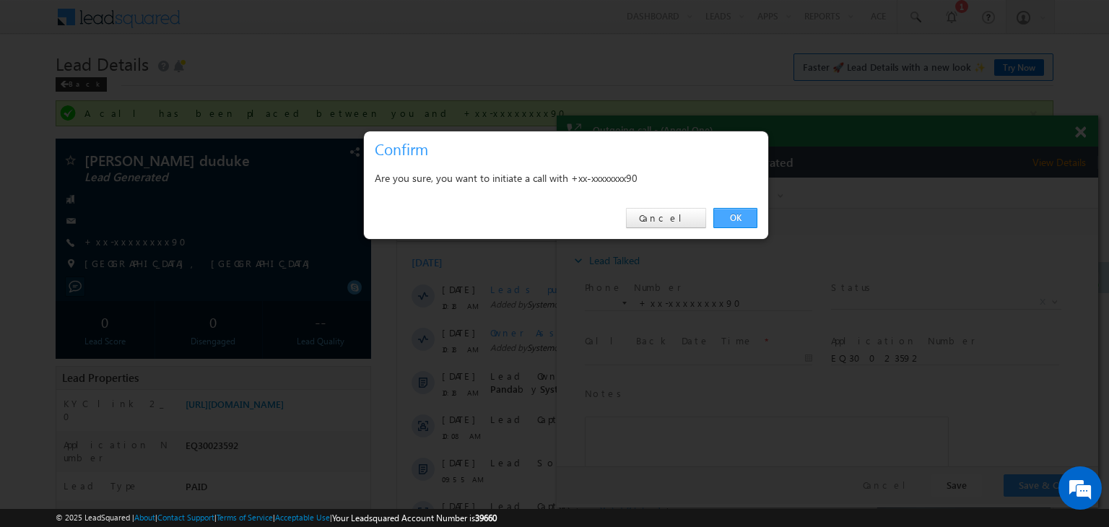
click at [733, 211] on link "OK" at bounding box center [736, 218] width 44 height 20
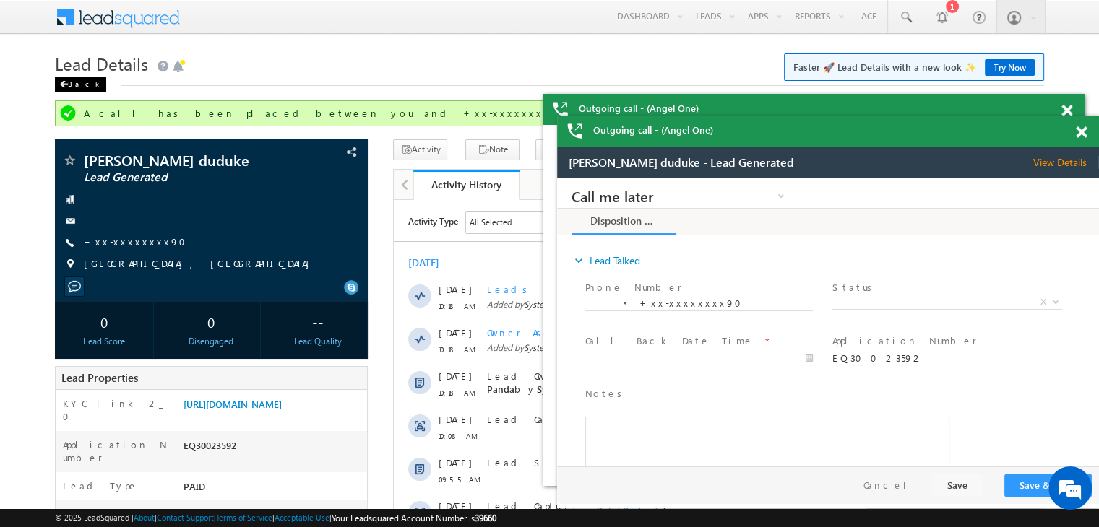
click at [69, 81] on div "Back" at bounding box center [80, 84] width 51 height 14
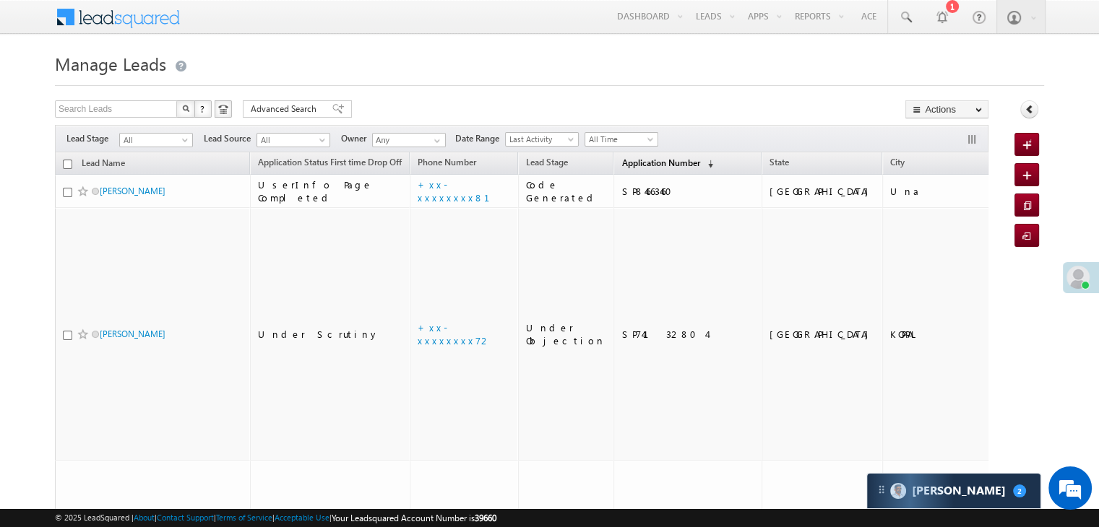
click at [621, 166] on span "Application Number" at bounding box center [660, 162] width 78 height 11
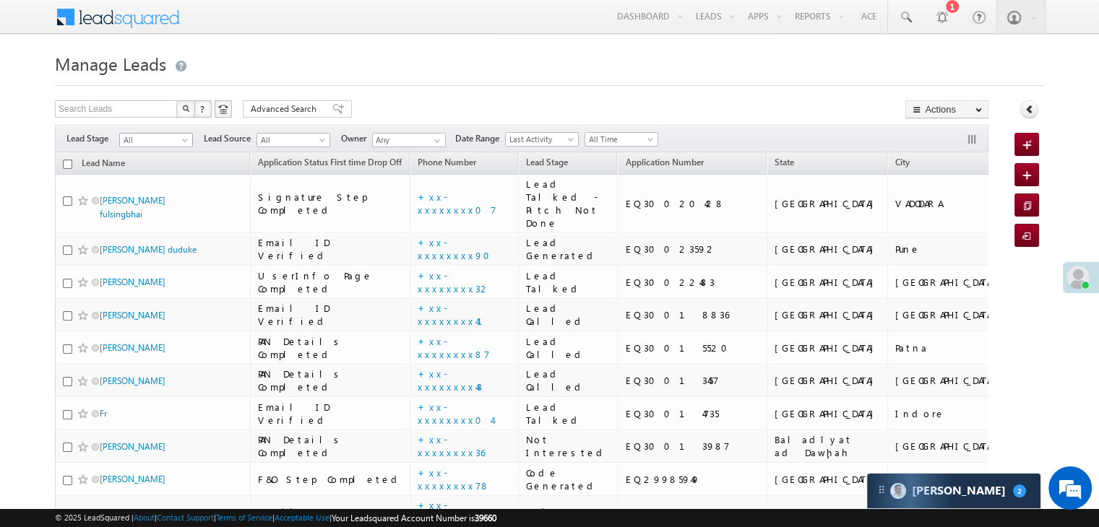
click at [181, 139] on span at bounding box center [187, 143] width 12 height 12
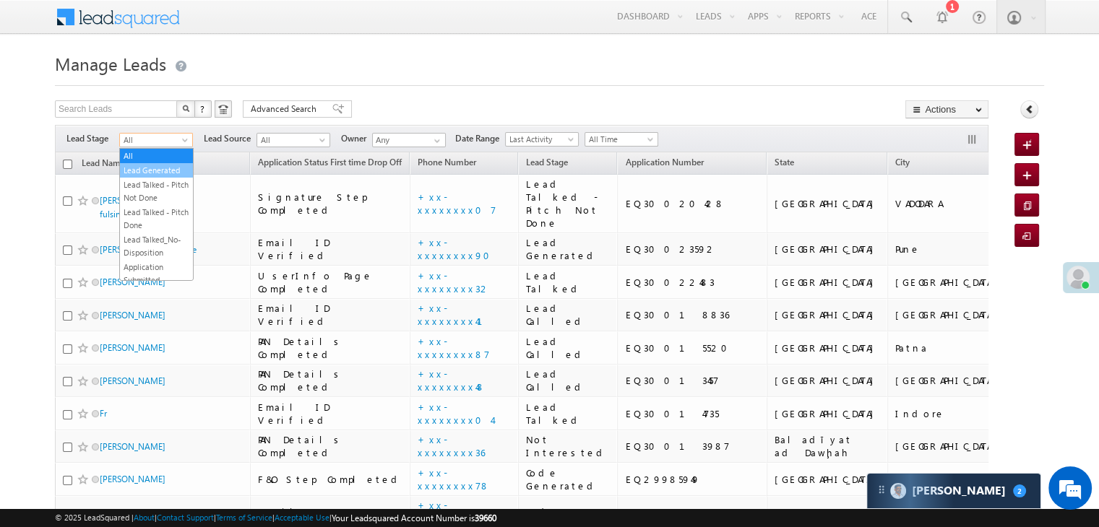
click at [157, 177] on link "Lead Generated" at bounding box center [156, 170] width 73 height 13
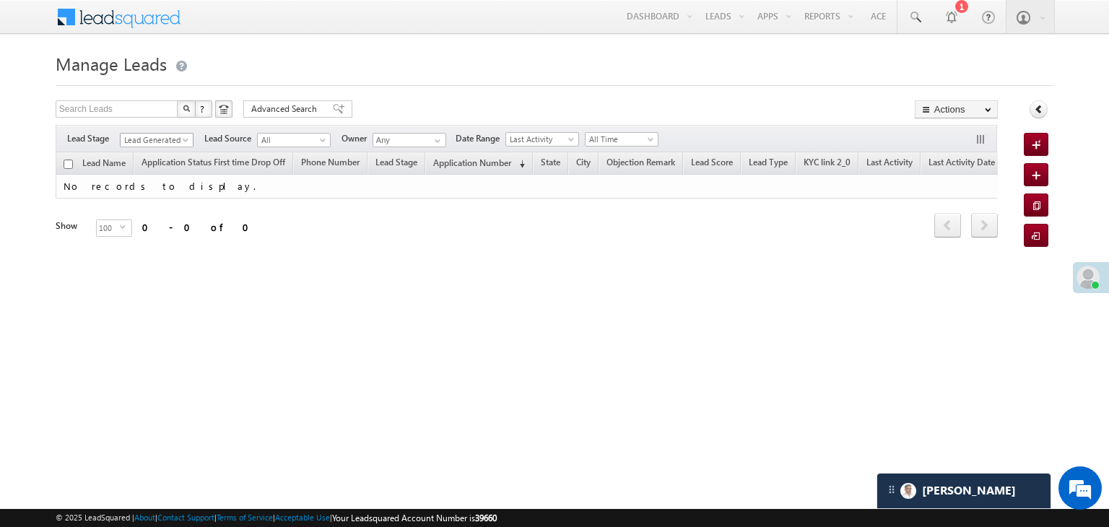
click at [183, 139] on span at bounding box center [187, 143] width 12 height 12
click at [163, 151] on link "All" at bounding box center [157, 156] width 73 height 13
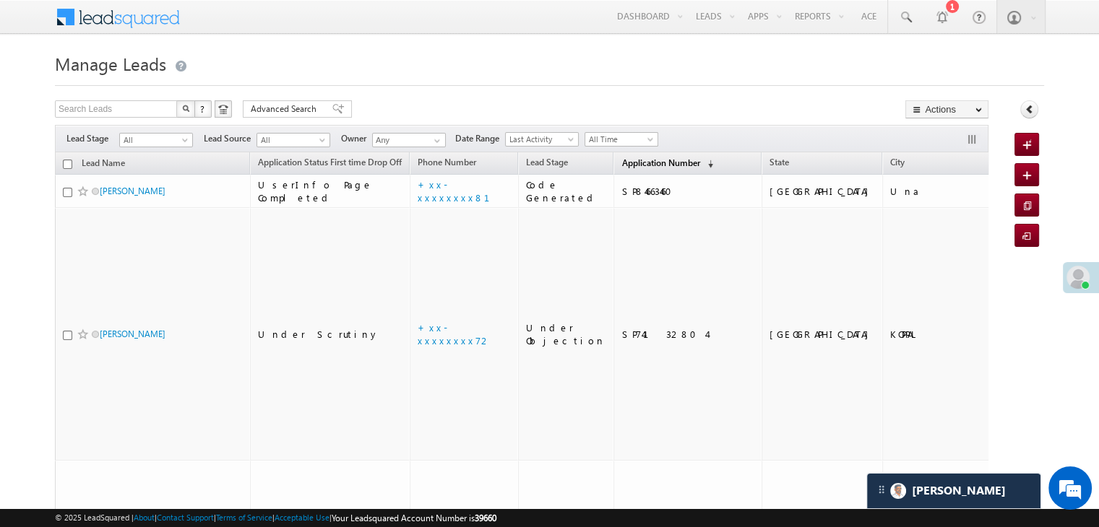
click at [630, 165] on span "Application Number" at bounding box center [660, 162] width 78 height 11
click at [647, 160] on span "Application Number" at bounding box center [660, 162] width 78 height 11
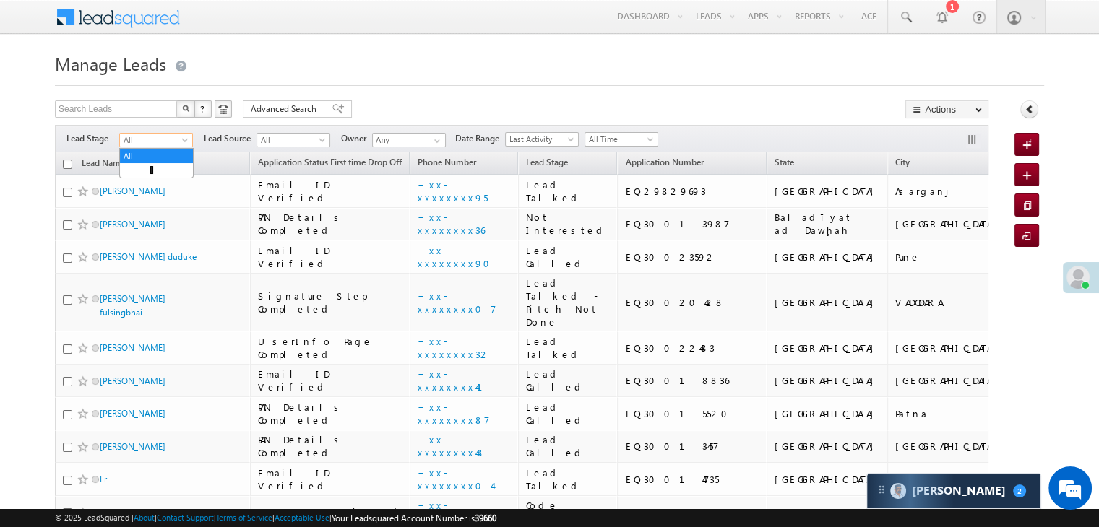
click at [183, 142] on span at bounding box center [187, 143] width 12 height 12
click at [163, 170] on link "Lead Generated" at bounding box center [156, 170] width 73 height 13
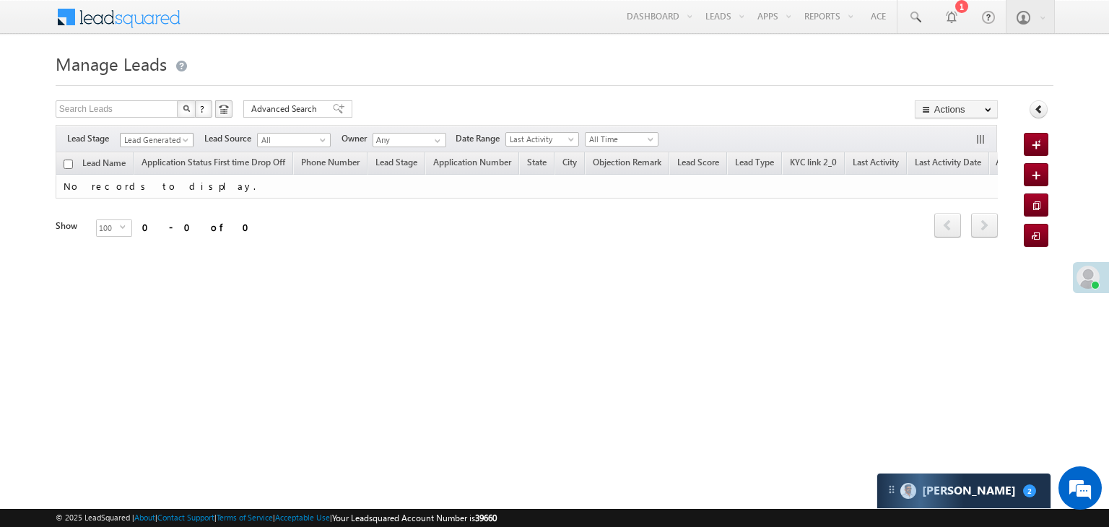
click at [183, 142] on span at bounding box center [187, 143] width 12 height 12
click at [170, 150] on link "All" at bounding box center [157, 156] width 73 height 13
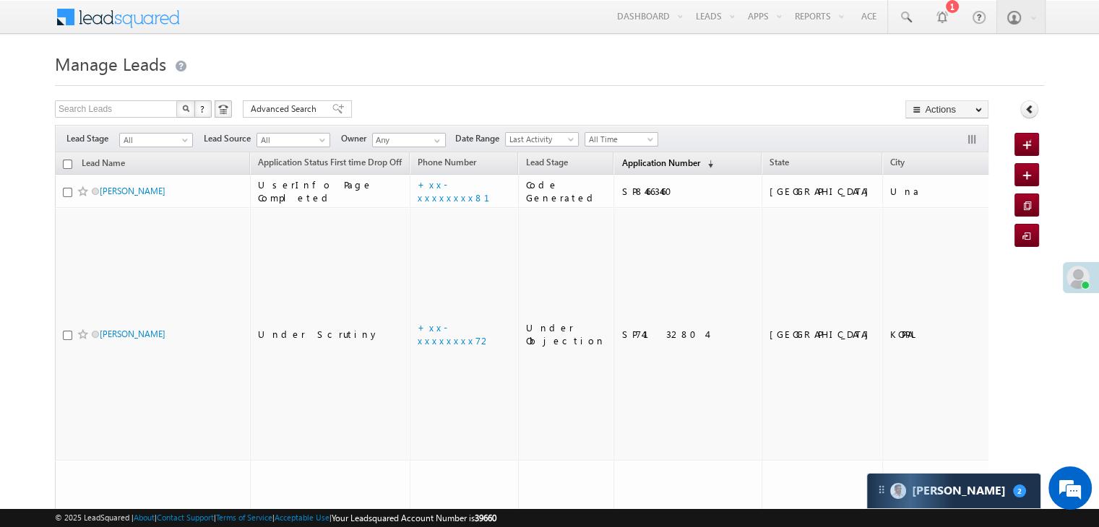
click at [641, 161] on span "Application Number" at bounding box center [660, 162] width 78 height 11
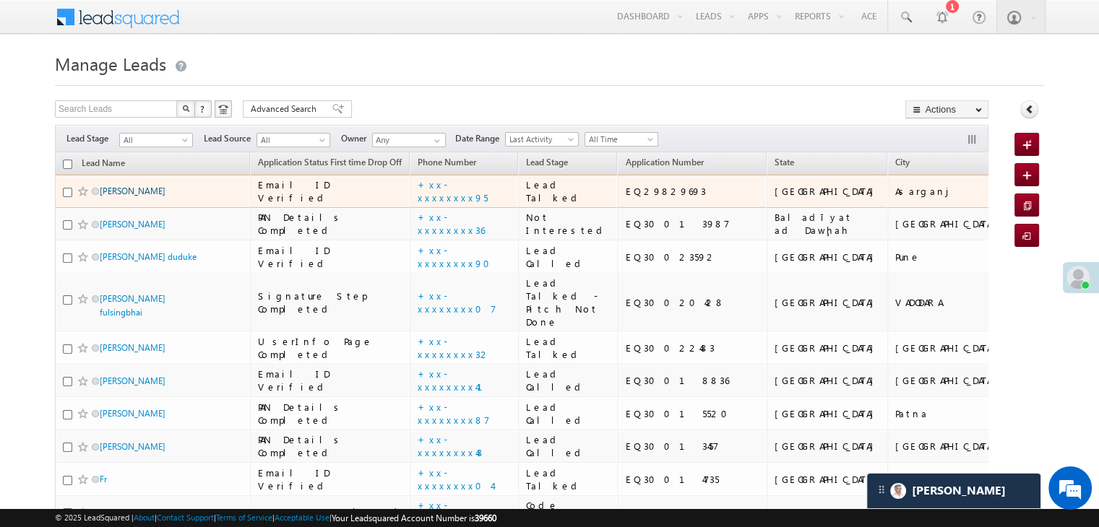
click at [151, 196] on link "Pathan Shahilkhan Salimkhan" at bounding box center [133, 191] width 66 height 11
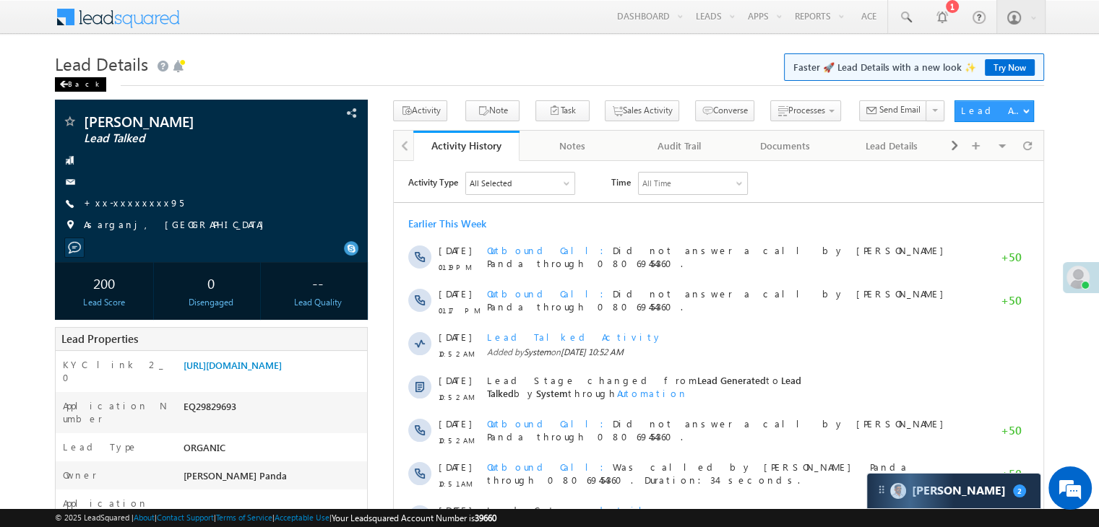
click at [66, 89] on div "Back" at bounding box center [80, 84] width 51 height 14
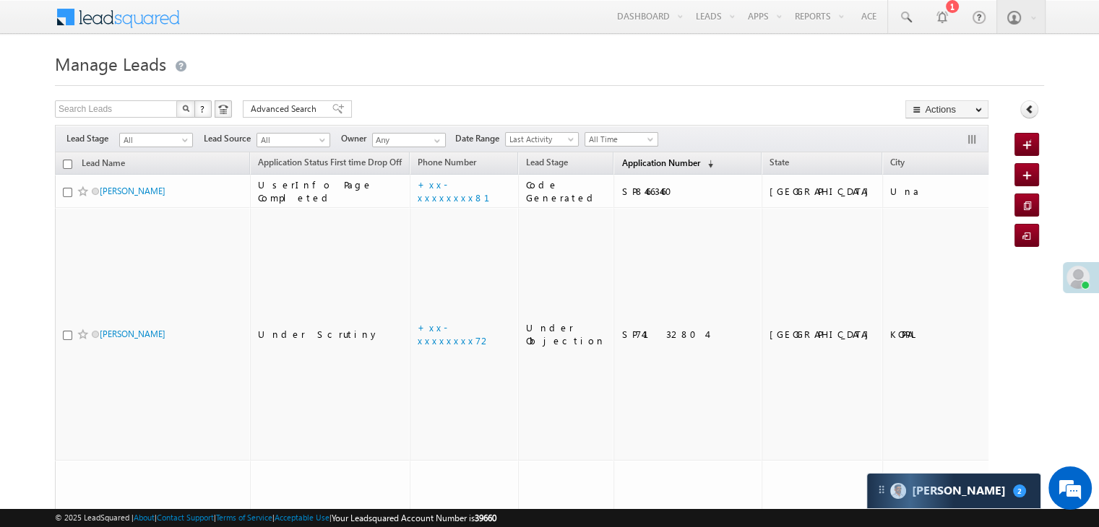
click at [621, 160] on span "Application Number" at bounding box center [660, 162] width 78 height 11
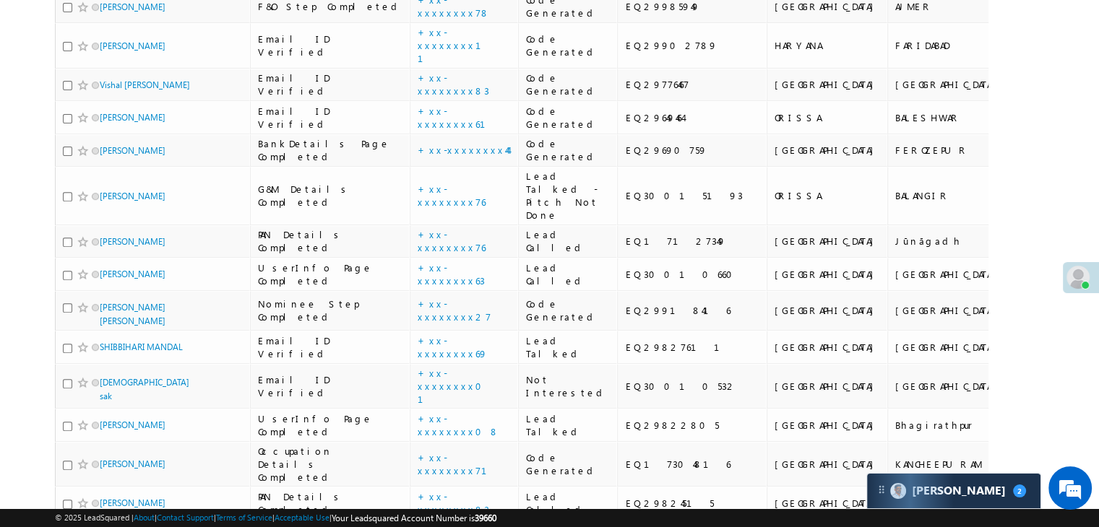
scroll to position [72, 0]
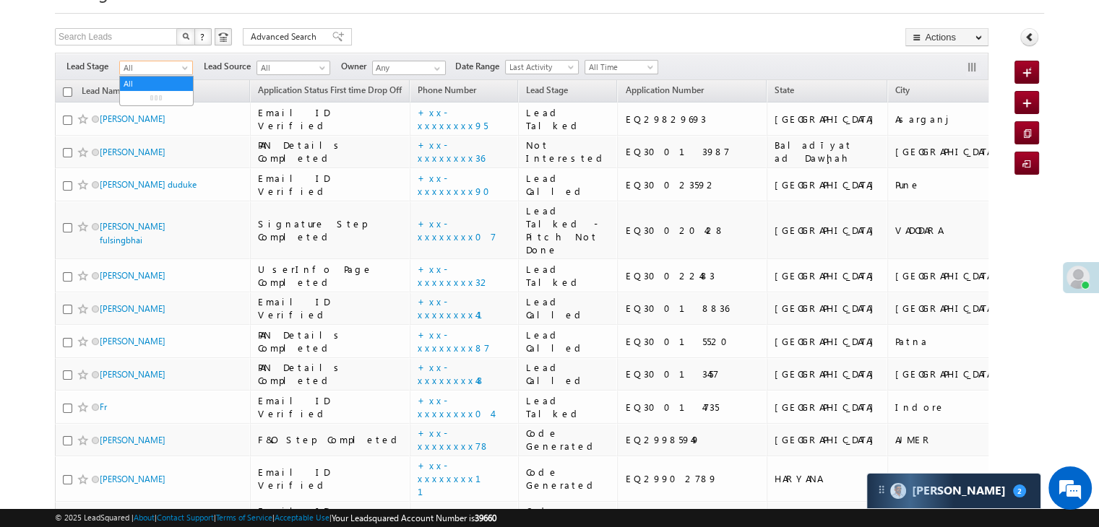
click at [183, 67] on span at bounding box center [187, 71] width 12 height 12
click at [154, 104] on link "Lead Generated" at bounding box center [156, 98] width 73 height 13
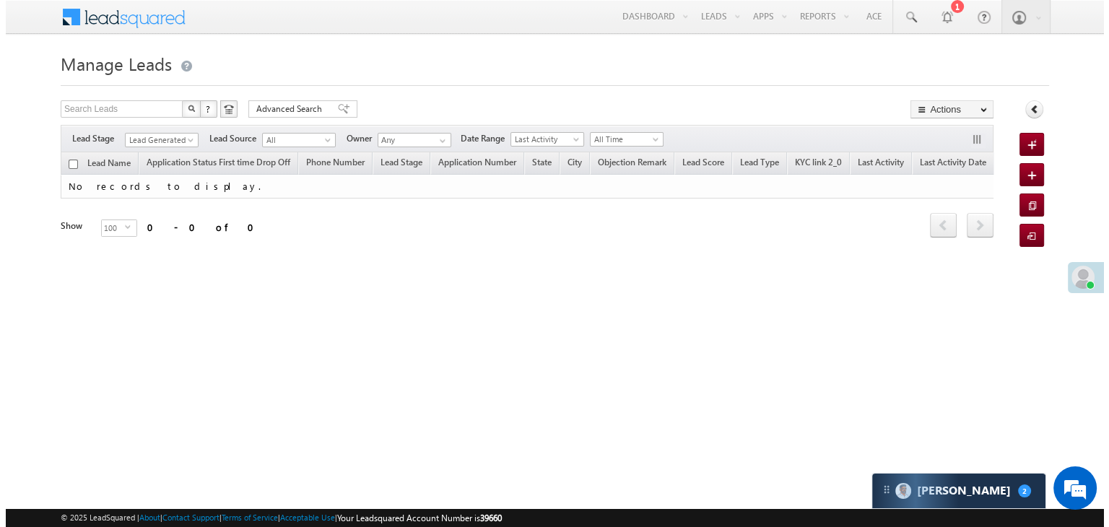
scroll to position [0, 0]
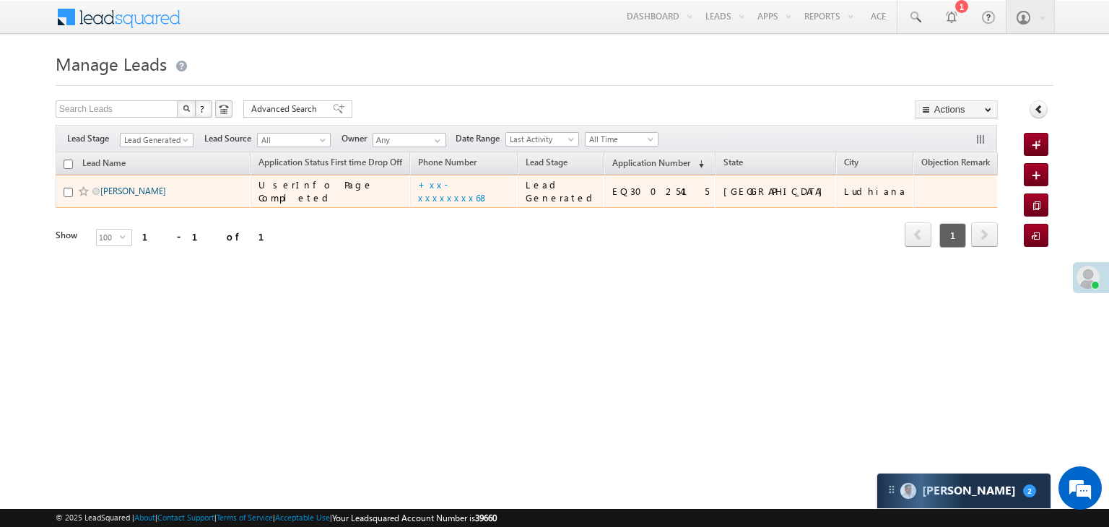
click at [139, 196] on link "Vikash maurya" at bounding box center [133, 191] width 66 height 11
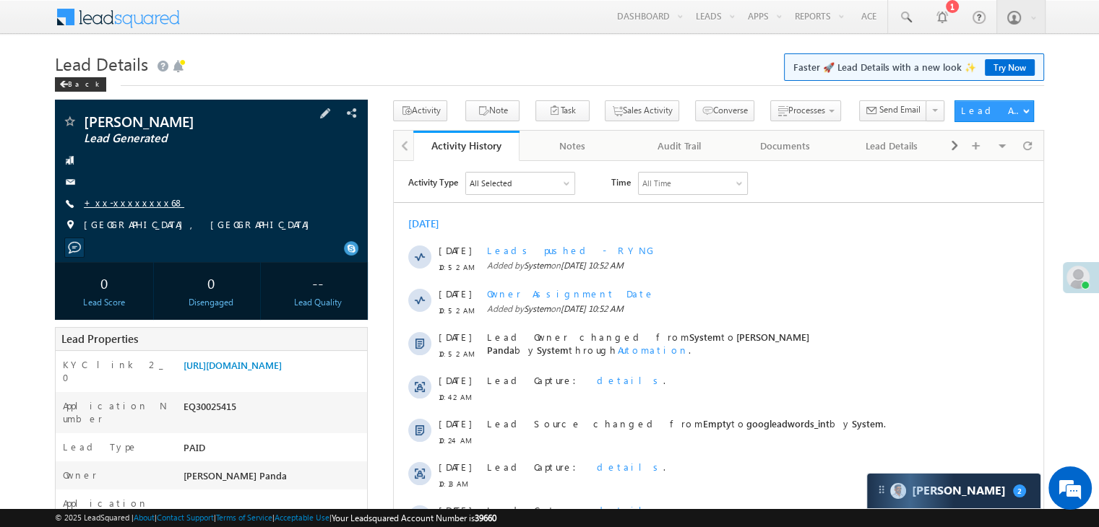
click at [103, 203] on link "+xx-xxxxxxxx68" at bounding box center [134, 202] width 100 height 12
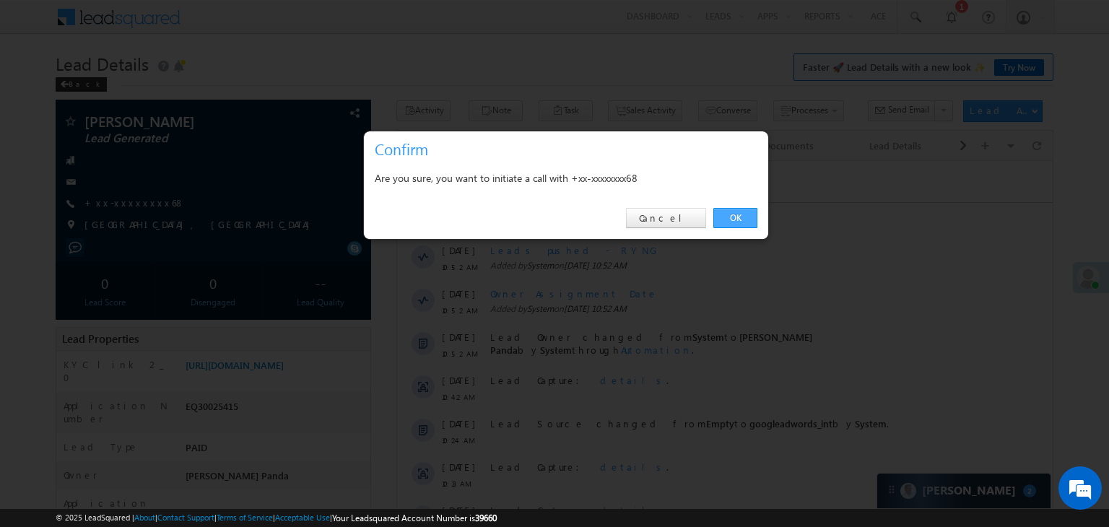
click at [744, 219] on link "OK" at bounding box center [736, 218] width 44 height 20
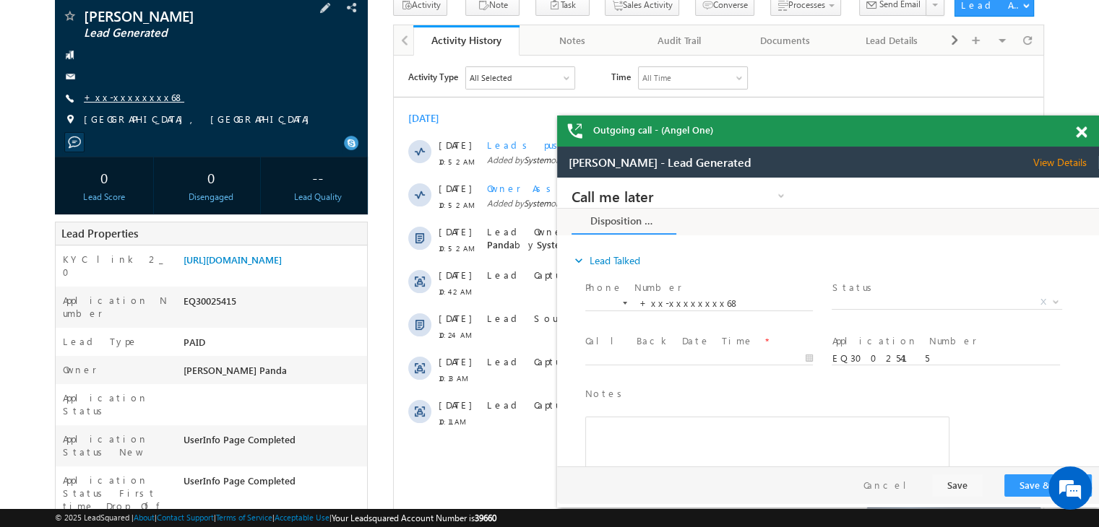
click at [120, 96] on link "+xx-xxxxxxxx68" at bounding box center [134, 97] width 100 height 12
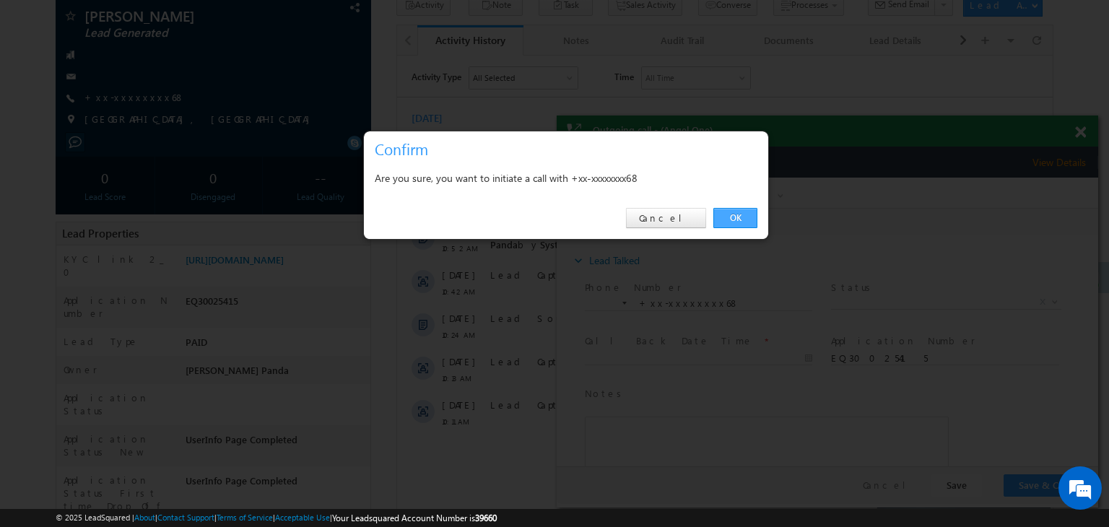
click at [737, 217] on link "OK" at bounding box center [736, 218] width 44 height 20
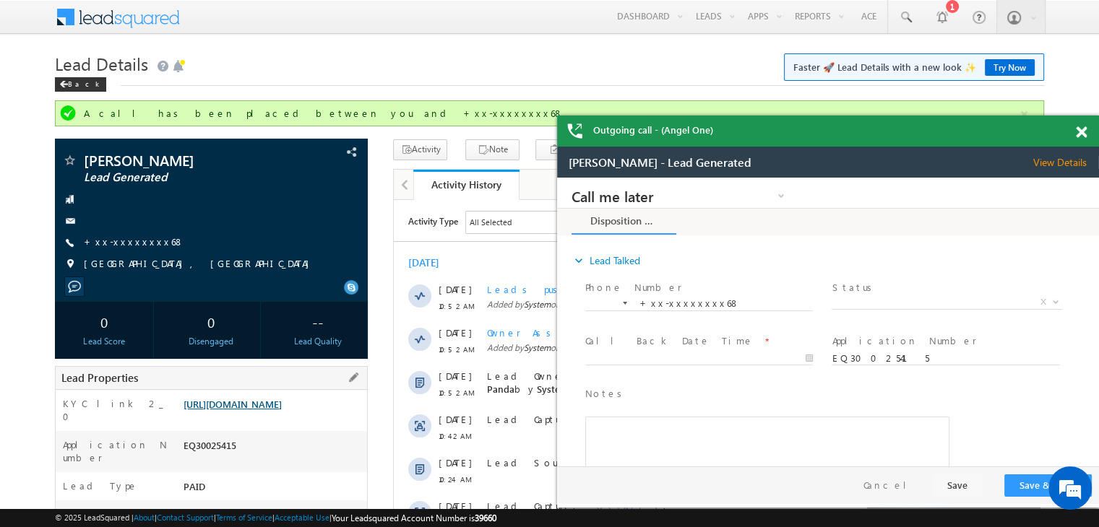
click at [277, 410] on link "[URL][DOMAIN_NAME]" at bounding box center [232, 404] width 98 height 12
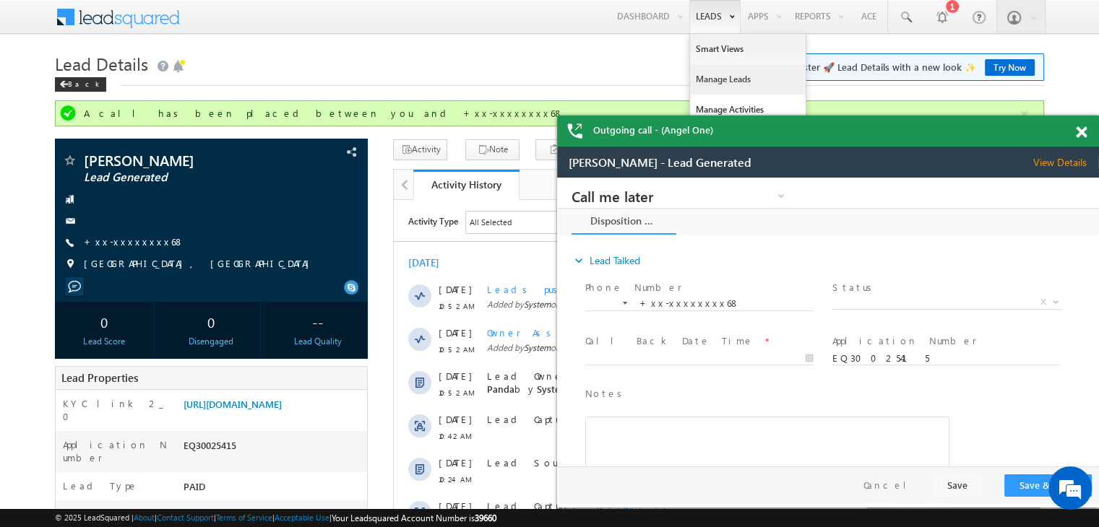
click at [715, 74] on link "Manage Leads" at bounding box center [748, 79] width 116 height 30
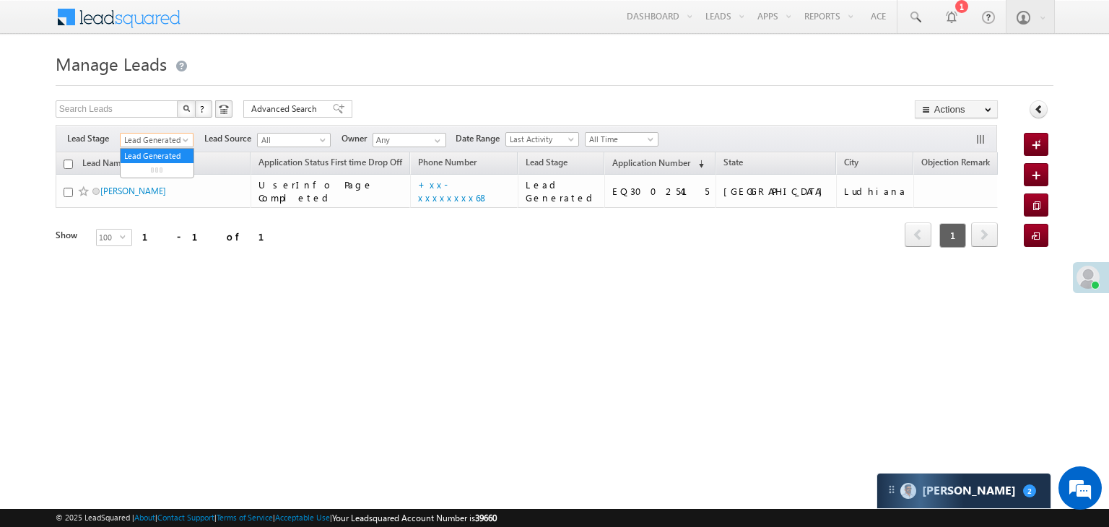
click at [186, 142] on span at bounding box center [187, 143] width 12 height 12
click at [159, 152] on link "All" at bounding box center [157, 156] width 73 height 13
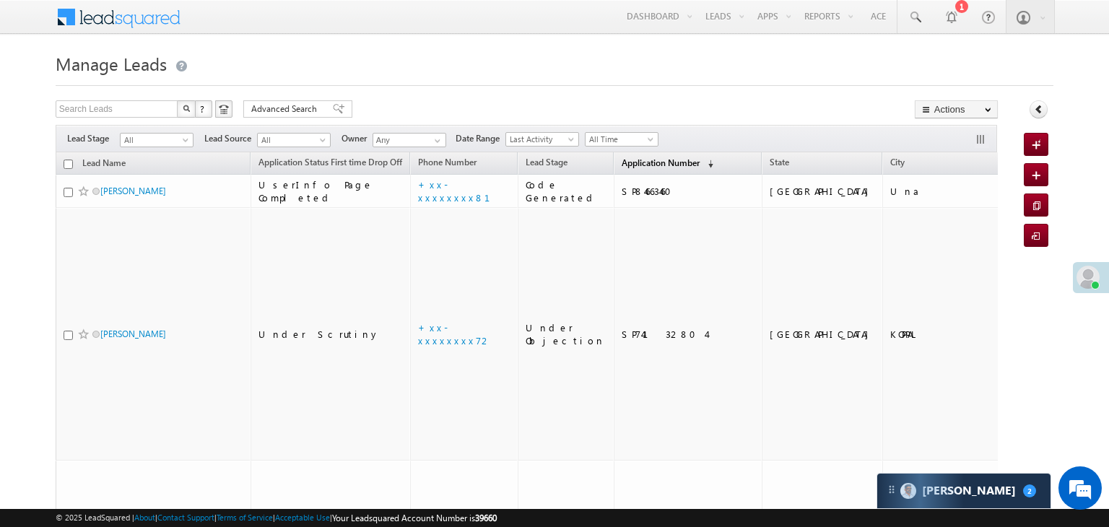
click at [628, 162] on span "Application Number" at bounding box center [661, 162] width 78 height 11
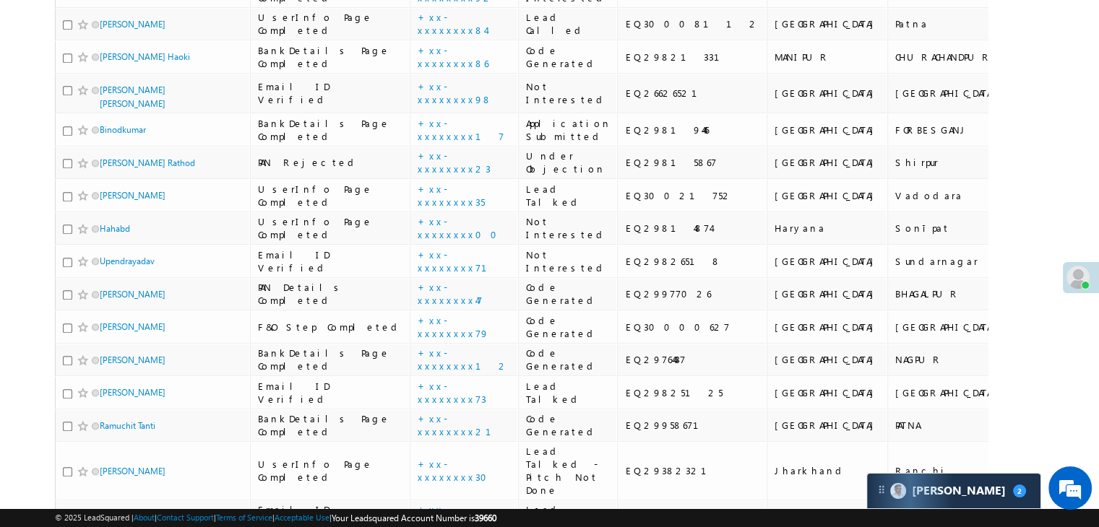
scroll to position [1156, 0]
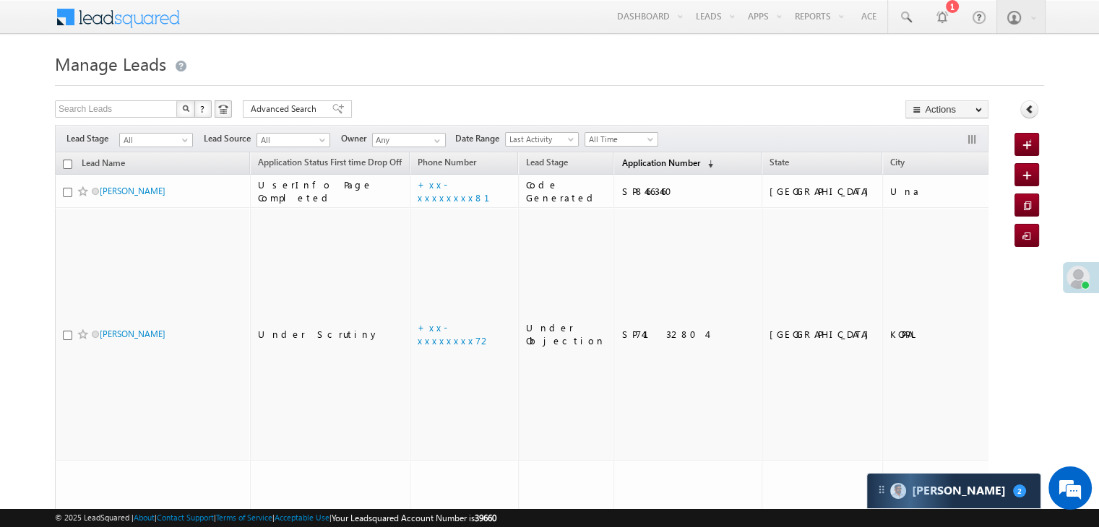
click at [628, 167] on span "Application Number" at bounding box center [660, 162] width 78 height 11
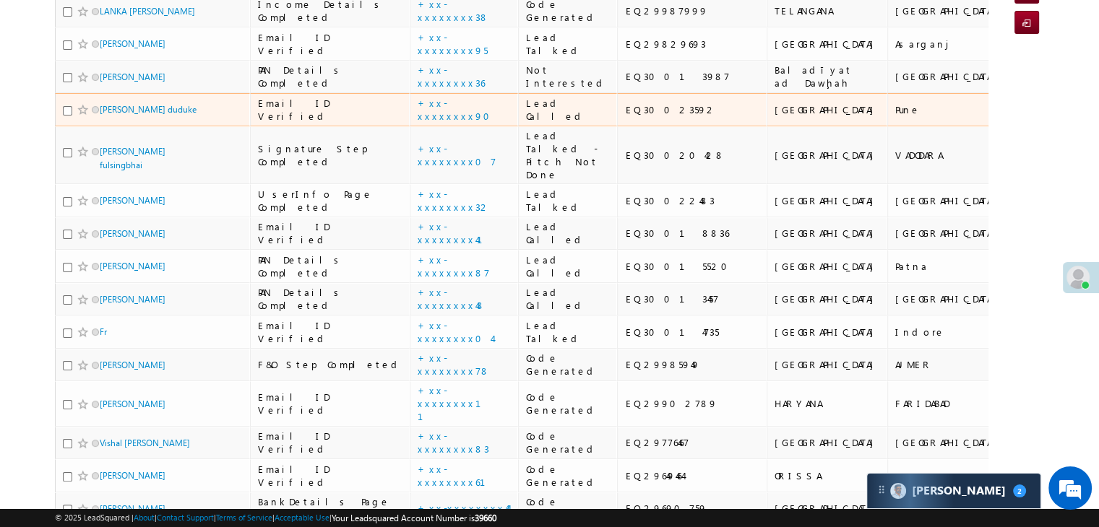
scroll to position [289, 0]
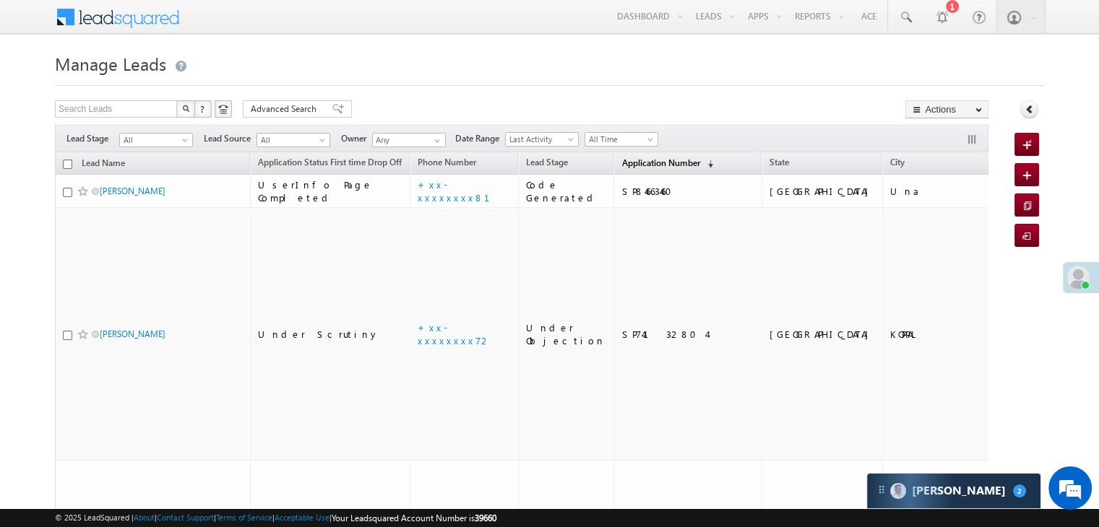
click at [627, 163] on span "Application Number" at bounding box center [660, 162] width 78 height 11
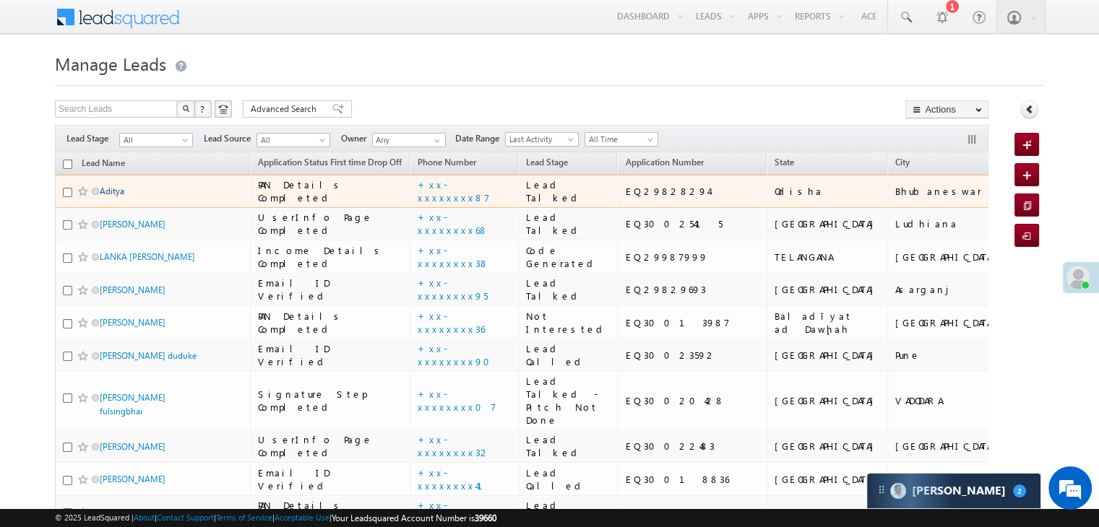
click at [115, 196] on link "Aditya" at bounding box center [112, 191] width 25 height 11
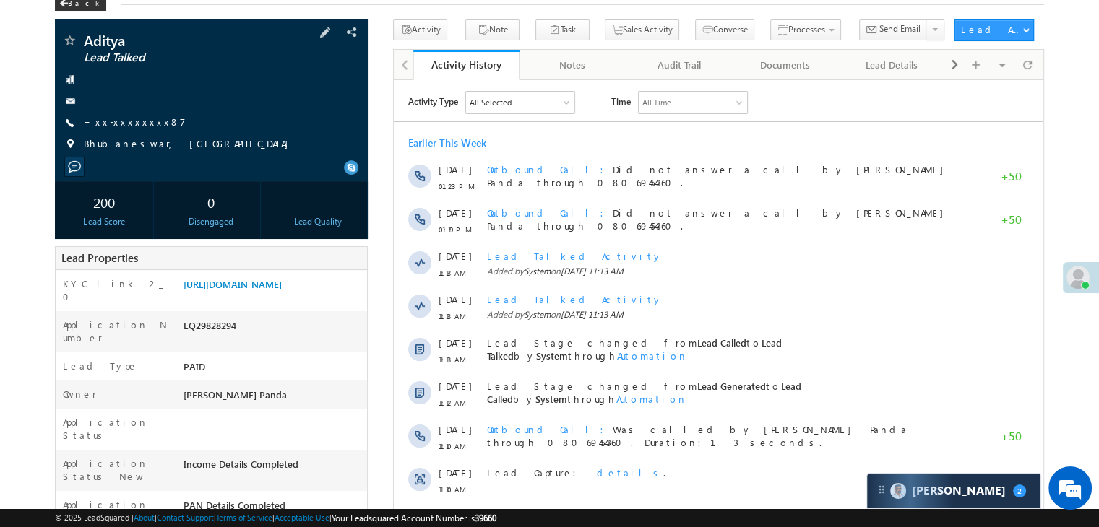
scroll to position [144, 0]
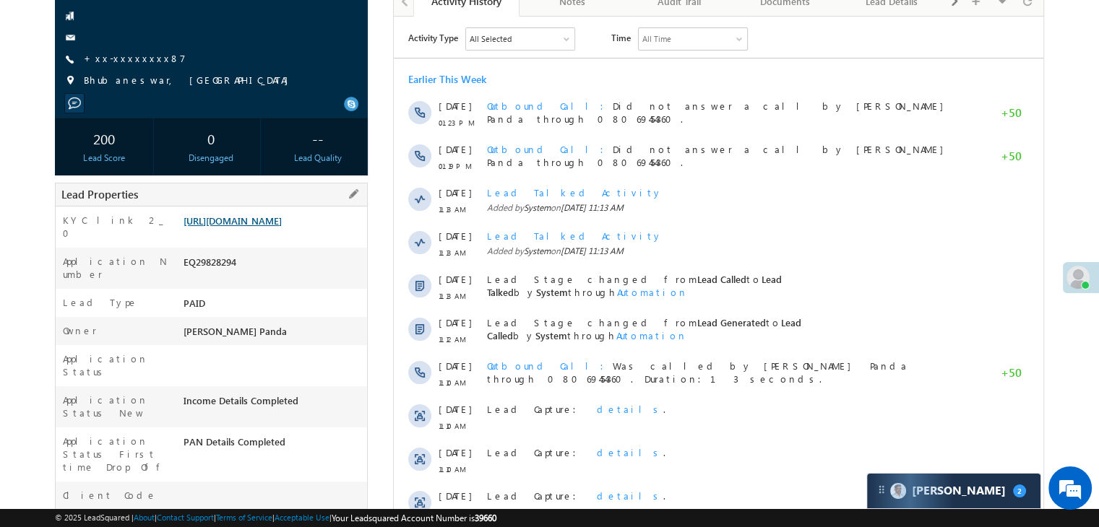
click at [274, 227] on link "[URL][DOMAIN_NAME]" at bounding box center [232, 221] width 98 height 12
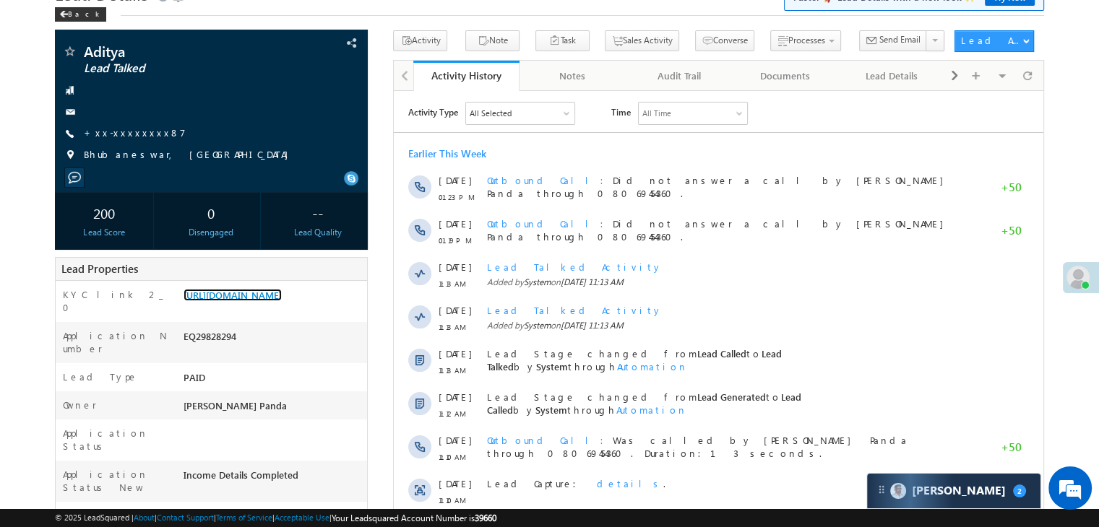
scroll to position [0, 0]
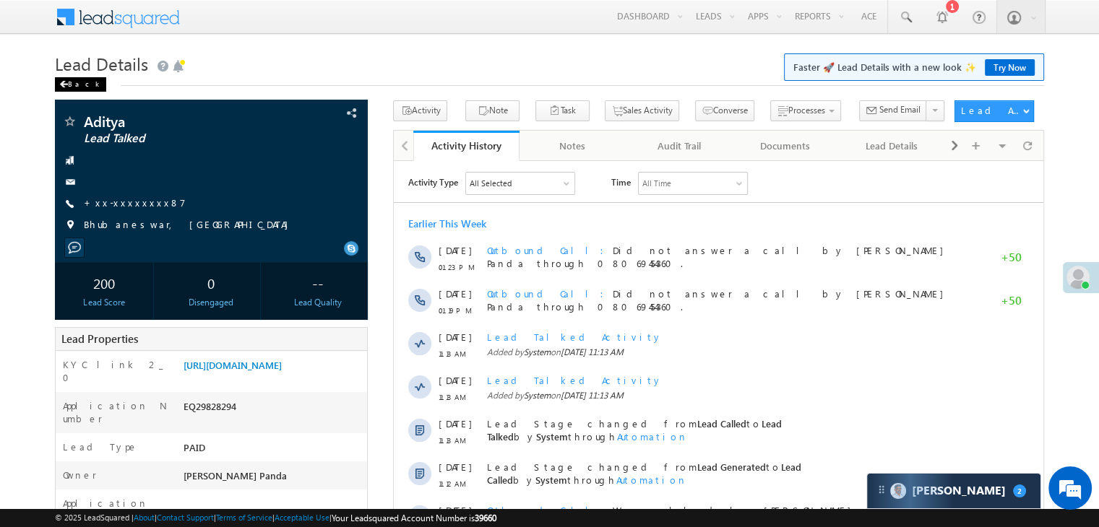
click at [70, 87] on div "Back" at bounding box center [80, 84] width 51 height 14
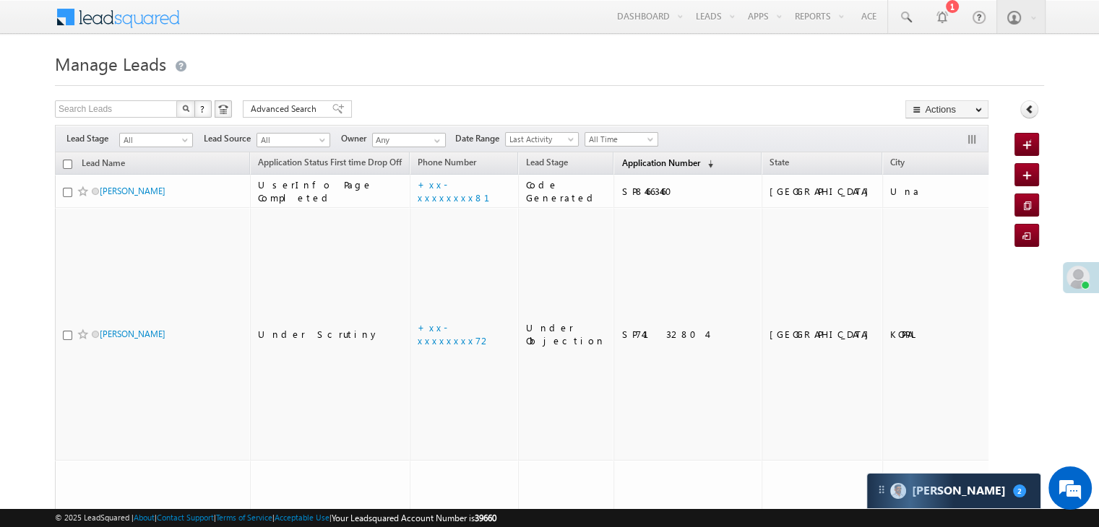
click at [623, 157] on span "Application Number" at bounding box center [660, 162] width 78 height 11
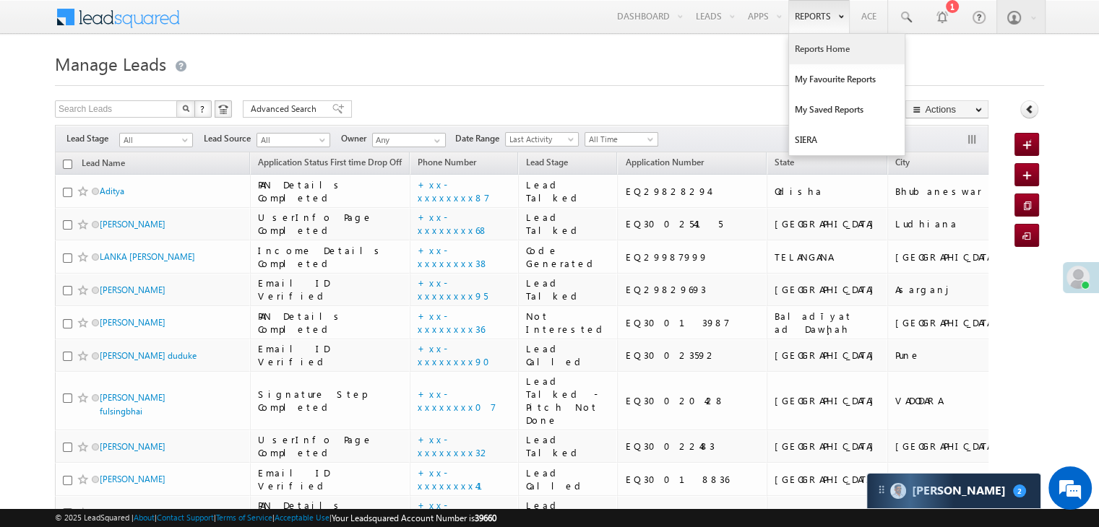
click at [815, 46] on link "Reports Home" at bounding box center [847, 49] width 116 height 30
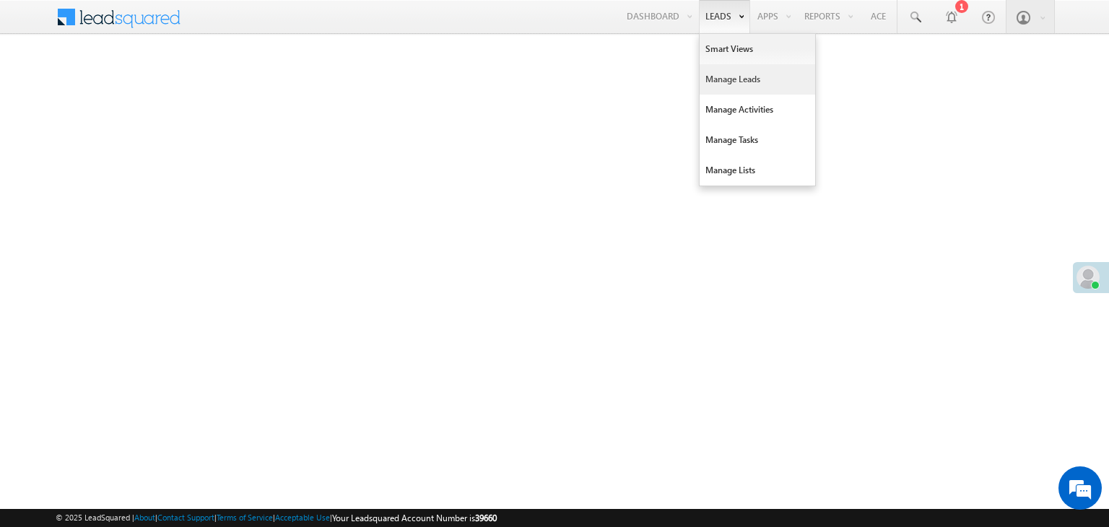
click at [717, 82] on link "Manage Leads" at bounding box center [758, 79] width 116 height 30
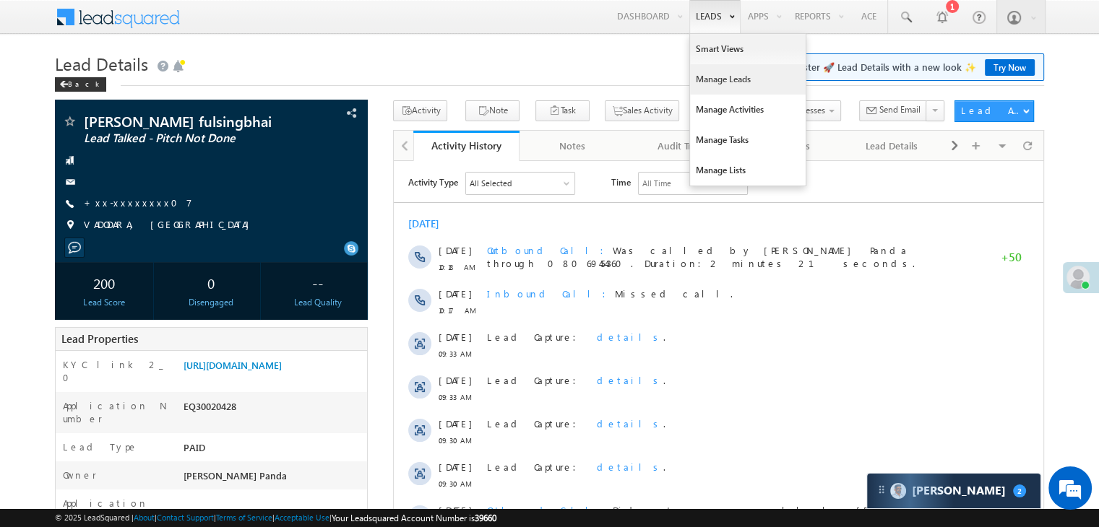
click at [709, 76] on link "Manage Leads" at bounding box center [748, 79] width 116 height 30
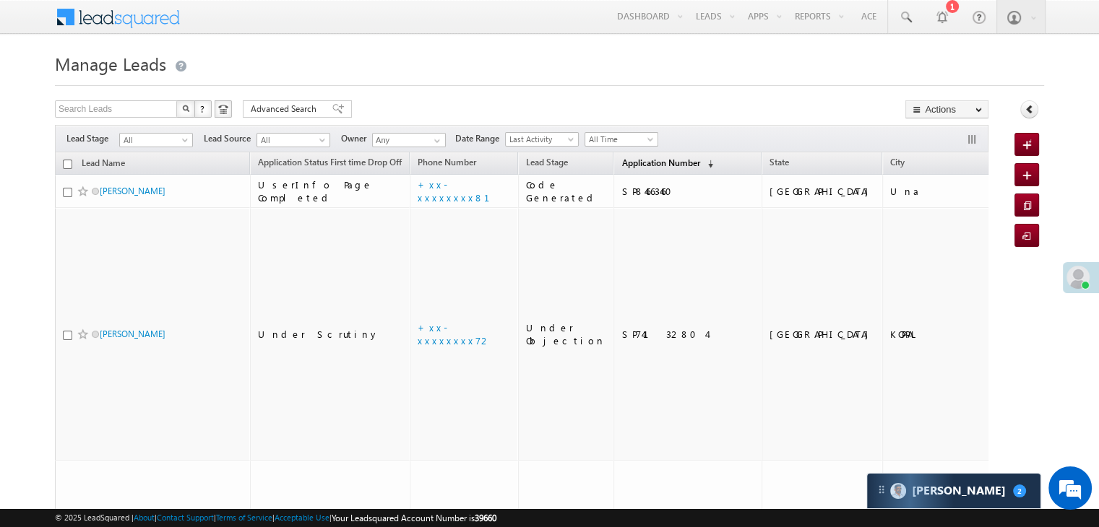
click at [635, 168] on span "Application Number" at bounding box center [660, 162] width 78 height 11
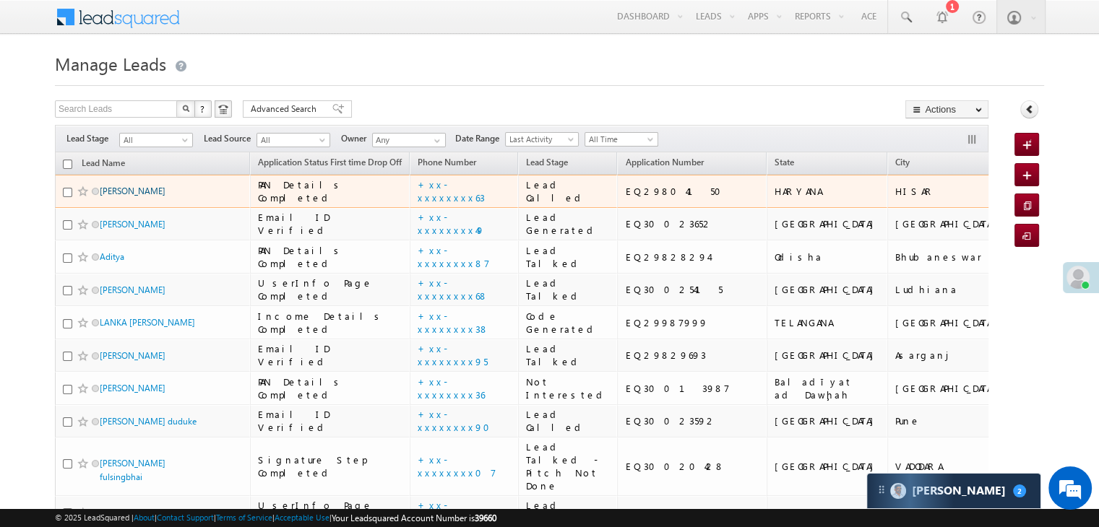
click at [135, 196] on link "[PERSON_NAME]" at bounding box center [133, 191] width 66 height 11
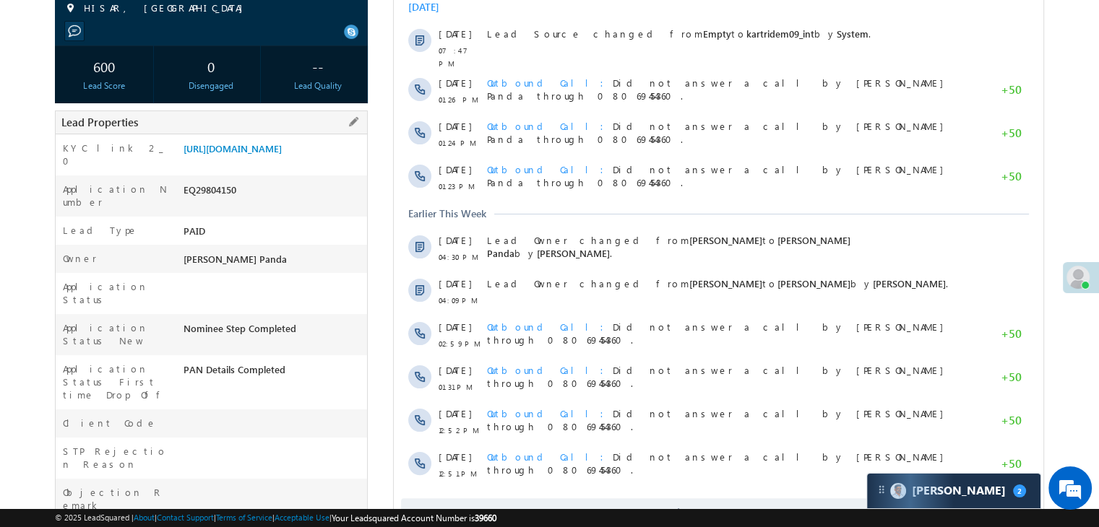
scroll to position [72, 0]
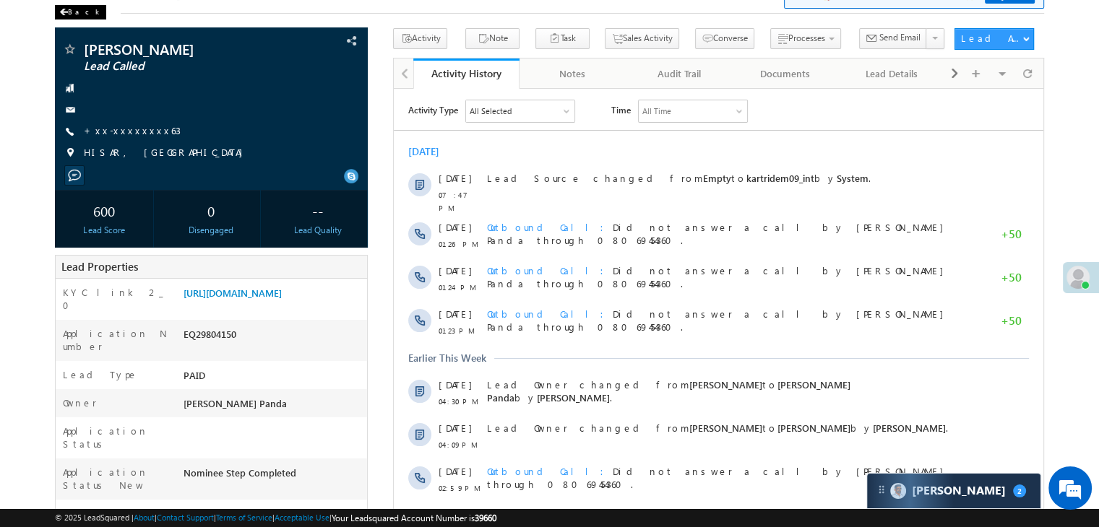
click at [69, 10] on div "Back" at bounding box center [80, 12] width 51 height 14
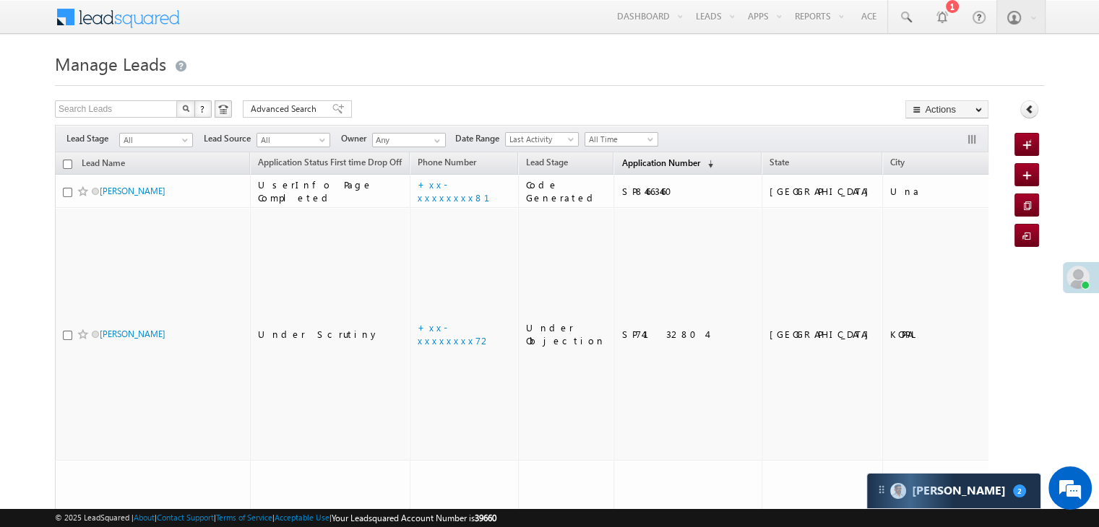
click at [627, 163] on span "Application Number" at bounding box center [660, 162] width 78 height 11
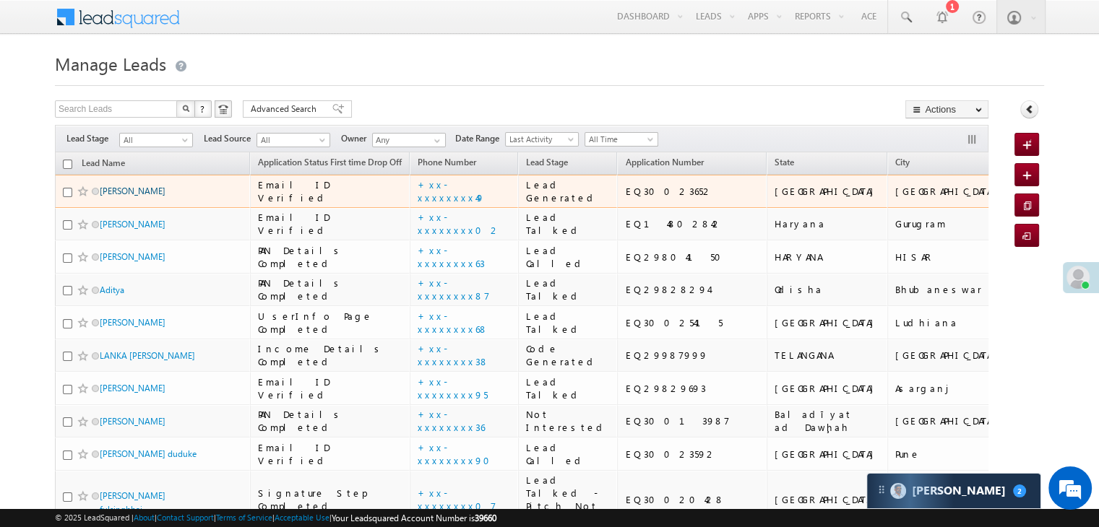
click at [116, 196] on link "[PERSON_NAME]" at bounding box center [133, 191] width 66 height 11
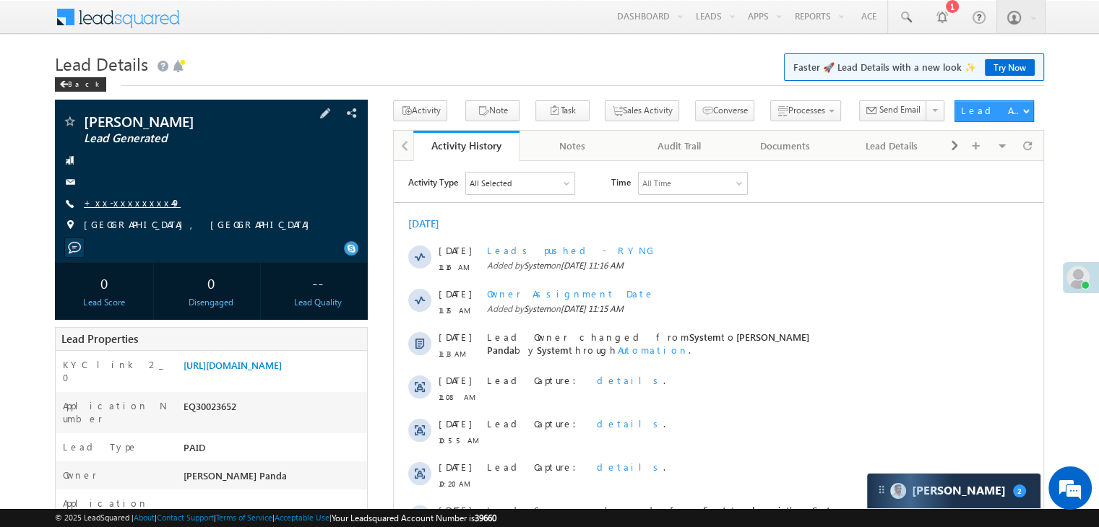
click at [128, 204] on link "+xx-xxxxxxxx49" at bounding box center [132, 202] width 97 height 12
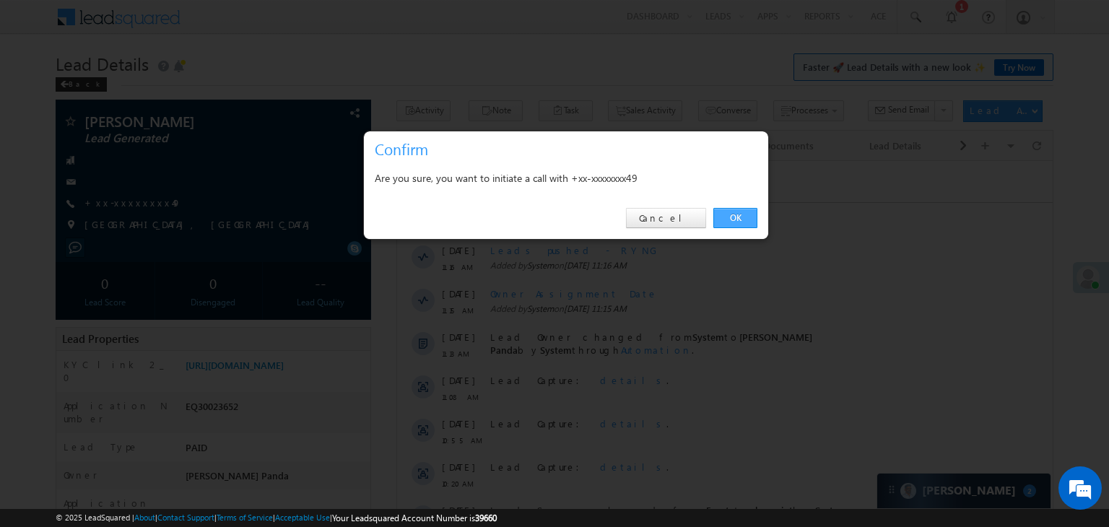
click at [733, 220] on link "OK" at bounding box center [736, 218] width 44 height 20
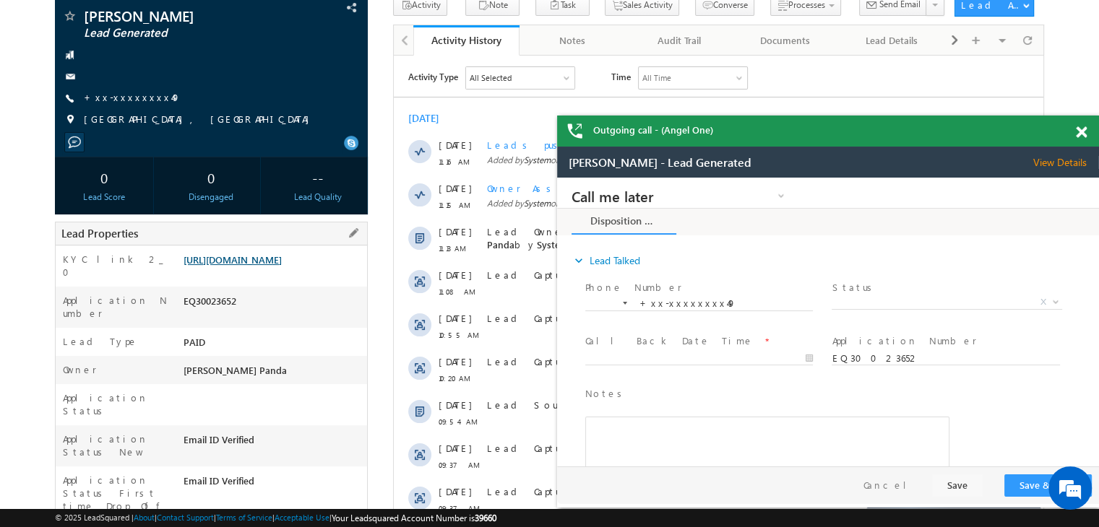
click at [276, 266] on link "[URL][DOMAIN_NAME]" at bounding box center [232, 260] width 98 height 12
click at [130, 93] on link "+xx-xxxxxxxx49" at bounding box center [132, 97] width 97 height 12
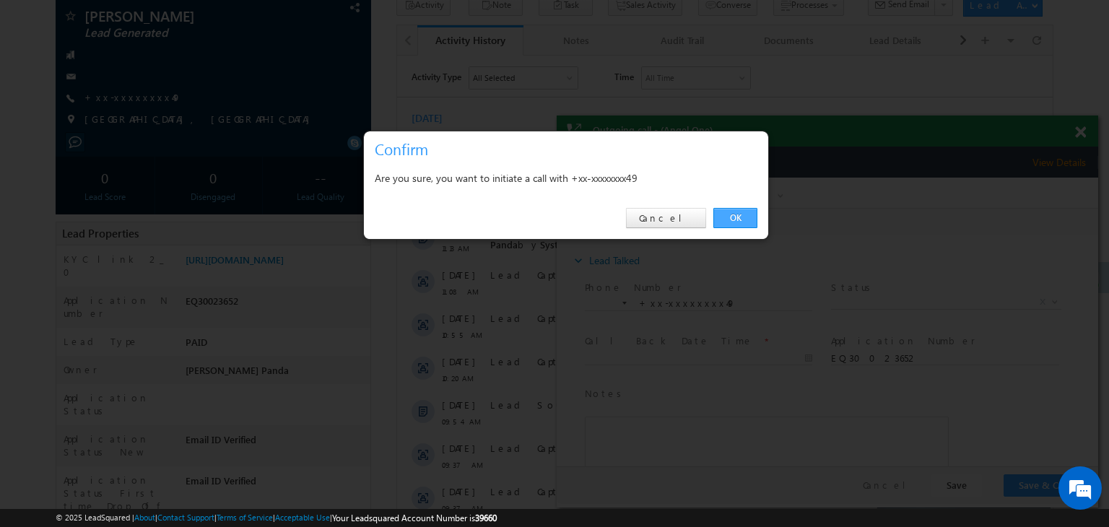
click at [737, 217] on link "OK" at bounding box center [736, 218] width 44 height 20
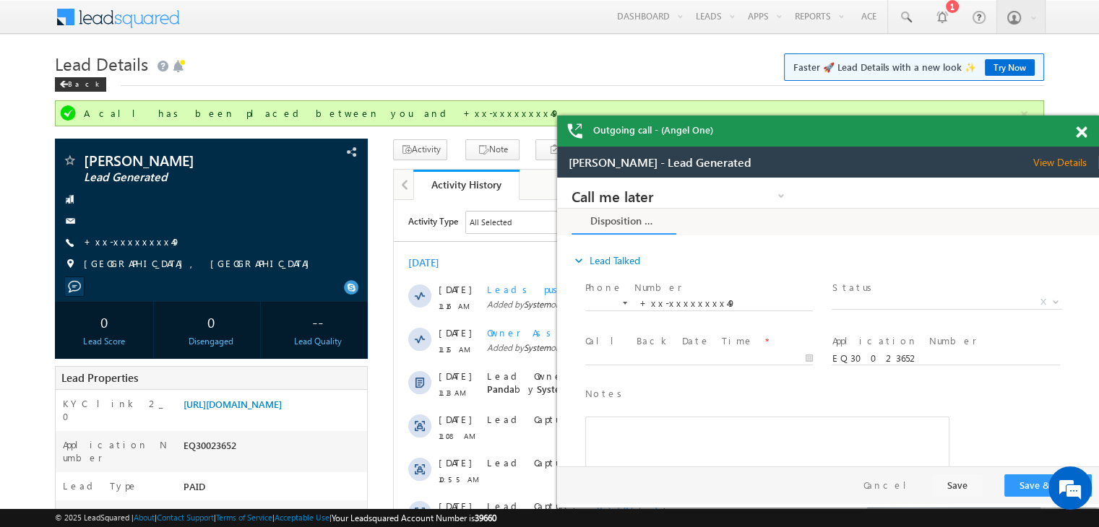
click at [1080, 134] on span at bounding box center [1081, 132] width 11 height 12
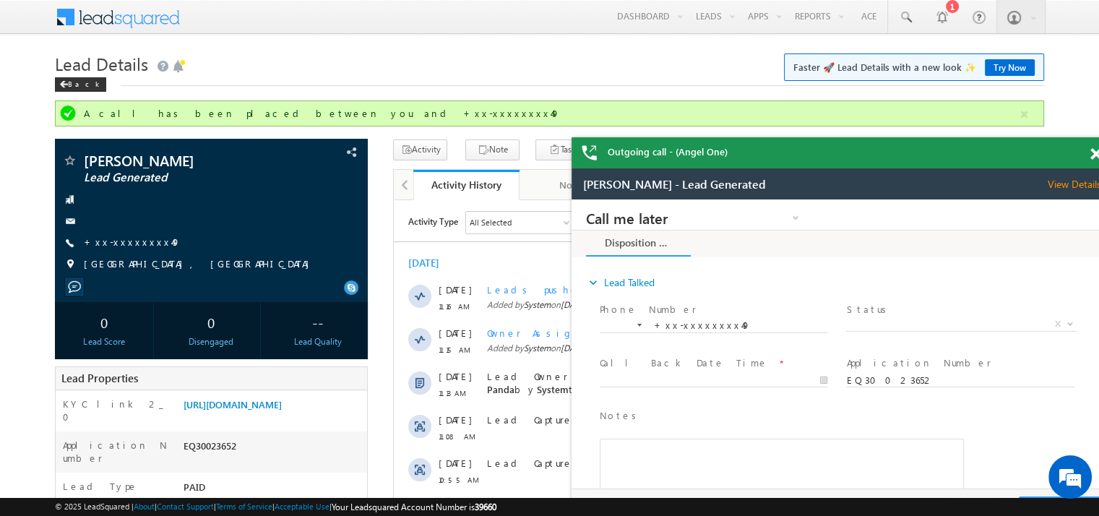
click at [1091, 155] on span at bounding box center [1095, 154] width 11 height 12
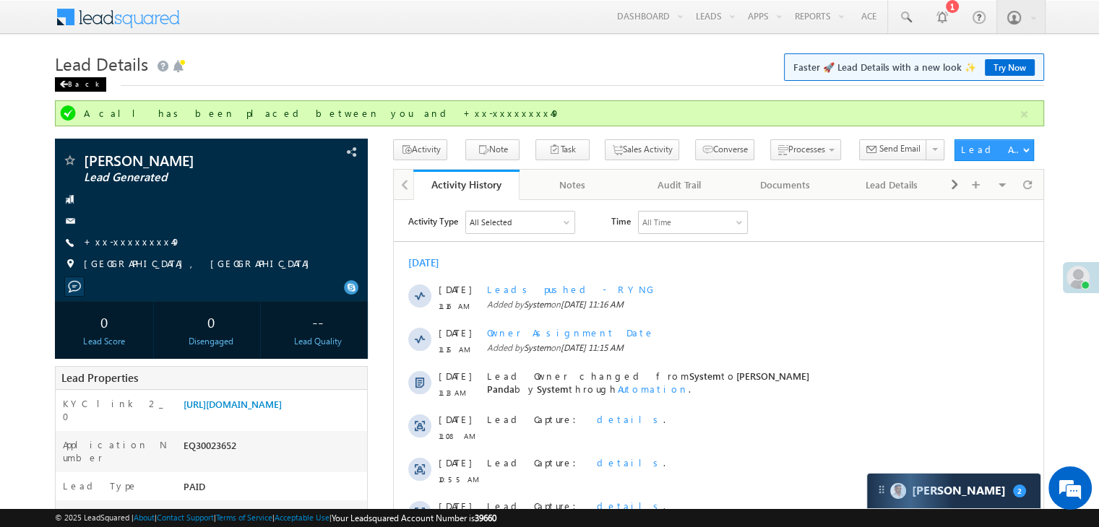
click at [69, 82] on div "Back" at bounding box center [80, 84] width 51 height 14
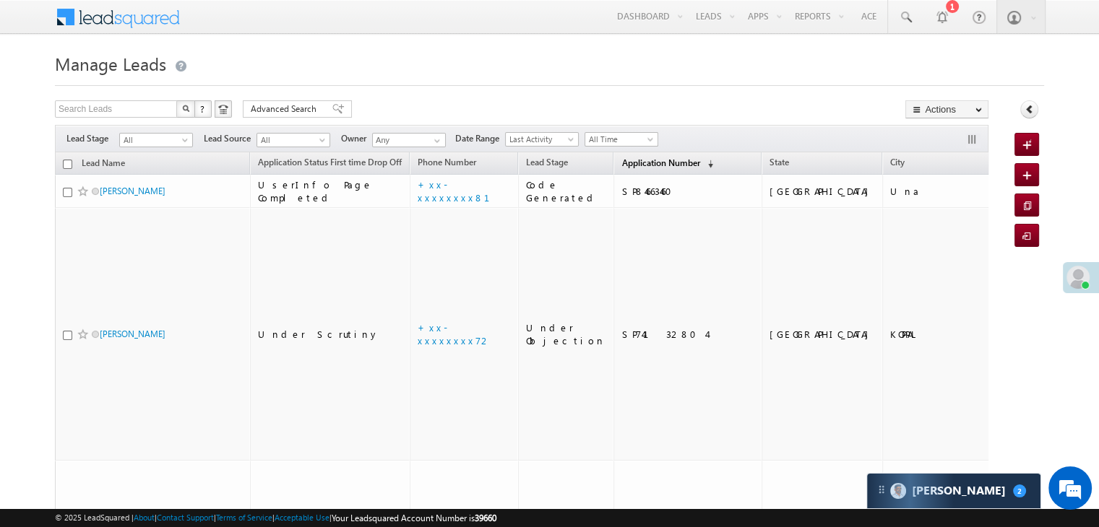
click at [629, 158] on span "Application Number" at bounding box center [660, 162] width 78 height 11
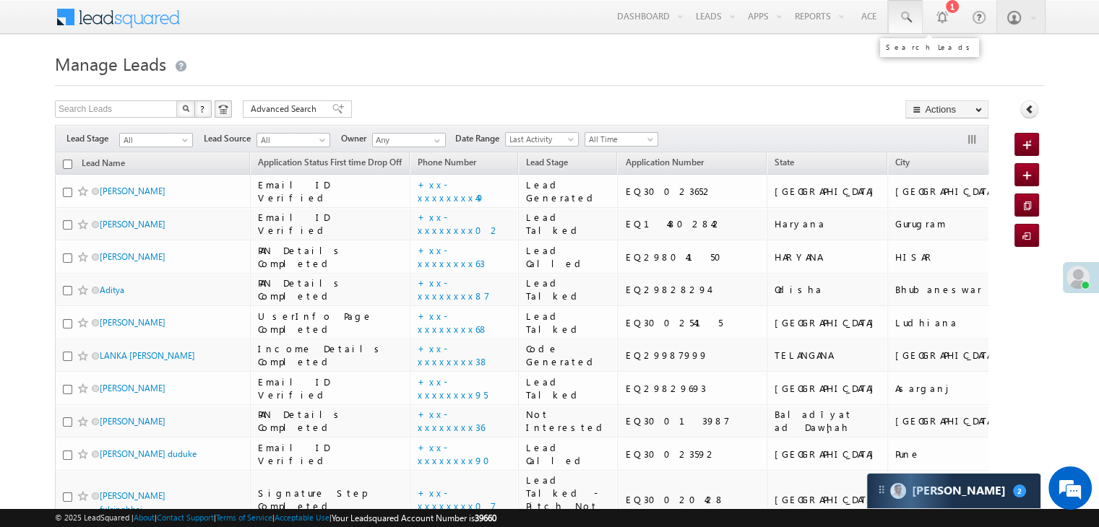
click at [905, 14] on span at bounding box center [905, 17] width 14 height 14
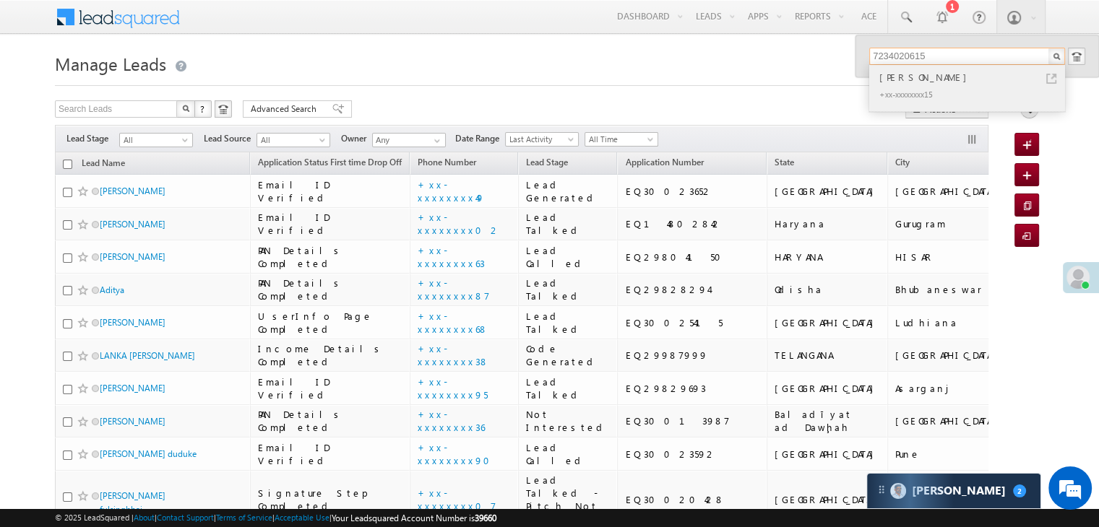
type input "7234020615"
click at [895, 77] on div "Sandeep Srivasatava" at bounding box center [973, 77] width 194 height 16
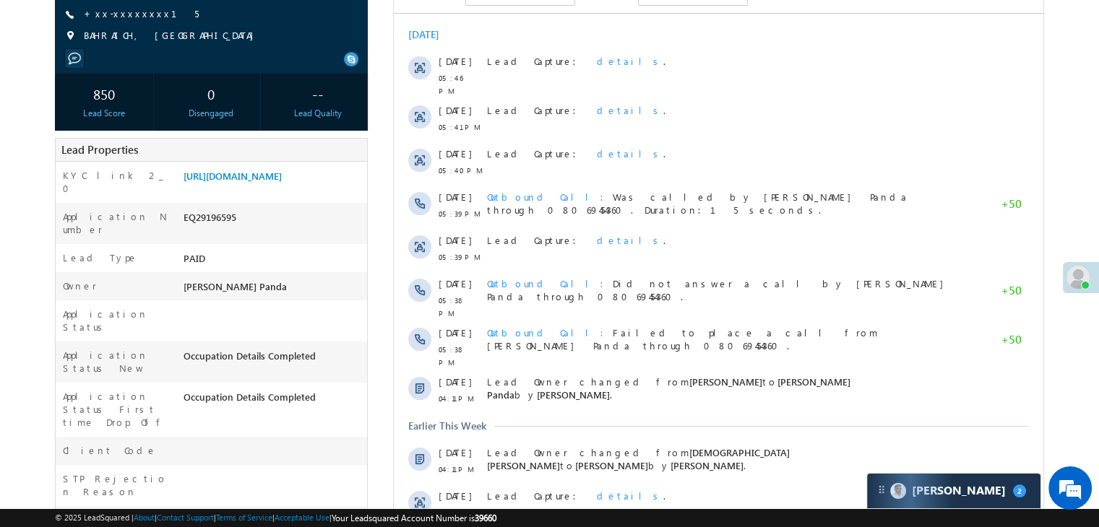
scroll to position [217, 0]
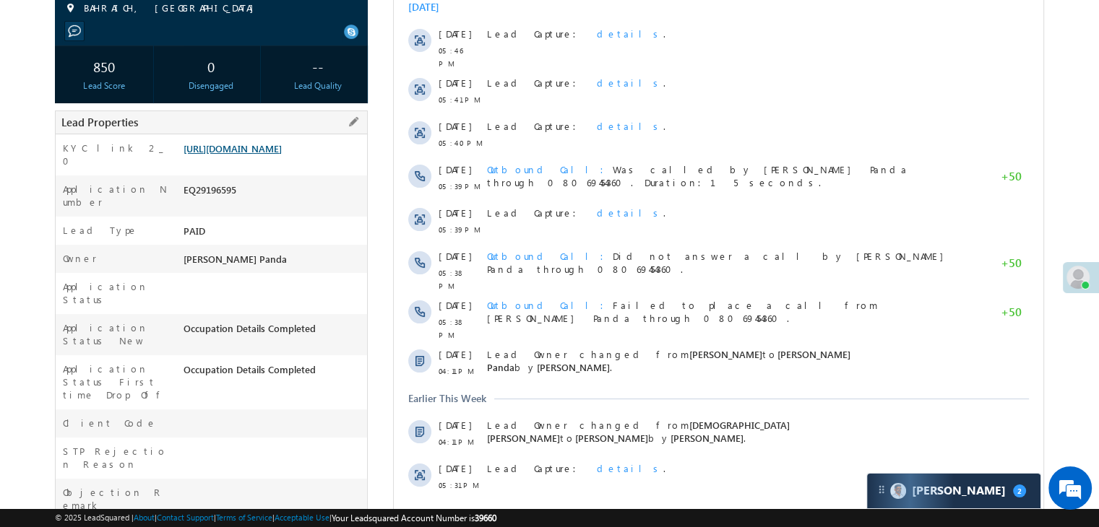
click at [254, 155] on link "[URL][DOMAIN_NAME]" at bounding box center [232, 148] width 98 height 12
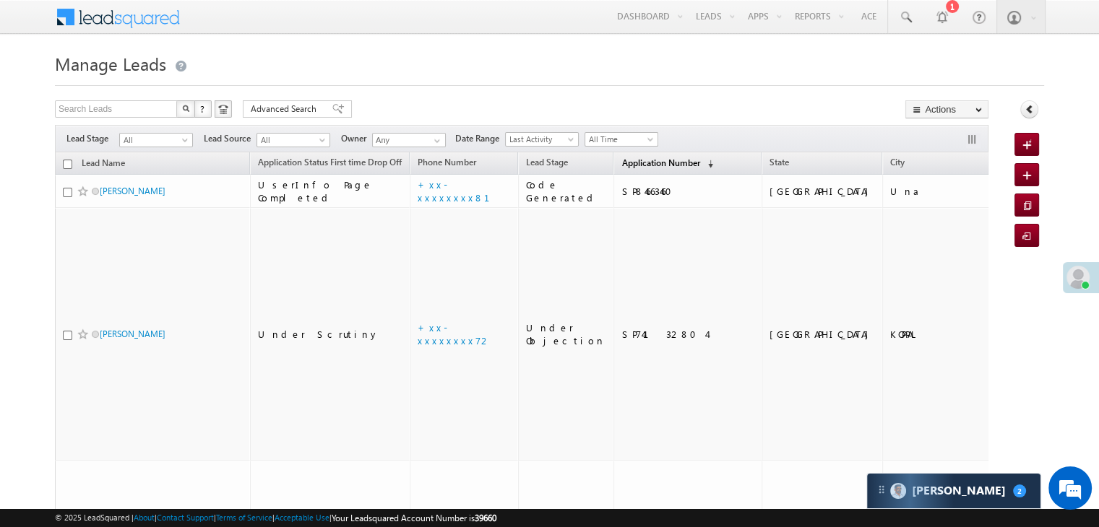
click at [652, 165] on span "Application Number" at bounding box center [660, 162] width 78 height 11
click at [636, 166] on span "Application Number" at bounding box center [660, 162] width 78 height 11
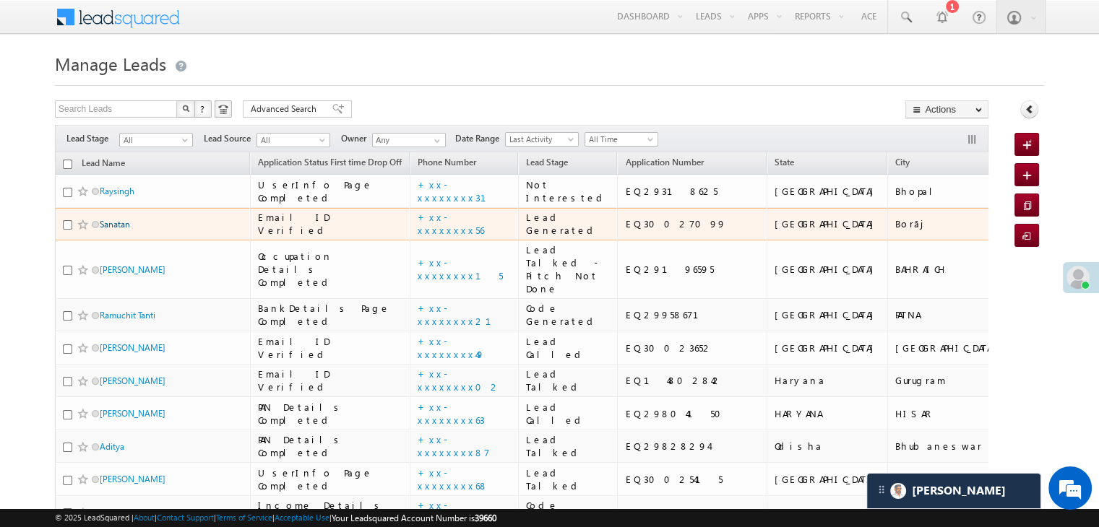
click at [126, 230] on link "Sanatan" at bounding box center [115, 224] width 30 height 11
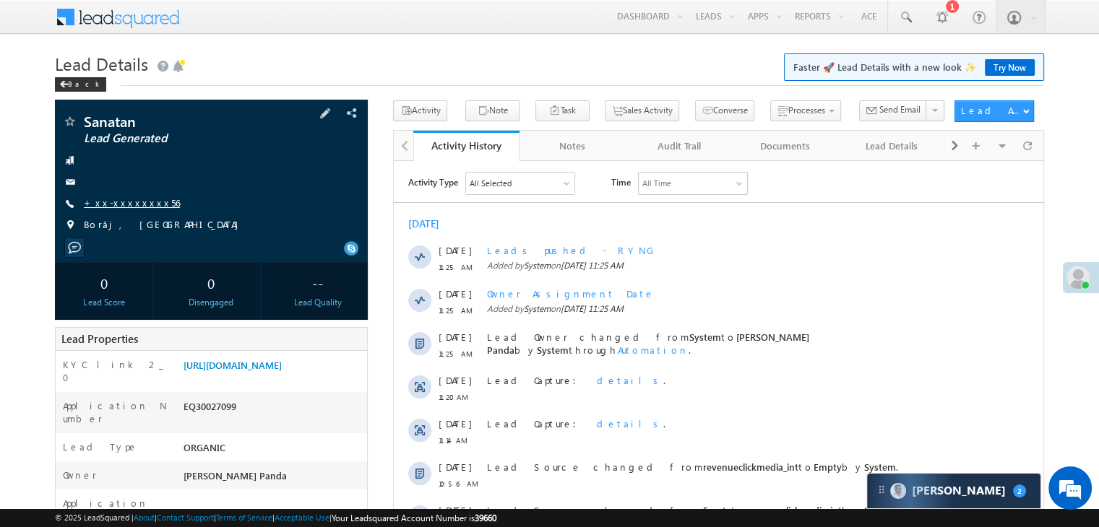
click at [131, 207] on link "+xx-xxxxxxxx56" at bounding box center [132, 202] width 96 height 12
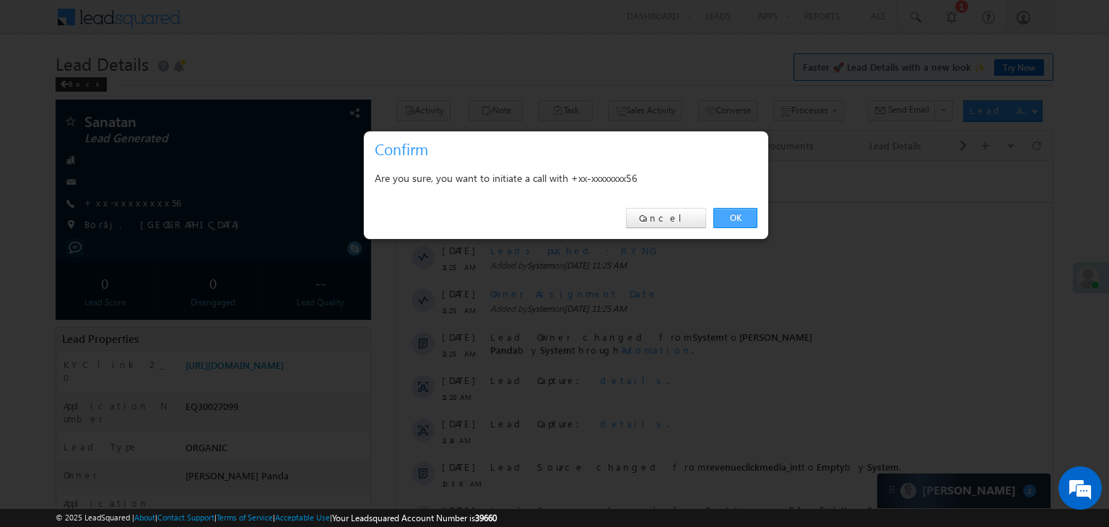
click at [736, 215] on link "OK" at bounding box center [736, 218] width 44 height 20
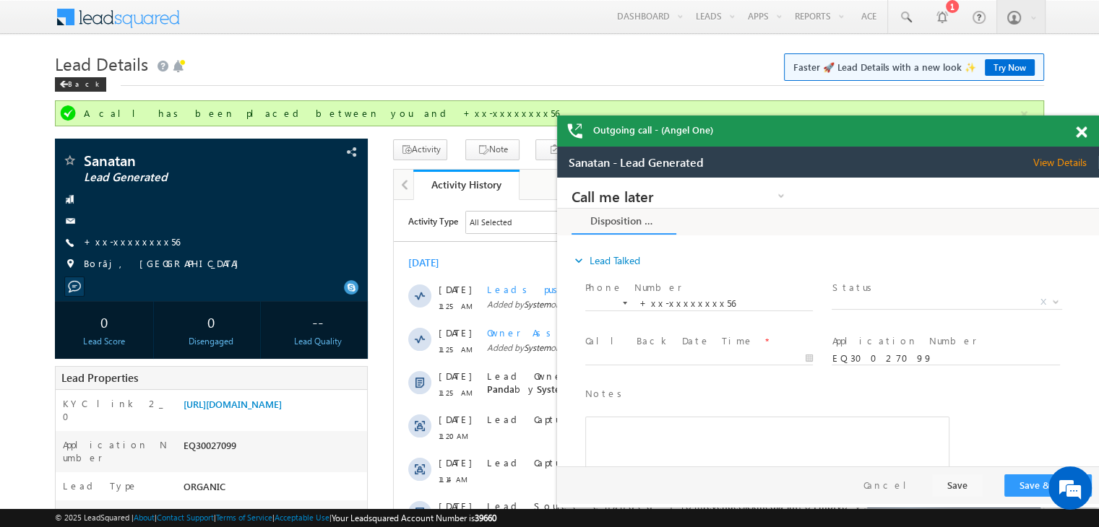
click at [1078, 134] on span at bounding box center [1081, 132] width 11 height 12
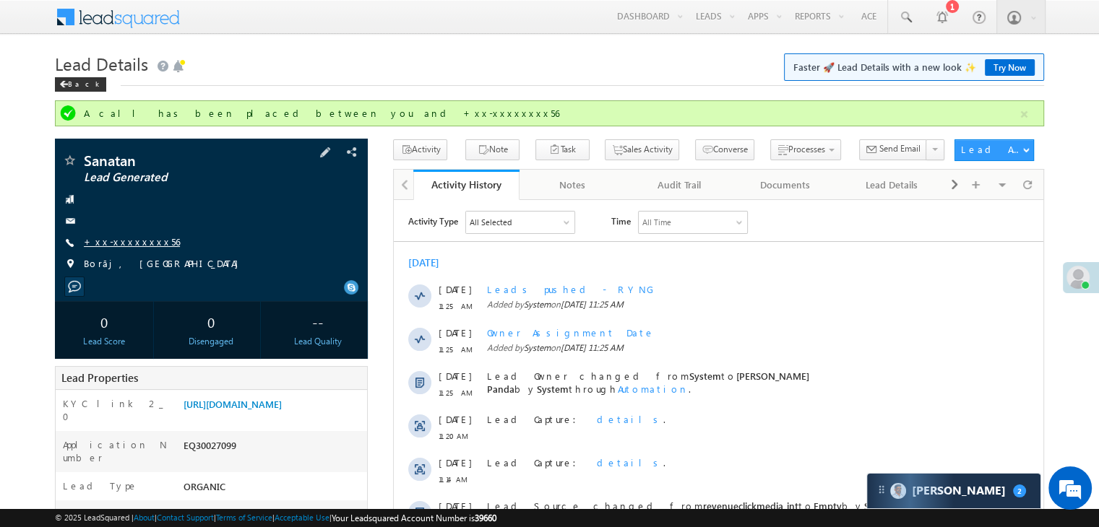
click at [136, 246] on link "+xx-xxxxxxxx56" at bounding box center [132, 241] width 96 height 12
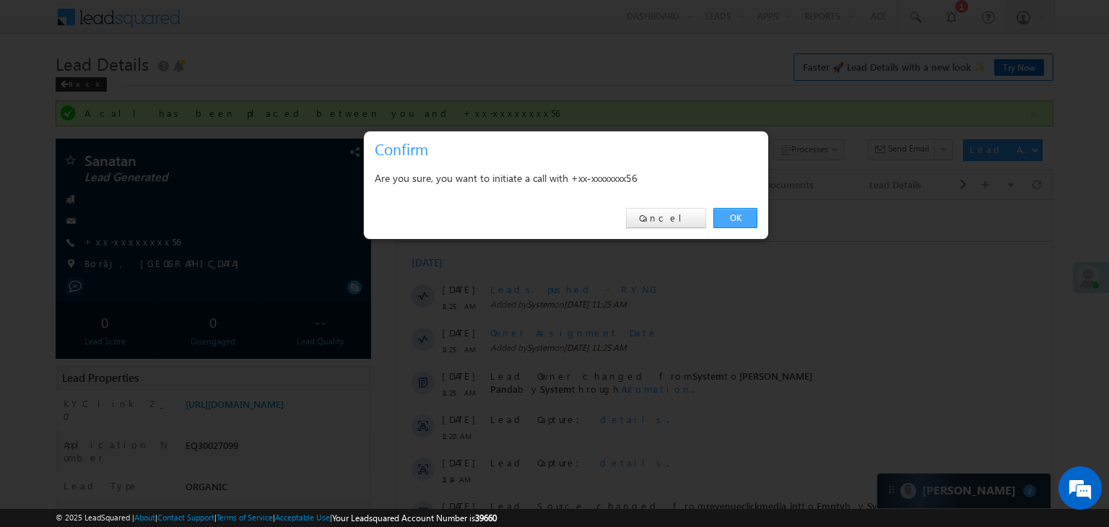
click at [737, 221] on link "OK" at bounding box center [736, 218] width 44 height 20
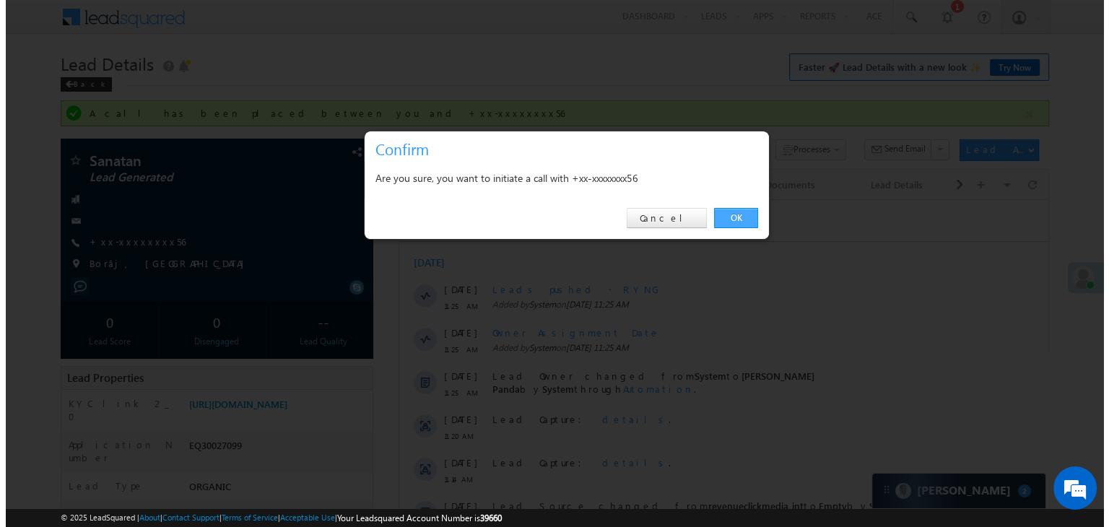
click at [743, 220] on div at bounding box center [744, 222] width 7 height 7
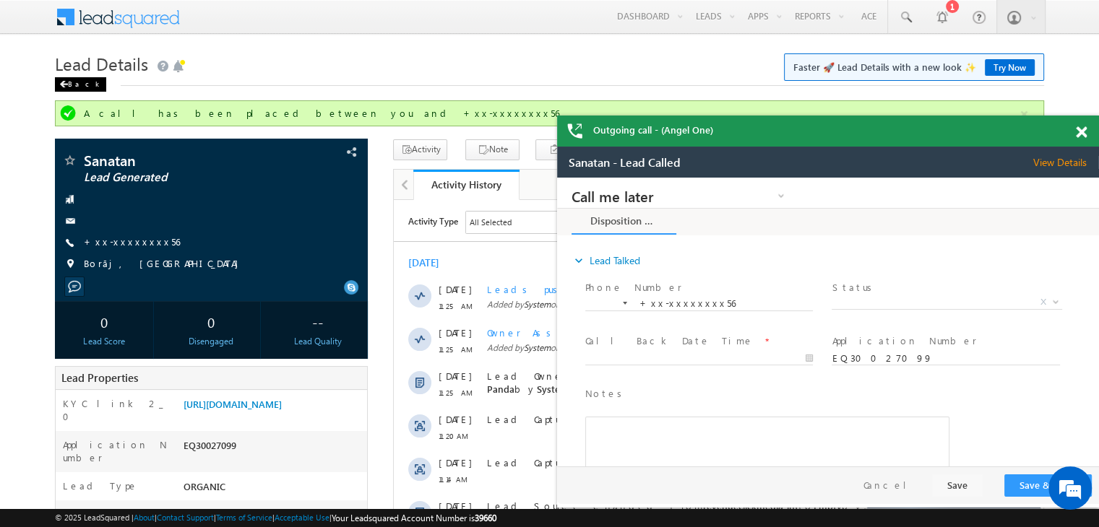
click at [69, 85] on div "Back" at bounding box center [80, 84] width 51 height 14
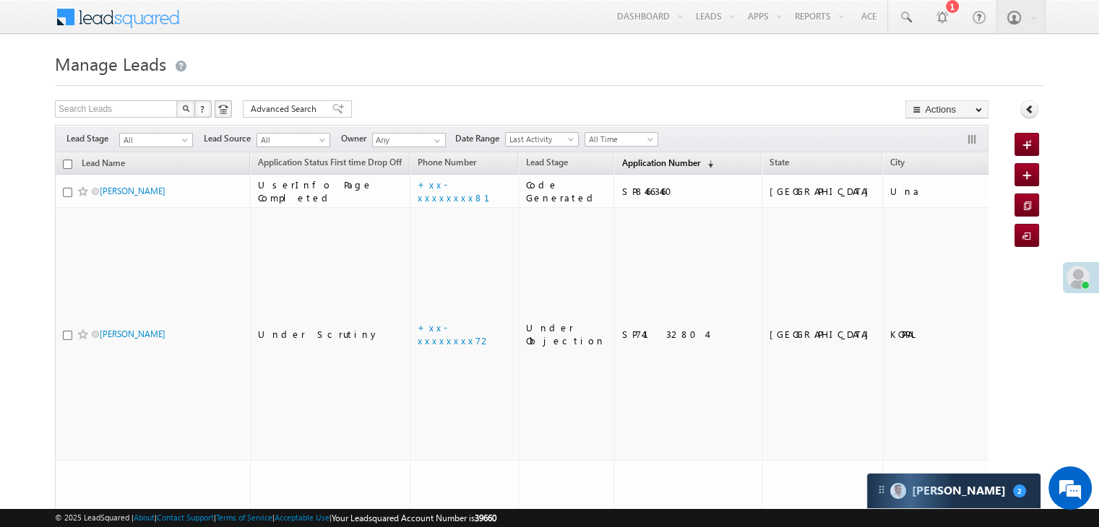
click at [626, 163] on span "Application Number" at bounding box center [660, 162] width 78 height 11
click at [636, 168] on span "Application Number" at bounding box center [660, 162] width 78 height 11
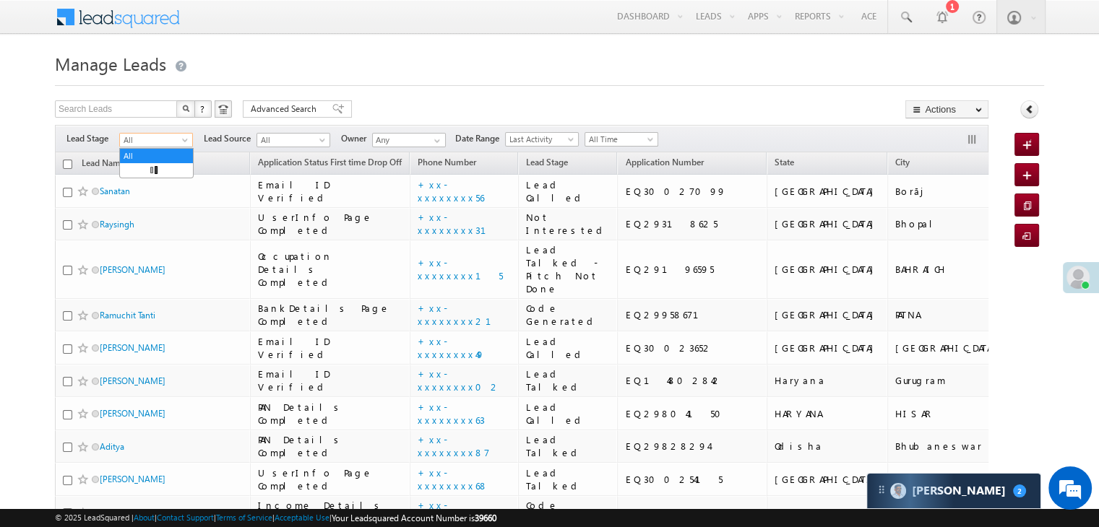
click at [181, 144] on span at bounding box center [187, 143] width 12 height 12
click at [147, 174] on link "Lead Generated" at bounding box center [156, 170] width 73 height 13
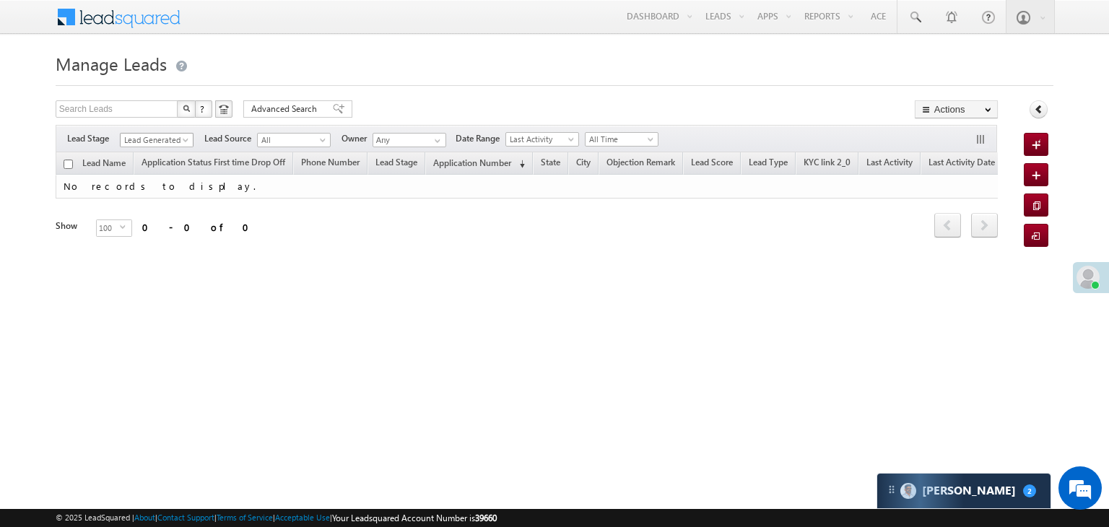
click at [188, 140] on span at bounding box center [187, 143] width 12 height 12
click at [147, 154] on link "All" at bounding box center [157, 156] width 73 height 13
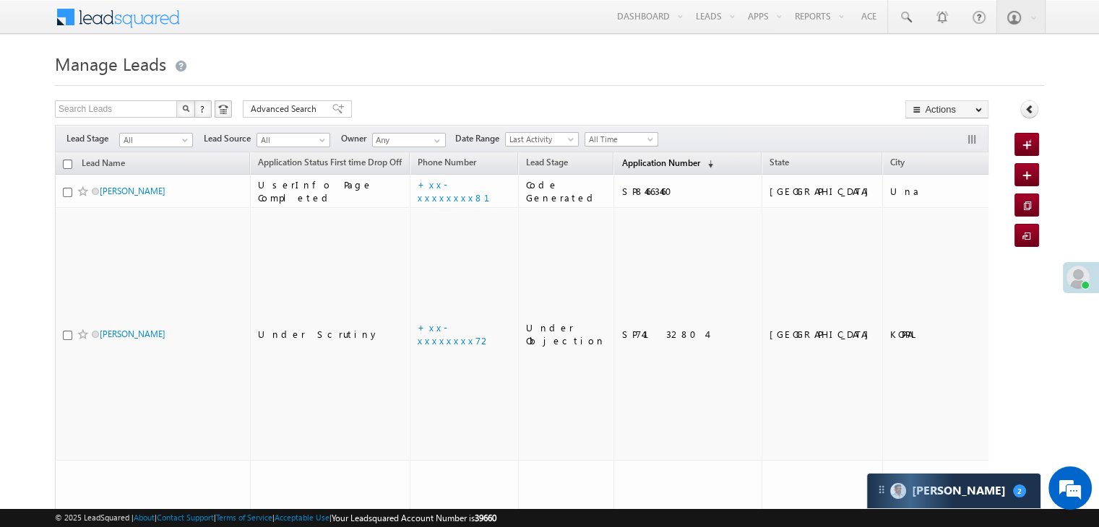
click at [633, 170] on link "Application Number (sorted descending)" at bounding box center [667, 164] width 106 height 19
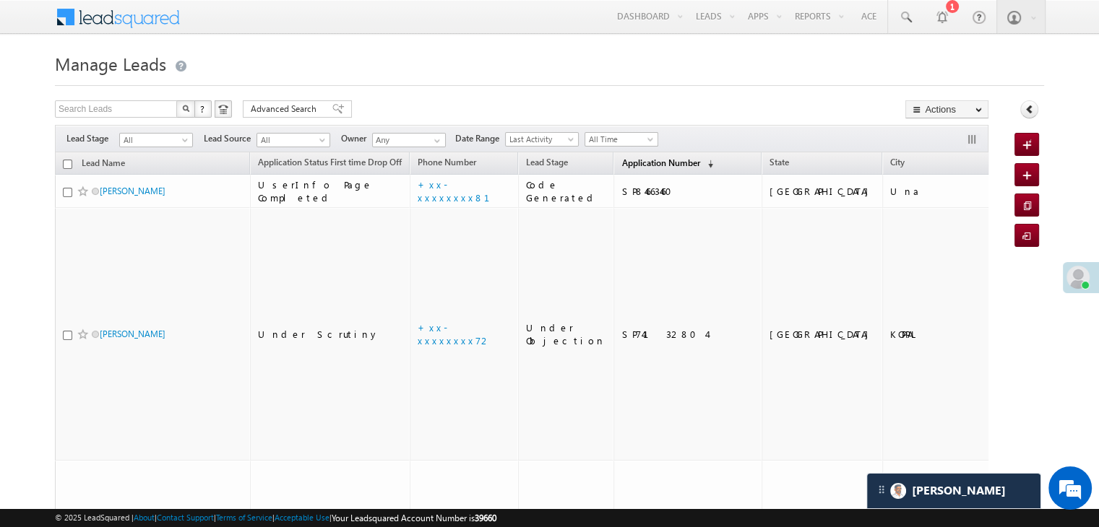
click at [621, 165] on span "Application Number" at bounding box center [660, 162] width 78 height 11
